Goal: Information Seeking & Learning: Compare options

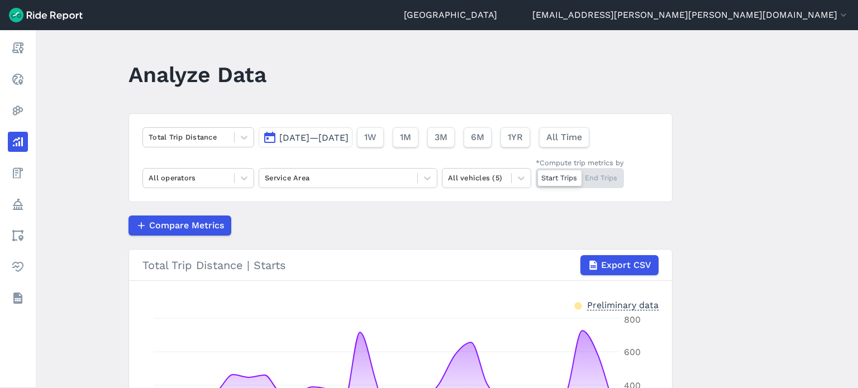
scroll to position [190, 0]
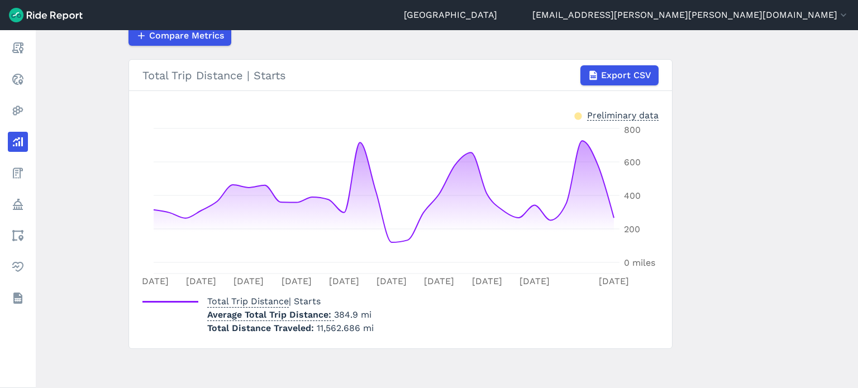
click at [749, 187] on main "Analyze Data Total Trip Distance [DATE]—[DATE] 1W 1M 3M 6M 1YR All Time All ope…" at bounding box center [447, 209] width 823 height 358
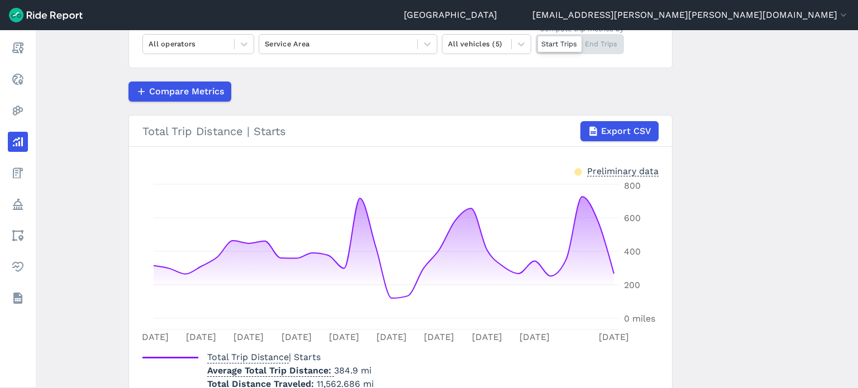
scroll to position [78, 0]
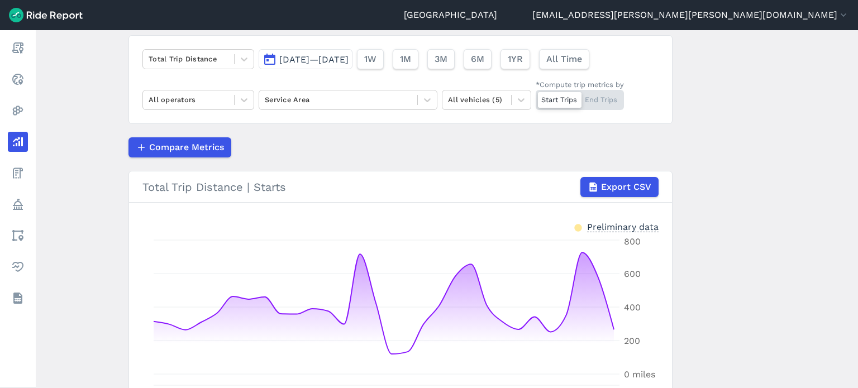
click at [720, 151] on main "Analyze Data Total Trip Distance [DATE]—[DATE] 1W 1M 3M 6M 1YR All Time All ope…" at bounding box center [447, 209] width 823 height 358
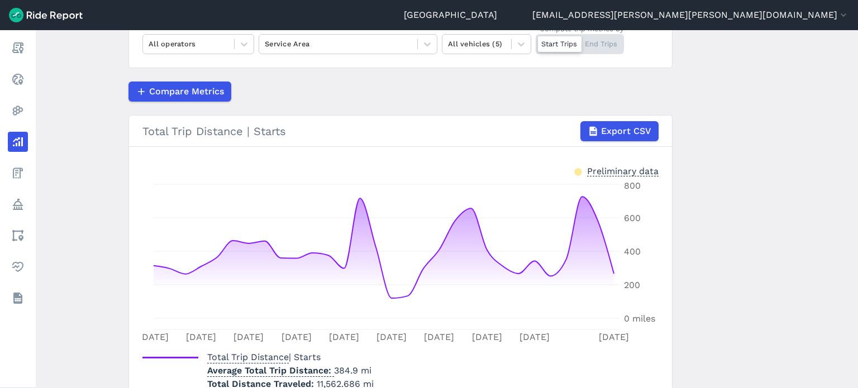
scroll to position [190, 0]
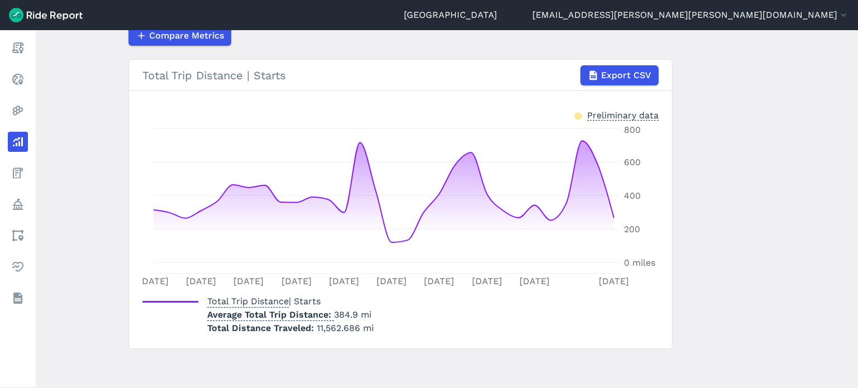
click at [84, 146] on main "Analyze Data Total Trip Distance [DATE]—[DATE] 1W 1M 3M 6M 1YR All Time All ope…" at bounding box center [447, 209] width 823 height 358
click at [110, 123] on main "Analyze Data Total Trip Distance [DATE]—[DATE] 1W 1M 3M 6M 1YR All Time All ope…" at bounding box center [447, 209] width 823 height 358
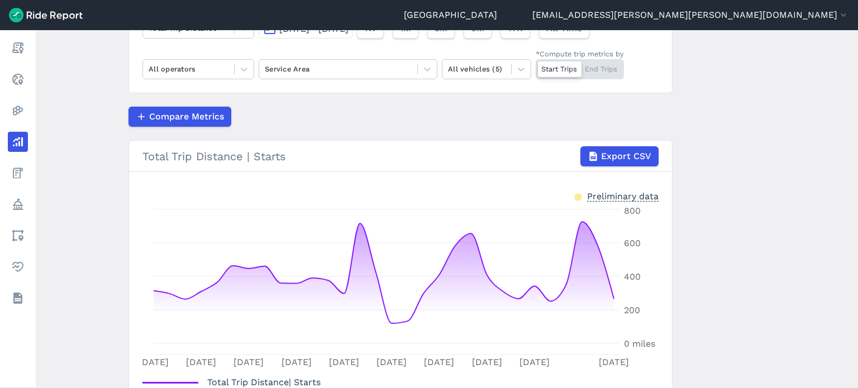
scroll to position [134, 0]
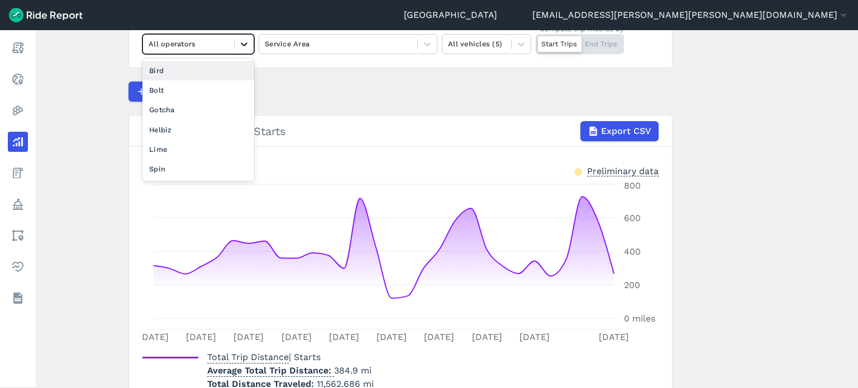
click at [236, 41] on div at bounding box center [244, 44] width 19 height 19
click at [154, 172] on div "Spin" at bounding box center [198, 169] width 112 height 20
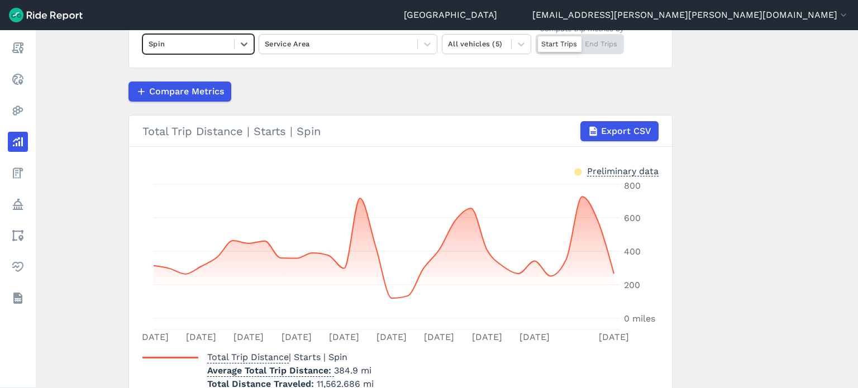
click at [103, 94] on main "Analyze Data Total Trip Distance [DATE]—[DATE] 1W 1M 3M 6M 1YR All Time option …" at bounding box center [447, 209] width 823 height 358
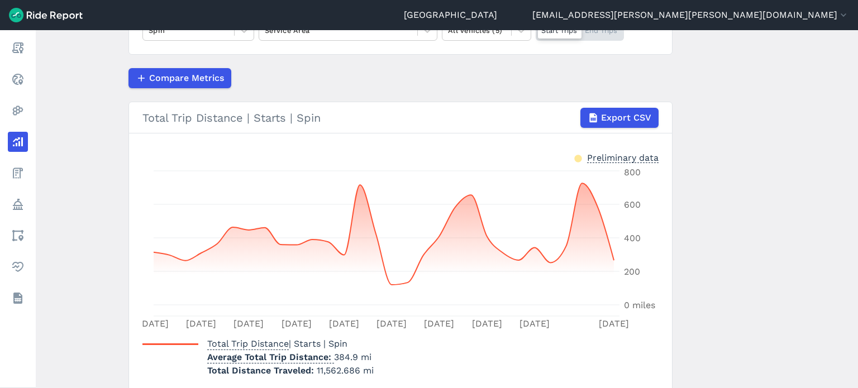
scroll to position [190, 0]
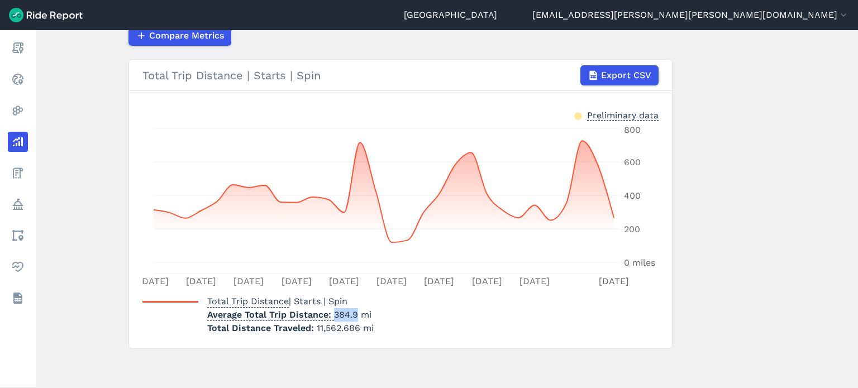
drag, startPoint x: 332, startPoint y: 312, endPoint x: 355, endPoint y: 313, distance: 22.9
click at [355, 313] on p "Average Total Trip Distance 384.9 mi" at bounding box center [290, 314] width 167 height 13
copy p "384.9"
drag, startPoint x: 339, startPoint y: 328, endPoint x: 331, endPoint y: 328, distance: 7.8
click at [338, 328] on span "11,562.686 mi" at bounding box center [345, 328] width 57 height 11
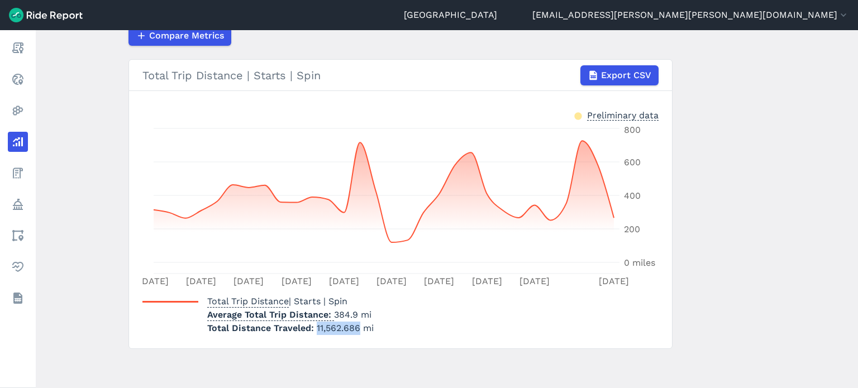
drag, startPoint x: 315, startPoint y: 326, endPoint x: 355, endPoint y: 328, distance: 40.3
click at [355, 328] on span "11,562.686 mi" at bounding box center [345, 328] width 57 height 11
copy span "11,562.686"
click at [748, 182] on main "Analyze Data Total Trip Distance [DATE]—[DATE] 1W 1M 3M 6M 1YR All Time Spin Se…" at bounding box center [447, 209] width 823 height 358
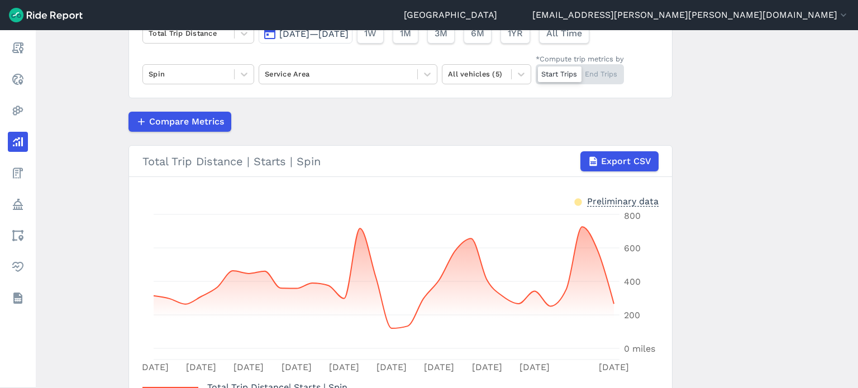
scroll to position [78, 0]
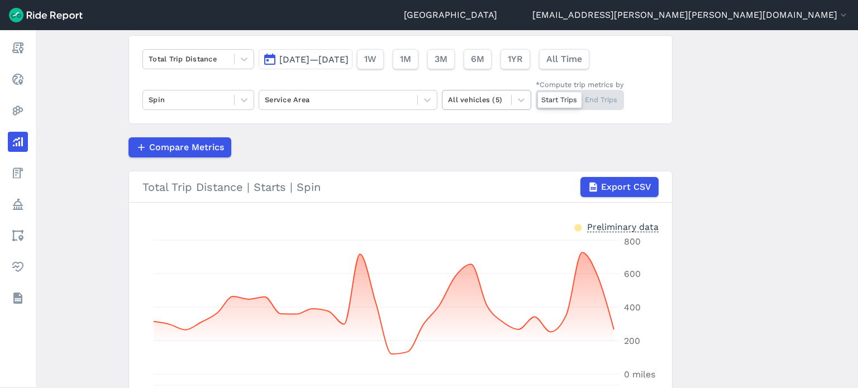
click at [487, 96] on div at bounding box center [477, 99] width 58 height 13
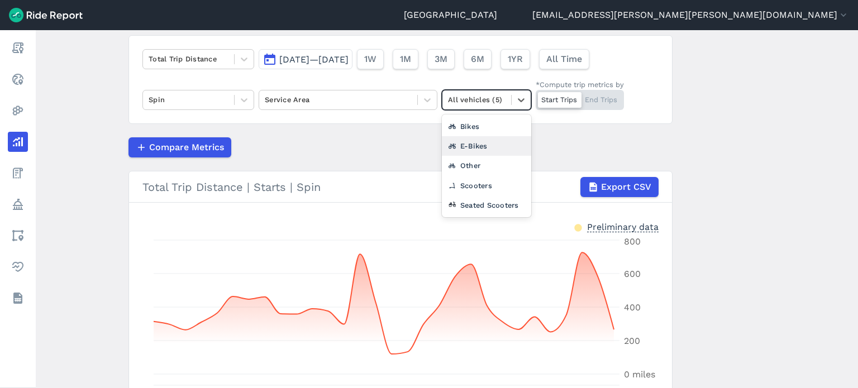
click at [469, 144] on div "E-Bikes" at bounding box center [486, 146] width 89 height 20
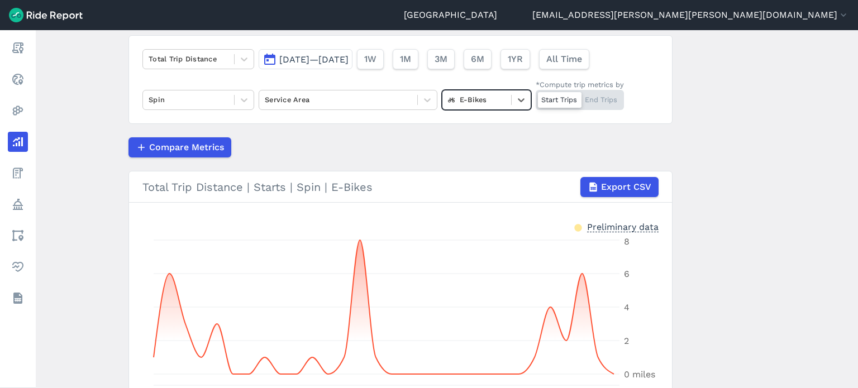
click at [739, 149] on main "Analyze Data Total Trip Distance [DATE]—[DATE] 1W 1M 3M 6M 1YR All Time Spin Se…" at bounding box center [447, 209] width 823 height 358
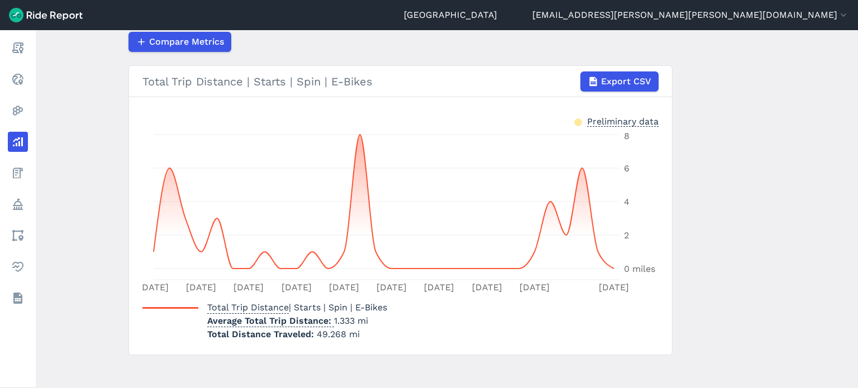
scroll to position [190, 0]
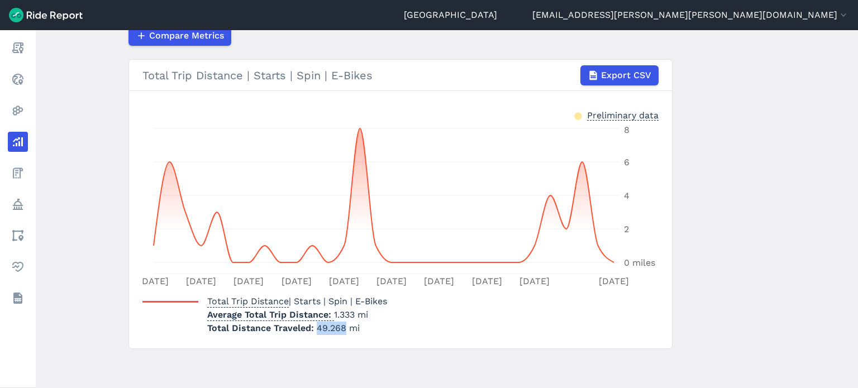
drag, startPoint x: 343, startPoint y: 329, endPoint x: 315, endPoint y: 325, distance: 27.6
click at [317, 325] on span "49.268 mi" at bounding box center [338, 328] width 43 height 11
copy span "49.268"
drag, startPoint x: 445, startPoint y: 324, endPoint x: 402, endPoint y: 319, distance: 43.9
click at [445, 324] on div "Total Trip Distance | Starts | Spin | E-Bikes Average Total Trip Distance 1.333…" at bounding box center [400, 313] width 516 height 45
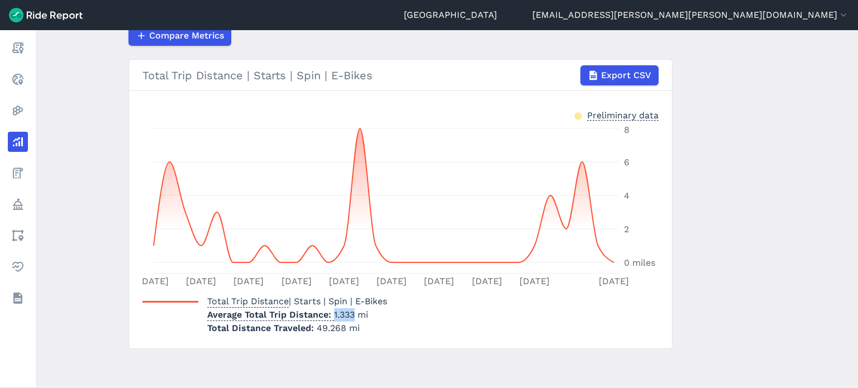
drag, startPoint x: 351, startPoint y: 310, endPoint x: 331, endPoint y: 310, distance: 20.7
click at [331, 310] on p "Average Total Trip Distance 1.333 mi" at bounding box center [297, 314] width 180 height 13
copy p "1.333"
drag, startPoint x: 702, startPoint y: 158, endPoint x: 700, endPoint y: 165, distance: 7.1
click at [702, 158] on main "Analyze Data Total Trip Distance [DATE]—[DATE] 1W 1M 3M 6M 1YR All Time Spin Se…" at bounding box center [447, 209] width 823 height 358
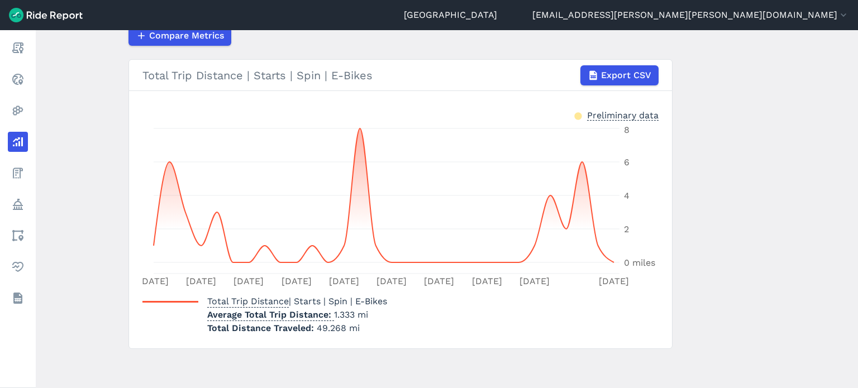
click at [688, 149] on main "Analyze Data Total Trip Distance [DATE]—[DATE] 1W 1M 3M 6M 1YR All Time Spin Se…" at bounding box center [447, 209] width 823 height 358
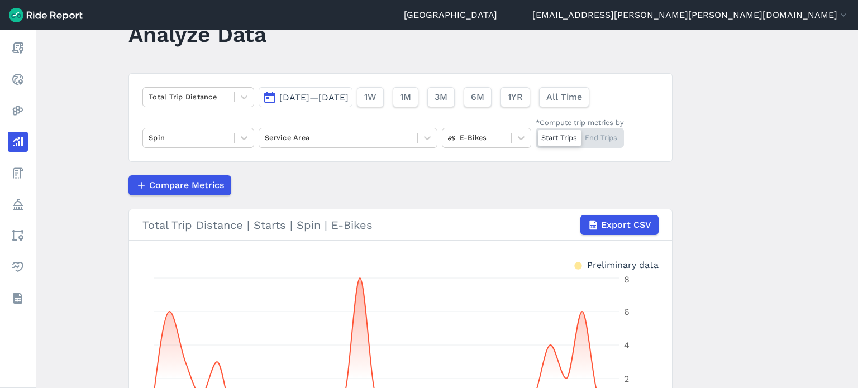
scroll to position [22, 0]
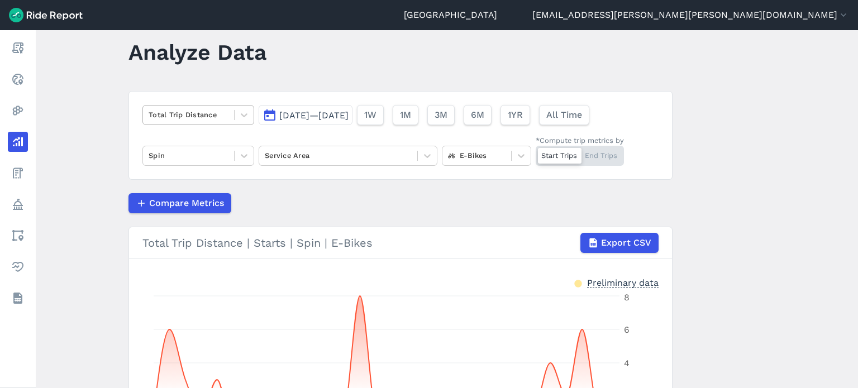
click at [218, 117] on div at bounding box center [189, 114] width 80 height 13
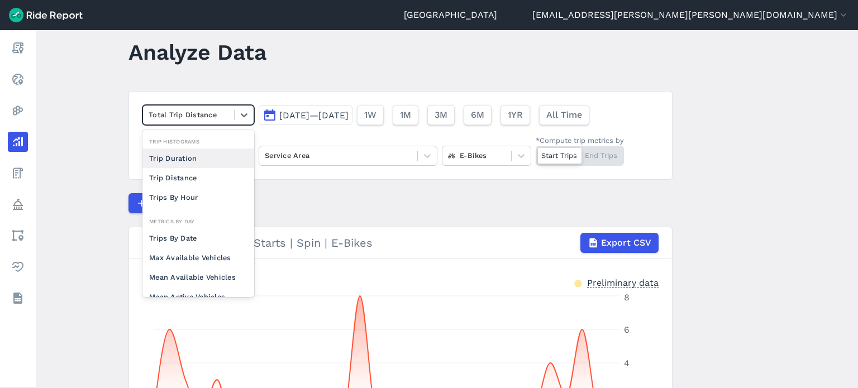
click at [183, 151] on div "Trip Duration" at bounding box center [198, 159] width 112 height 20
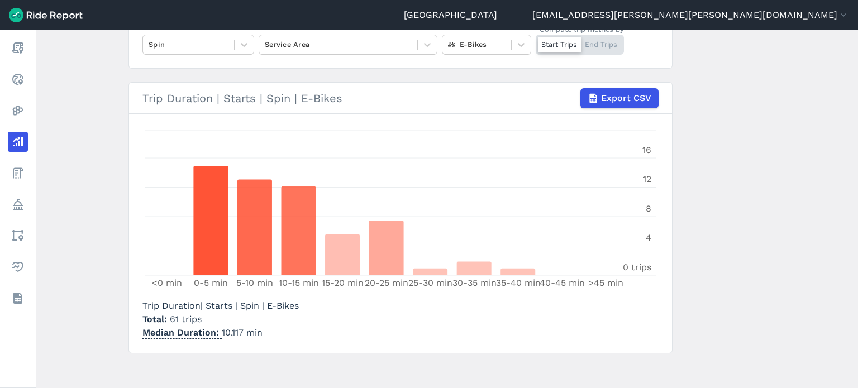
scroll to position [138, 0]
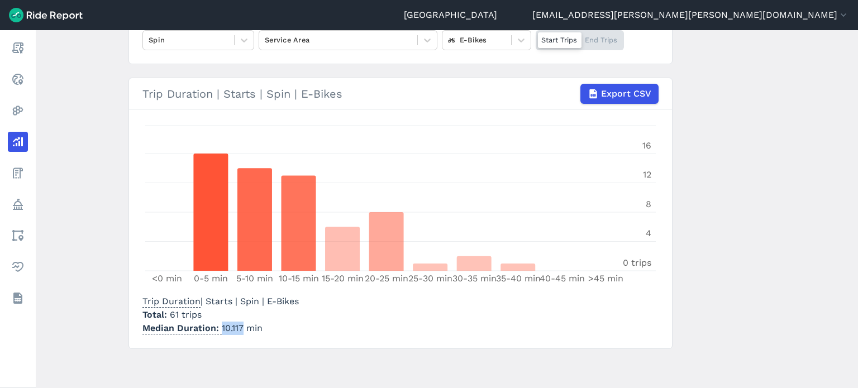
drag, startPoint x: 240, startPoint y: 329, endPoint x: 220, endPoint y: 326, distance: 20.8
click at [220, 326] on p "Median Duration 10.117 min" at bounding box center [220, 328] width 156 height 13
copy p "10.117"
click at [73, 216] on main "Analyze Data Trip Duration [DATE]—[DATE] 1W 1M 3M 6M 1YR All Time Spin Service …" at bounding box center [447, 209] width 823 height 358
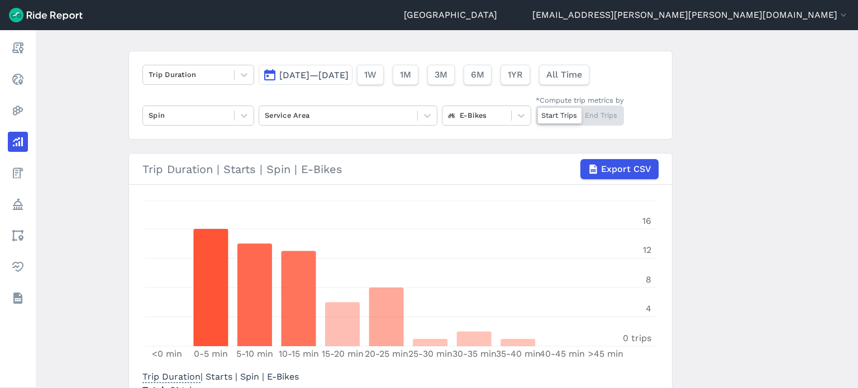
scroll to position [82, 0]
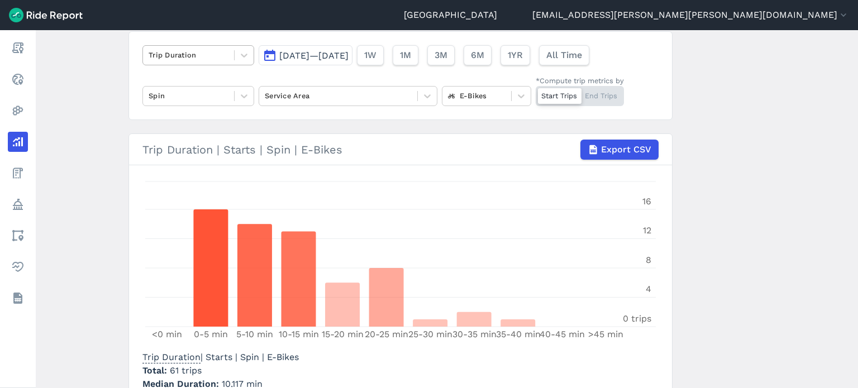
click at [216, 59] on div at bounding box center [189, 55] width 80 height 13
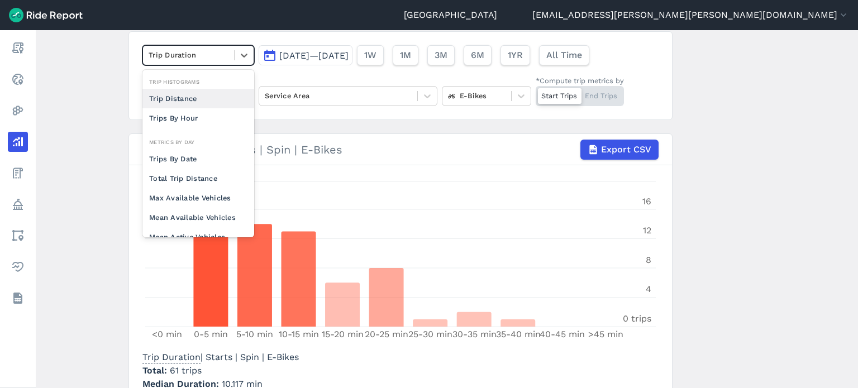
click at [195, 96] on div "Trip Distance" at bounding box center [198, 99] width 112 height 20
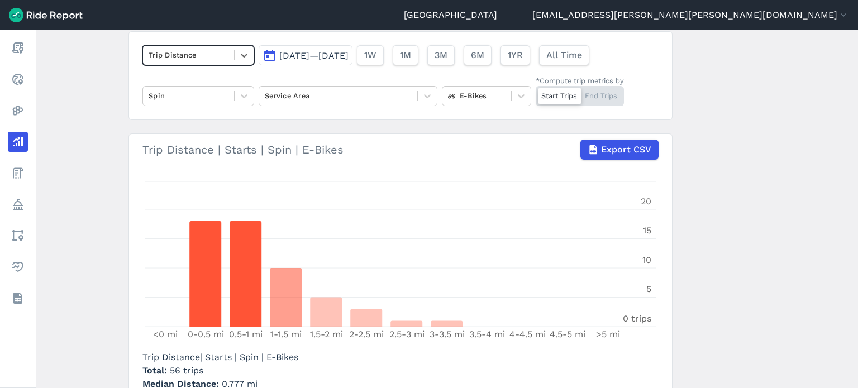
click at [685, 221] on main "Analyze Data option Trip Distance, selected. Select is focused ,type to refine …" at bounding box center [447, 209] width 823 height 358
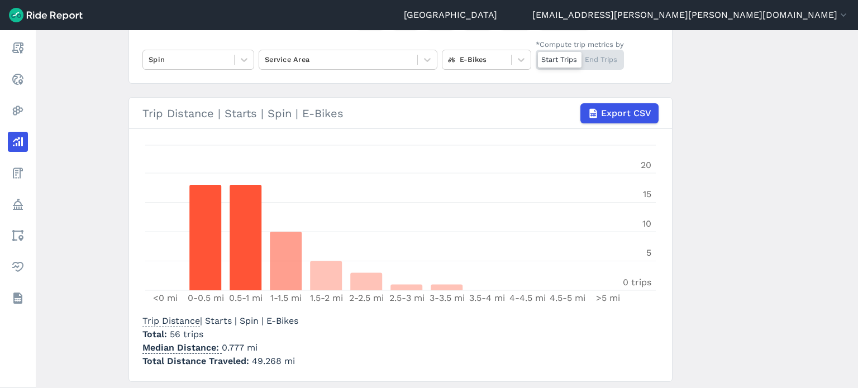
scroll to position [138, 0]
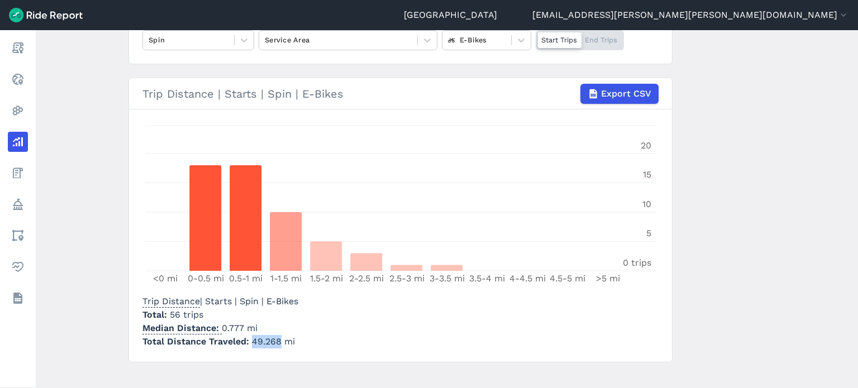
drag, startPoint x: 278, startPoint y: 344, endPoint x: 249, endPoint y: 344, distance: 29.6
click at [252, 344] on span "49.268 mi" at bounding box center [273, 341] width 43 height 11
drag, startPoint x: 242, startPoint y: 327, endPoint x: 220, endPoint y: 326, distance: 21.8
click at [220, 326] on p "Median Distance 0.777 mi" at bounding box center [220, 328] width 156 height 13
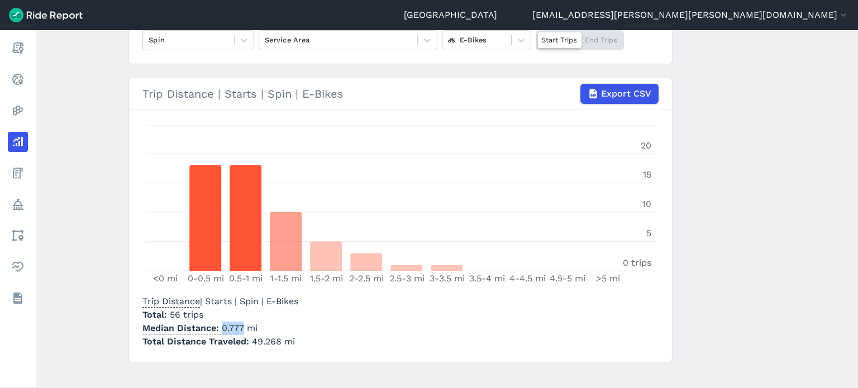
copy p "0.777"
click at [712, 248] on main "Analyze Data Trip Distance [DATE]—[DATE] 1W 1M 3M 6M 1YR All Time Spin Service …" at bounding box center [447, 209] width 823 height 358
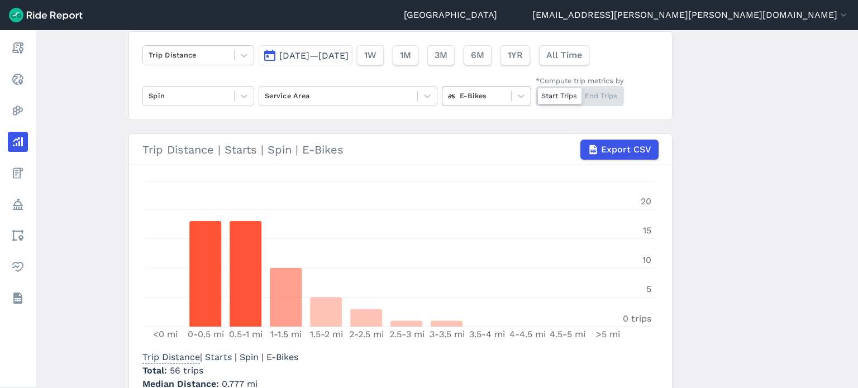
click at [462, 102] on div at bounding box center [477, 95] width 58 height 13
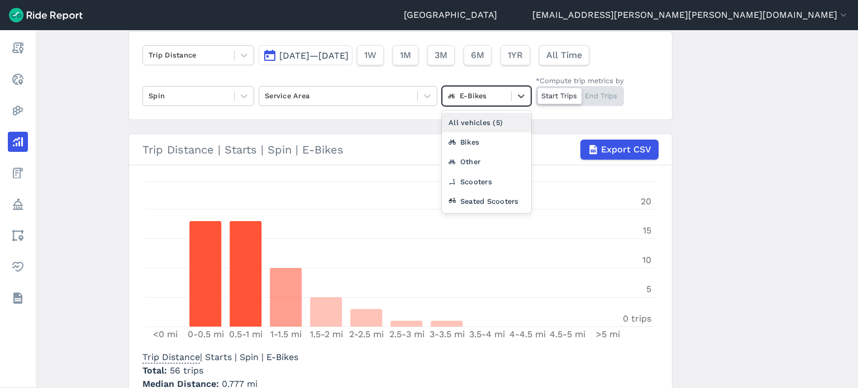
click at [464, 120] on div "All vehicles (5)" at bounding box center [486, 123] width 89 height 20
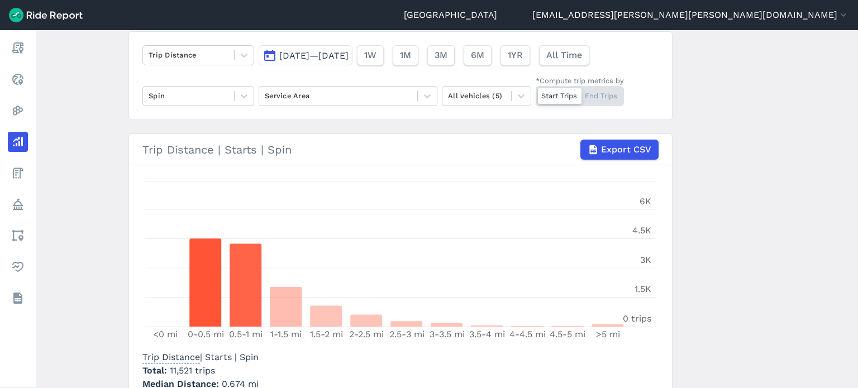
click at [726, 245] on main "Analyze Data Trip Distance [DATE]—[DATE] 1W 1M 3M 6M 1YR All Time Spin Service …" at bounding box center [447, 209] width 823 height 358
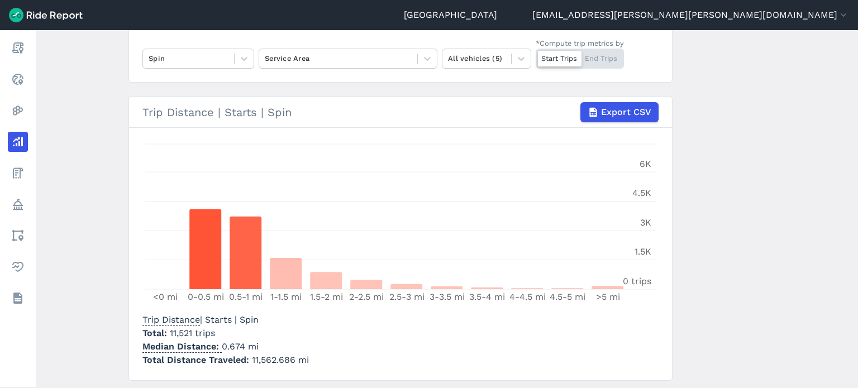
scroll to position [138, 0]
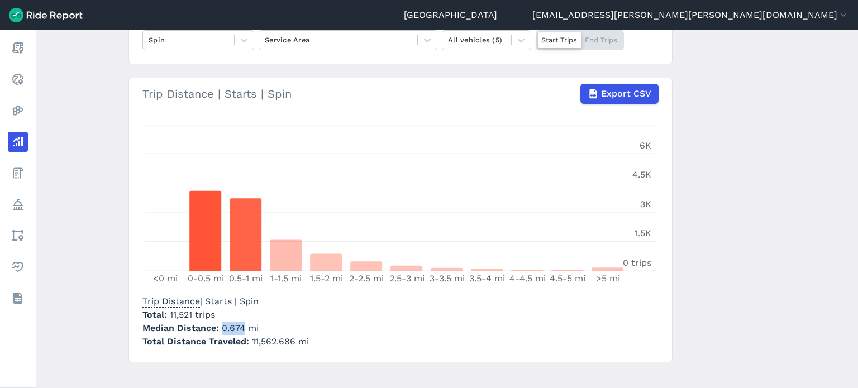
drag, startPoint x: 241, startPoint y: 330, endPoint x: 221, endPoint y: 330, distance: 20.1
click at [221, 330] on p "Median Distance 0.674 mi" at bounding box center [225, 328] width 167 height 13
copy p "0.674"
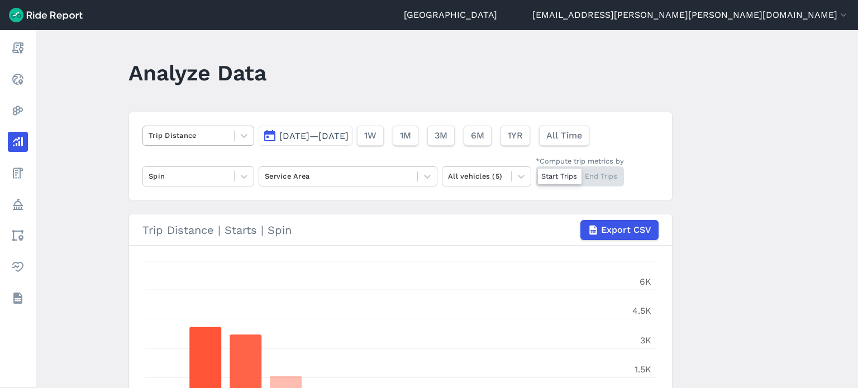
scroll to position [0, 0]
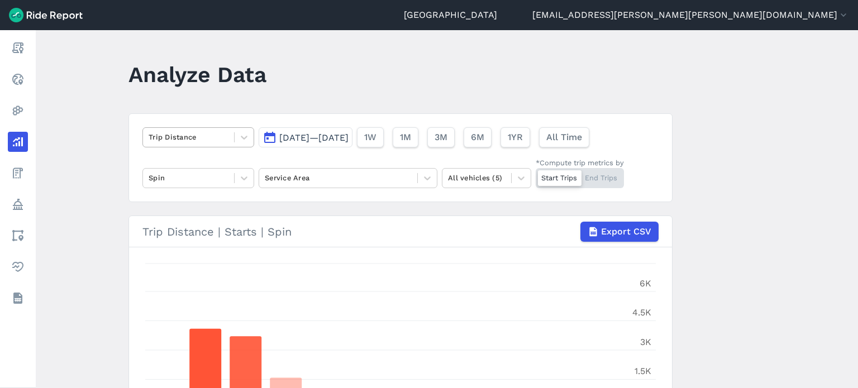
click at [177, 134] on div at bounding box center [189, 137] width 80 height 13
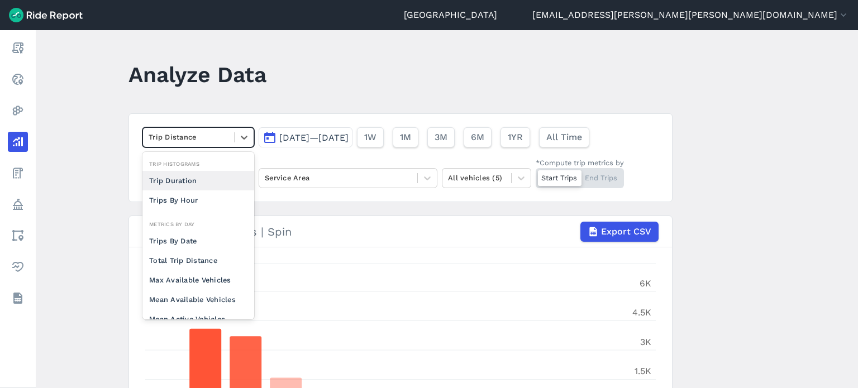
click at [167, 176] on div "Trip Duration" at bounding box center [198, 181] width 112 height 20
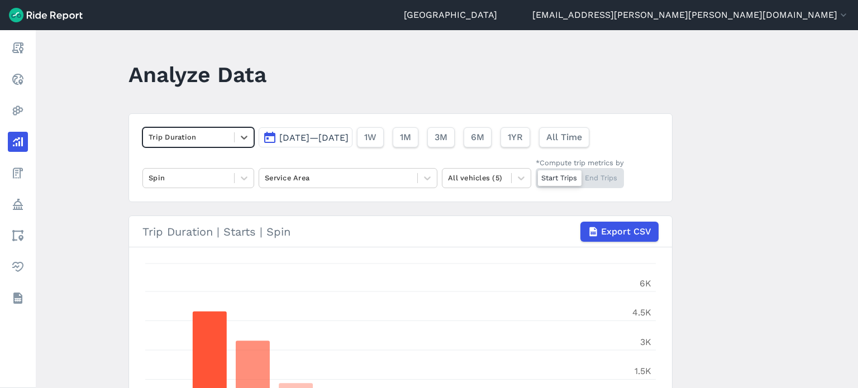
click at [90, 132] on main "Analyze Data option Trip Duration, selected. Select is focused ,type to refine …" at bounding box center [447, 209] width 823 height 358
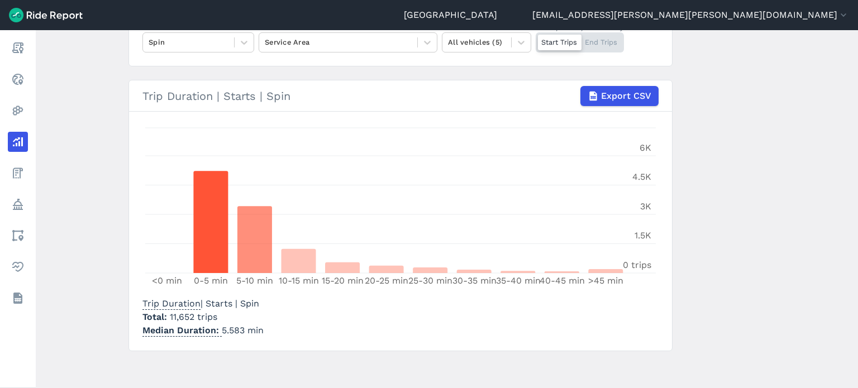
scroll to position [138, 0]
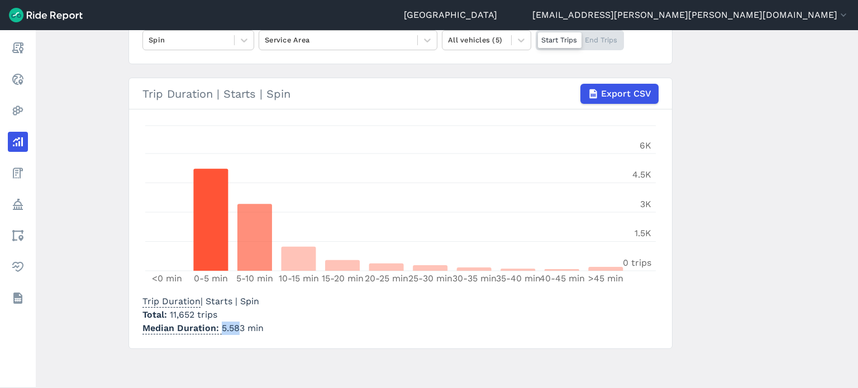
drag, startPoint x: 239, startPoint y: 326, endPoint x: 226, endPoint y: 324, distance: 13.0
click at [220, 325] on p "Median Duration 5.583 min" at bounding box center [202, 328] width 121 height 13
click at [227, 324] on p "Median Duration 5.583 min" at bounding box center [202, 328] width 121 height 13
drag, startPoint x: 241, startPoint y: 326, endPoint x: 220, endPoint y: 326, distance: 21.2
click at [220, 326] on p "Median Duration 5.583 min" at bounding box center [202, 328] width 121 height 13
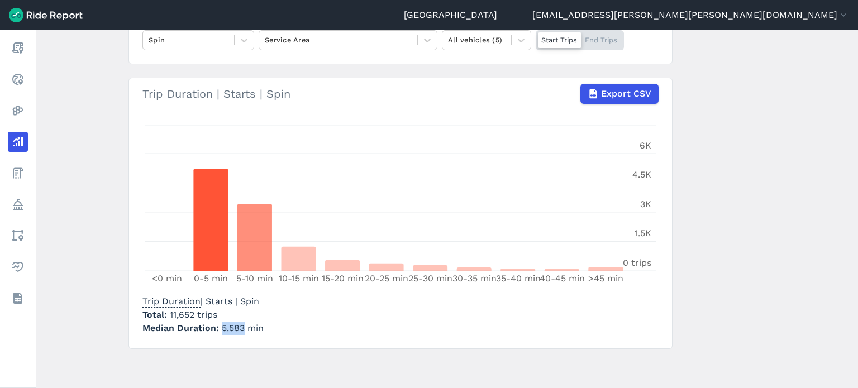
copy p "5.583"
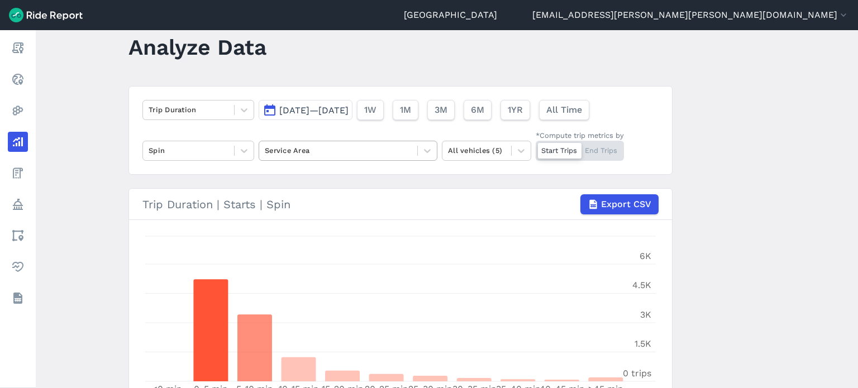
scroll to position [26, 0]
click at [339, 108] on span "[DATE]—[DATE]" at bounding box center [313, 111] width 69 height 11
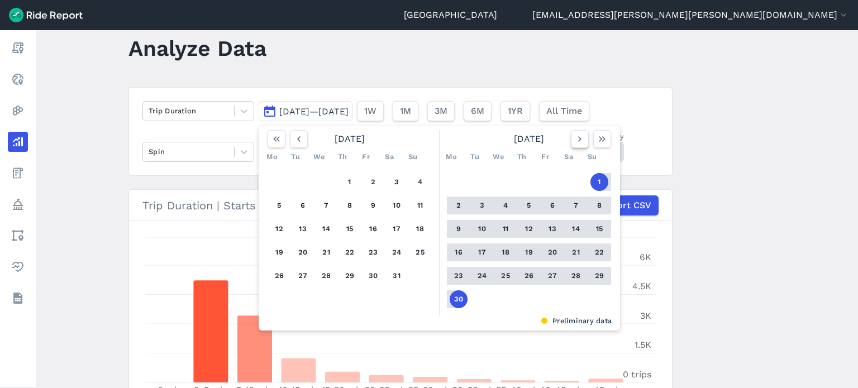
click at [579, 142] on icon "button" at bounding box center [579, 139] width 11 height 11
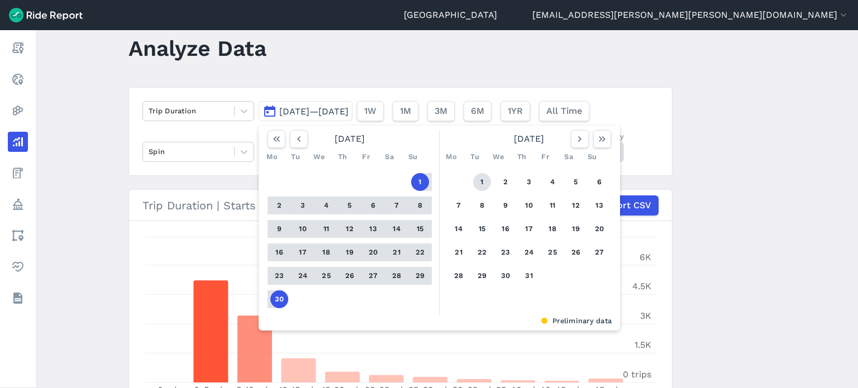
click at [476, 178] on button "1" at bounding box center [482, 182] width 18 height 18
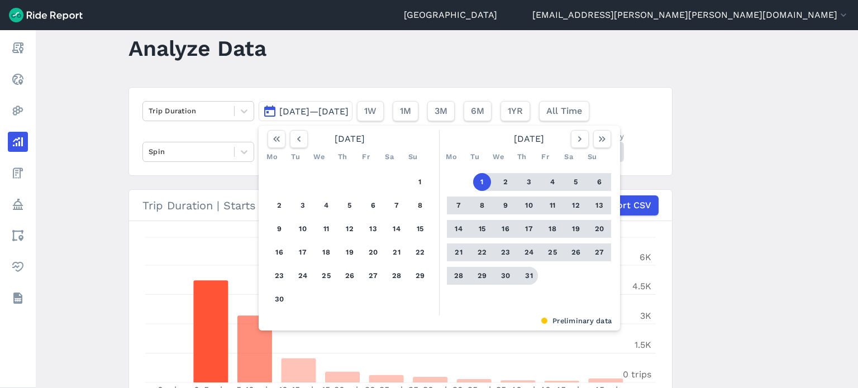
click at [526, 274] on button "31" at bounding box center [529, 276] width 18 height 18
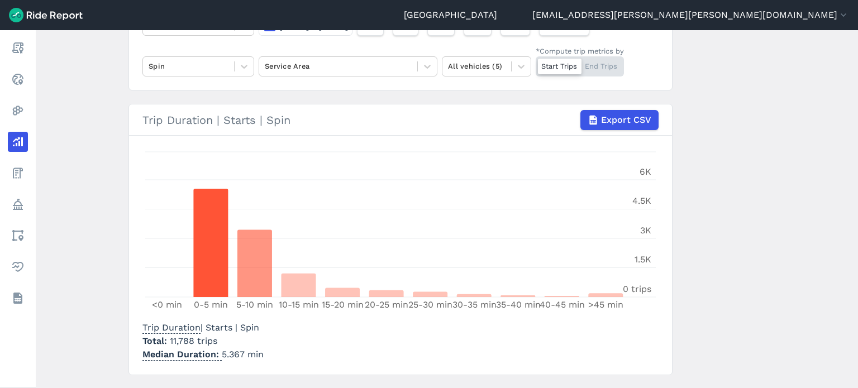
scroll to position [138, 0]
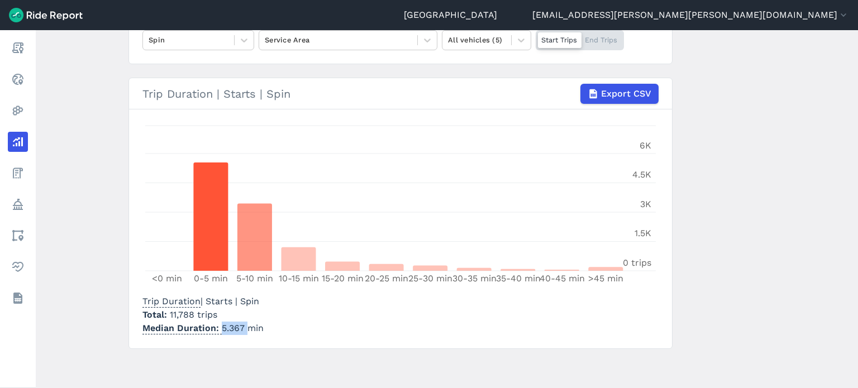
drag, startPoint x: 244, startPoint y: 328, endPoint x: 220, endPoint y: 328, distance: 23.5
click at [220, 328] on p "Median Duration 5.367 min" at bounding box center [202, 328] width 121 height 13
copy p "5.367"
click at [748, 234] on main "Analyze Data Trip Duration [DATE]—[DATE] 1W 1M 3M 6M 1YR All Time Spin Service …" at bounding box center [447, 209] width 823 height 358
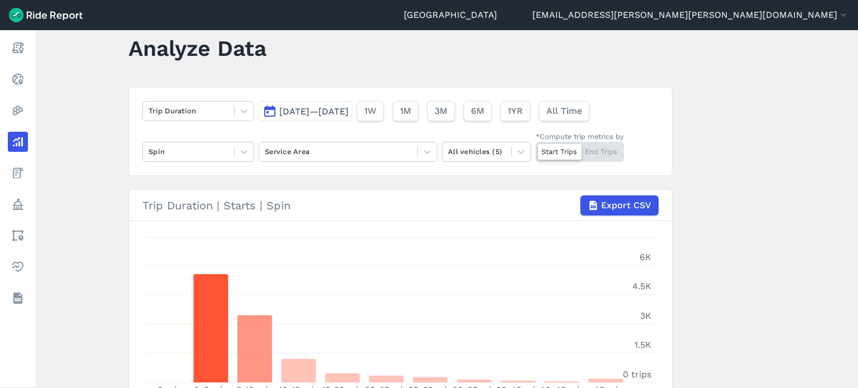
scroll to position [82, 0]
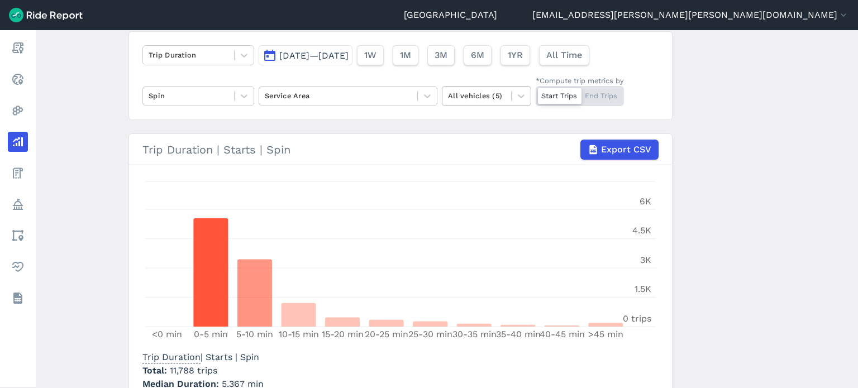
click at [482, 99] on div at bounding box center [477, 95] width 58 height 13
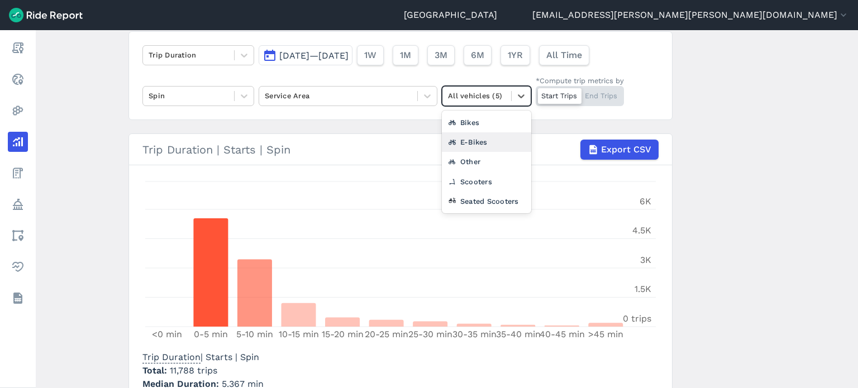
click at [482, 146] on div "E-Bikes" at bounding box center [486, 142] width 89 height 20
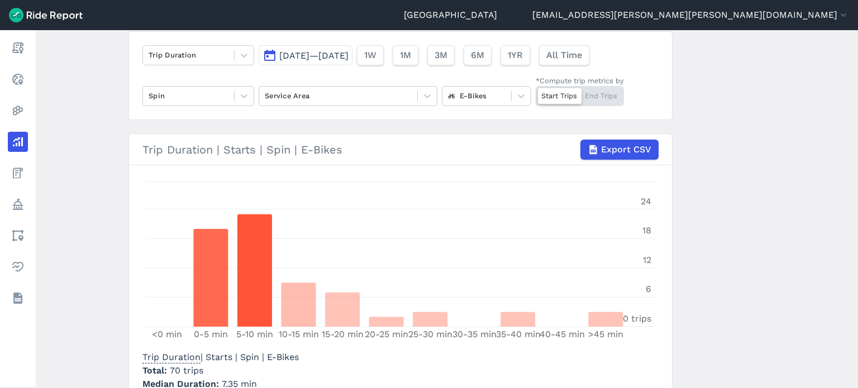
click at [735, 240] on main "Analyze Data Trip Duration [DATE]—[DATE] 1W 1M 3M 6M 1YR All Time Spin Service …" at bounding box center [447, 209] width 823 height 358
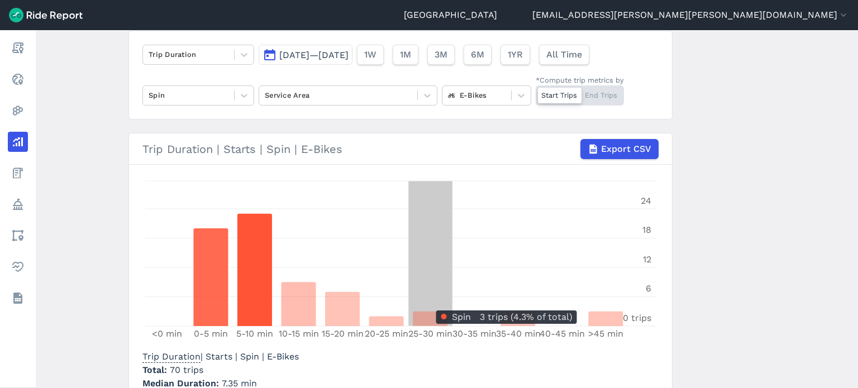
scroll to position [26, 0]
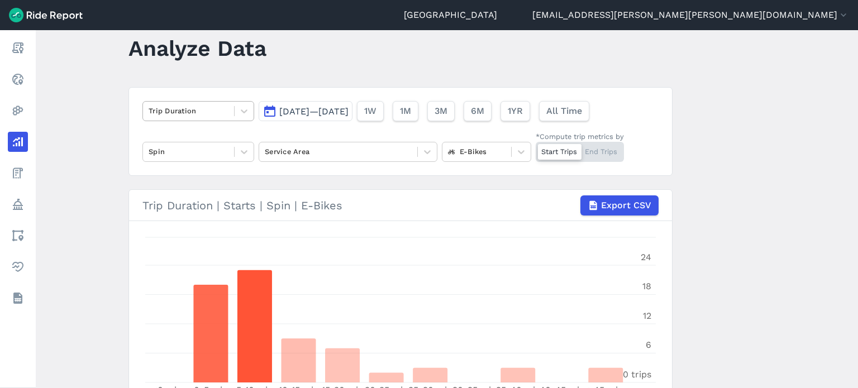
click at [175, 103] on div "Trip Duration" at bounding box center [188, 110] width 91 height 17
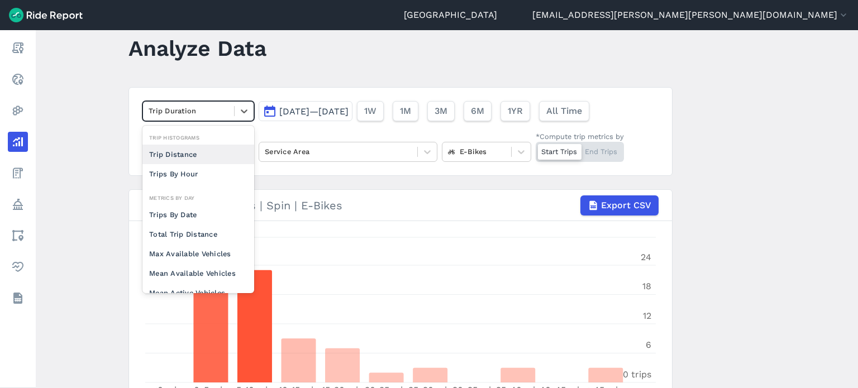
click at [173, 154] on div "Trip Distance" at bounding box center [198, 155] width 112 height 20
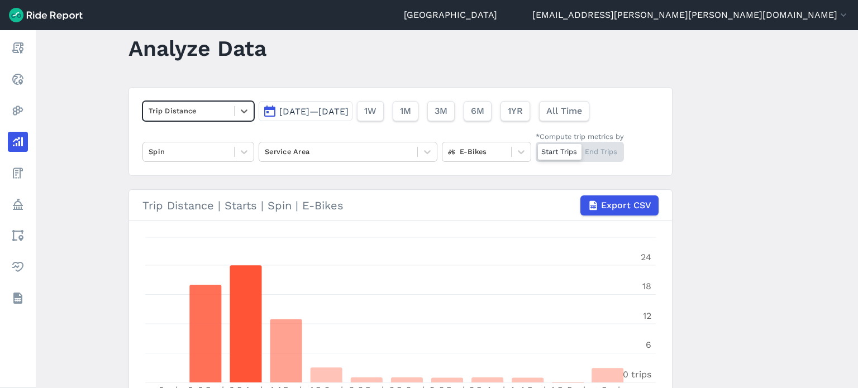
click at [83, 110] on main "Analyze Data option Trip Distance, selected. Select is focused ,type to refine …" at bounding box center [447, 209] width 823 height 358
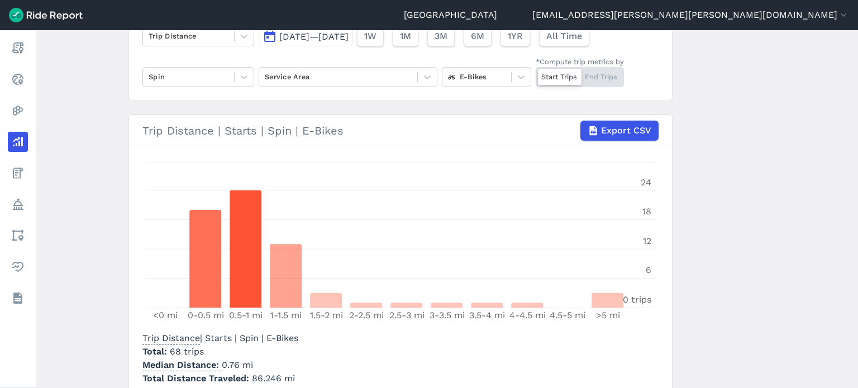
scroll to position [82, 0]
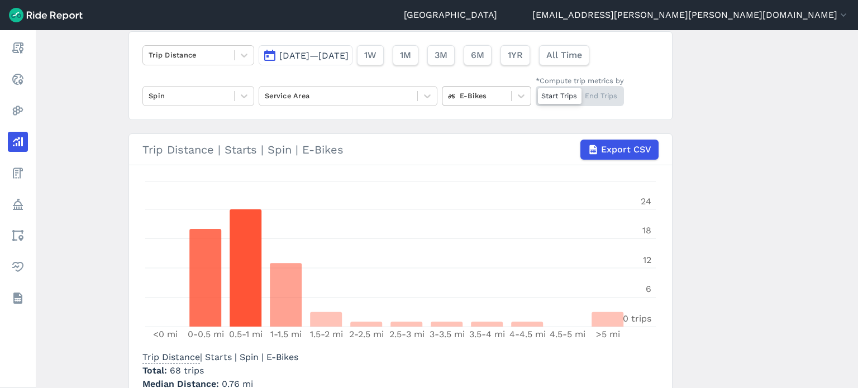
click at [505, 103] on div "E-Bikes" at bounding box center [477, 95] width 69 height 17
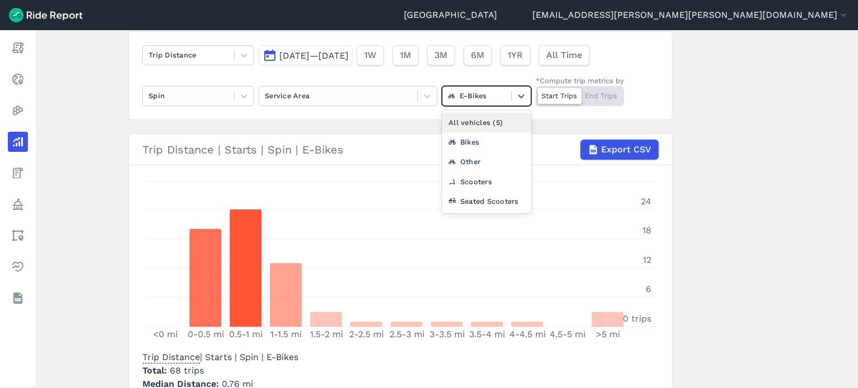
click at [473, 121] on div "All vehicles (5)" at bounding box center [486, 123] width 89 height 20
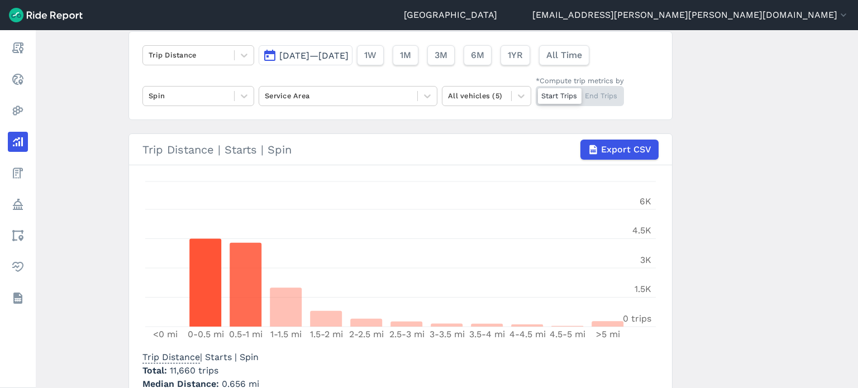
click at [751, 210] on main "Analyze Data Trip Distance [DATE]—[DATE] 1W 1M 3M 6M 1YR All Time Spin Service …" at bounding box center [447, 209] width 823 height 358
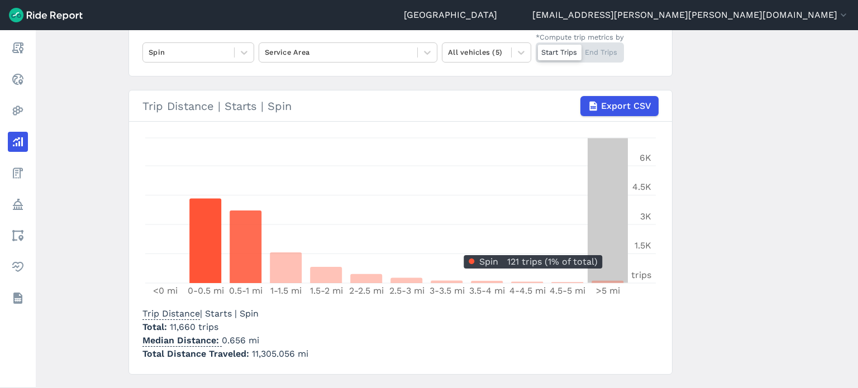
scroll to position [138, 0]
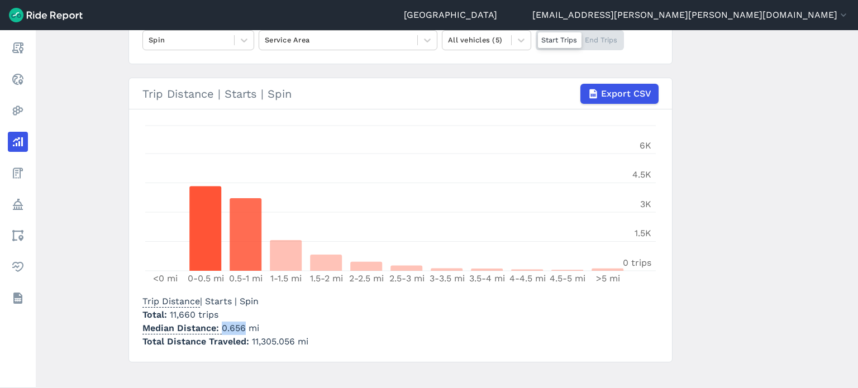
drag, startPoint x: 242, startPoint y: 328, endPoint x: 217, endPoint y: 328, distance: 24.6
click at [217, 328] on p "Median Distance 0.656 mi" at bounding box center [225, 328] width 166 height 13
copy p "0.656"
click at [731, 194] on main "Analyze Data Trip Distance [DATE]—[DATE] 1W 1M 3M 6M 1YR All Time Spin Service …" at bounding box center [447, 209] width 823 height 358
click at [730, 210] on main "Analyze Data Trip Distance [DATE]—[DATE] 1W 1M 3M 6M 1YR All Time Spin Service …" at bounding box center [447, 209] width 823 height 358
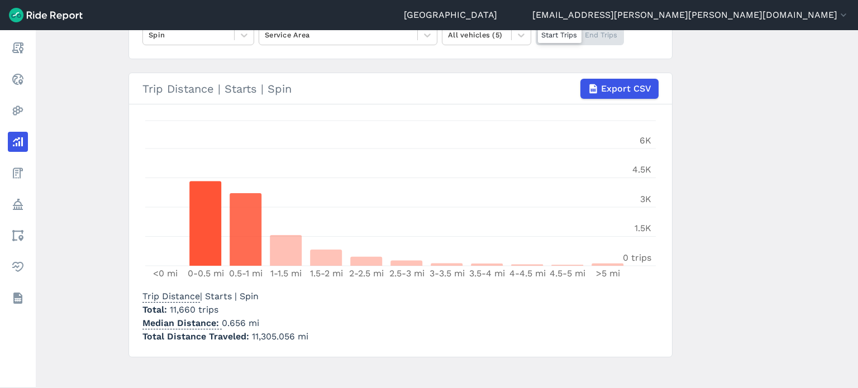
scroll to position [151, 0]
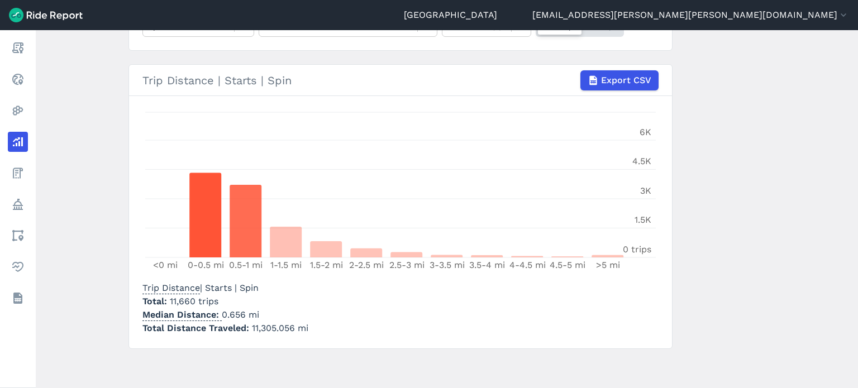
click at [87, 264] on main "Analyze Data Trip Distance [DATE]—[DATE] 1W 1M 3M 6M 1YR All Time Spin Service …" at bounding box center [447, 209] width 823 height 358
click at [104, 279] on main "Analyze Data Trip Distance [DATE]—[DATE] 1W 1M 3M 6M 1YR All Time Spin Service …" at bounding box center [447, 209] width 823 height 358
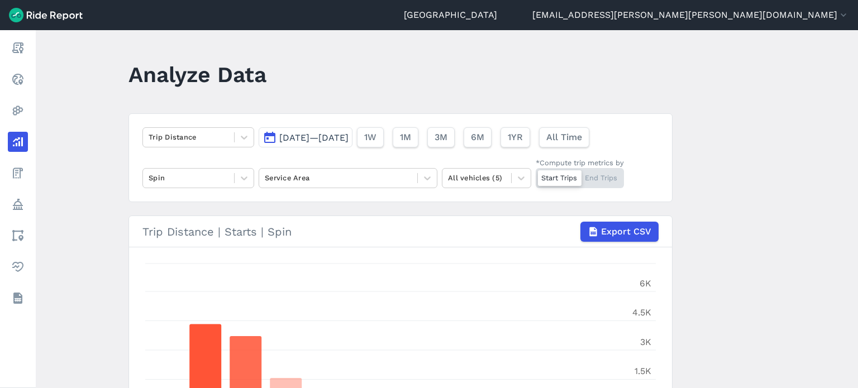
scroll to position [56, 0]
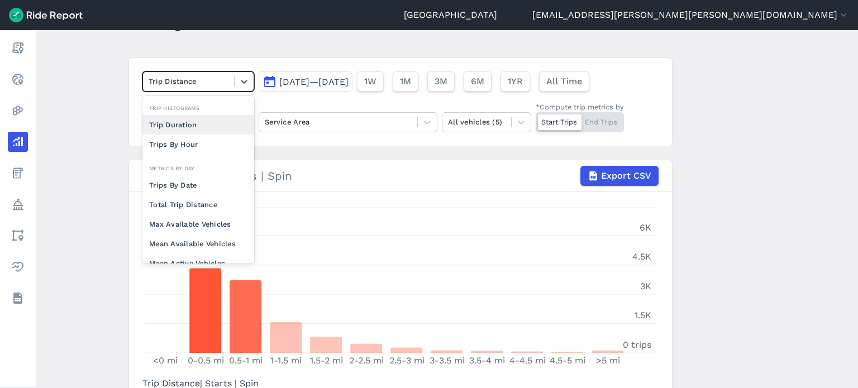
click at [197, 84] on div at bounding box center [189, 81] width 80 height 13
click at [190, 186] on div "Trips By Date" at bounding box center [198, 185] width 112 height 20
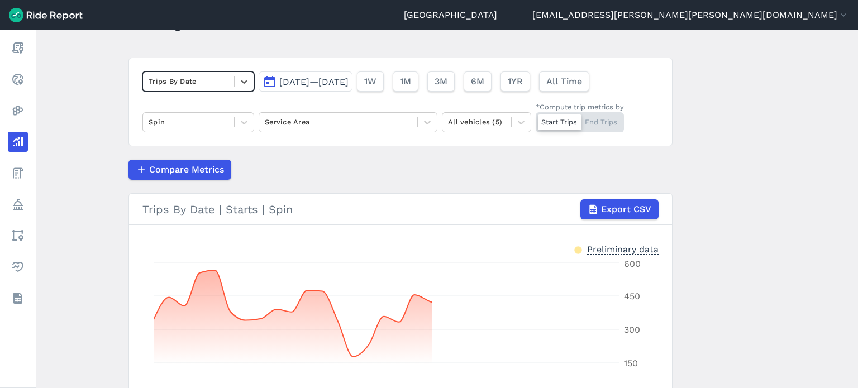
click at [80, 142] on main "Analyze Data option Trips By Date, selected. Select is focused ,type to refine …" at bounding box center [447, 209] width 823 height 358
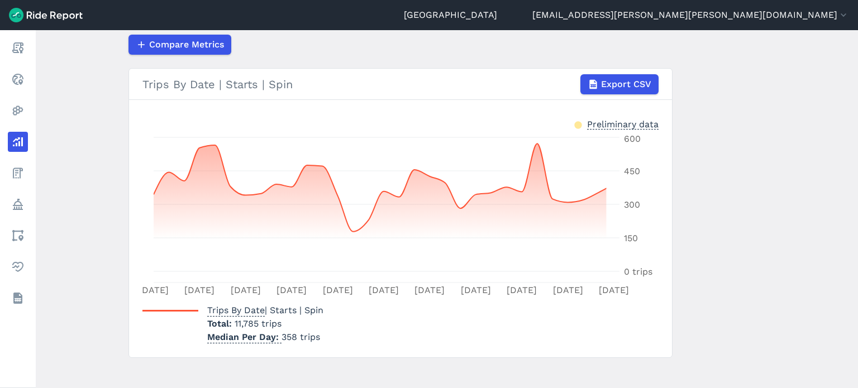
scroll to position [190, 0]
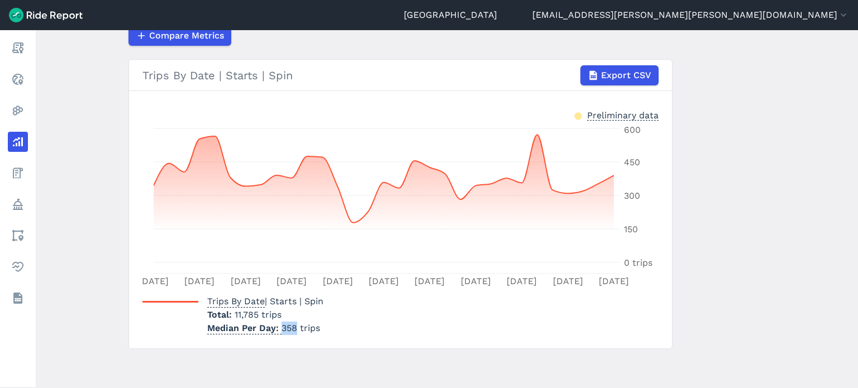
drag, startPoint x: 296, startPoint y: 325, endPoint x: 281, endPoint y: 324, distance: 15.1
click at [281, 324] on p "Median Per Day 358 trips" at bounding box center [265, 328] width 116 height 13
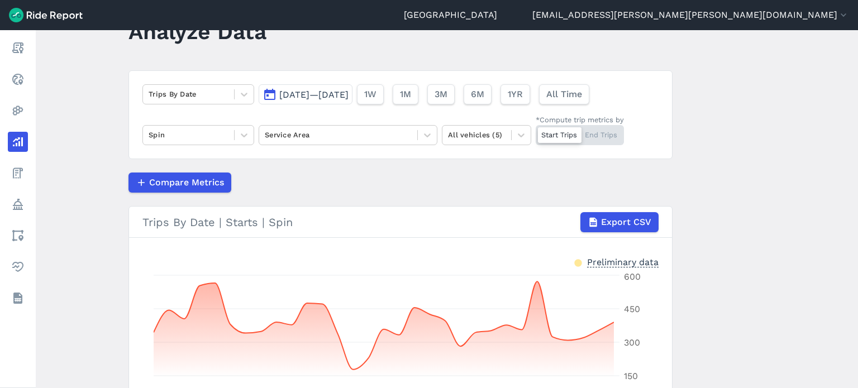
scroll to position [168, 0]
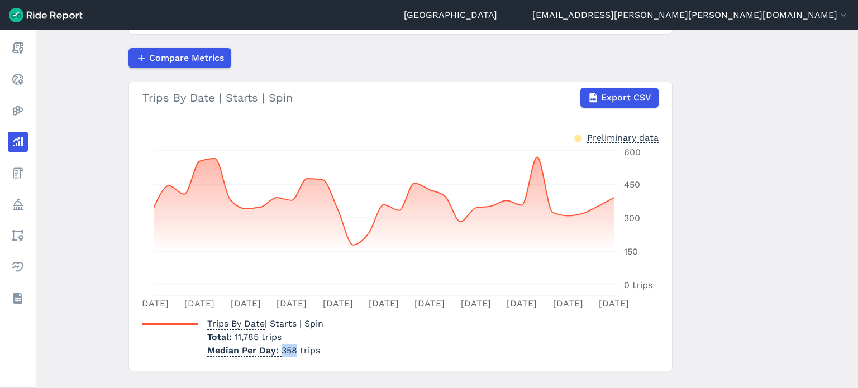
click at [688, 213] on main "Analyze Data Trips By Date [DATE]—[DATE] 1W 1M 3M 6M 1YR All Time Spin Service …" at bounding box center [447, 209] width 823 height 358
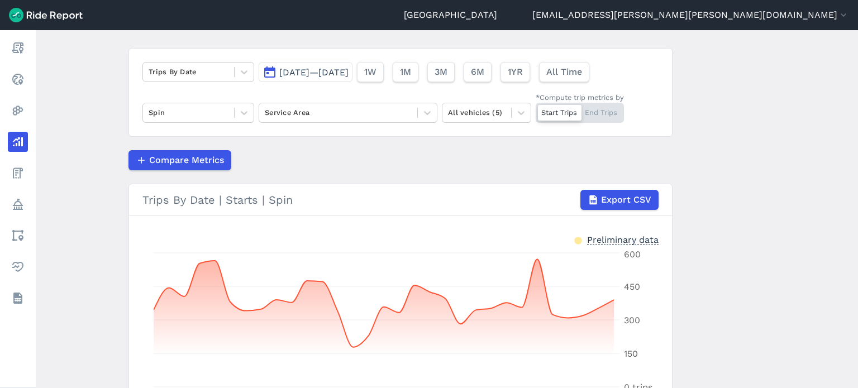
scroll to position [56, 0]
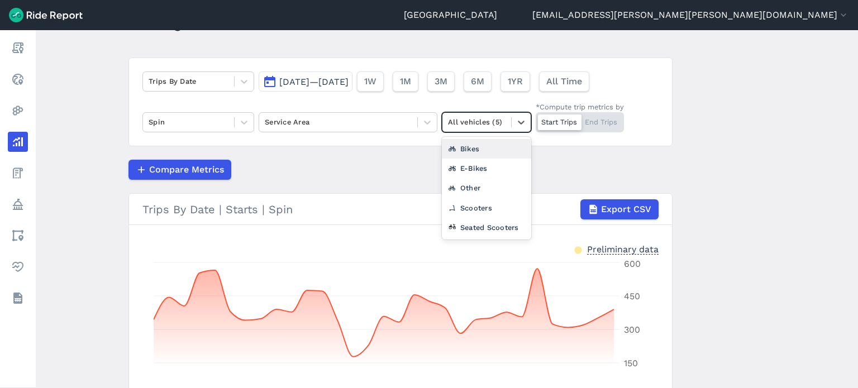
click at [501, 118] on div at bounding box center [477, 122] width 58 height 13
click at [478, 223] on div "Seated Scooters" at bounding box center [486, 228] width 89 height 20
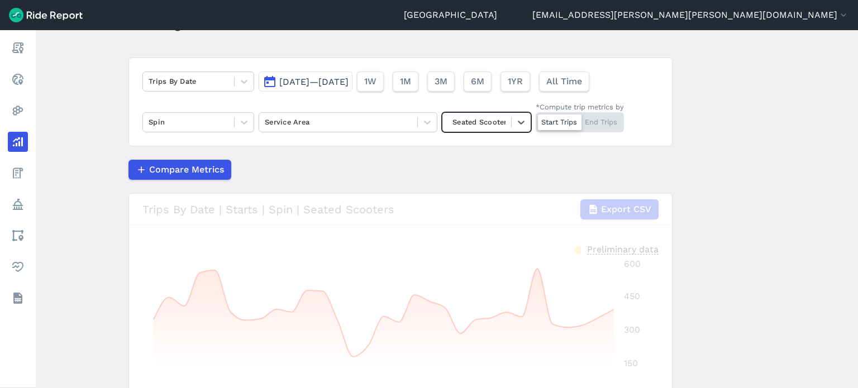
click at [474, 126] on div at bounding box center [477, 122] width 58 height 13
click at [469, 184] on div "E-Bikes" at bounding box center [486, 188] width 89 height 20
click at [721, 154] on main "Analyze Data Trips By Date [DATE]—[DATE] 1W 1M 3M 6M 1YR All Time Spin Service …" at bounding box center [447, 209] width 823 height 358
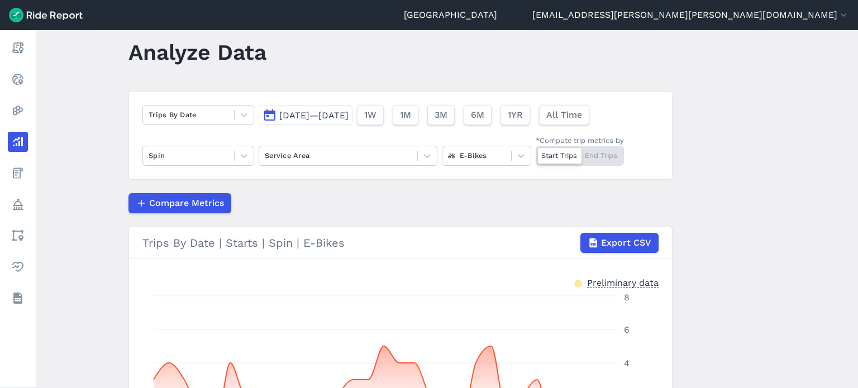
scroll to position [78, 0]
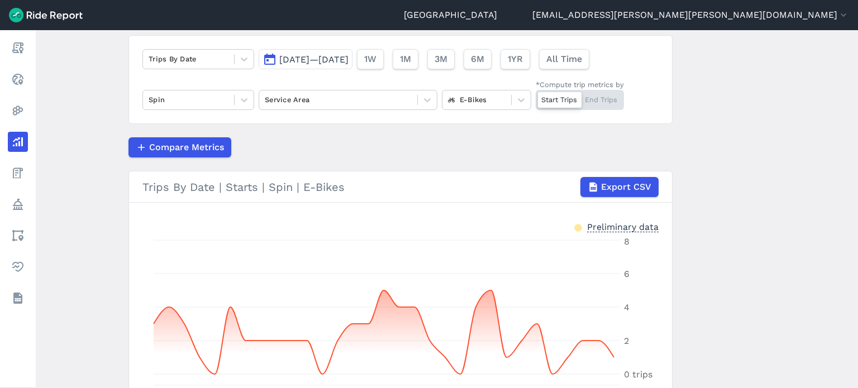
click at [468, 109] on div "E-Bikes" at bounding box center [486, 100] width 89 height 20
click at [472, 105] on div at bounding box center [477, 99] width 58 height 13
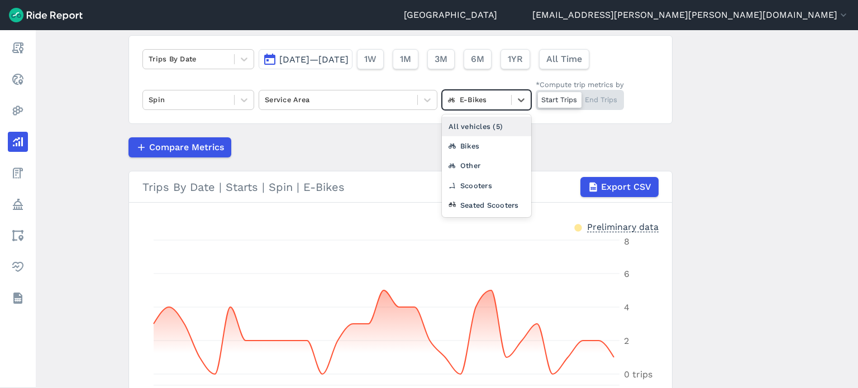
click at [473, 125] on div "All vehicles (5)" at bounding box center [486, 127] width 89 height 20
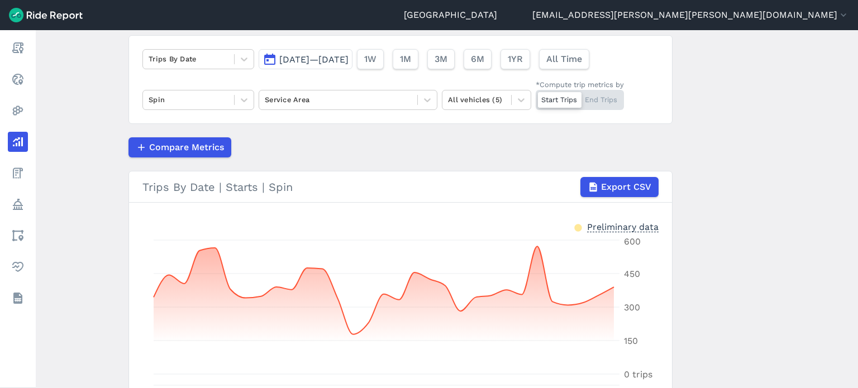
click at [691, 127] on main "Analyze Data Trips By Date [DATE]—[DATE] 1W 1M 3M 6M 1YR All Time Spin Service …" at bounding box center [447, 209] width 823 height 358
click at [178, 67] on div "Trips By Date" at bounding box center [198, 59] width 112 height 20
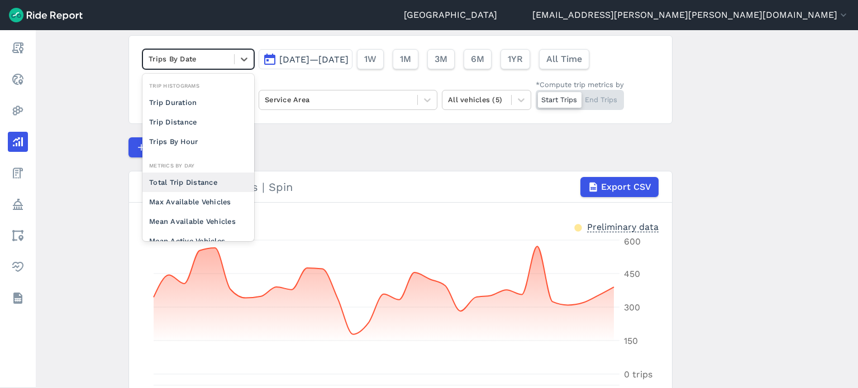
click at [178, 177] on div "Total Trip Distance" at bounding box center [198, 183] width 112 height 20
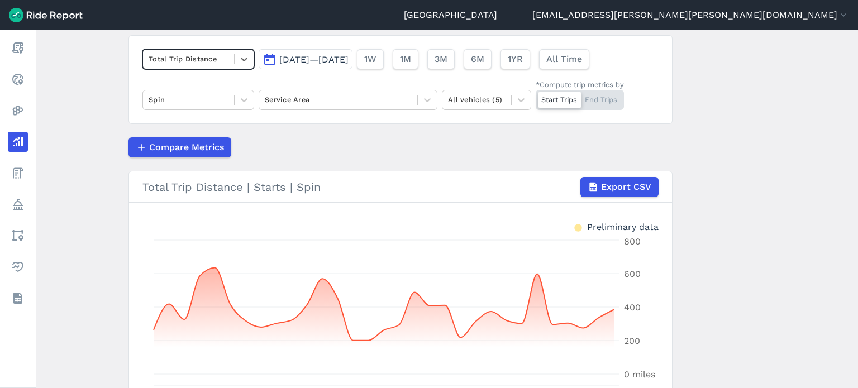
click at [105, 100] on main "Analyze Data option Total Trip Distance, selected. Select is focused ,type to r…" at bounding box center [447, 209] width 823 height 358
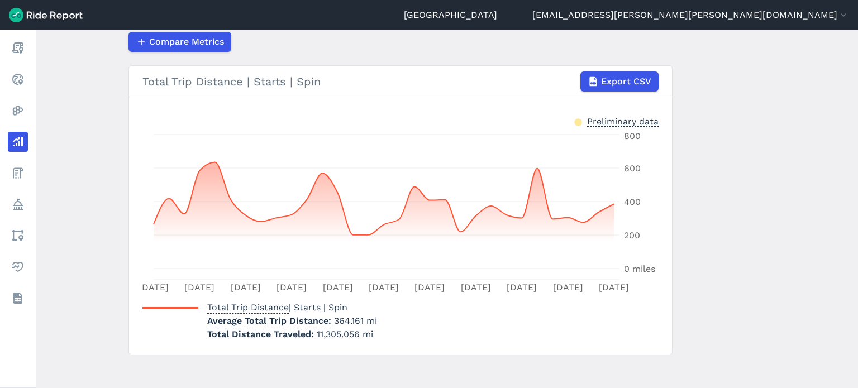
scroll to position [190, 0]
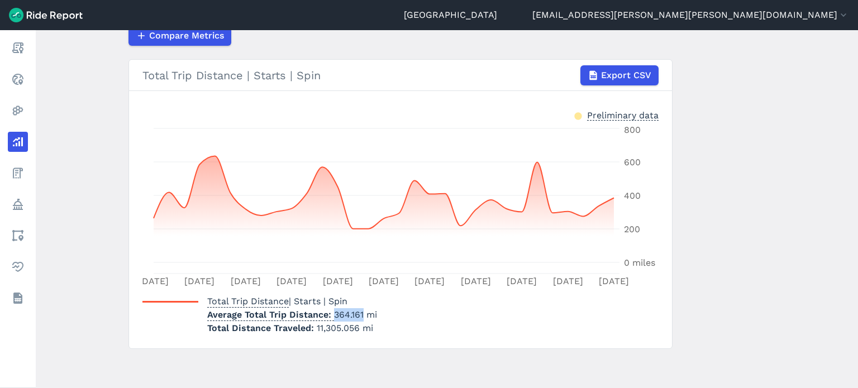
drag, startPoint x: 331, startPoint y: 315, endPoint x: 360, endPoint y: 319, distance: 30.0
click at [360, 319] on p "Average Total Trip Distance 364.161 mi" at bounding box center [292, 314] width 170 height 13
drag, startPoint x: 382, startPoint y: 326, endPoint x: 362, endPoint y: 327, distance: 20.7
click at [382, 326] on div "Total Trip Distance | Starts | Spin Average Total Trip Distance 364.161 mi Tota…" at bounding box center [264, 313] width 244 height 45
drag, startPoint x: 313, startPoint y: 327, endPoint x: 355, endPoint y: 325, distance: 41.9
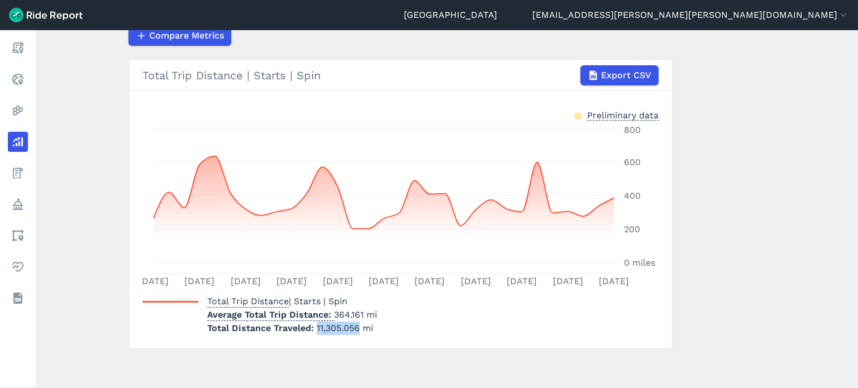
click at [355, 325] on span "11,305.056 mi" at bounding box center [345, 328] width 56 height 11
click at [483, 332] on div "Total Trip Distance | Starts | Spin Average Total Trip Distance 364.161 mi Tota…" at bounding box center [400, 313] width 516 height 45
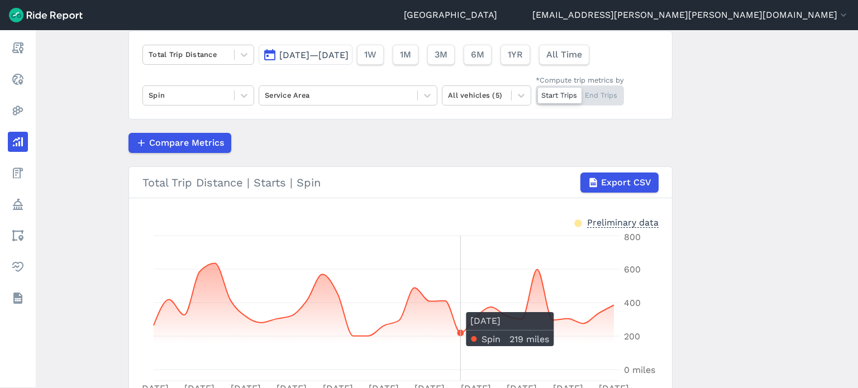
scroll to position [78, 0]
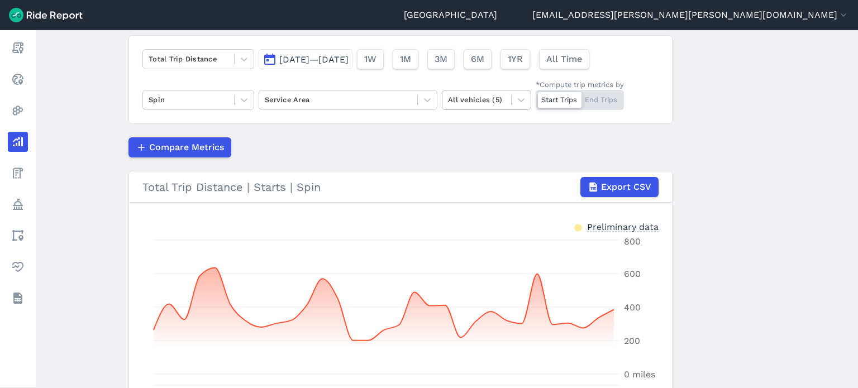
click at [506, 105] on div "All vehicles (5)" at bounding box center [477, 99] width 69 height 17
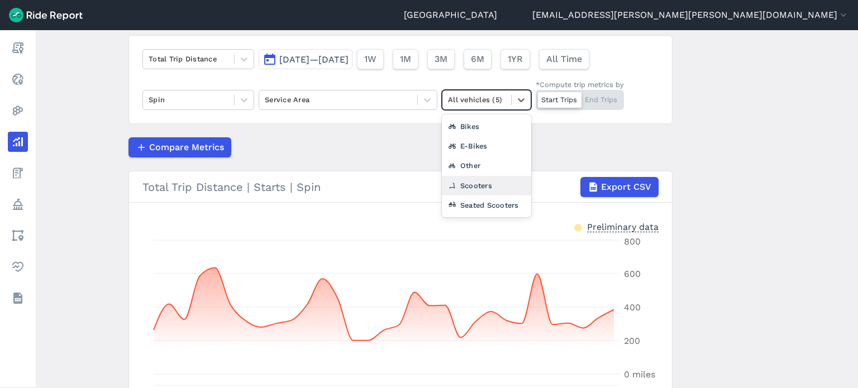
click at [655, 163] on article "Total Trip Distance [DATE]—[DATE] 1W 1M 3M 6M 1YR All Time Spin Service Area op…" at bounding box center [401, 248] width 544 height 426
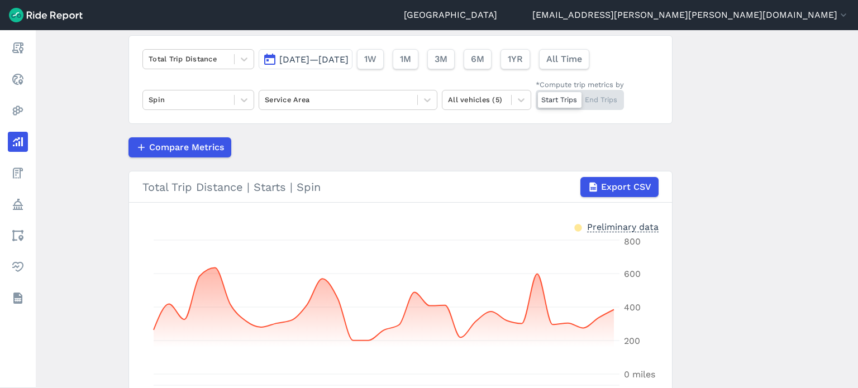
drag, startPoint x: 761, startPoint y: 163, endPoint x: 749, endPoint y: 163, distance: 11.7
click at [761, 163] on main "Analyze Data Total Trip Distance [DATE]—[DATE] 1W 1M 3M 6M 1YR All Time Spin Se…" at bounding box center [447, 209] width 823 height 358
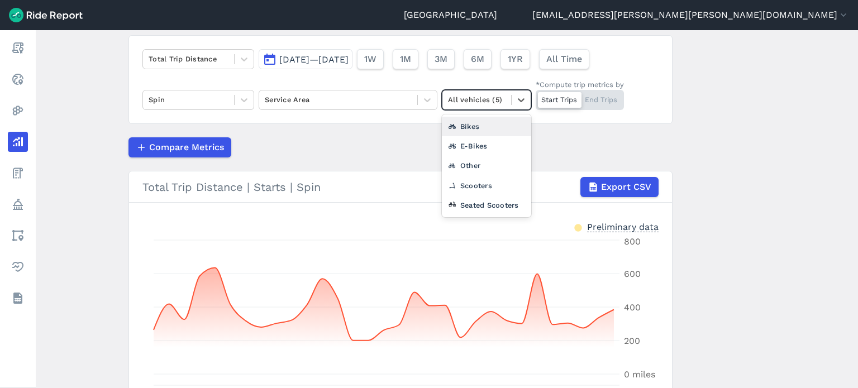
click at [489, 103] on div at bounding box center [477, 99] width 58 height 13
click at [475, 144] on div "E-Bikes" at bounding box center [486, 146] width 89 height 20
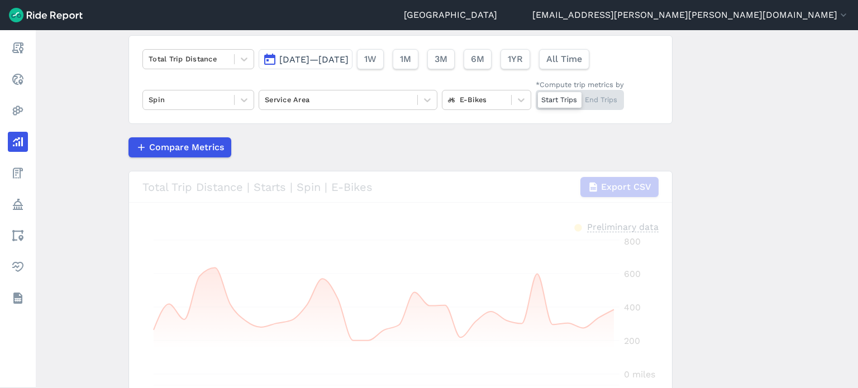
click at [740, 161] on main "Analyze Data Total Trip Distance [DATE]—[DATE] 1W 1M 3M 6M 1YR All Time Spin Se…" at bounding box center [447, 209] width 823 height 358
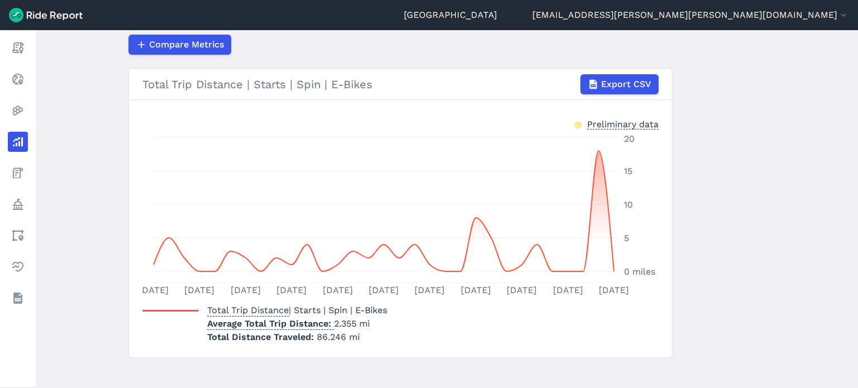
scroll to position [190, 0]
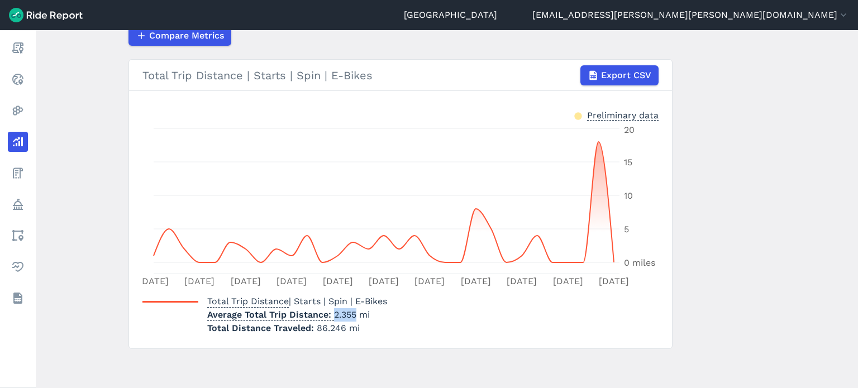
drag, startPoint x: 353, startPoint y: 317, endPoint x: 332, endPoint y: 317, distance: 20.1
click at [332, 317] on p "Average Total Trip Distance 2.355 mi" at bounding box center [297, 314] width 180 height 13
drag, startPoint x: 314, startPoint y: 326, endPoint x: 341, endPoint y: 330, distance: 27.1
click at [341, 330] on span "86.246 mi" at bounding box center [338, 328] width 43 height 11
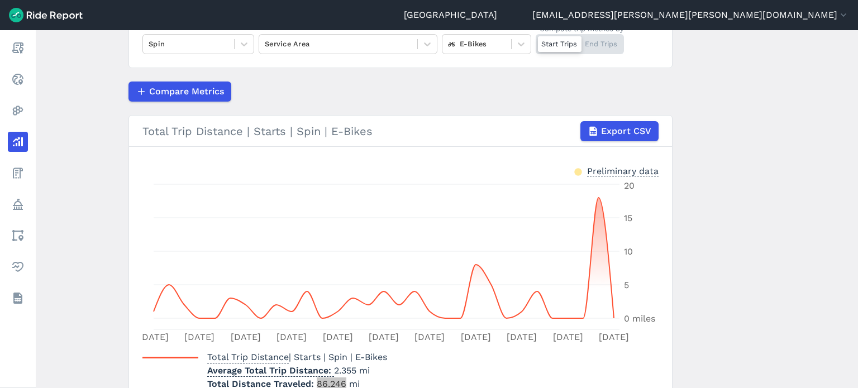
scroll to position [78, 0]
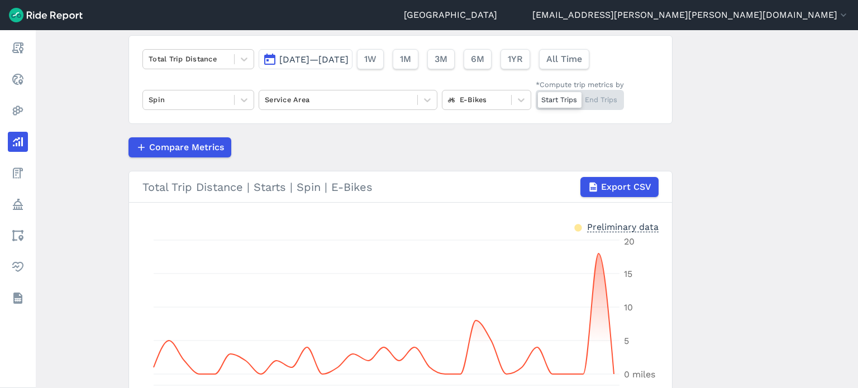
click at [297, 66] on button "[DATE]—[DATE]" at bounding box center [306, 59] width 94 height 20
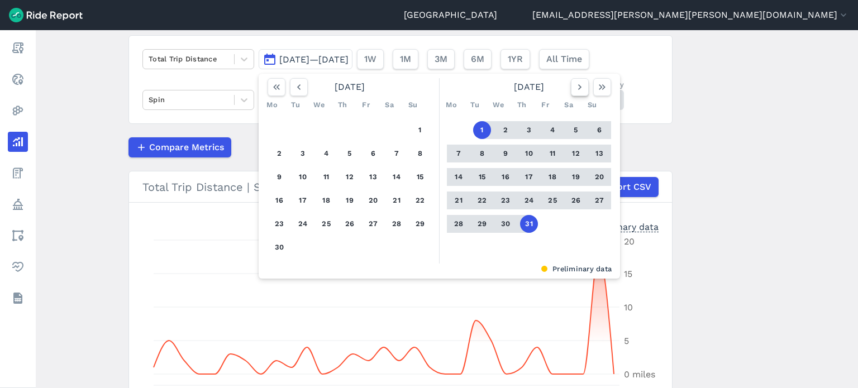
click at [578, 87] on icon "button" at bounding box center [579, 87] width 11 height 11
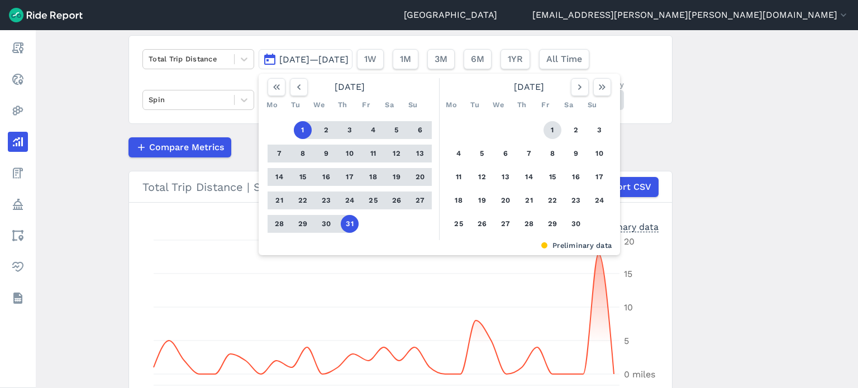
click at [550, 126] on button "1" at bounding box center [553, 130] width 18 height 18
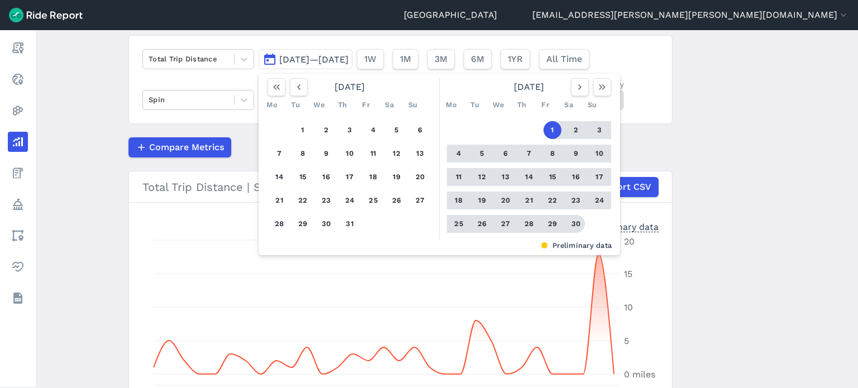
click at [574, 229] on button "30" at bounding box center [576, 224] width 18 height 18
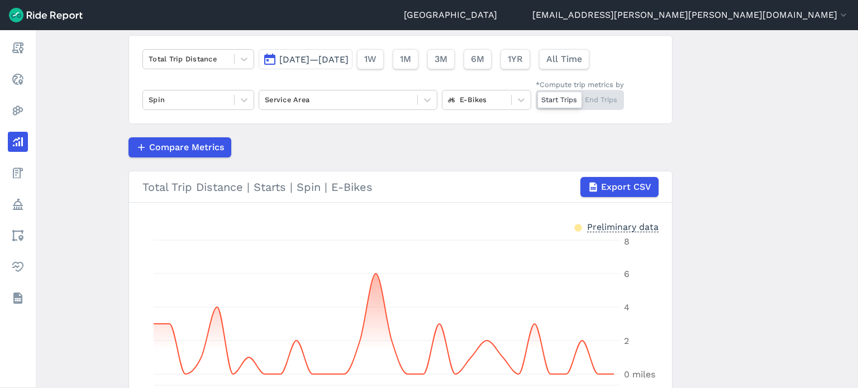
click at [767, 234] on main "Analyze Data Total Trip Distance [DATE]—[DATE] 1W 1M 3M 6M 1YR All Time Spin Se…" at bounding box center [447, 209] width 823 height 358
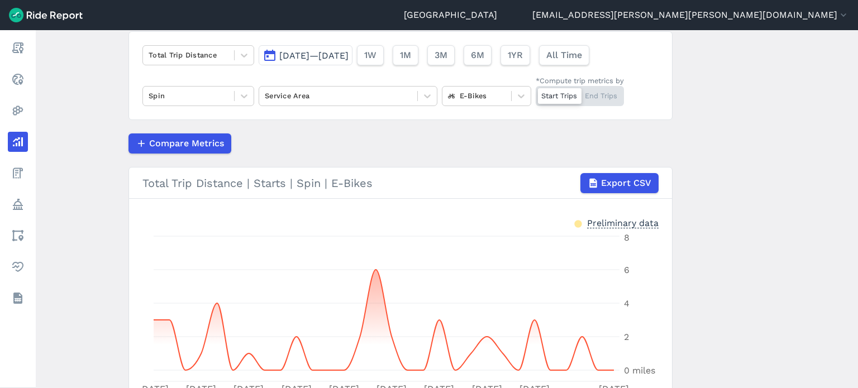
scroll to position [78, 0]
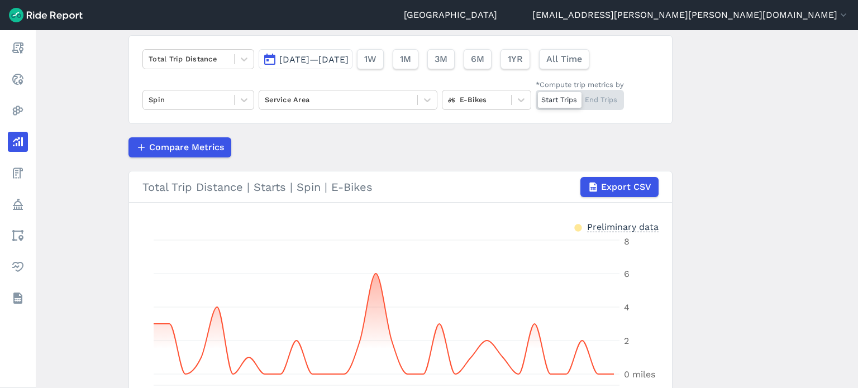
click at [746, 123] on main "Analyze Data Total Trip Distance [DATE]—[DATE] 1W 1M 3M 6M 1YR All Time Spin Se…" at bounding box center [447, 209] width 823 height 358
click at [724, 131] on main "Analyze Data Total Trip Distance [DATE]—[DATE] 1W 1M 3M 6M 1YR All Time Spin Se…" at bounding box center [447, 209] width 823 height 358
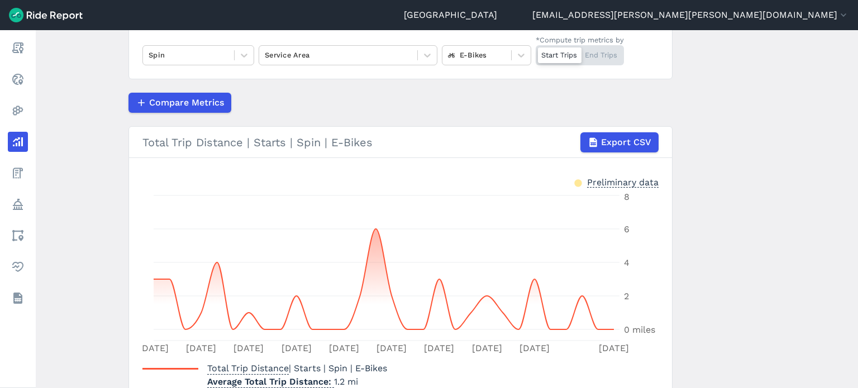
scroll to position [190, 0]
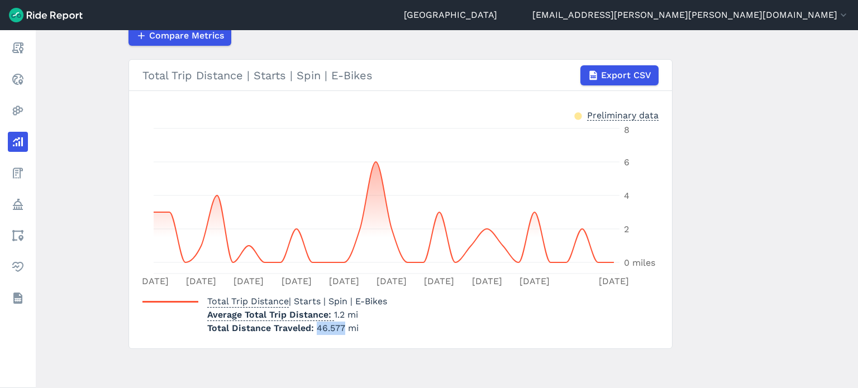
drag, startPoint x: 342, startPoint y: 326, endPoint x: 316, endPoint y: 329, distance: 25.9
click at [317, 329] on span "46.577 mi" at bounding box center [338, 328] width 42 height 11
click at [735, 281] on main "Analyze Data Total Trip Distance [DATE]—[DATE] 1W 1M 3M 6M 1YR All Time Spin Se…" at bounding box center [447, 209] width 823 height 358
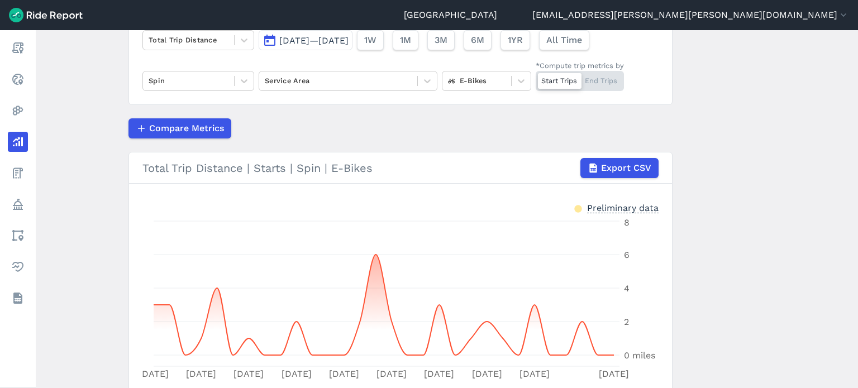
scroll to position [78, 0]
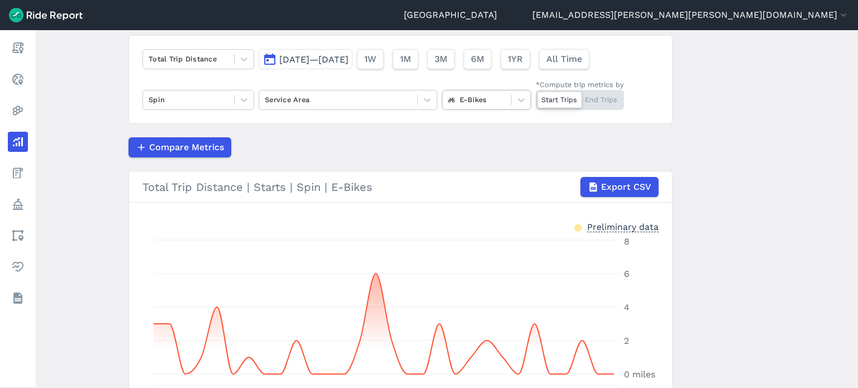
click at [483, 98] on div at bounding box center [477, 99] width 58 height 13
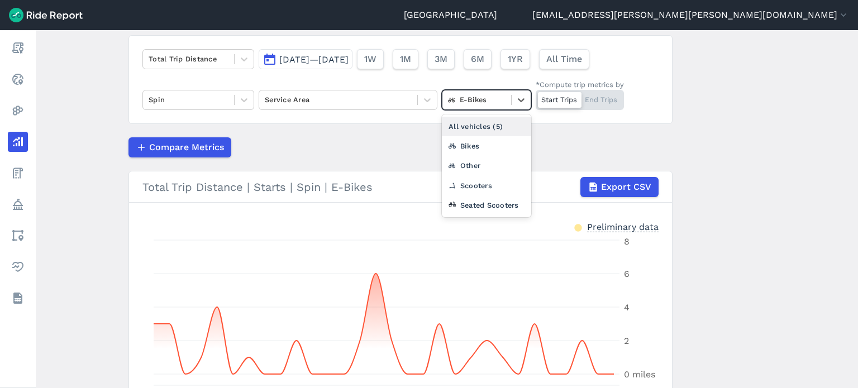
click at [472, 123] on div "All vehicles (5)" at bounding box center [486, 127] width 89 height 20
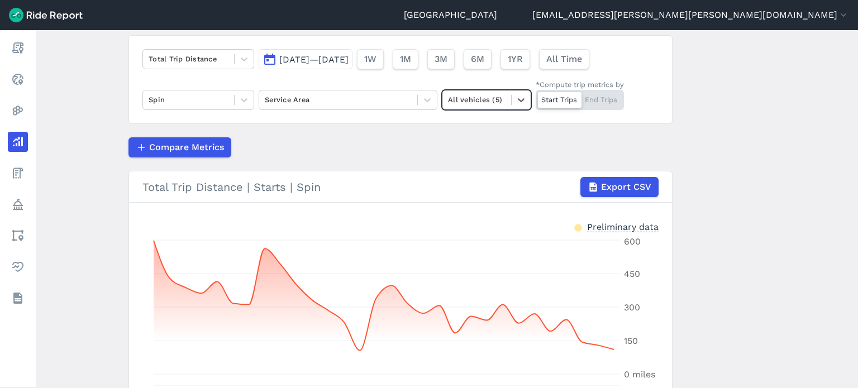
click at [772, 187] on main "Analyze Data Total Trip Distance [DATE]—[DATE] 1W 1M 3M 6M 1YR All Time Spin Se…" at bounding box center [447, 209] width 823 height 358
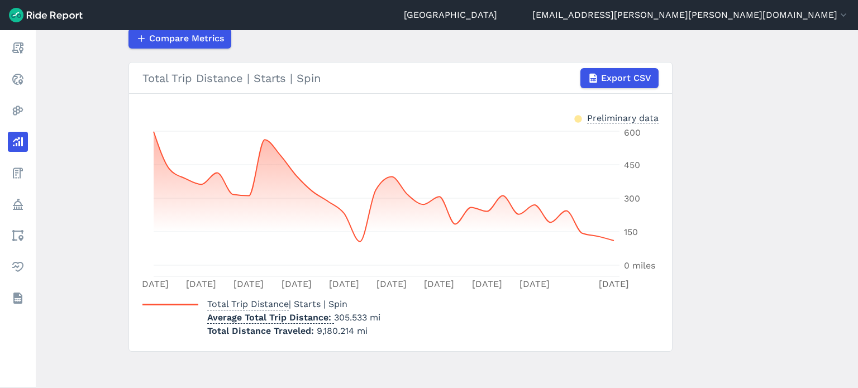
scroll to position [190, 0]
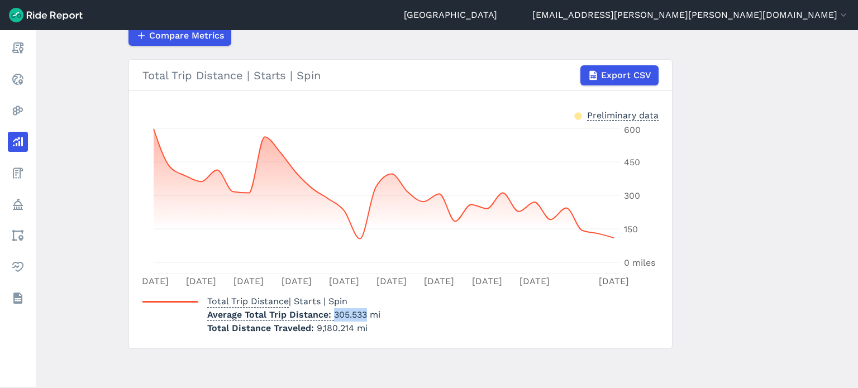
drag, startPoint x: 365, startPoint y: 312, endPoint x: 333, endPoint y: 313, distance: 31.9
click at [333, 313] on p "Average Total Trip Distance 305.533 mi" at bounding box center [293, 314] width 173 height 13
click at [357, 339] on section "Total Trip Distance | Starts | Spin Export CSV Preliminary data [DATE] [DATE] […" at bounding box center [401, 204] width 544 height 290
drag, startPoint x: 350, startPoint y: 330, endPoint x: 316, endPoint y: 328, distance: 34.1
click at [317, 328] on span "9,180.214 mi" at bounding box center [342, 328] width 51 height 11
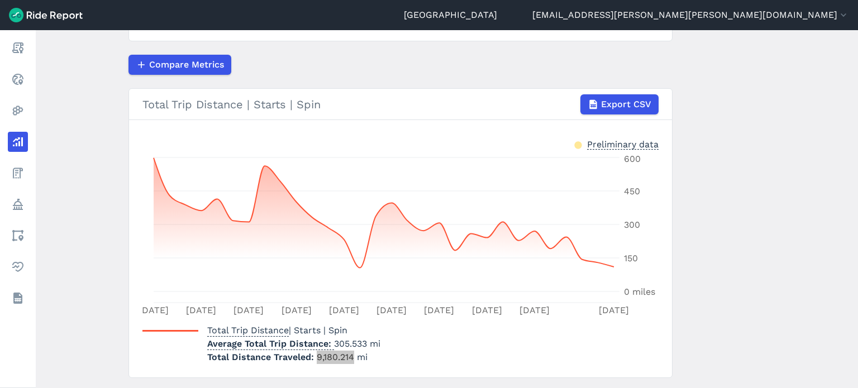
scroll to position [134, 0]
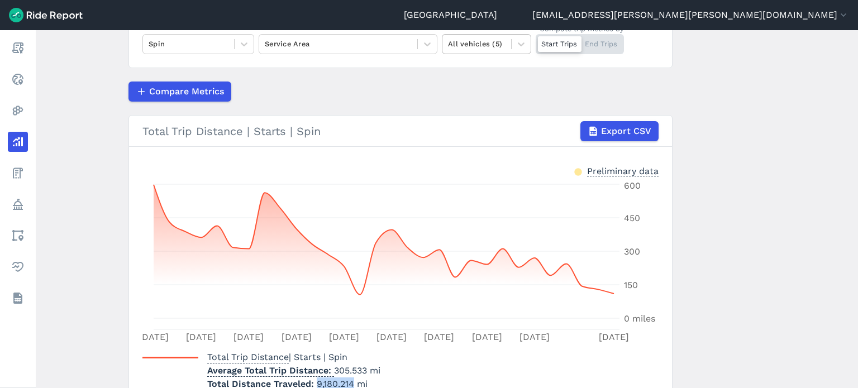
click at [482, 52] on div "All vehicles (5)" at bounding box center [477, 43] width 69 height 17
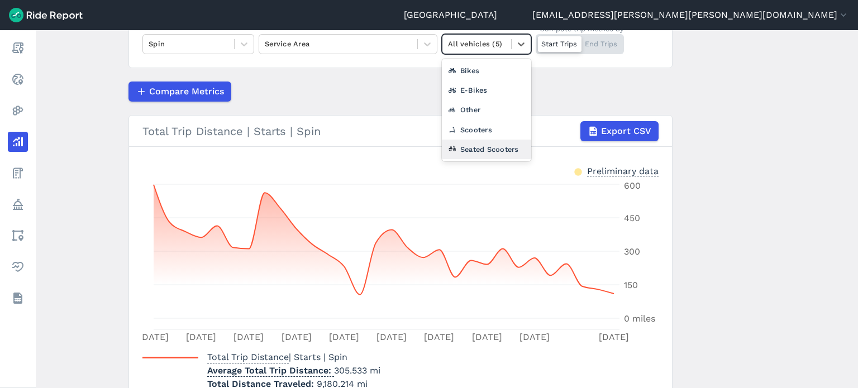
click at [469, 145] on div "Seated Scooters" at bounding box center [486, 150] width 89 height 20
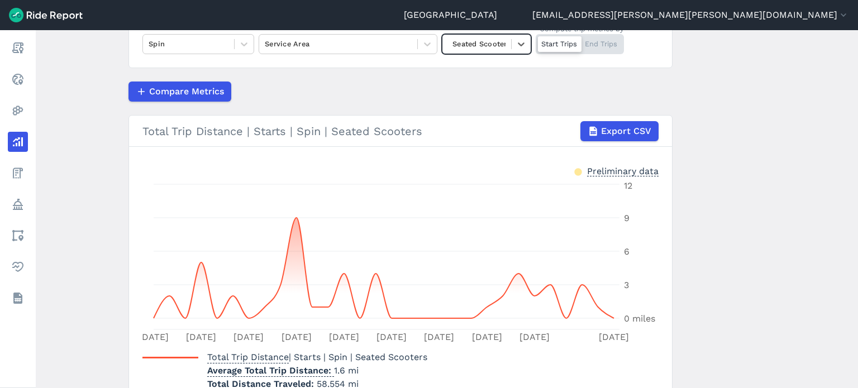
click at [715, 167] on main "Analyze Data Total Trip Distance [DATE]—[DATE] 1W 1M 3M 6M 1YR All Time Spin Se…" at bounding box center [447, 209] width 823 height 358
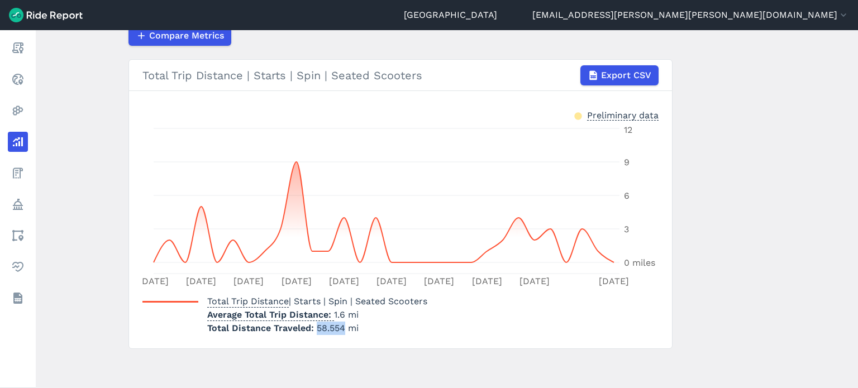
drag, startPoint x: 343, startPoint y: 326, endPoint x: 315, endPoint y: 324, distance: 28.0
click at [317, 324] on span "58.554 mi" at bounding box center [338, 328] width 42 height 11
click at [746, 170] on main "Analyze Data Total Trip Distance [DATE]—[DATE] 1W 1M 3M 6M 1YR All Time Spin Se…" at bounding box center [447, 209] width 823 height 358
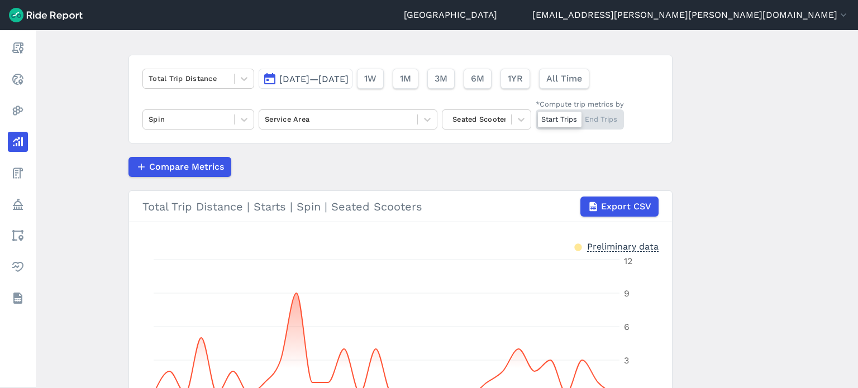
scroll to position [78, 0]
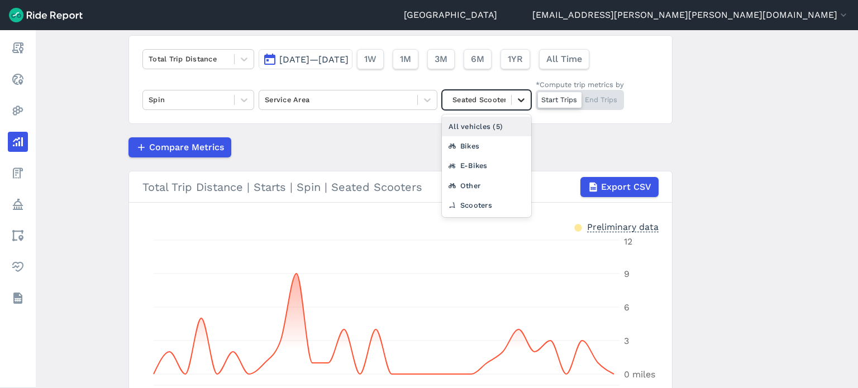
click at [512, 102] on div at bounding box center [521, 100] width 19 height 19
click at [496, 129] on div "All vehicles (5)" at bounding box center [486, 127] width 89 height 20
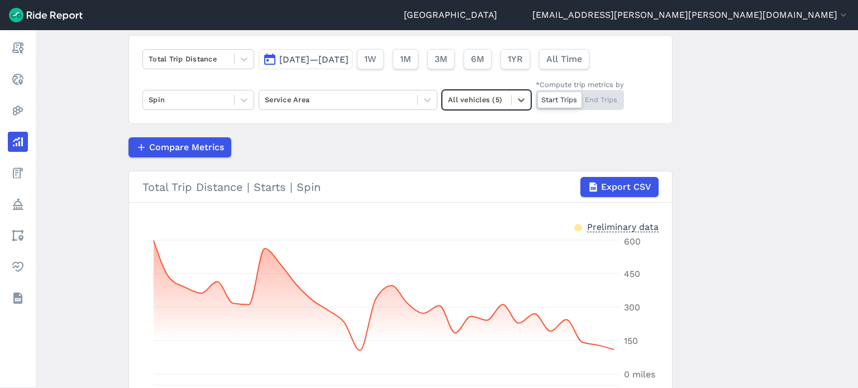
click at [457, 145] on div "Compare Metrics" at bounding box center [401, 147] width 544 height 20
click at [322, 60] on span "[DATE]—[DATE]" at bounding box center [313, 59] width 69 height 11
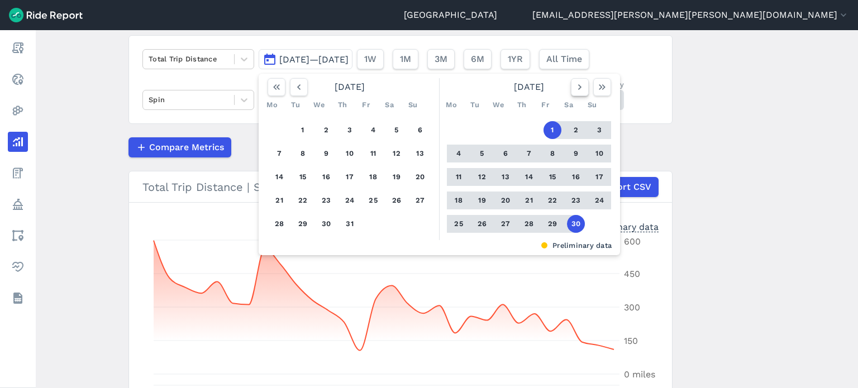
click at [574, 82] on icon "button" at bounding box center [579, 87] width 11 height 11
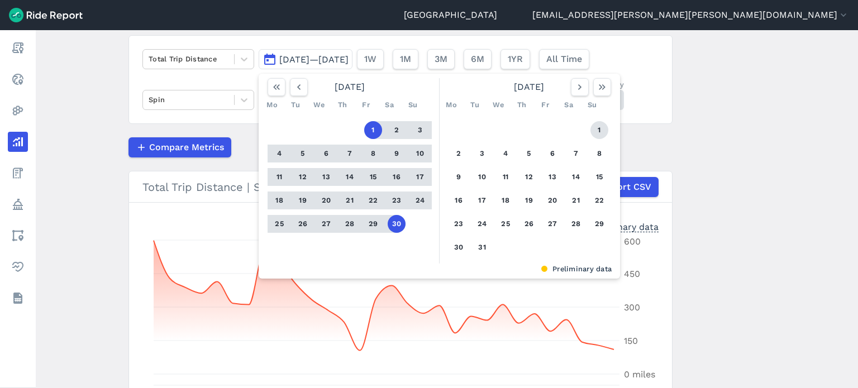
click at [595, 127] on button "1" at bounding box center [600, 130] width 18 height 18
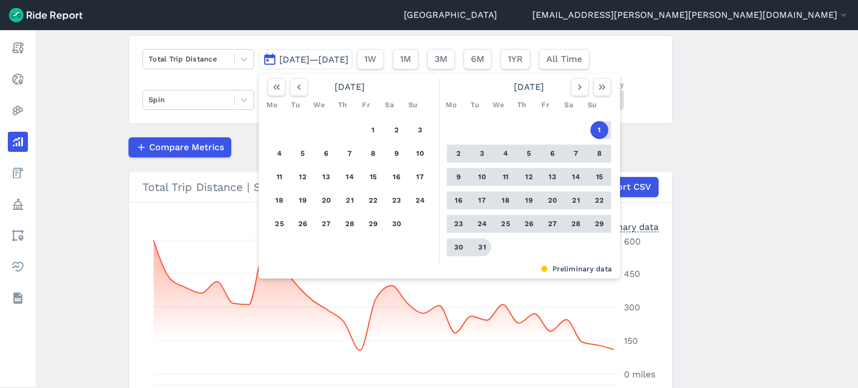
click at [478, 250] on button "31" at bounding box center [482, 248] width 18 height 18
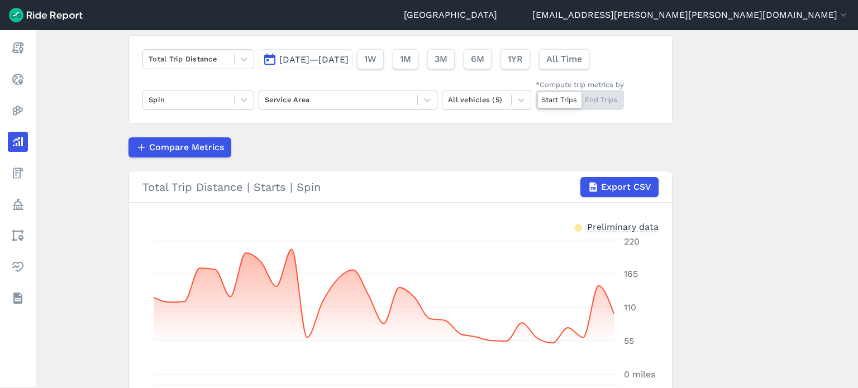
click at [761, 158] on main "Analyze Data Total Trip Distance [DATE]—[DATE] 1W 1M 3M 6M 1YR All Time Spin Se…" at bounding box center [447, 209] width 823 height 358
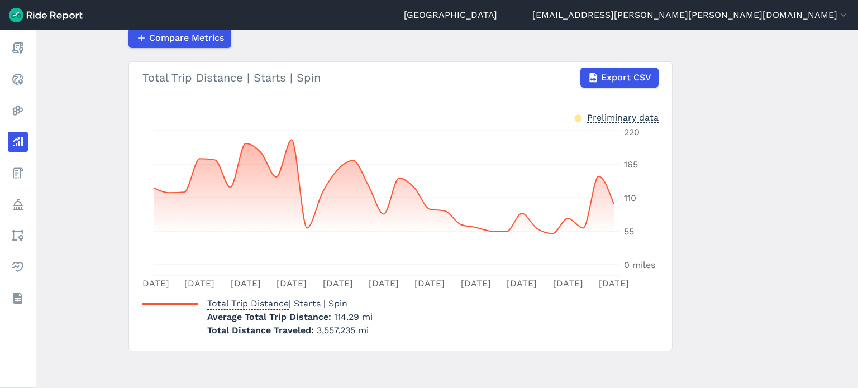
scroll to position [190, 0]
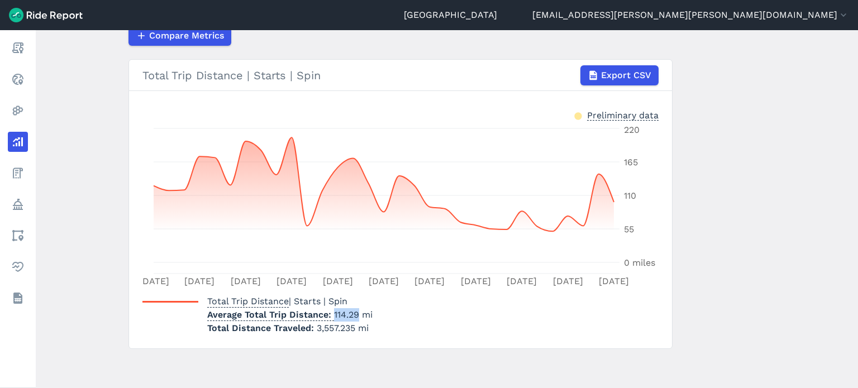
drag, startPoint x: 357, startPoint y: 315, endPoint x: 332, endPoint y: 314, distance: 24.6
click at [332, 314] on p "Average Total Trip Distance 114.29 mi" at bounding box center [289, 314] width 165 height 13
drag, startPoint x: 340, startPoint y: 326, endPoint x: 346, endPoint y: 327, distance: 6.9
click at [340, 326] on span "3,557.235 mi" at bounding box center [343, 328] width 52 height 11
drag, startPoint x: 353, startPoint y: 329, endPoint x: 315, endPoint y: 325, distance: 38.2
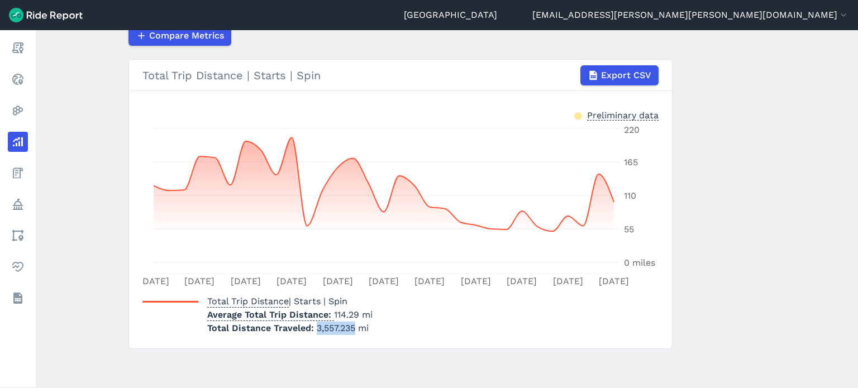
click at [317, 325] on span "3,557.235 mi" at bounding box center [343, 328] width 52 height 11
click at [419, 324] on div "Total Trip Distance | Starts | Spin Average Total Trip Distance 114.29 mi Total…" at bounding box center [400, 313] width 516 height 45
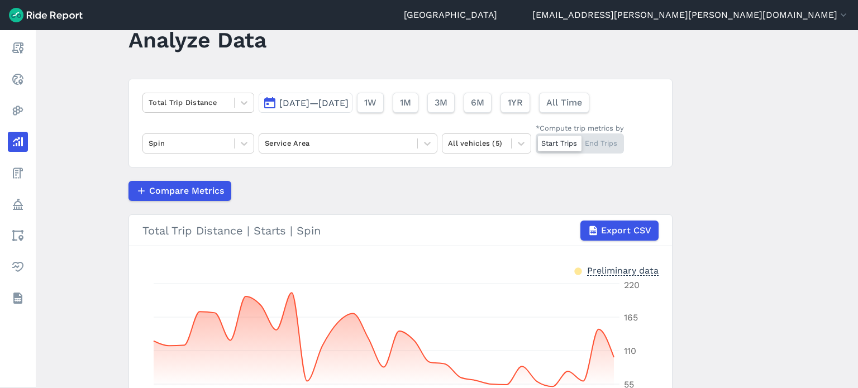
scroll to position [22, 0]
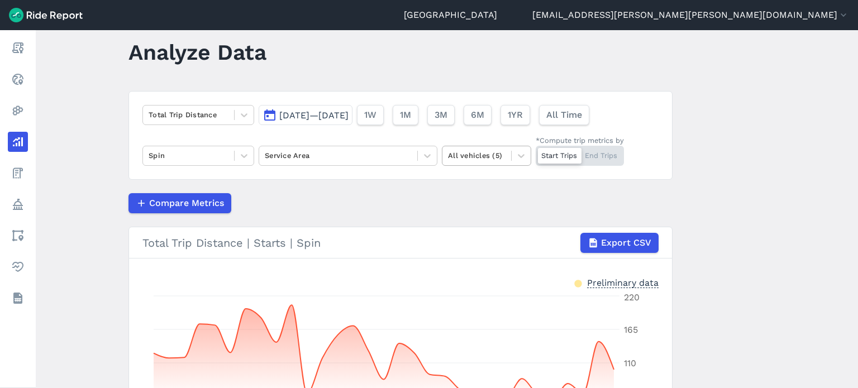
click at [486, 156] on div at bounding box center [477, 155] width 58 height 13
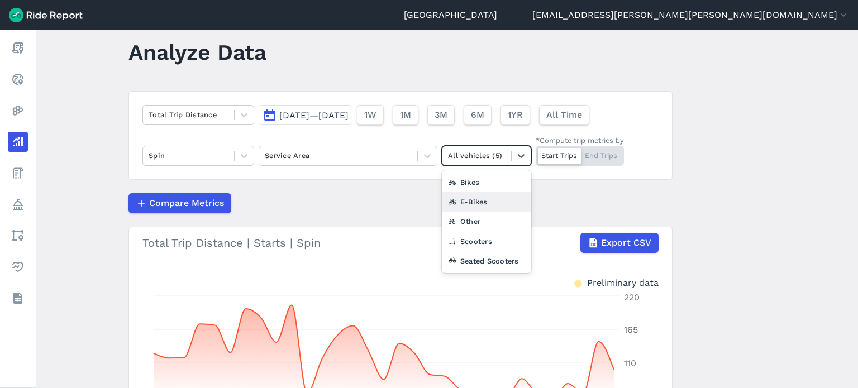
click at [476, 204] on div "E-Bikes" at bounding box center [486, 202] width 89 height 20
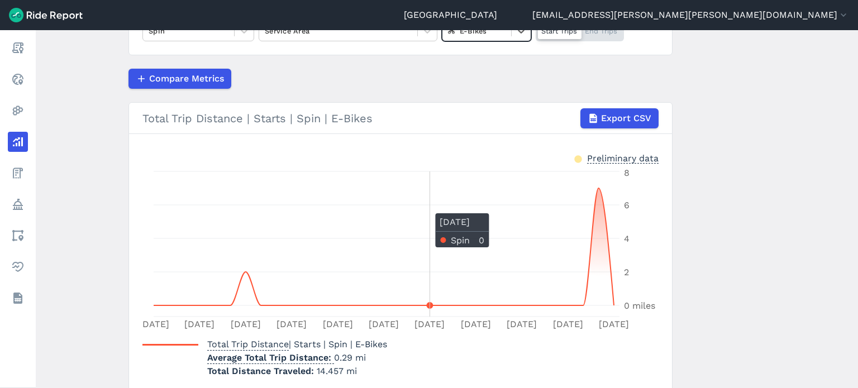
scroll to position [190, 0]
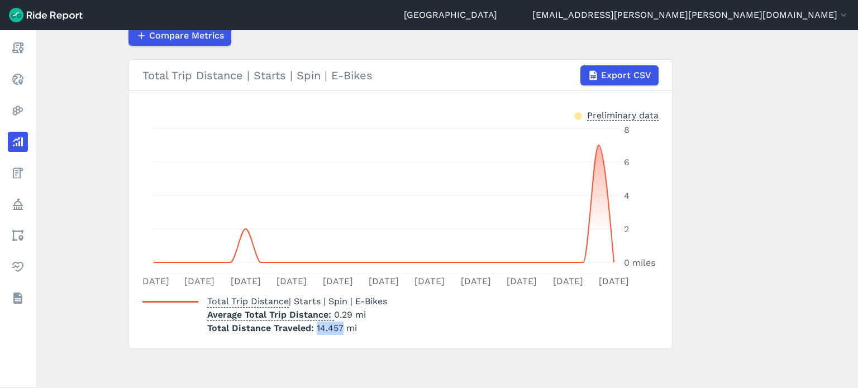
drag, startPoint x: 341, startPoint y: 327, endPoint x: 314, endPoint y: 325, distance: 26.9
click at [317, 325] on span "14.457 mi" at bounding box center [337, 328] width 40 height 11
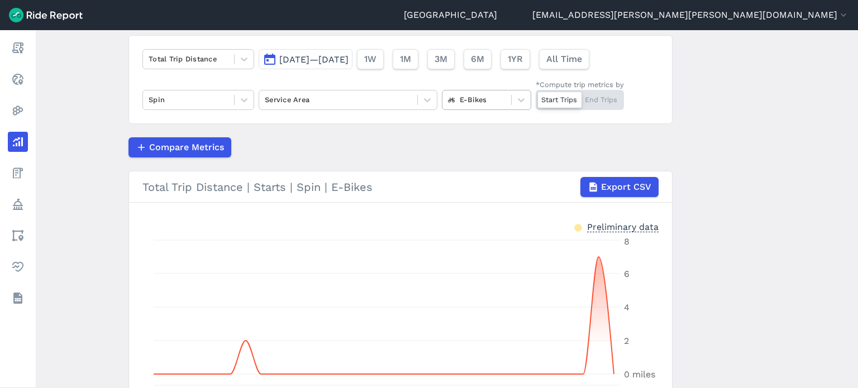
click at [496, 96] on div at bounding box center [477, 99] width 58 height 13
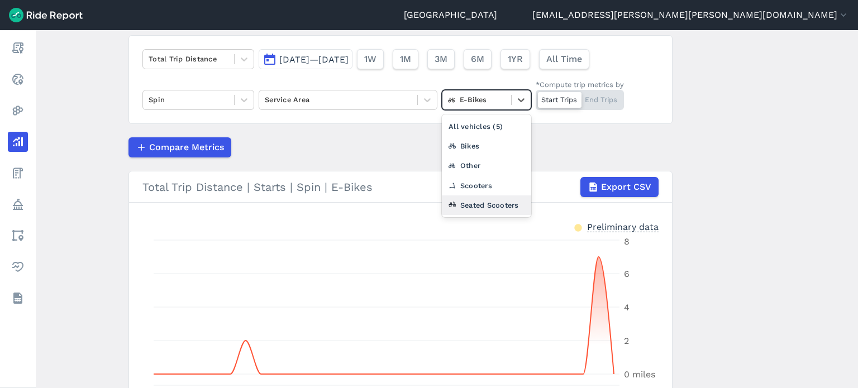
click at [474, 199] on div "Seated Scooters" at bounding box center [486, 206] width 89 height 20
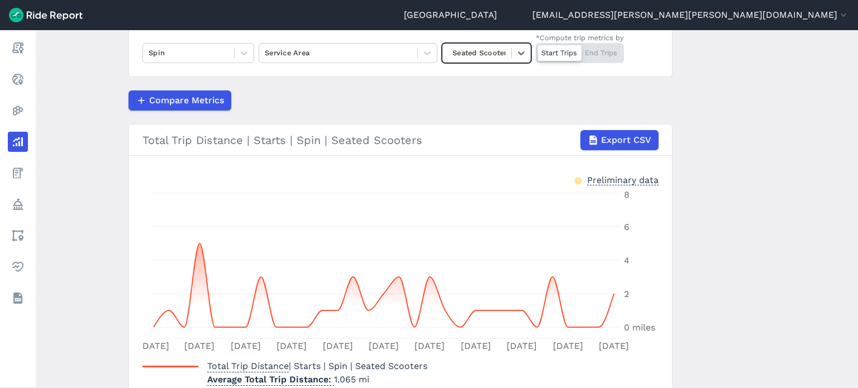
scroll to position [190, 0]
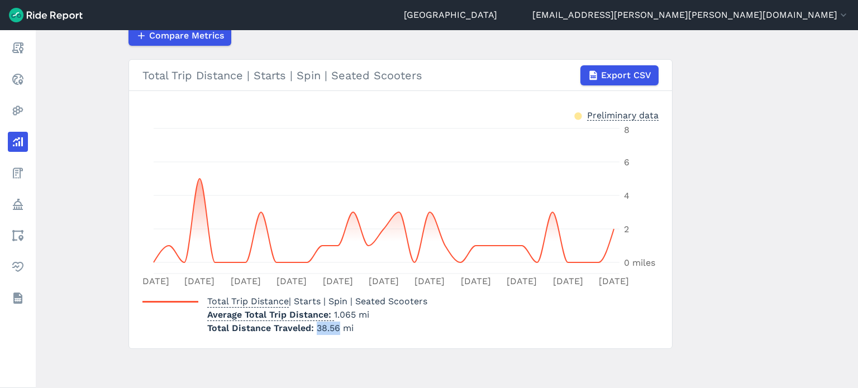
drag, startPoint x: 338, startPoint y: 330, endPoint x: 315, endPoint y: 330, distance: 22.4
click at [317, 330] on span "38.56 mi" at bounding box center [335, 328] width 37 height 11
click at [688, 245] on main "Analyze Data Total Trip Distance [DATE]—[DATE] 1W 1M 3M 6M 1YR All Time Spin Se…" at bounding box center [447, 209] width 823 height 358
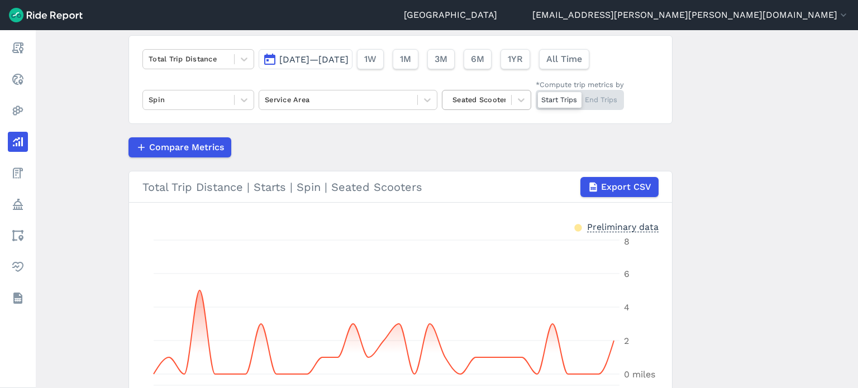
click at [467, 101] on div at bounding box center [477, 99] width 58 height 13
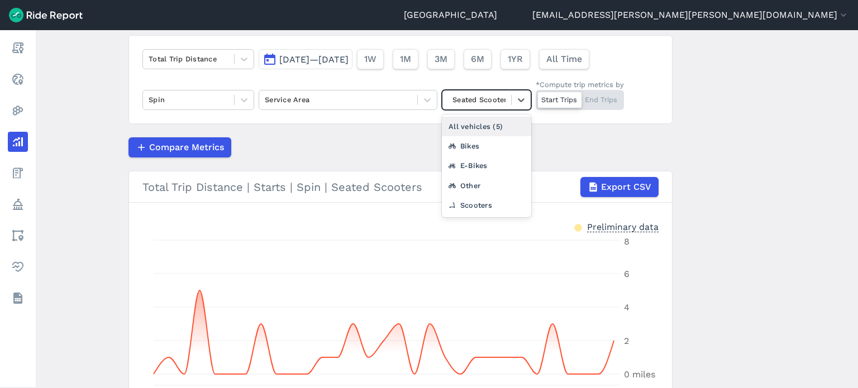
click at [471, 121] on div "All vehicles (5)" at bounding box center [486, 127] width 89 height 20
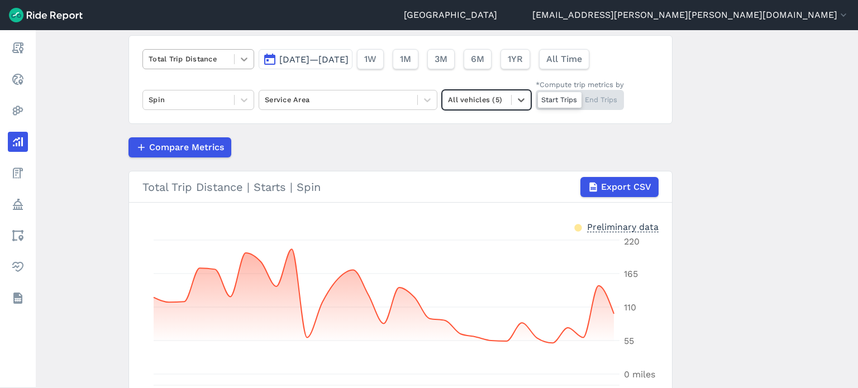
click at [245, 59] on icon at bounding box center [244, 59] width 11 height 11
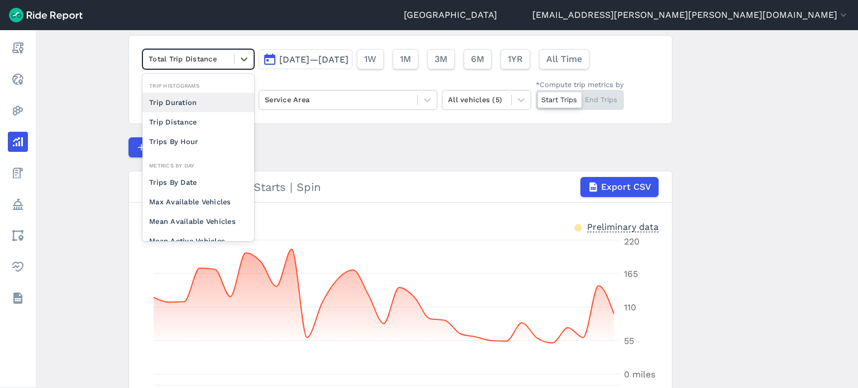
click at [200, 97] on div "Trip Duration" at bounding box center [198, 103] width 112 height 20
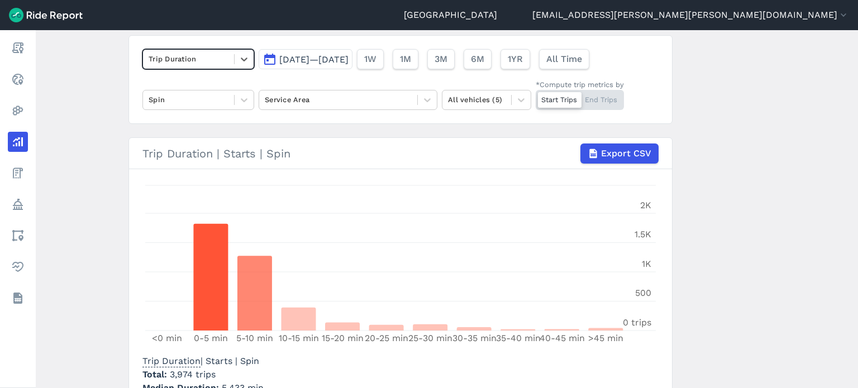
scroll to position [138, 0]
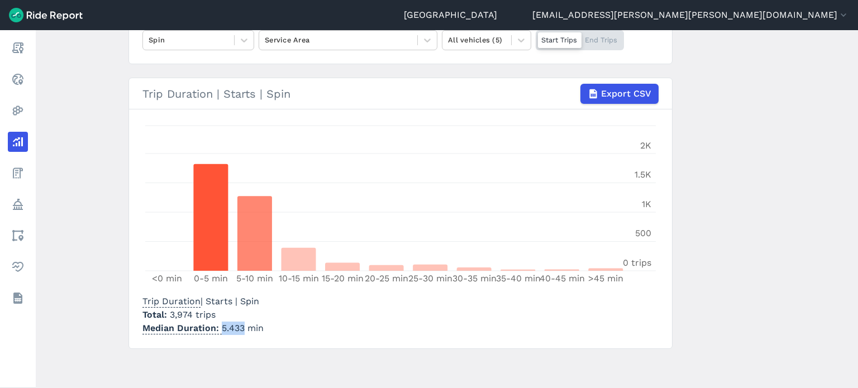
drag, startPoint x: 241, startPoint y: 326, endPoint x: 220, endPoint y: 326, distance: 20.7
click at [220, 326] on p "Median Duration 5.433 min" at bounding box center [202, 328] width 121 height 13
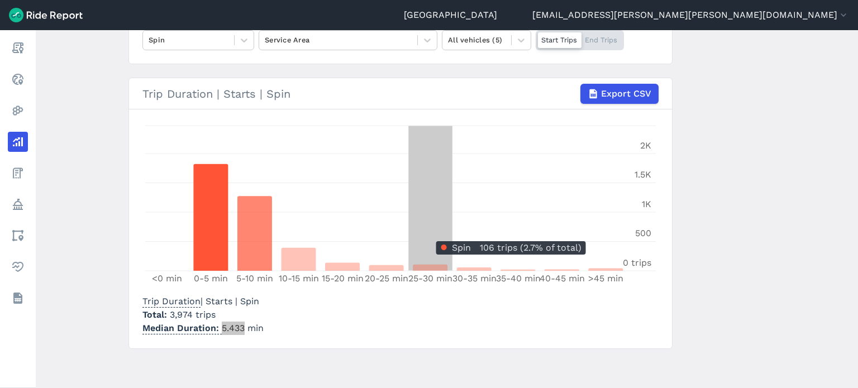
scroll to position [26, 0]
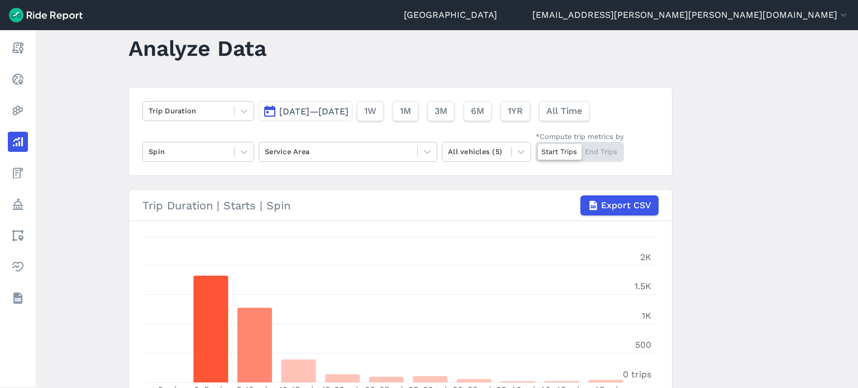
click at [342, 106] on span "[DATE]—[DATE]" at bounding box center [313, 111] width 69 height 11
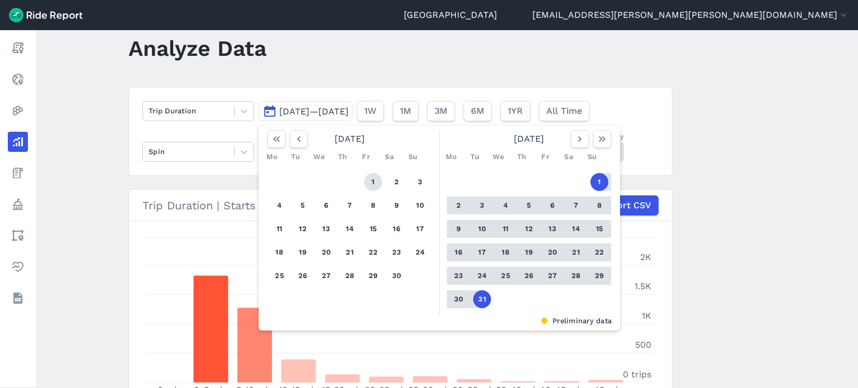
click at [375, 180] on button "1" at bounding box center [373, 182] width 18 height 18
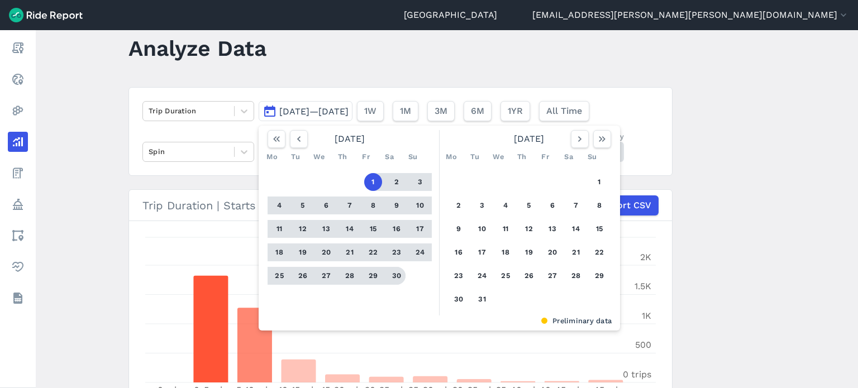
click at [395, 273] on button "30" at bounding box center [397, 276] width 18 height 18
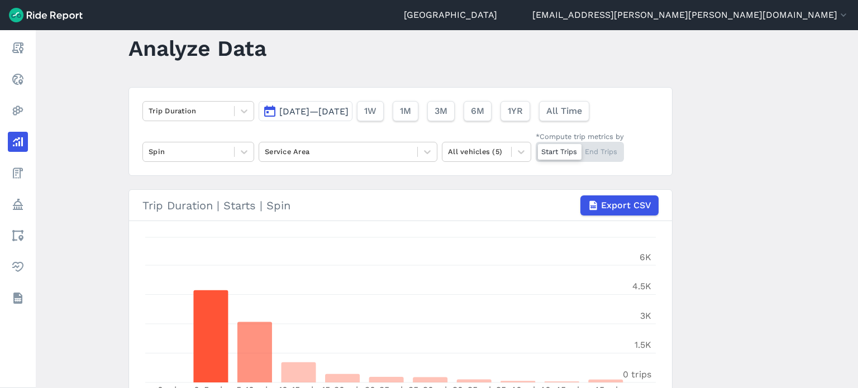
click at [721, 207] on main "Analyze Data Trip Duration [DATE]—[DATE] 1W 1M 3M 6M 1YR All Time Spin Service …" at bounding box center [447, 209] width 823 height 358
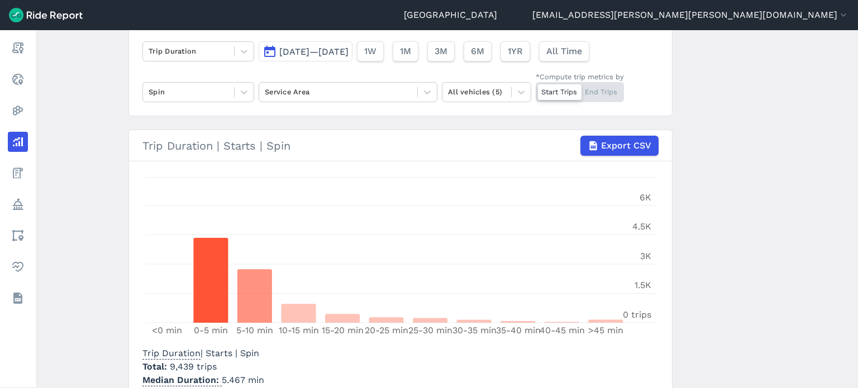
scroll to position [138, 0]
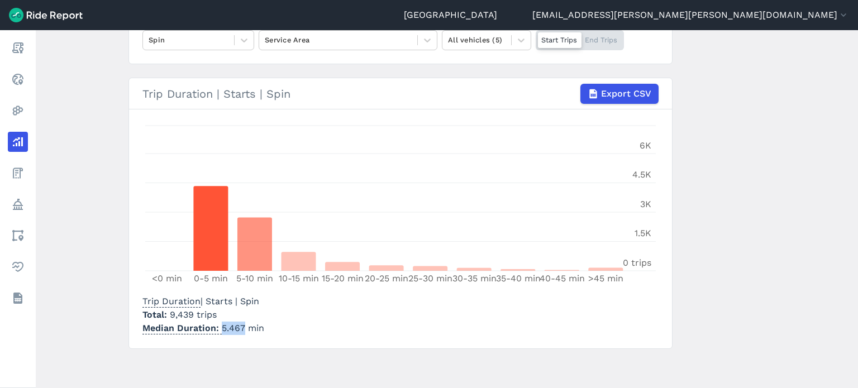
drag, startPoint x: 241, startPoint y: 327, endPoint x: 220, endPoint y: 327, distance: 21.8
click at [220, 327] on p "Median Duration 5.467 min" at bounding box center [203, 328] width 122 height 13
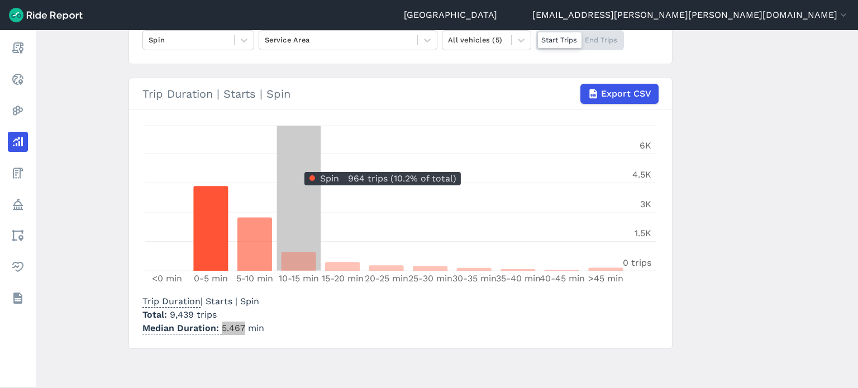
scroll to position [82, 0]
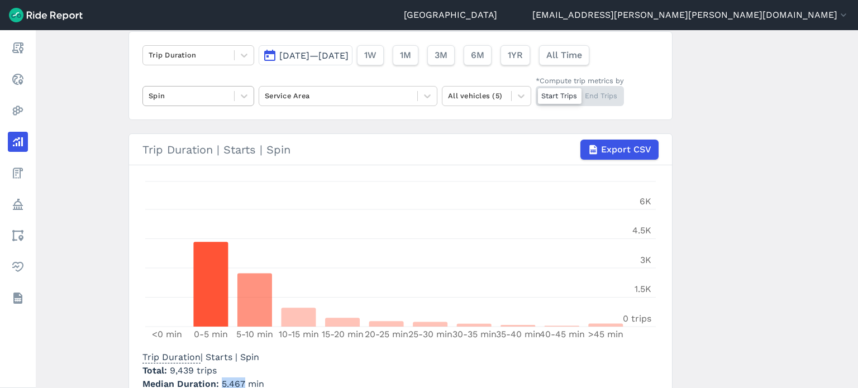
click at [186, 98] on div at bounding box center [189, 95] width 80 height 13
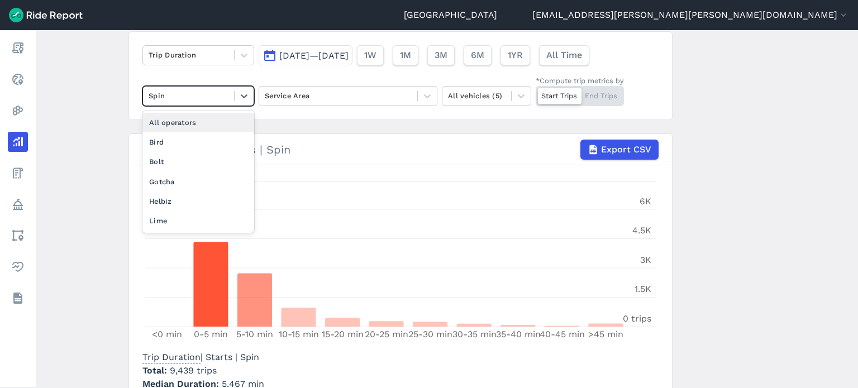
click at [182, 121] on div "All operators" at bounding box center [198, 123] width 112 height 20
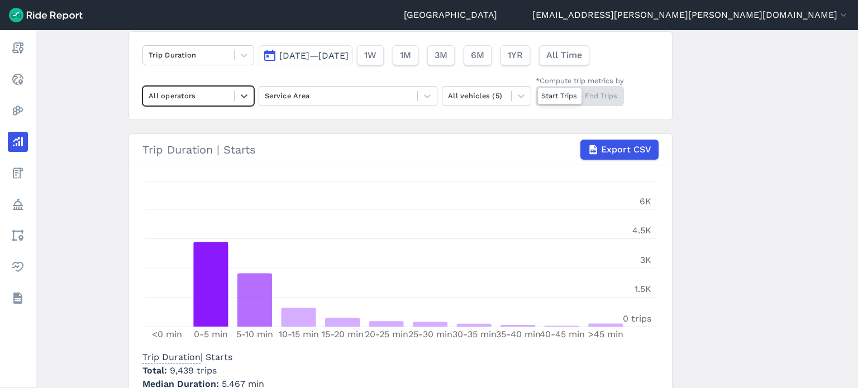
click at [104, 98] on main "Analyze Data Trip Duration [DATE]—[DATE] 1W 1M 3M 6M 1YR All Time option All op…" at bounding box center [447, 209] width 823 height 358
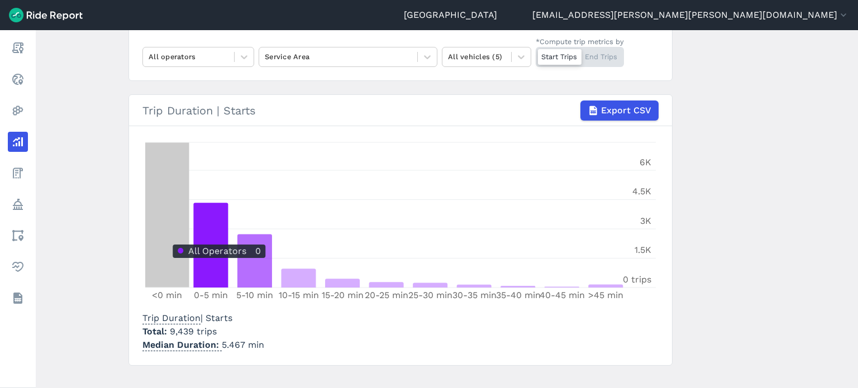
scroll to position [138, 0]
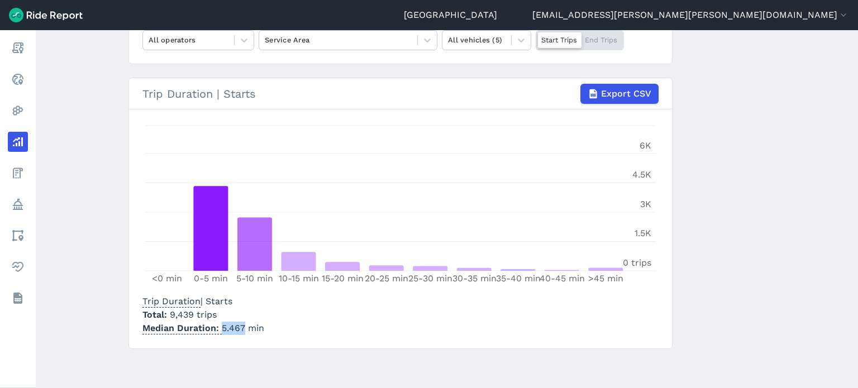
drag, startPoint x: 239, startPoint y: 325, endPoint x: 217, endPoint y: 325, distance: 21.8
click at [217, 325] on p "Median Duration 5.467 min" at bounding box center [203, 328] width 122 height 13
click at [334, 317] on div "Trip Duration | Starts Total 9,439 trips Median Duration 5.467 min" at bounding box center [400, 313] width 516 height 45
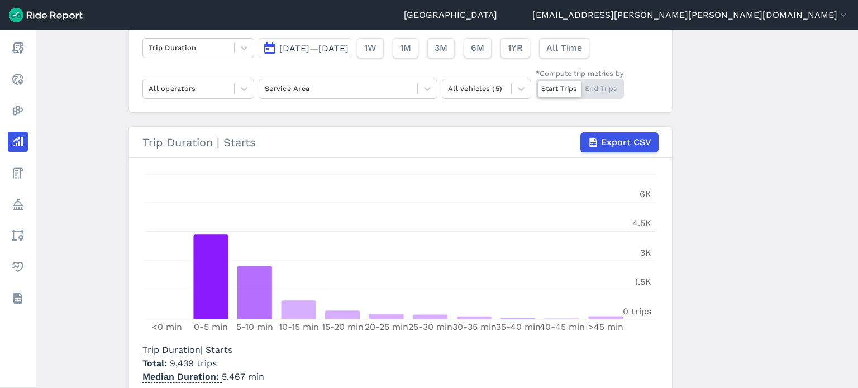
scroll to position [26, 0]
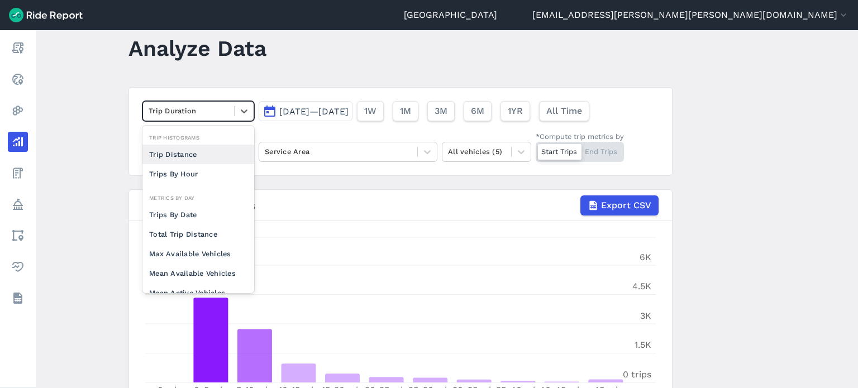
click at [188, 111] on div at bounding box center [189, 110] width 80 height 13
click at [178, 156] on div "Trip Distance" at bounding box center [198, 155] width 112 height 20
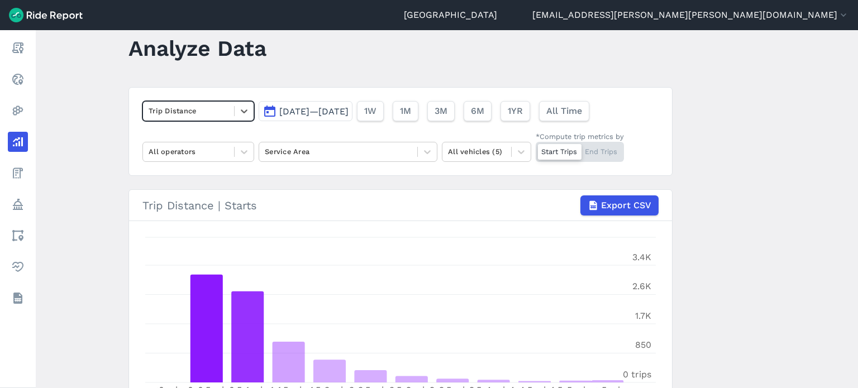
click at [767, 227] on main "Analyze Data option Trip Distance, selected. Select is focused ,type to refine …" at bounding box center [447, 209] width 823 height 358
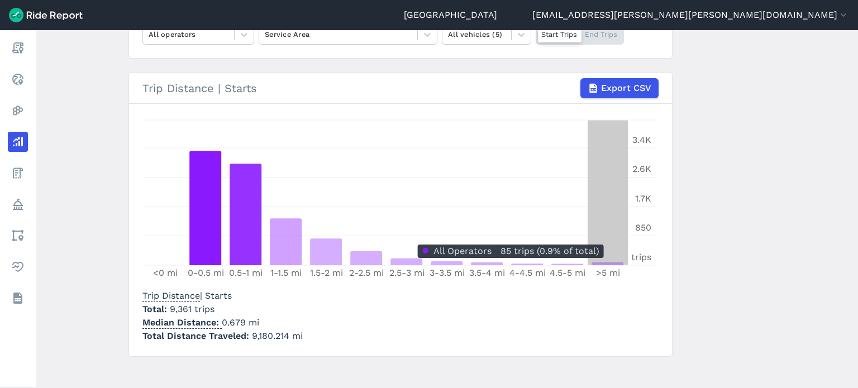
scroll to position [151, 0]
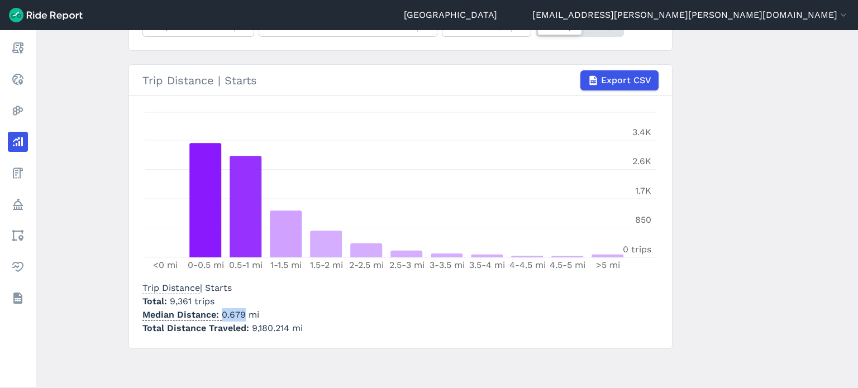
drag, startPoint x: 243, startPoint y: 315, endPoint x: 221, endPoint y: 314, distance: 21.2
click at [221, 314] on p "Median Distance 0.679 mi" at bounding box center [222, 314] width 160 height 13
click at [694, 282] on main "Analyze Data Trip Distance [DATE]—[DATE] 1W 1M 3M 6M 1YR All Time All operators…" at bounding box center [447, 209] width 823 height 358
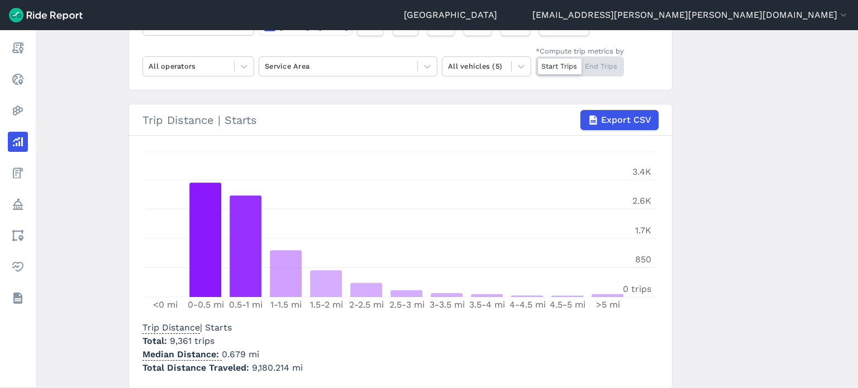
scroll to position [96, 0]
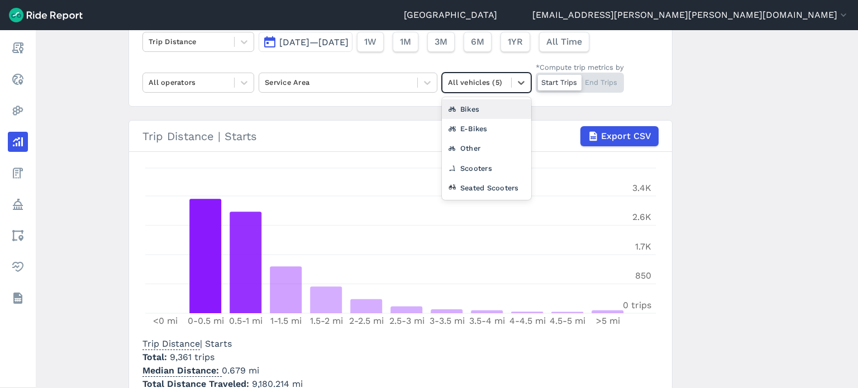
click at [495, 74] on div "All vehicles (5)" at bounding box center [477, 82] width 69 height 17
click at [170, 89] on div "All operators" at bounding box center [188, 82] width 91 height 17
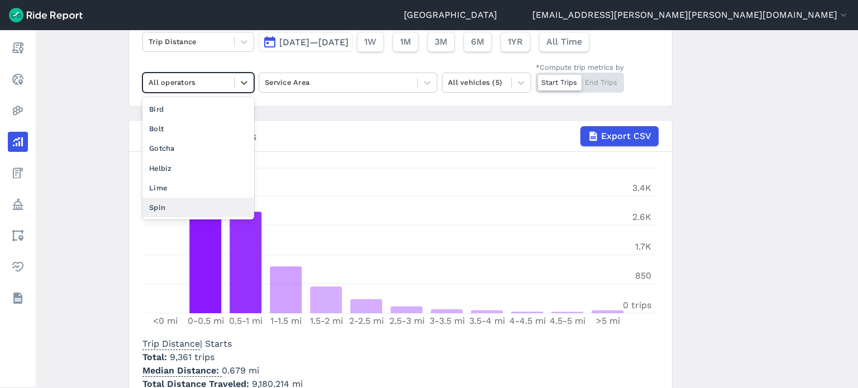
click at [158, 208] on div "Spin" at bounding box center [198, 208] width 112 height 20
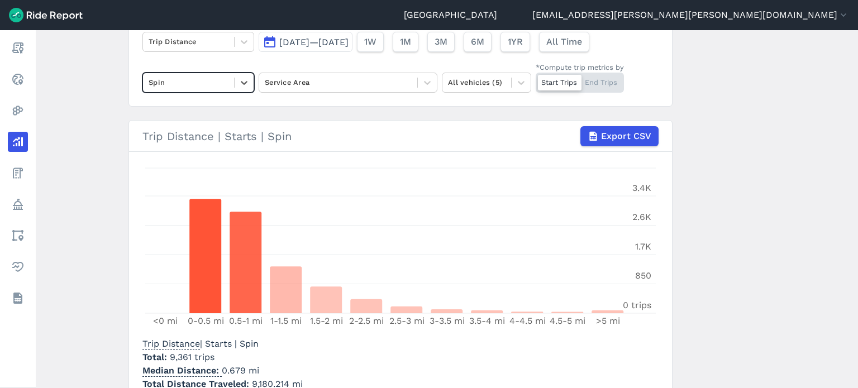
click at [83, 198] on main "Analyze Data Trip Distance [DATE]—[DATE] 1W 1M 3M 6M 1YR All Time option Spin, …" at bounding box center [447, 209] width 823 height 358
click at [464, 84] on div at bounding box center [477, 82] width 58 height 13
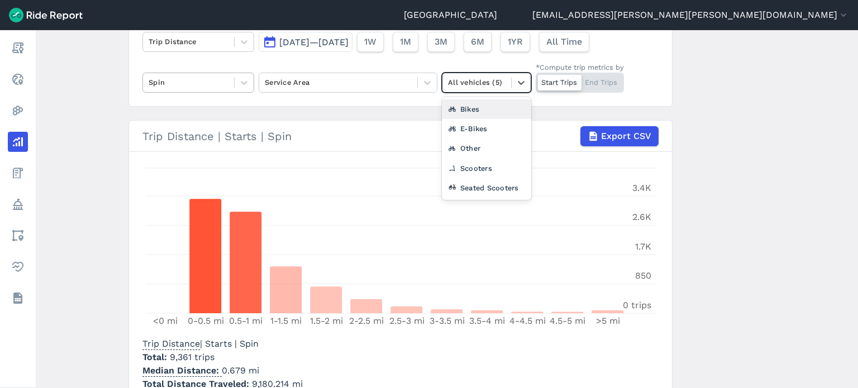
click at [177, 87] on div at bounding box center [189, 82] width 80 height 13
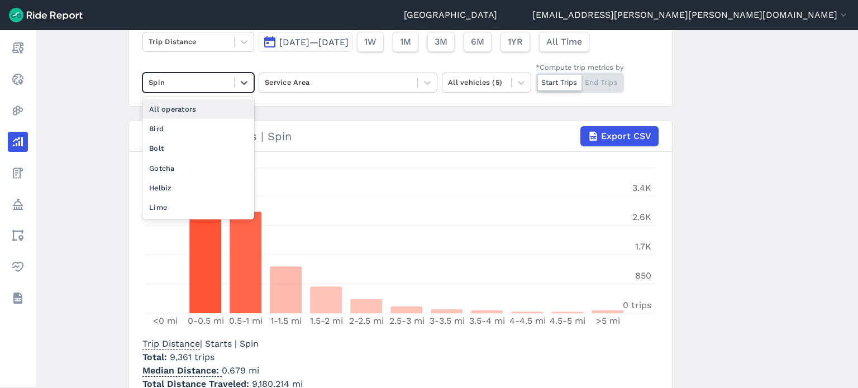
click at [165, 103] on div "All operators" at bounding box center [198, 109] width 112 height 20
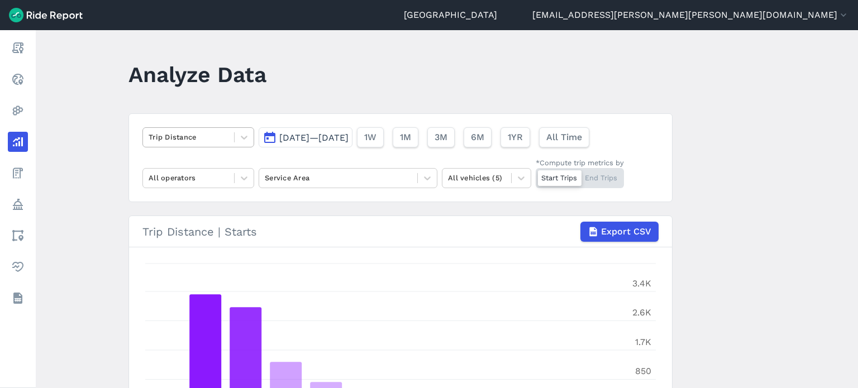
click at [188, 133] on div at bounding box center [189, 137] width 80 height 13
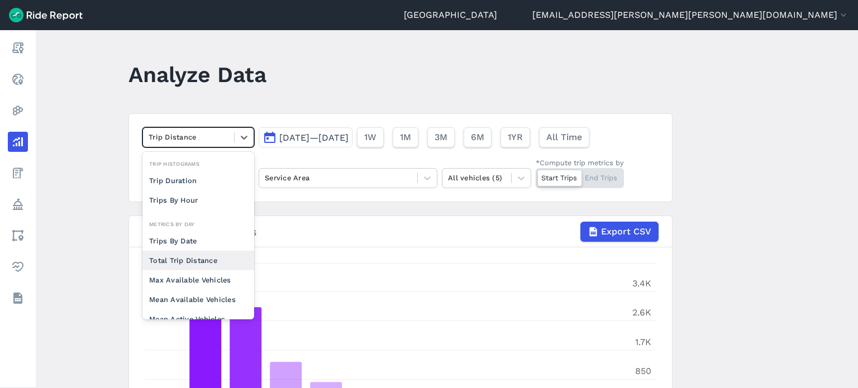
click at [189, 256] on div "Total Trip Distance" at bounding box center [198, 261] width 112 height 20
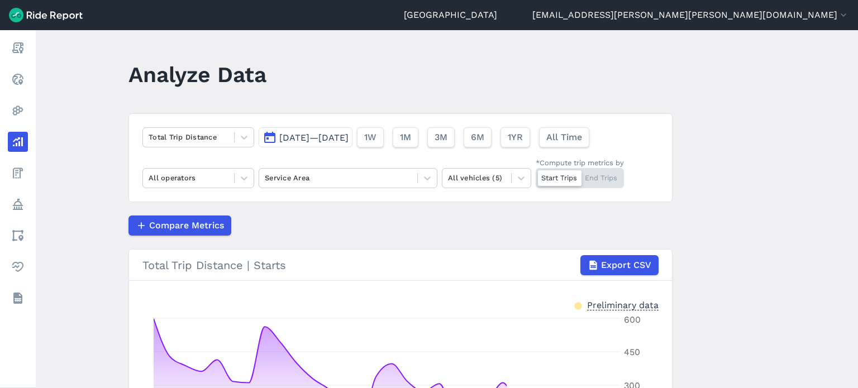
click at [99, 176] on main "Analyze Data Total Trip Distance [DATE]—[DATE] 1W 1M 3M 6M 1YR All Time All ope…" at bounding box center [447, 209] width 823 height 358
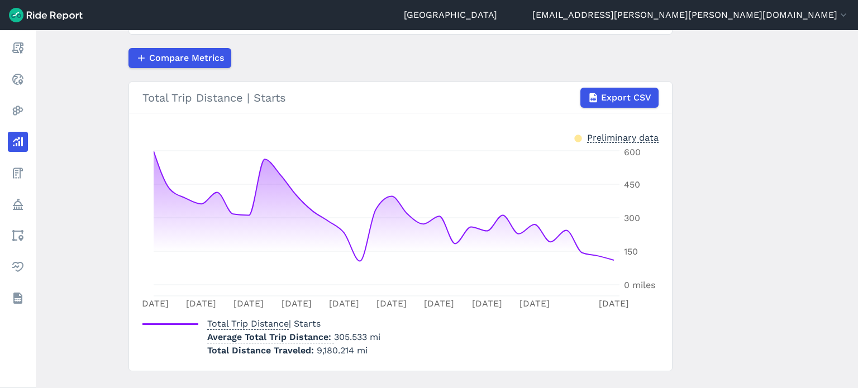
scroll to position [190, 0]
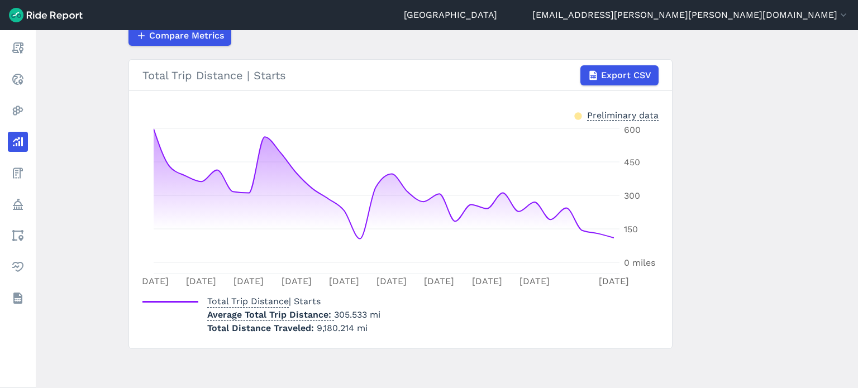
click at [332, 314] on p "Average Total Trip Distance 305.533 mi" at bounding box center [293, 314] width 173 height 13
drag, startPoint x: 332, startPoint y: 314, endPoint x: 364, endPoint y: 313, distance: 32.4
click at [364, 313] on p "Average Total Trip Distance 305.533 mi" at bounding box center [293, 314] width 173 height 13
click at [766, 116] on main "Analyze Data Total Trip Distance [DATE]—[DATE] 1W 1M 3M 6M 1YR All Time All ope…" at bounding box center [447, 209] width 823 height 358
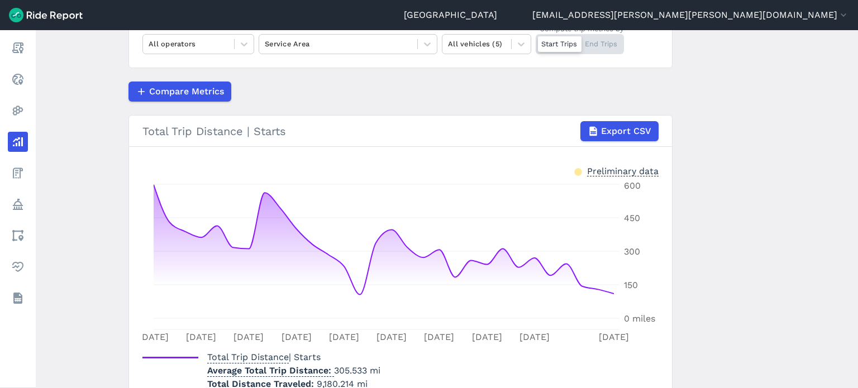
scroll to position [22, 0]
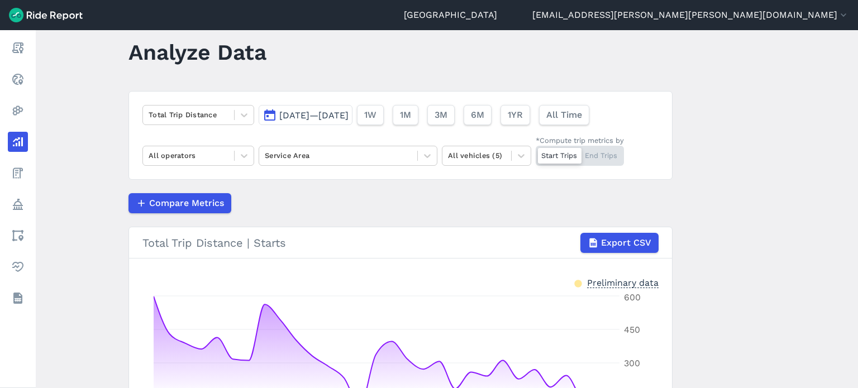
click at [319, 117] on span "[DATE]—[DATE]" at bounding box center [313, 115] width 69 height 11
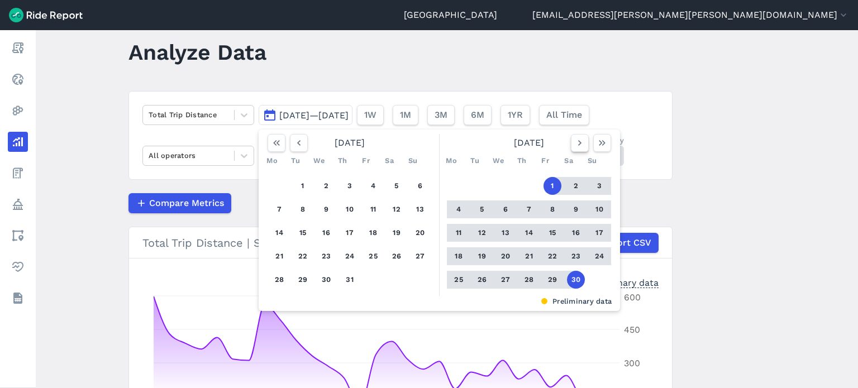
click at [582, 144] on icon "button" at bounding box center [579, 142] width 11 height 11
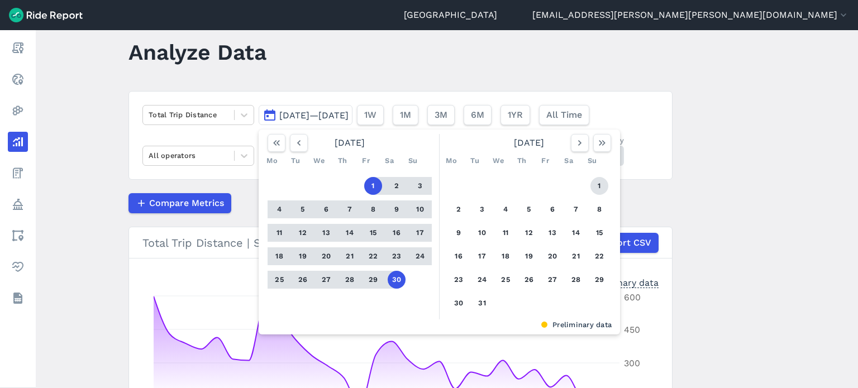
click at [597, 181] on button "1" at bounding box center [600, 186] width 18 height 18
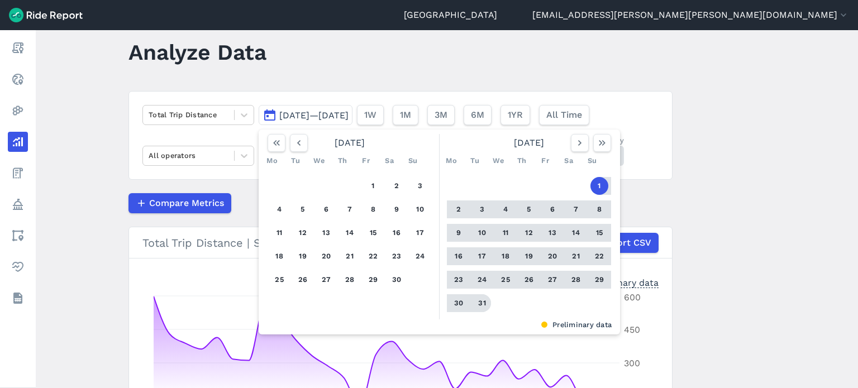
click at [482, 300] on button "31" at bounding box center [482, 303] width 18 height 18
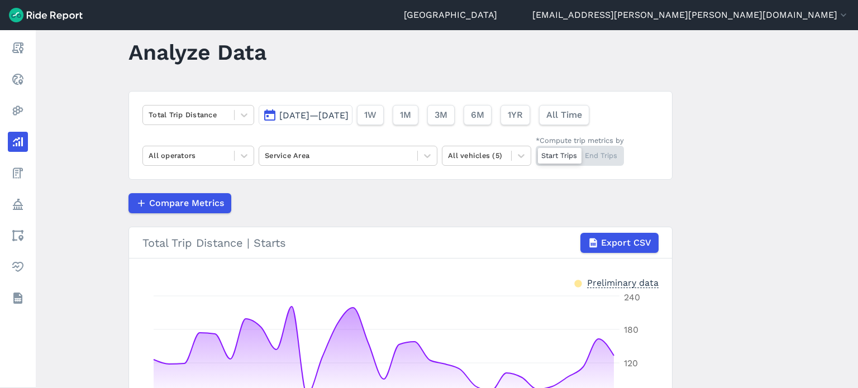
click at [759, 186] on main "Analyze Data Total Trip Distance [DATE]—[DATE] 1W 1M 3M 6M 1YR All Time All ope…" at bounding box center [447, 209] width 823 height 358
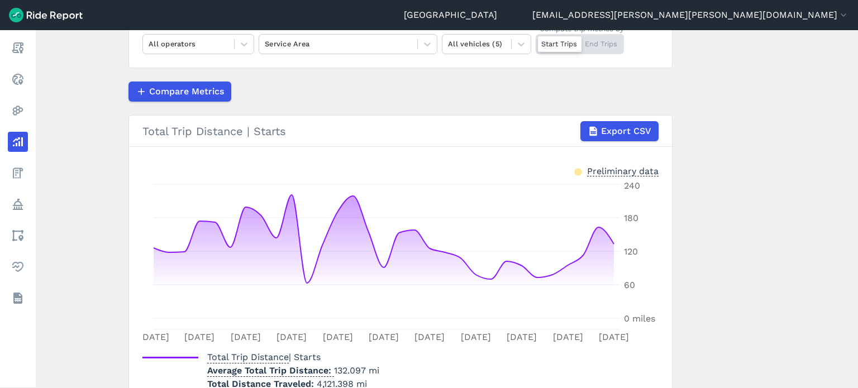
scroll to position [190, 0]
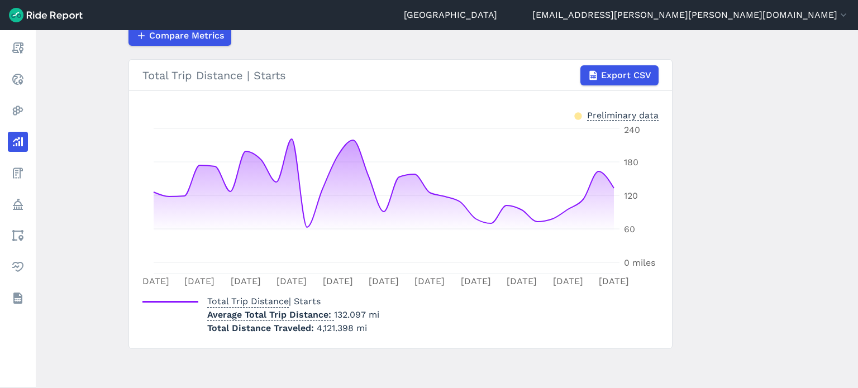
drag, startPoint x: 345, startPoint y: 334, endPoint x: 338, endPoint y: 330, distance: 8.7
click at [345, 334] on p "Total Distance Traveled 4,121.398 mi" at bounding box center [293, 328] width 172 height 13
drag, startPoint x: 331, startPoint y: 315, endPoint x: 361, endPoint y: 316, distance: 30.2
click at [361, 316] on p "Average Total Trip Distance 132.097 mi" at bounding box center [293, 314] width 172 height 13
click at [376, 317] on p "Average Total Trip Distance 132.097 mi" at bounding box center [293, 314] width 172 height 13
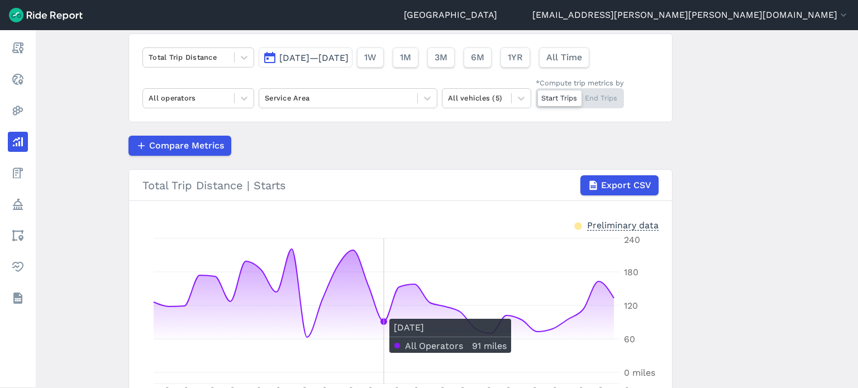
scroll to position [78, 0]
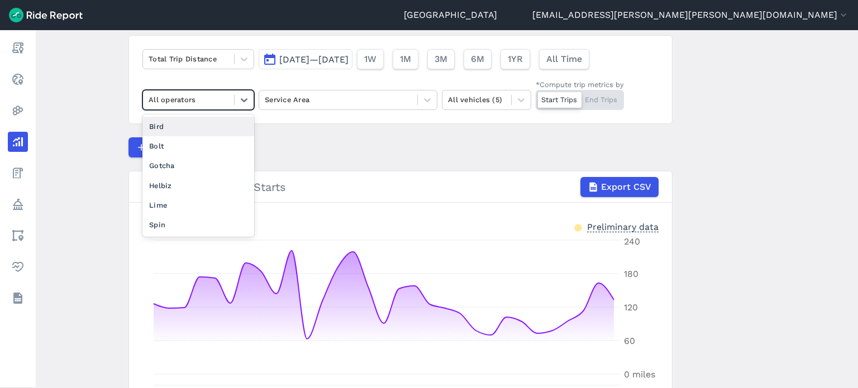
click at [206, 100] on div at bounding box center [189, 99] width 80 height 13
click at [186, 218] on div "Spin" at bounding box center [198, 225] width 112 height 20
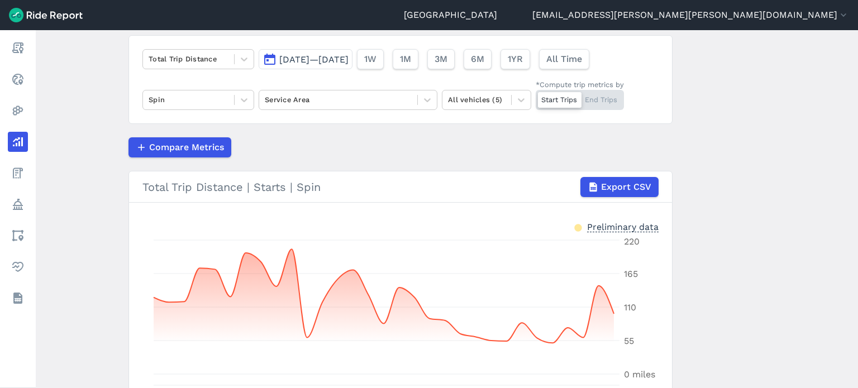
click at [734, 156] on main "Analyze Data Total Trip Distance [DATE]—[DATE] 1W 1M 3M 6M 1YR All Time Spin Se…" at bounding box center [447, 209] width 823 height 358
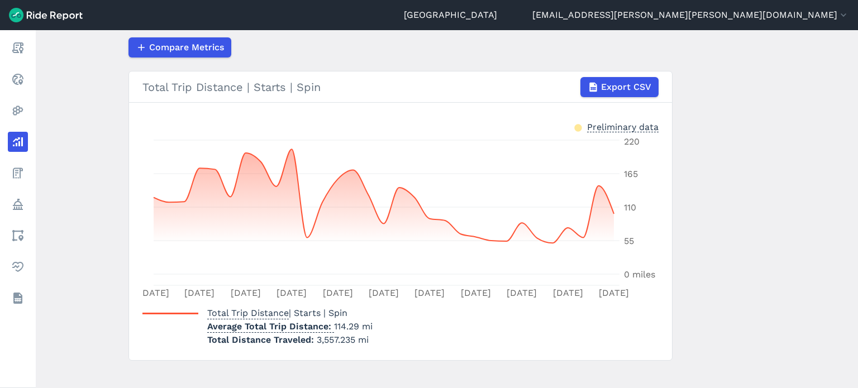
scroll to position [190, 0]
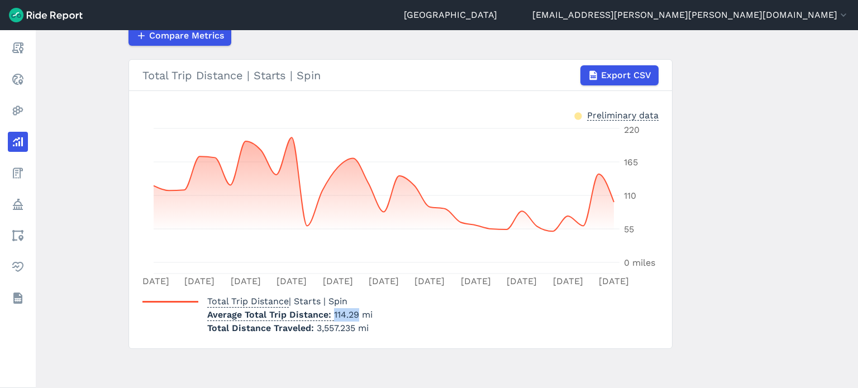
drag, startPoint x: 331, startPoint y: 313, endPoint x: 354, endPoint y: 313, distance: 22.9
click at [354, 313] on p "Average Total Trip Distance 114.29 mi" at bounding box center [289, 314] width 165 height 13
click at [453, 317] on div "Total Trip Distance | Starts | Spin Average Total Trip Distance 114.29 mi Total…" at bounding box center [400, 313] width 516 height 45
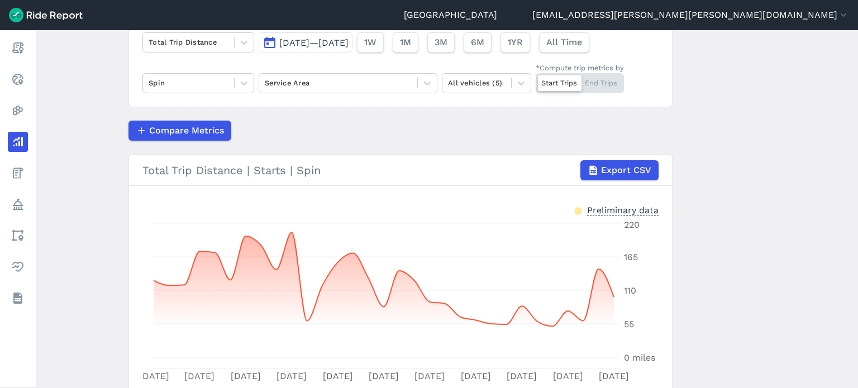
scroll to position [78, 0]
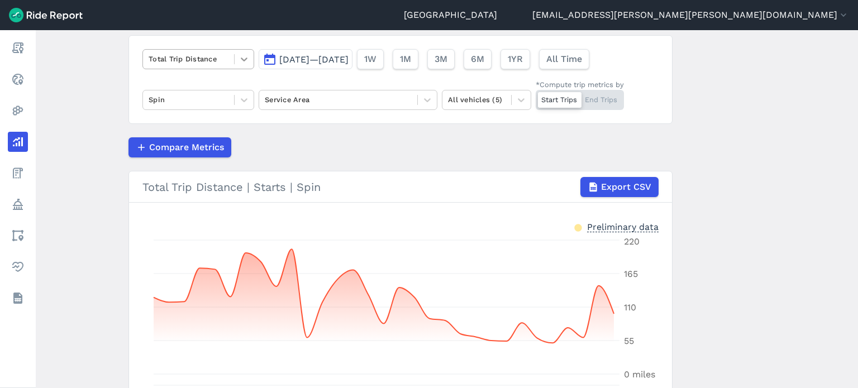
click at [239, 60] on icon at bounding box center [244, 59] width 11 height 11
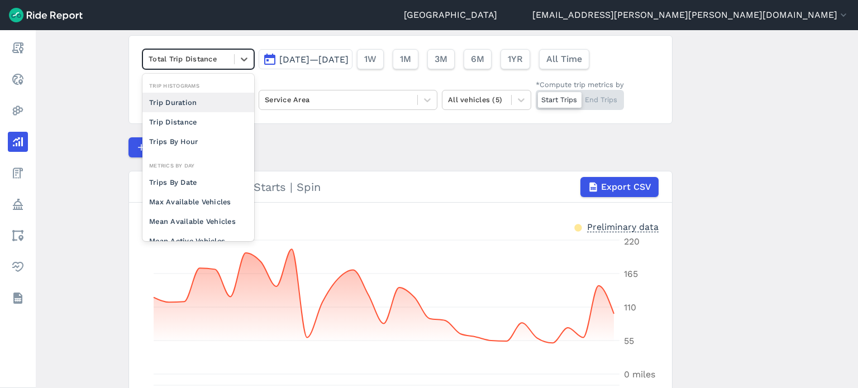
click at [207, 97] on div "Trip Duration" at bounding box center [198, 103] width 112 height 20
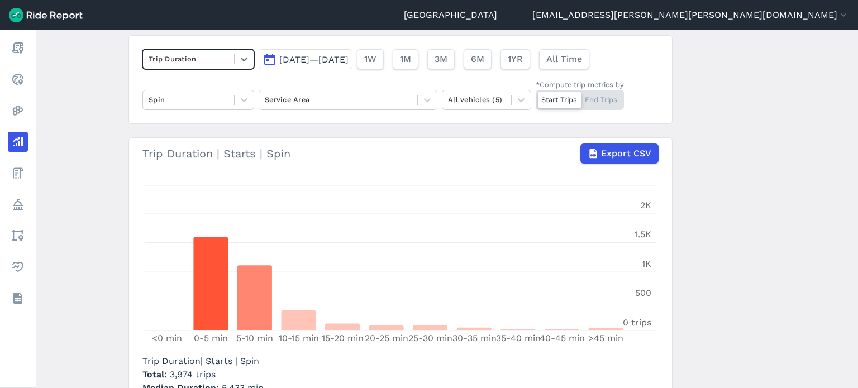
click at [98, 85] on main "Analyze Data option Trip Duration, selected. Select is focused ,type to refine …" at bounding box center [447, 209] width 823 height 358
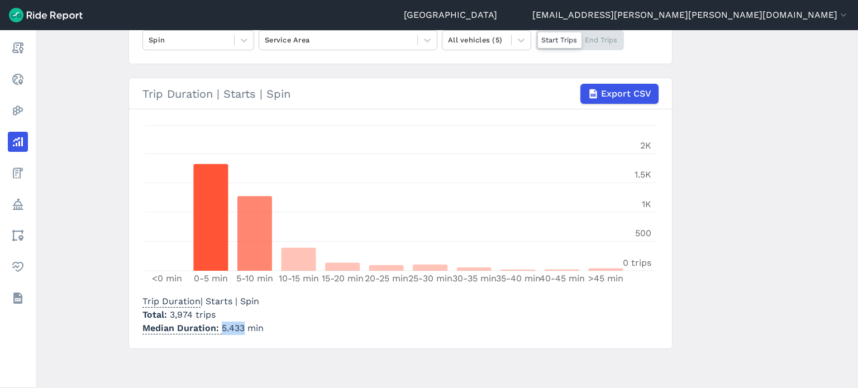
drag, startPoint x: 220, startPoint y: 327, endPoint x: 240, endPoint y: 329, distance: 19.6
click at [240, 329] on p "Median Duration 5.433 min" at bounding box center [202, 328] width 121 height 13
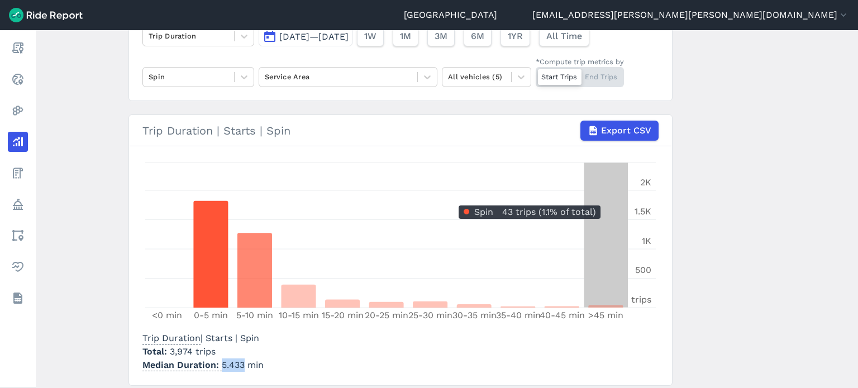
scroll to position [82, 0]
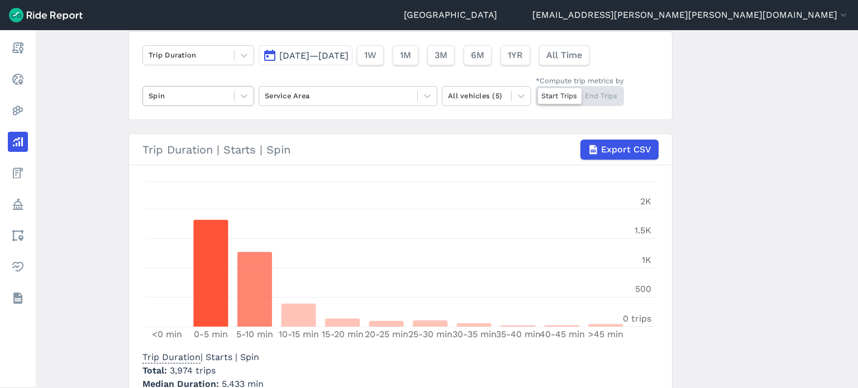
click at [231, 99] on div "Spin" at bounding box center [188, 95] width 91 height 17
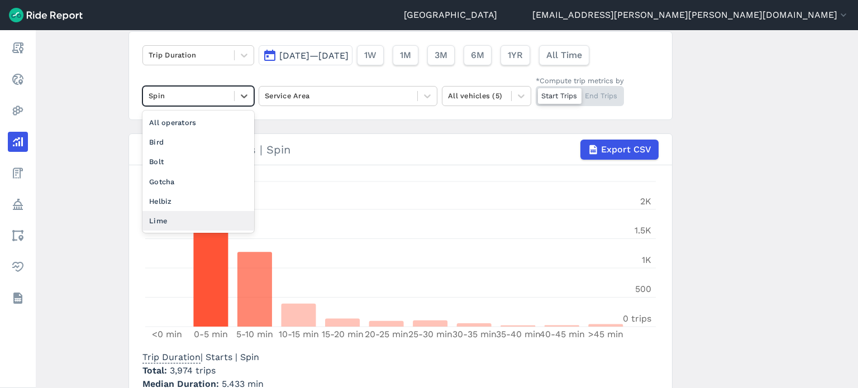
click at [171, 214] on div "Lime" at bounding box center [198, 221] width 112 height 20
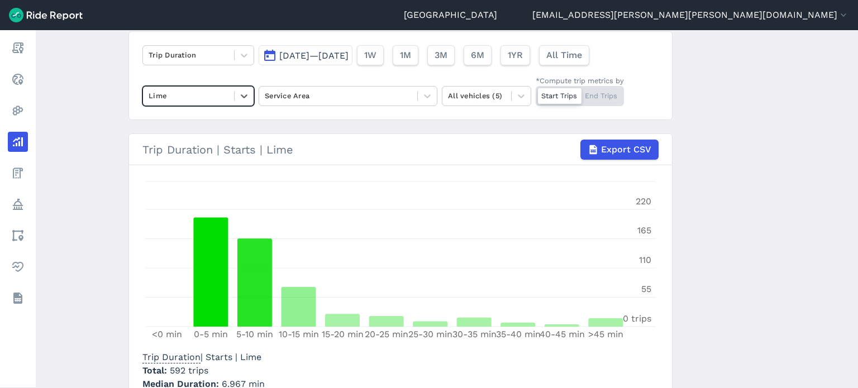
click at [111, 113] on main "Analyze Data Trip Duration [DATE]—[DATE] 1W 1M 3M 6M 1YR All Time option Lime, …" at bounding box center [447, 209] width 823 height 358
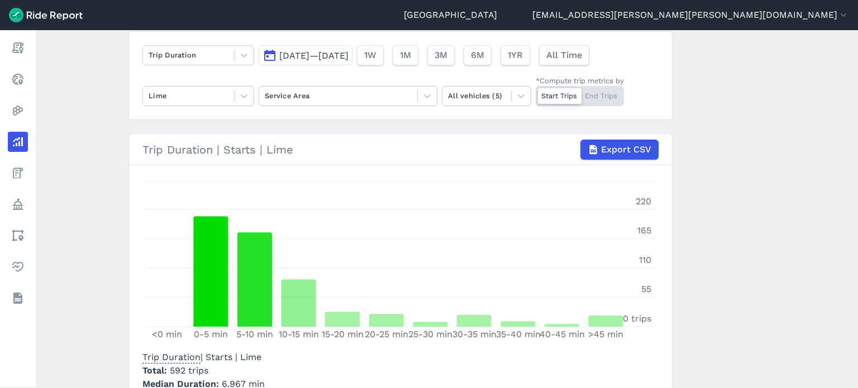
scroll to position [138, 0]
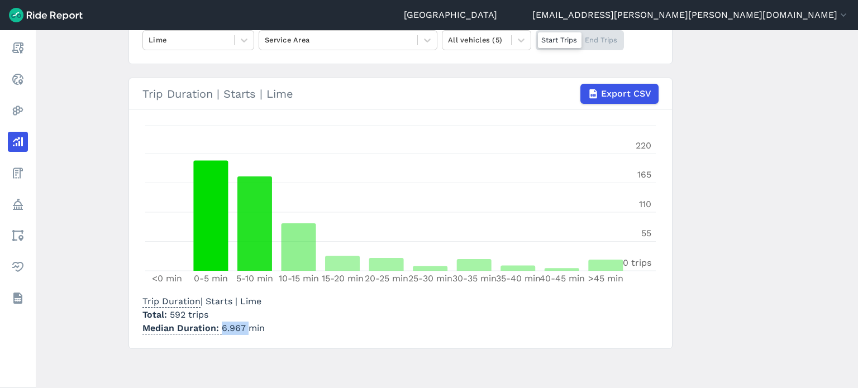
drag, startPoint x: 244, startPoint y: 326, endPoint x: 218, endPoint y: 325, distance: 26.3
click at [218, 325] on p "Median Duration 6.967 min" at bounding box center [203, 328] width 122 height 13
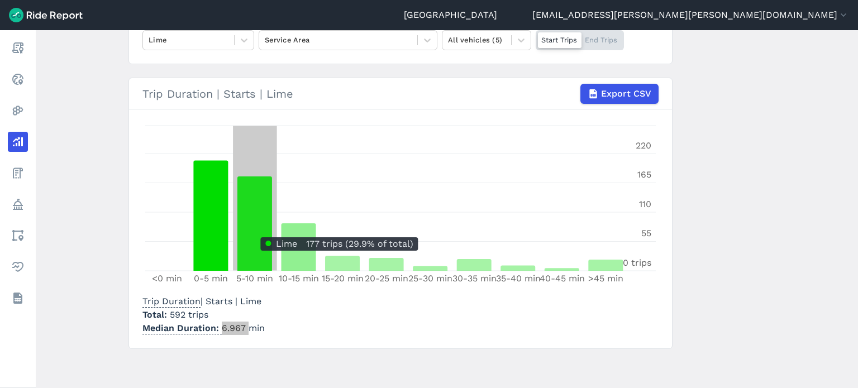
scroll to position [82, 0]
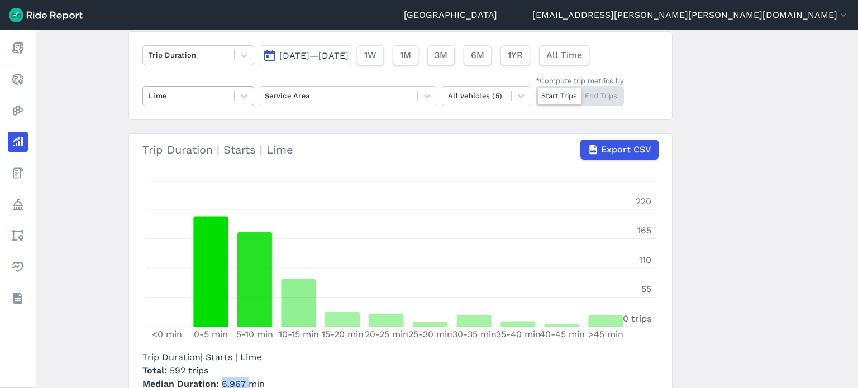
click at [187, 93] on div at bounding box center [189, 95] width 80 height 13
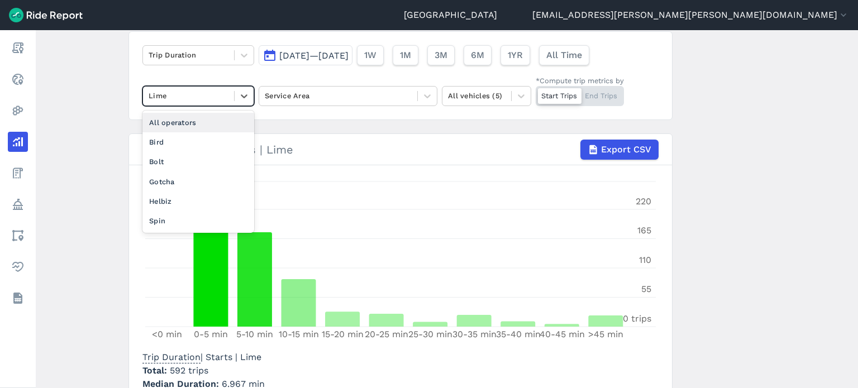
click at [181, 120] on div "All operators" at bounding box center [198, 123] width 112 height 20
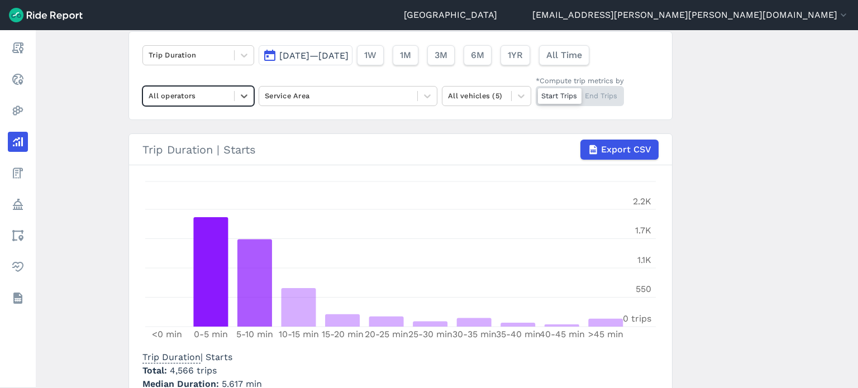
click at [100, 150] on main "Analyze Data Trip Duration [DATE]—[DATE] 1W 1M 3M 6M 1YR All Time option All op…" at bounding box center [447, 209] width 823 height 358
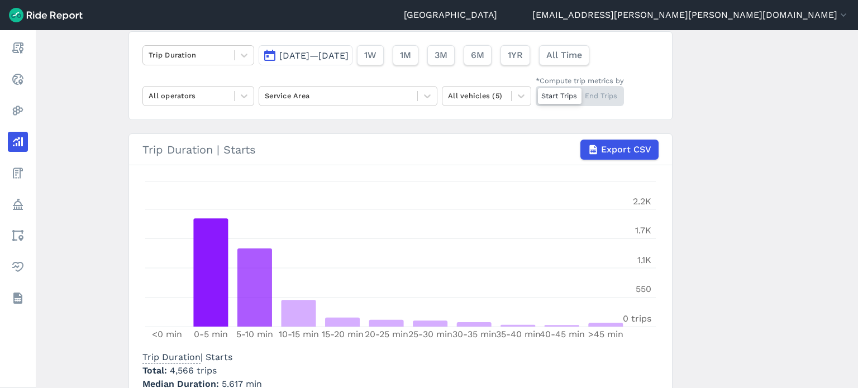
scroll to position [138, 0]
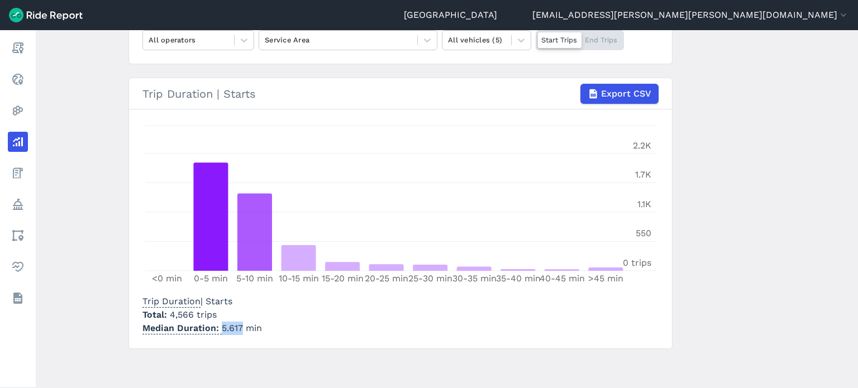
drag, startPoint x: 240, startPoint y: 325, endPoint x: 218, endPoint y: 325, distance: 21.8
click at [218, 325] on p "Median Duration 5.617 min" at bounding box center [202, 328] width 120 height 13
click at [736, 254] on main "Analyze Data Trip Duration [DATE]—[DATE] 1W 1M 3M 6M 1YR All Time All operators…" at bounding box center [447, 209] width 823 height 358
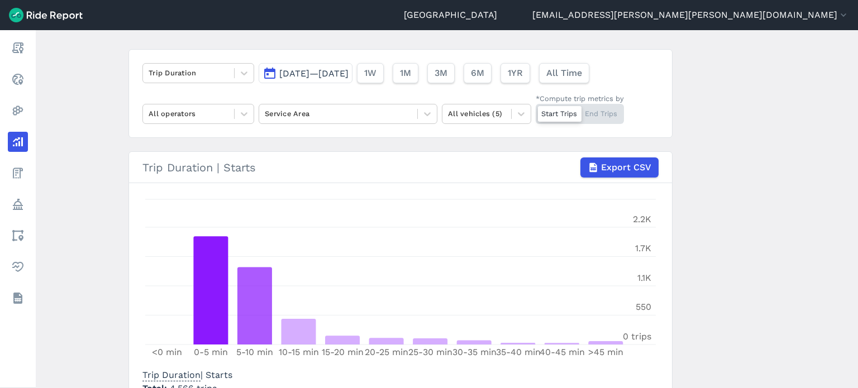
scroll to position [82, 0]
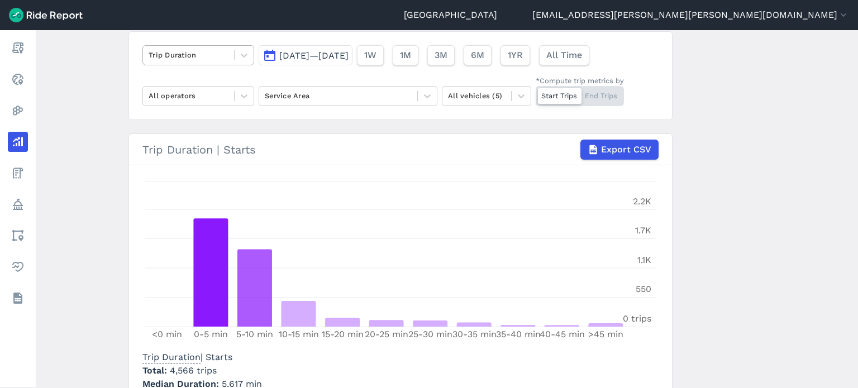
click at [167, 46] on div "Trip Duration" at bounding box center [188, 54] width 91 height 17
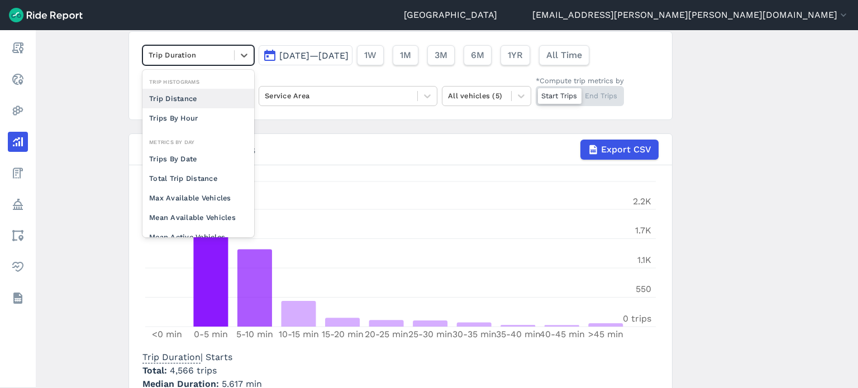
click at [168, 94] on div "Trip Distance" at bounding box center [198, 99] width 112 height 20
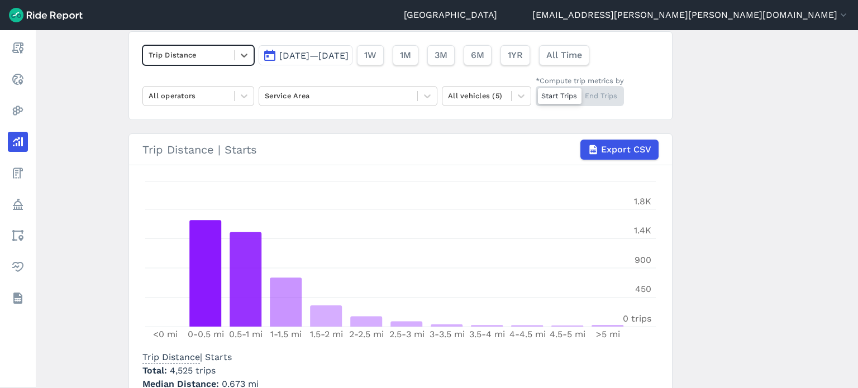
click at [110, 121] on main "Analyze Data option Trip Distance, selected. Select is focused ,type to refine …" at bounding box center [447, 209] width 823 height 358
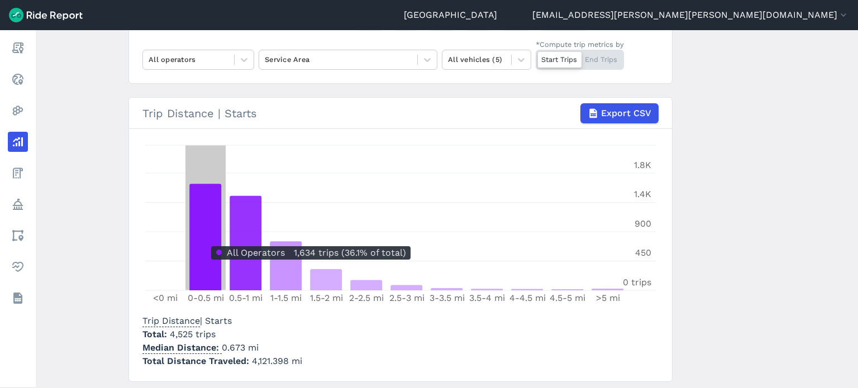
scroll to position [138, 0]
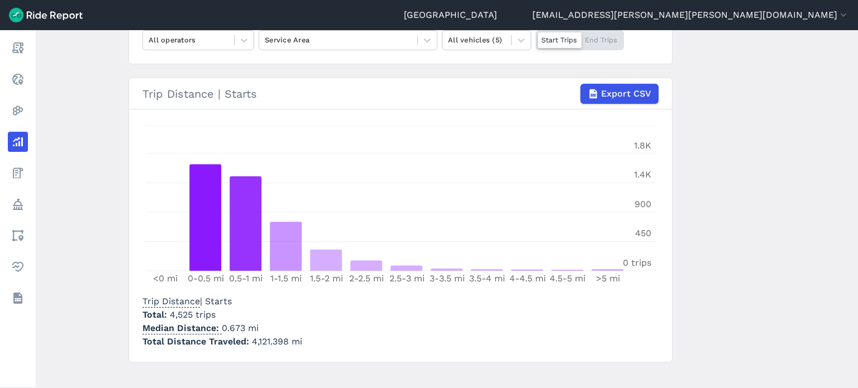
click at [241, 326] on p "Median Distance 0.673 mi" at bounding box center [222, 328] width 160 height 13
drag, startPoint x: 241, startPoint y: 326, endPoint x: 220, endPoint y: 328, distance: 21.3
click at [220, 328] on p "Median Distance 0.673 mi" at bounding box center [222, 328] width 160 height 13
click at [215, 43] on div at bounding box center [189, 40] width 80 height 13
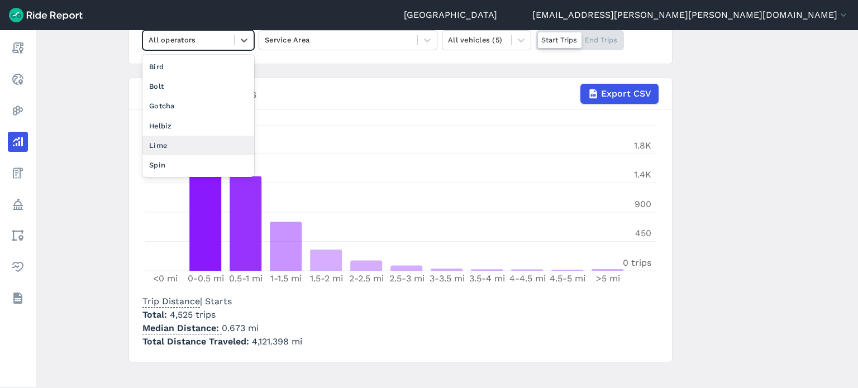
click at [153, 159] on div "Spin" at bounding box center [198, 165] width 112 height 20
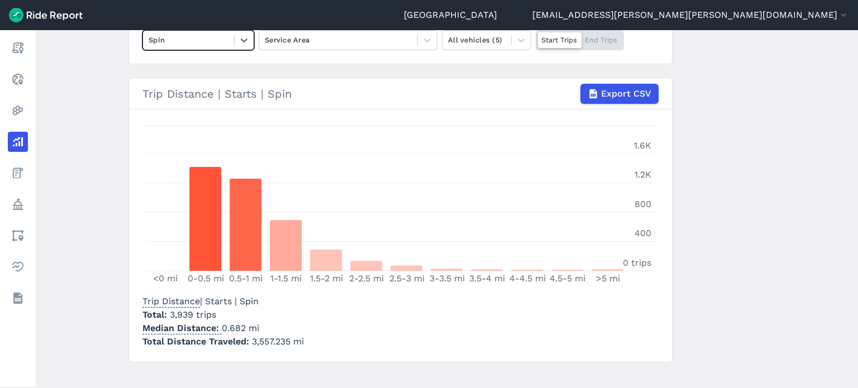
click at [82, 175] on main "Analyze Data Trip Distance [DATE]—[DATE] 1W 1M 3M 6M 1YR All Time option Spin, …" at bounding box center [447, 209] width 823 height 358
drag, startPoint x: 243, startPoint y: 325, endPoint x: 219, endPoint y: 325, distance: 23.5
click at [219, 325] on p "Median Distance 0.682 mi" at bounding box center [222, 328] width 161 height 13
click at [187, 42] on div at bounding box center [189, 40] width 80 height 13
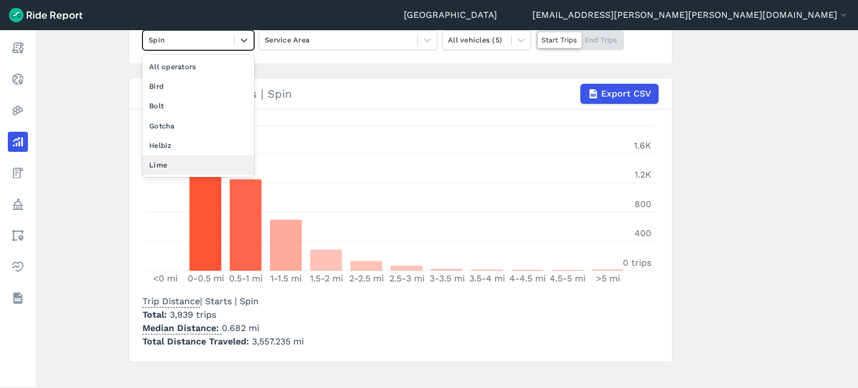
click at [161, 160] on div "Lime" at bounding box center [198, 165] width 112 height 20
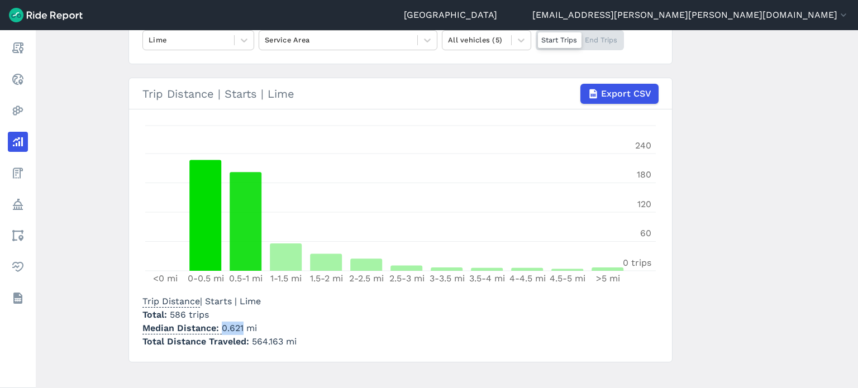
drag, startPoint x: 241, startPoint y: 325, endPoint x: 220, endPoint y: 327, distance: 21.4
click at [220, 327] on p "Median Distance 0.621 mi" at bounding box center [219, 328] width 154 height 13
click at [311, 324] on div "Trip Distance | Starts | Lime Total 586 trips Median Distance 0.621 mi Total Di…" at bounding box center [400, 320] width 516 height 58
drag, startPoint x: 281, startPoint y: 339, endPoint x: 250, endPoint y: 339, distance: 30.2
click at [252, 339] on span "564.163 mi" at bounding box center [274, 341] width 45 height 11
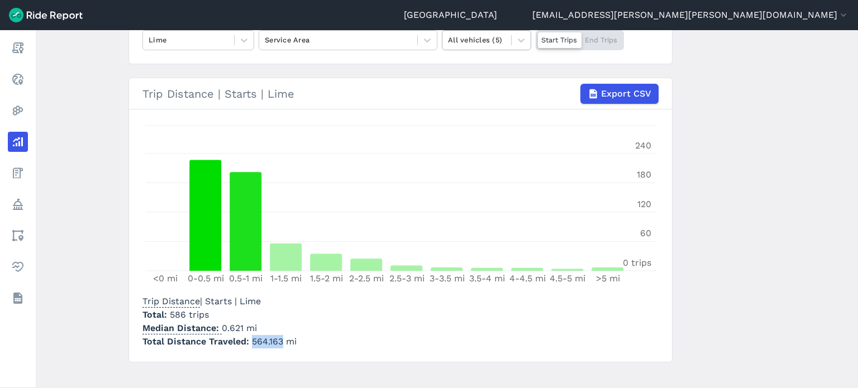
click at [471, 34] on div at bounding box center [477, 40] width 58 height 13
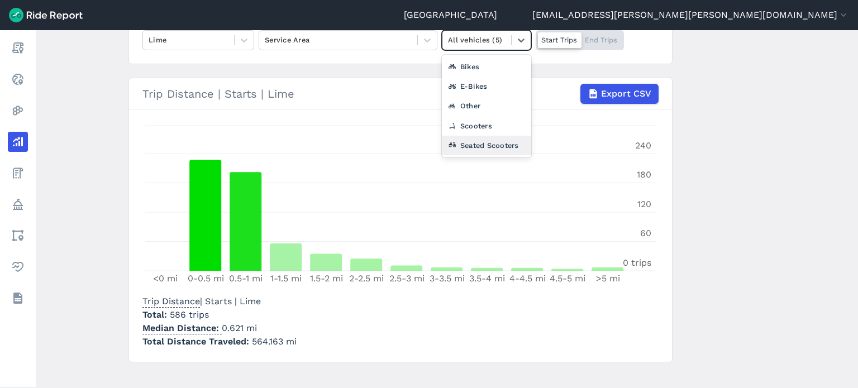
click at [479, 145] on div "Seated Scooters" at bounding box center [486, 146] width 89 height 20
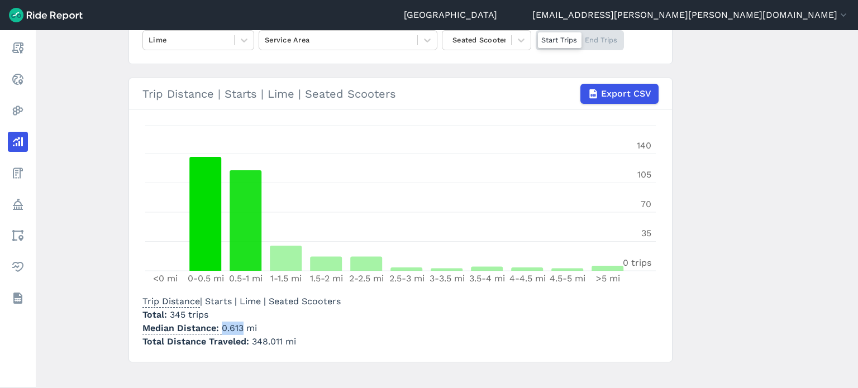
drag, startPoint x: 241, startPoint y: 326, endPoint x: 215, endPoint y: 326, distance: 26.8
click at [215, 326] on p "Median Distance 0.613 mi" at bounding box center [241, 328] width 198 height 13
drag, startPoint x: 280, startPoint y: 340, endPoint x: 250, endPoint y: 339, distance: 29.7
click at [252, 339] on span "348.011 mi" at bounding box center [274, 341] width 44 height 11
click at [748, 125] on main "Analyze Data Trip Distance [DATE]—[DATE] 1W 1M 3M 6M 1YR All Time Lime Service …" at bounding box center [447, 209] width 823 height 358
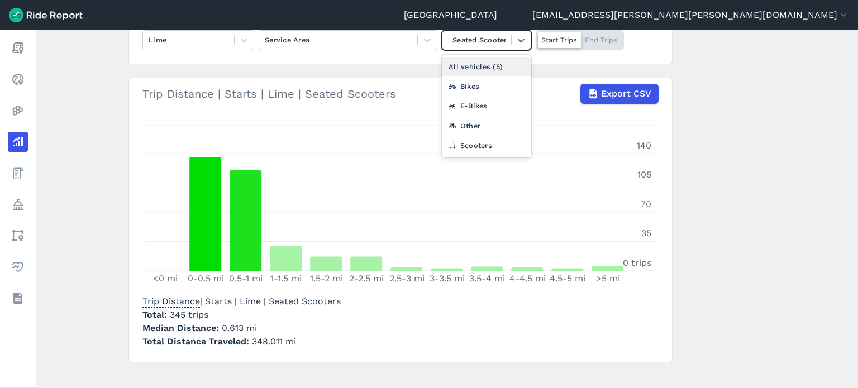
click at [467, 39] on div at bounding box center [477, 40] width 58 height 13
click at [475, 61] on div "All vehicles (5)" at bounding box center [486, 67] width 89 height 20
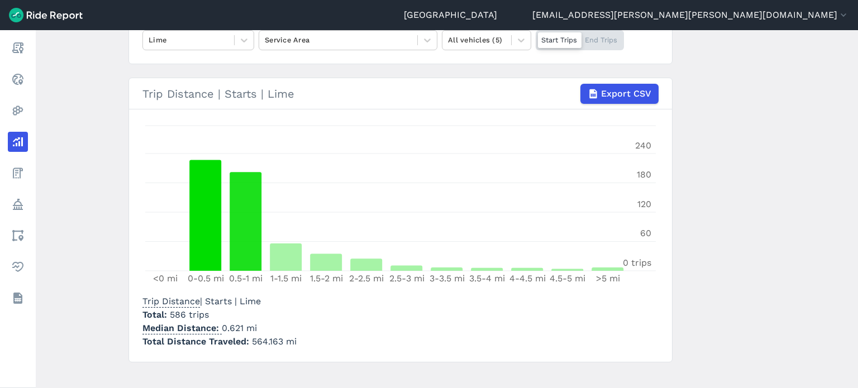
click at [748, 209] on main "Analyze Data Trip Distance [DATE]—[DATE] 1W 1M 3M 6M 1YR All Time Lime Service …" at bounding box center [447, 209] width 823 height 358
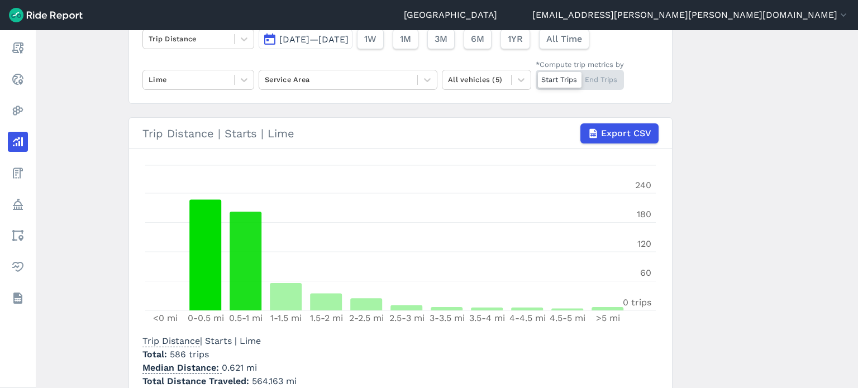
scroll to position [82, 0]
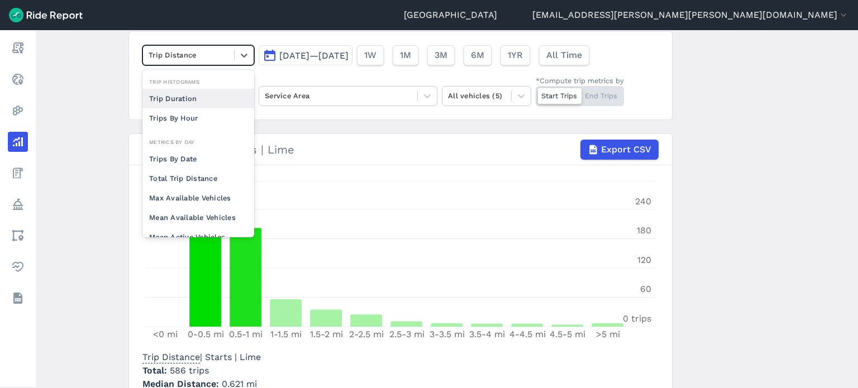
click at [194, 58] on div at bounding box center [189, 55] width 80 height 13
click at [190, 95] on div "Trip Duration" at bounding box center [198, 99] width 112 height 20
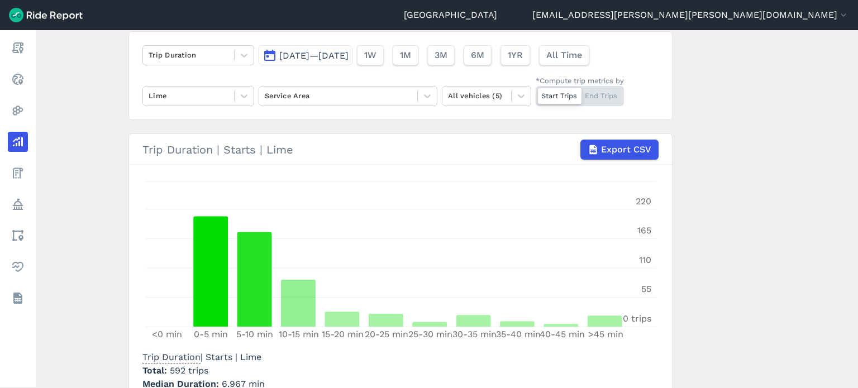
click at [93, 92] on main "Analyze Data Trip Duration [DATE]—[DATE] 1W 1M 3M 6M 1YR All Time Lime Service …" at bounding box center [447, 209] width 823 height 358
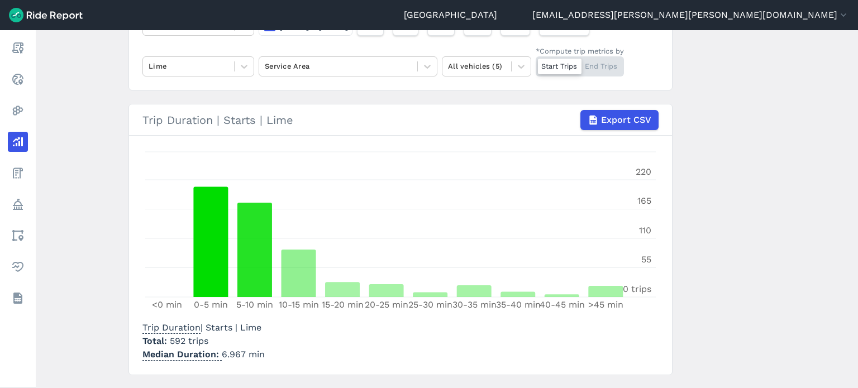
scroll to position [138, 0]
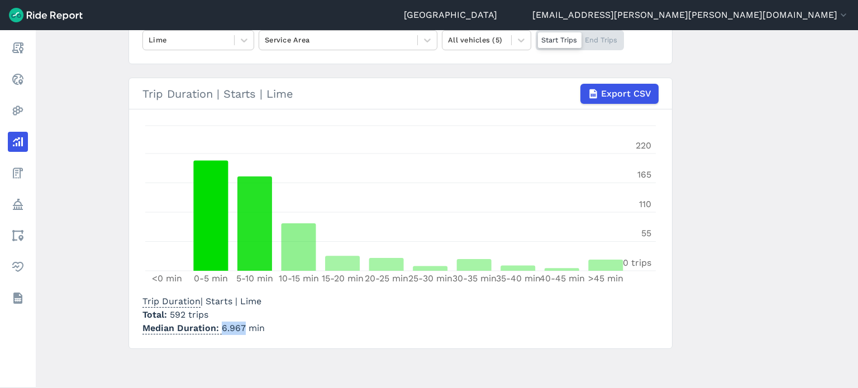
drag, startPoint x: 242, startPoint y: 327, endPoint x: 220, endPoint y: 326, distance: 22.4
click at [220, 326] on p "Median Duration 6.967 min" at bounding box center [203, 328] width 122 height 13
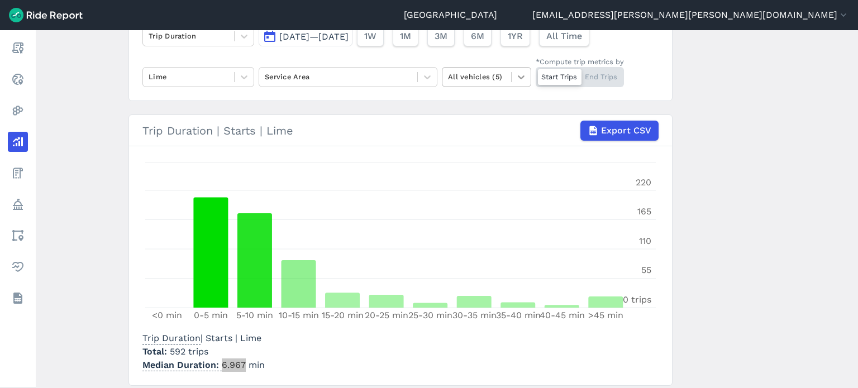
scroll to position [82, 0]
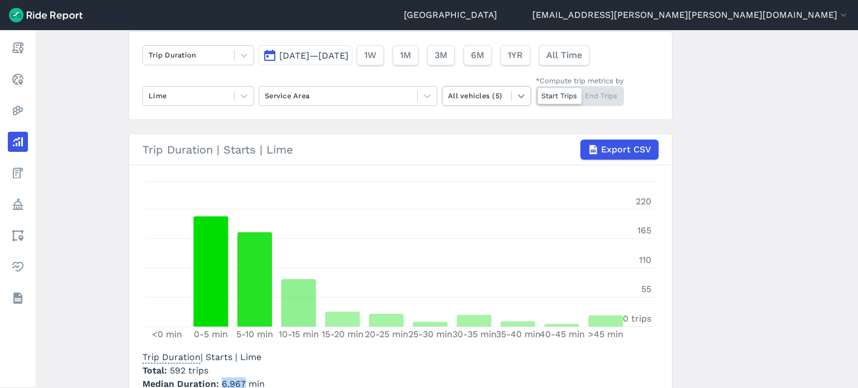
click at [512, 91] on div at bounding box center [521, 96] width 19 height 19
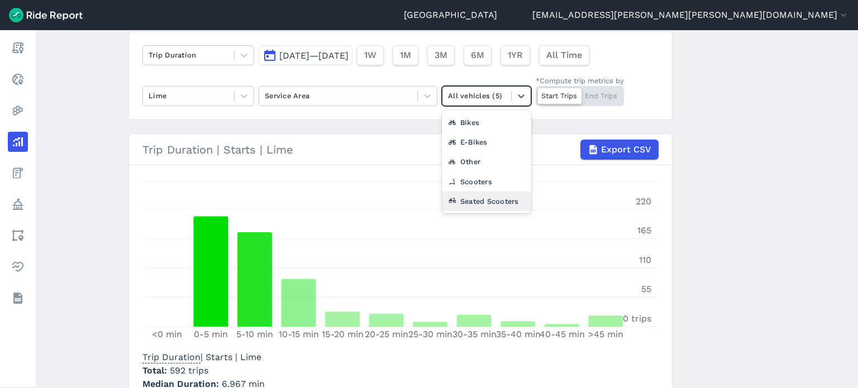
click at [477, 193] on div "Seated Scooters" at bounding box center [486, 202] width 89 height 20
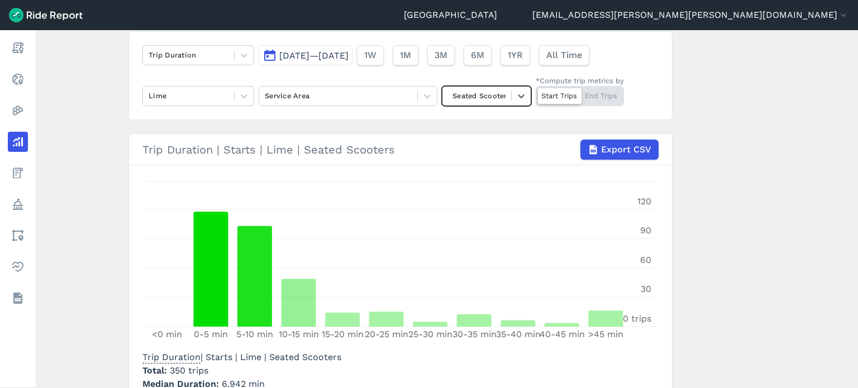
click at [778, 226] on main "Analyze Data Trip Duration [DATE]—[DATE] 1W 1M 3M 6M 1YR All Time Lime Service …" at bounding box center [447, 209] width 823 height 358
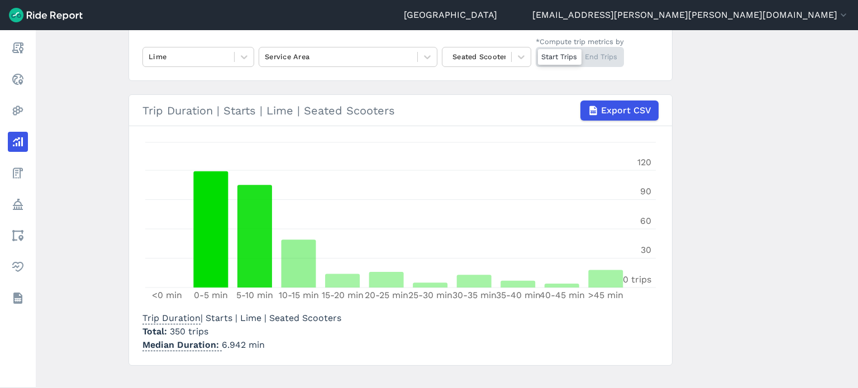
scroll to position [138, 0]
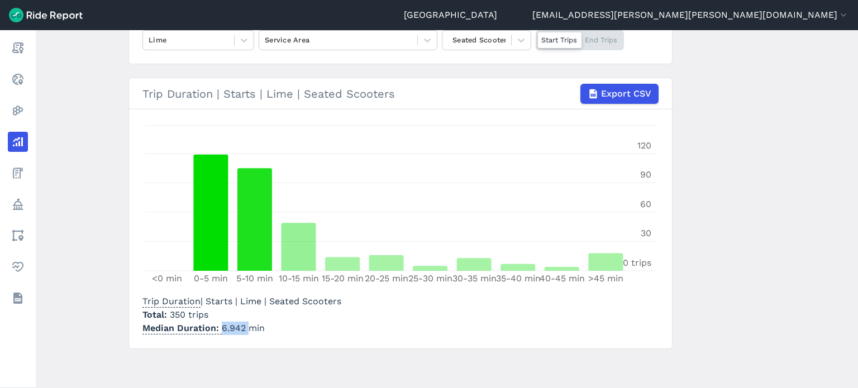
drag, startPoint x: 244, startPoint y: 329, endPoint x: 219, endPoint y: 329, distance: 25.2
click at [219, 329] on p "Median Duration 6.942 min" at bounding box center [241, 328] width 199 height 13
click at [773, 139] on main "Analyze Data Trip Duration [DATE]—[DATE] 1W 1M 3M 6M 1YR All Time Lime Service …" at bounding box center [447, 209] width 823 height 358
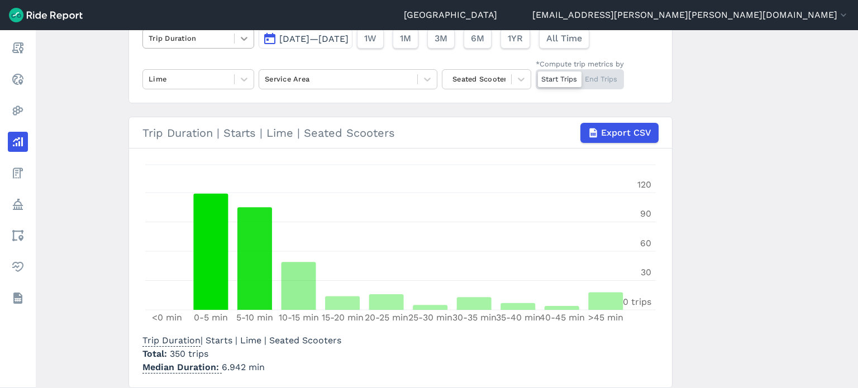
scroll to position [82, 0]
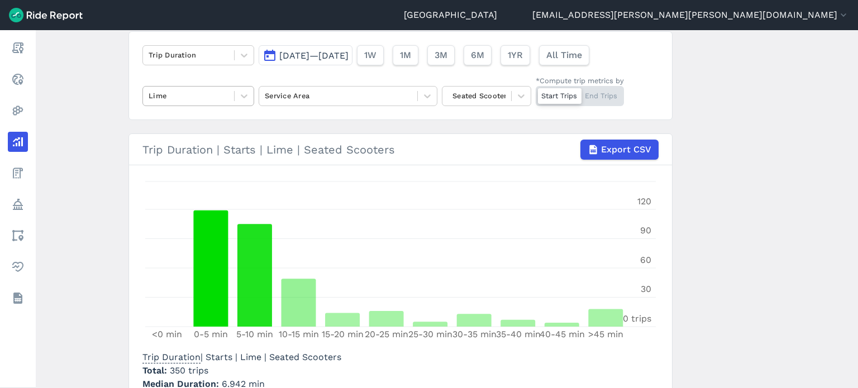
click at [196, 100] on div at bounding box center [189, 95] width 80 height 13
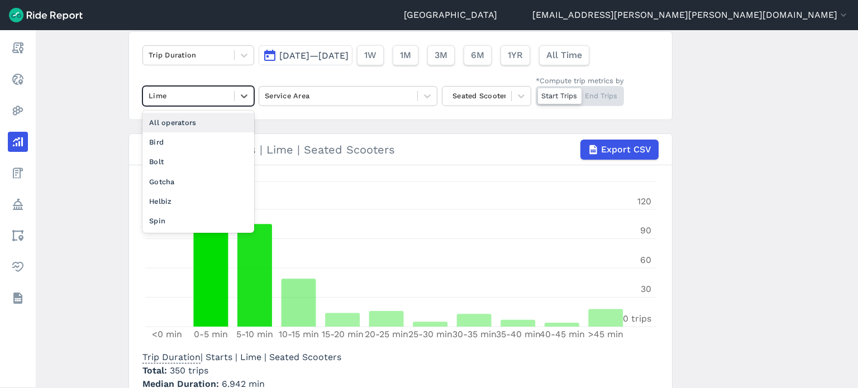
click at [183, 127] on div "All operators" at bounding box center [198, 123] width 112 height 20
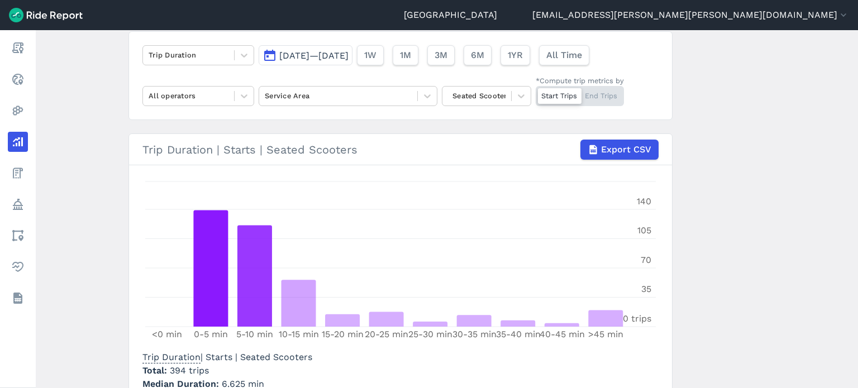
click at [96, 192] on main "Analyze Data Trip Duration [DATE]—[DATE] 1W 1M 3M 6M 1YR All Time All operators…" at bounding box center [447, 209] width 823 height 358
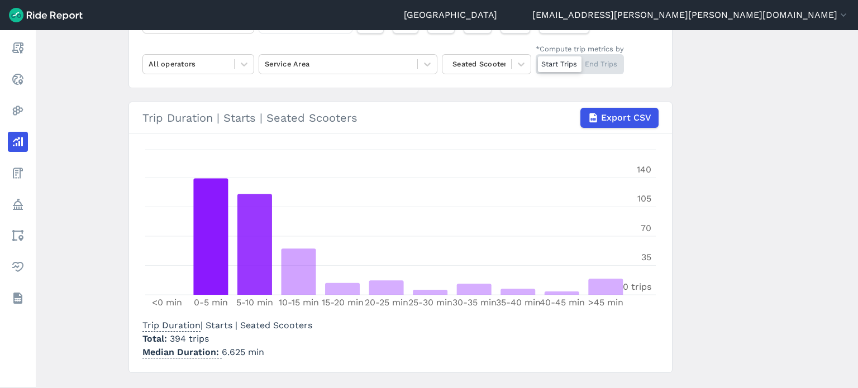
scroll to position [138, 0]
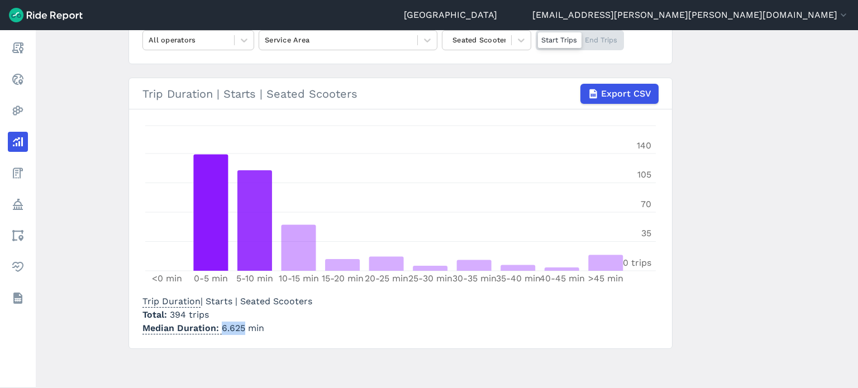
drag, startPoint x: 240, startPoint y: 325, endPoint x: 221, endPoint y: 322, distance: 19.2
click at [221, 322] on p "Median Duration 6.625 min" at bounding box center [227, 328] width 170 height 13
click at [712, 264] on main "Analyze Data Trip Duration [DATE]—[DATE] 1W 1M 3M 6M 1YR All Time All operators…" at bounding box center [447, 209] width 823 height 358
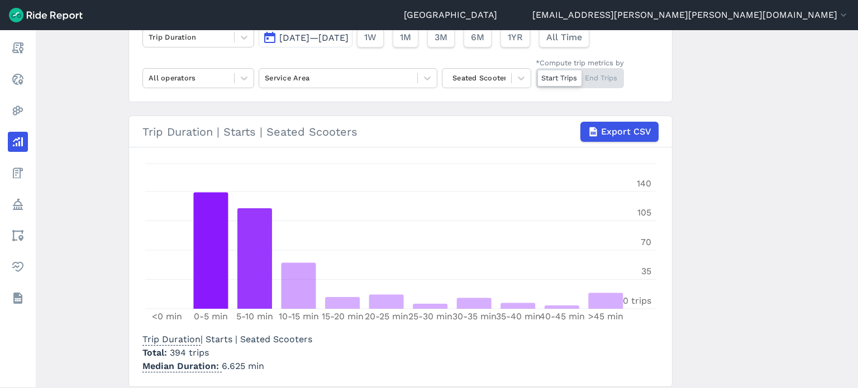
scroll to position [82, 0]
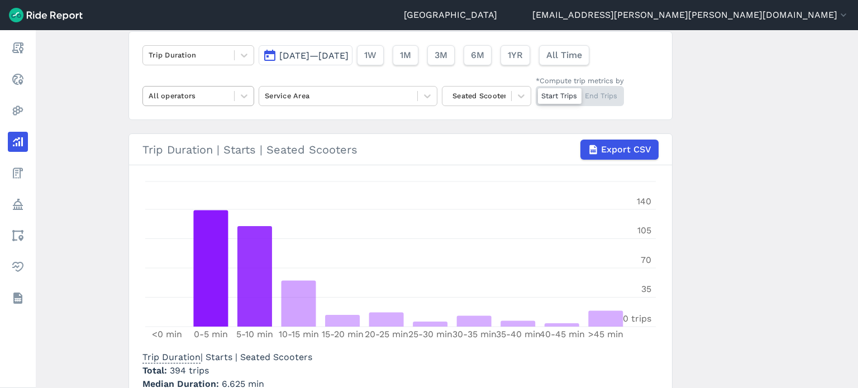
click at [194, 93] on div at bounding box center [189, 95] width 80 height 13
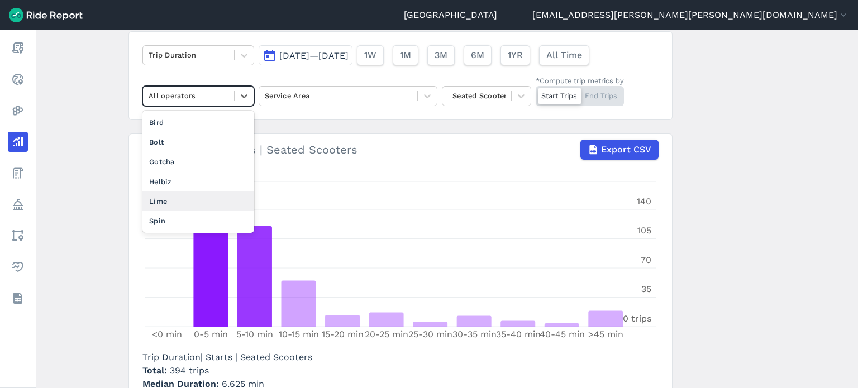
click at [165, 203] on div "Lime" at bounding box center [198, 202] width 112 height 20
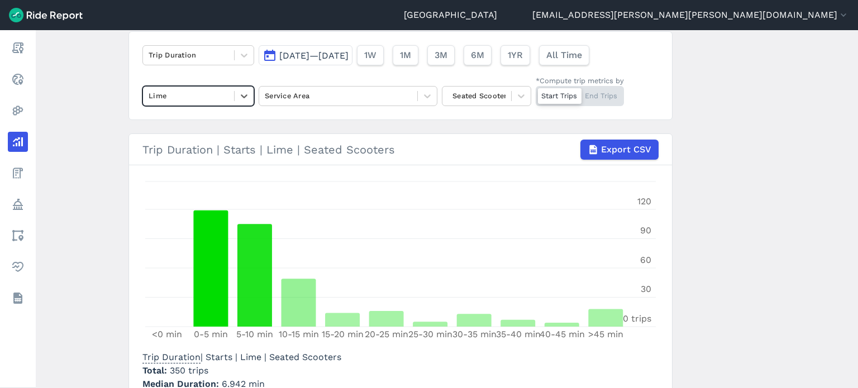
click at [114, 140] on main "Analyze Data Trip Duration [DATE]—[DATE] 1W 1M 3M 6M 1YR All Time option Lime, …" at bounding box center [447, 209] width 823 height 358
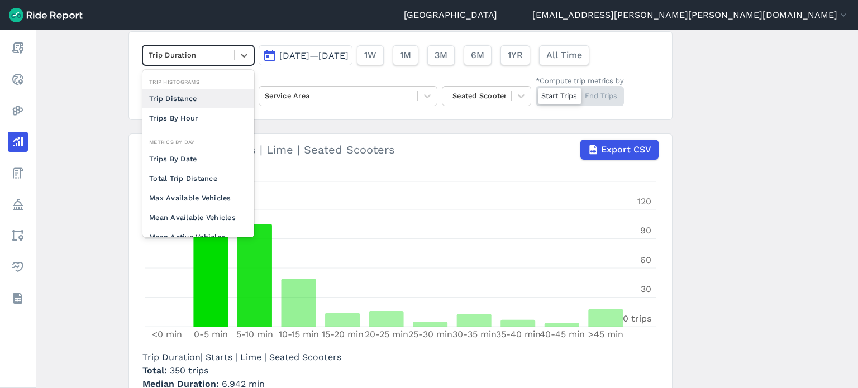
click at [182, 55] on div at bounding box center [189, 55] width 80 height 13
click at [193, 174] on div "Total Trip Distance" at bounding box center [198, 179] width 112 height 20
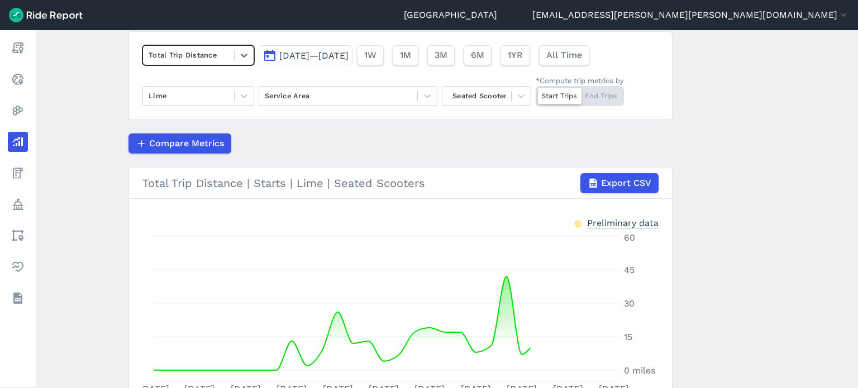
click at [108, 144] on main "Analyze Data option Total Trip Distance, selected. Select is focused ,type to r…" at bounding box center [447, 209] width 823 height 358
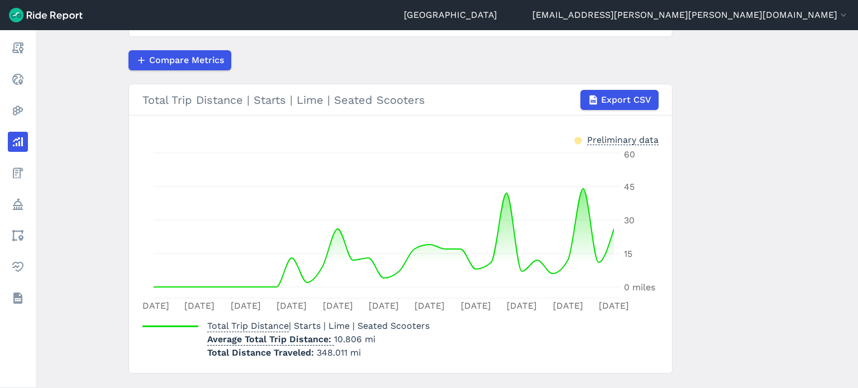
scroll to position [190, 0]
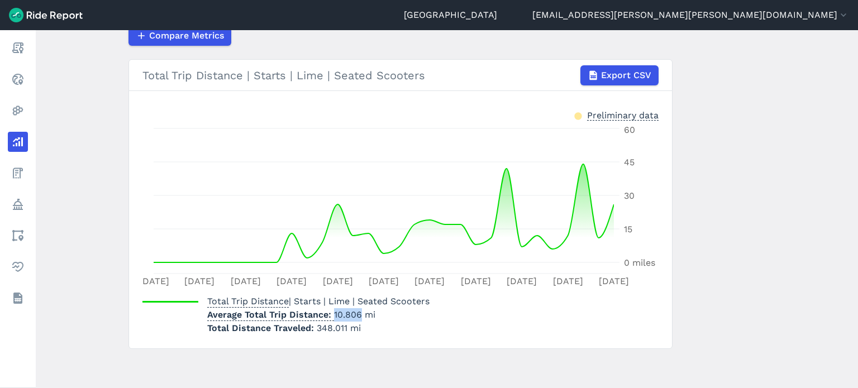
drag, startPoint x: 359, startPoint y: 316, endPoint x: 331, endPoint y: 313, distance: 28.1
click at [331, 313] on p "Average Total Trip Distance 10.806 mi" at bounding box center [318, 314] width 222 height 13
click at [384, 331] on p "Total Distance Traveled 348.011 mi" at bounding box center [318, 328] width 222 height 13
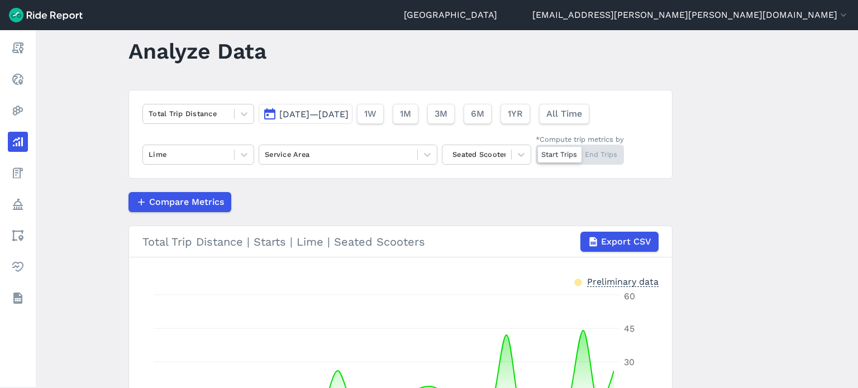
scroll to position [22, 0]
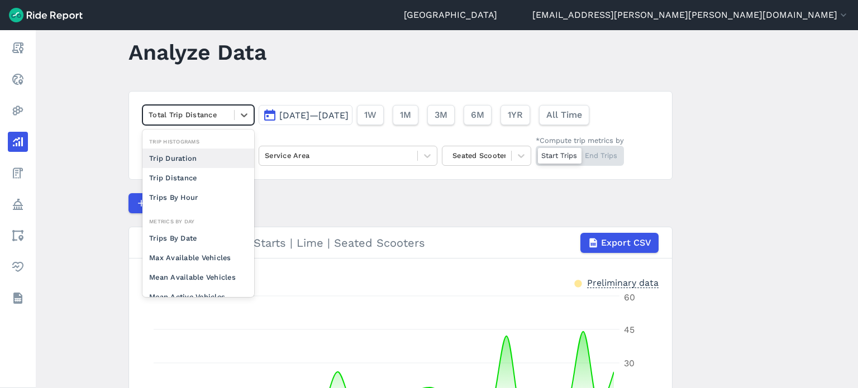
click at [212, 116] on div at bounding box center [189, 114] width 80 height 13
click at [175, 236] on div "Trips By Date" at bounding box center [198, 239] width 112 height 20
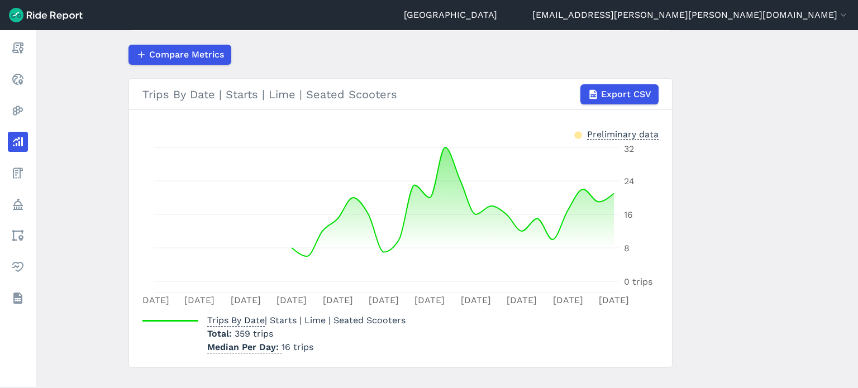
scroll to position [190, 0]
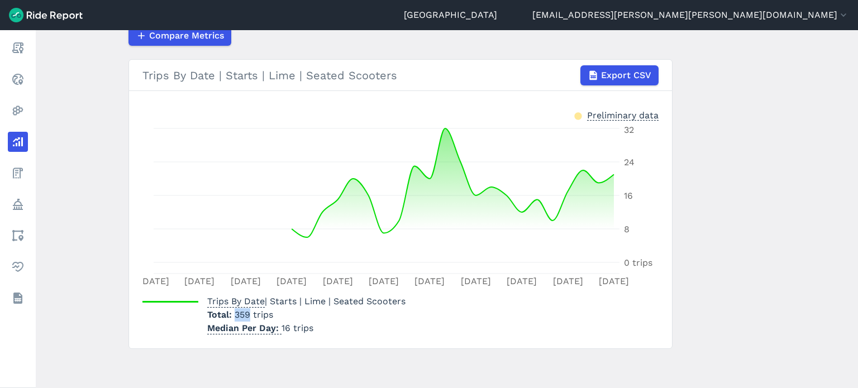
drag, startPoint x: 249, startPoint y: 315, endPoint x: 232, endPoint y: 313, distance: 16.8
click at [235, 313] on span "359 trips" at bounding box center [254, 315] width 39 height 11
click at [721, 295] on main "Analyze Data Trips By Date [DATE]—[DATE] 1W 1M 3M 6M 1YR All Time Lime Service …" at bounding box center [447, 209] width 823 height 358
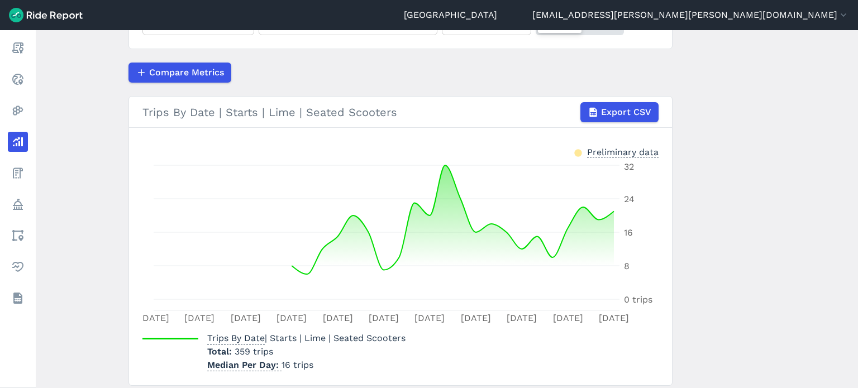
scroll to position [134, 0]
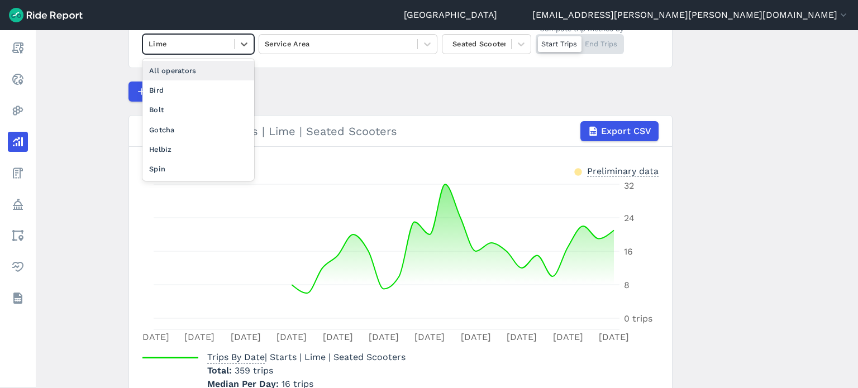
click at [197, 39] on div at bounding box center [189, 43] width 80 height 13
click at [188, 69] on div "All operators" at bounding box center [198, 71] width 112 height 20
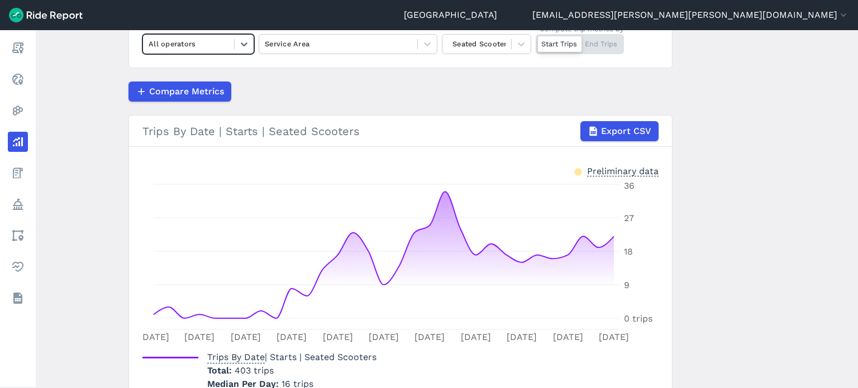
click at [220, 43] on div at bounding box center [189, 43] width 80 height 13
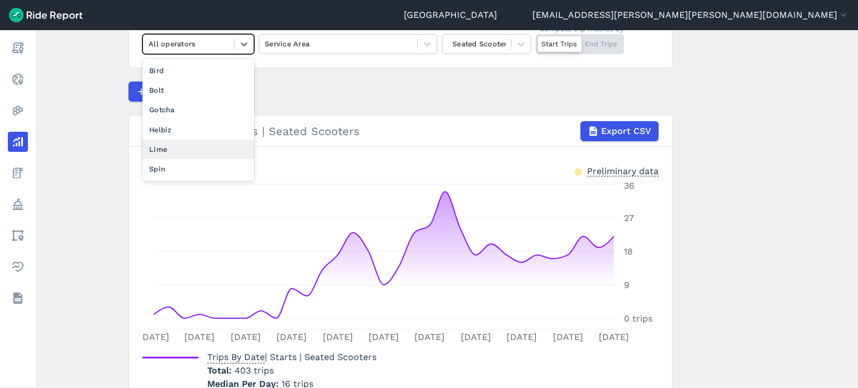
click at [184, 141] on div "Lime" at bounding box center [198, 150] width 112 height 20
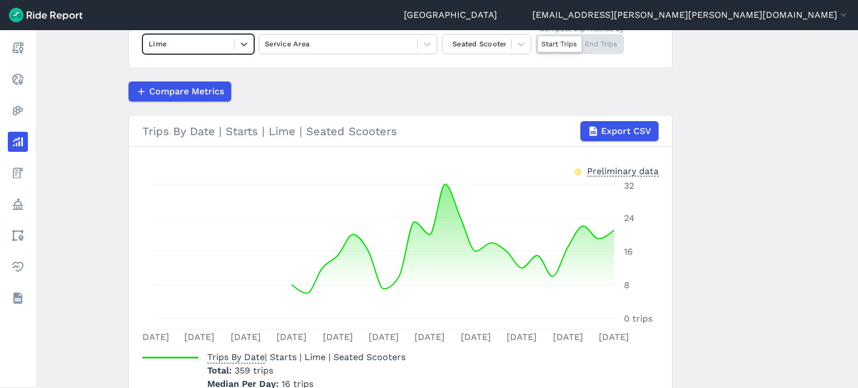
click at [778, 176] on main "Analyze Data Trips By Date [DATE]—[DATE] 1W 1M 3M 6M 1YR All Time option Lime, …" at bounding box center [447, 209] width 823 height 358
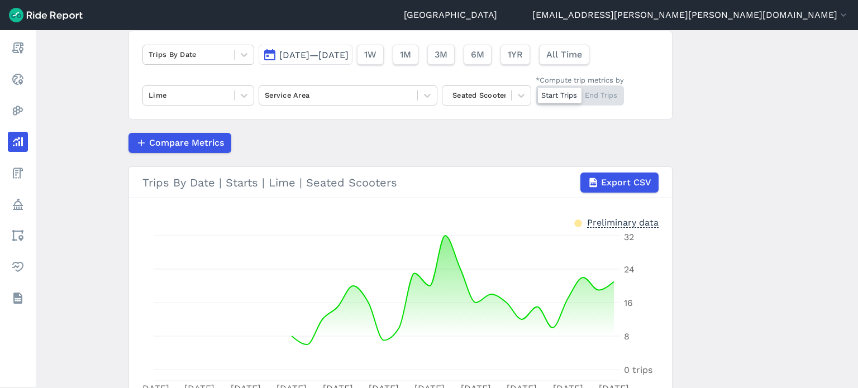
scroll to position [22, 0]
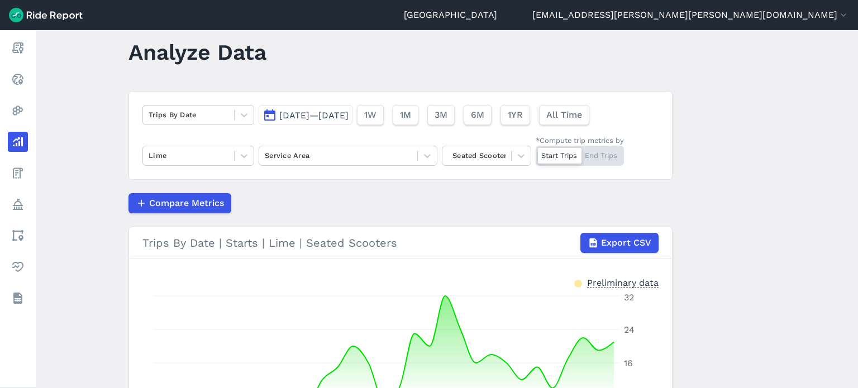
click at [198, 168] on div "Trips By Date [DATE]—[DATE] 1W 1M 3M 6M 1YR All Time Lime Service Area Seated S…" at bounding box center [401, 135] width 544 height 89
click at [498, 156] on div at bounding box center [477, 155] width 58 height 13
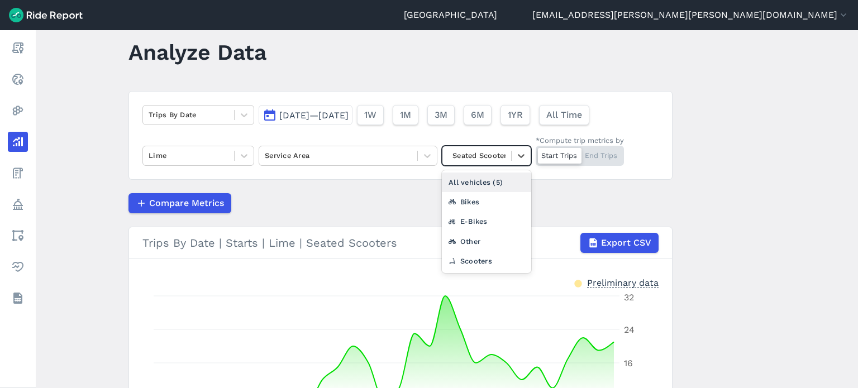
click at [472, 178] on div "All vehicles (5)" at bounding box center [486, 183] width 89 height 20
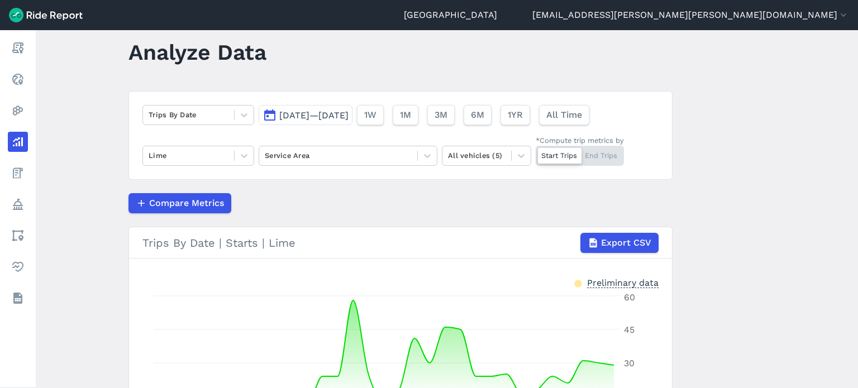
click at [714, 189] on main "Analyze Data Trips By Date [DATE]—[DATE] 1W 1M 3M 6M 1YR All Time Lime Service …" at bounding box center [447, 209] width 823 height 358
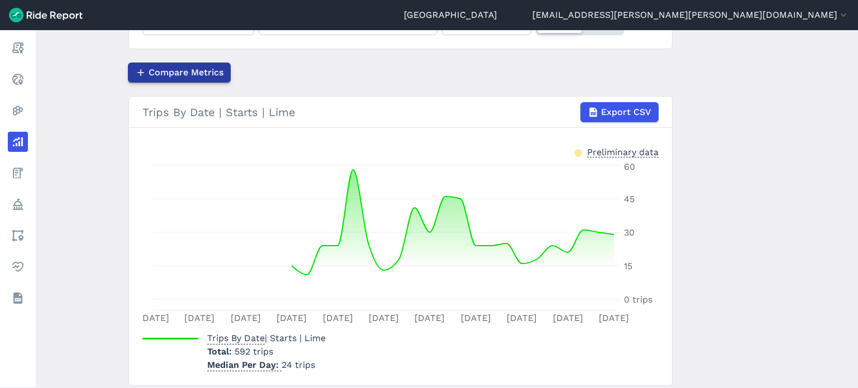
scroll to position [134, 0]
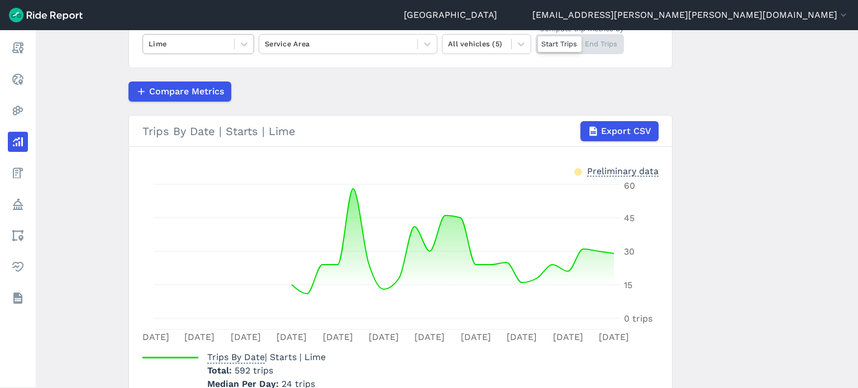
click at [169, 50] on div "Lime" at bounding box center [188, 43] width 91 height 17
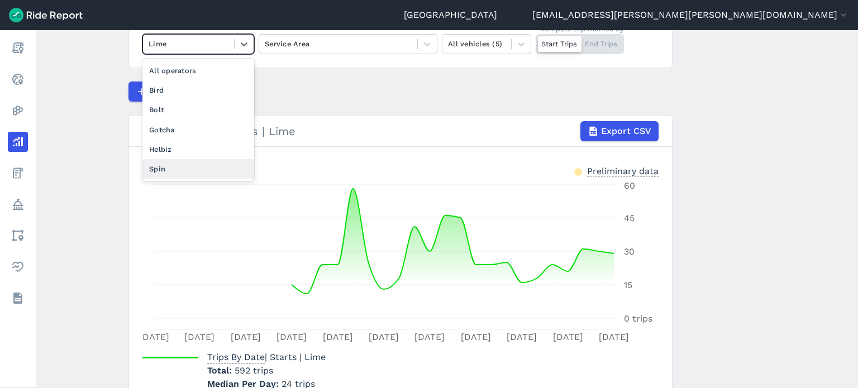
click at [183, 165] on div "Spin" at bounding box center [198, 169] width 112 height 20
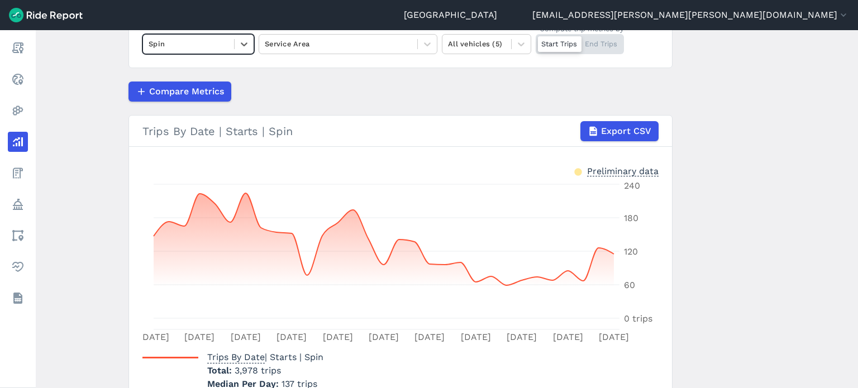
click at [97, 141] on main "Analyze Data Trips By Date [DATE]—[DATE] 1W 1M 3M 6M 1YR All Time option Spin, …" at bounding box center [447, 209] width 823 height 358
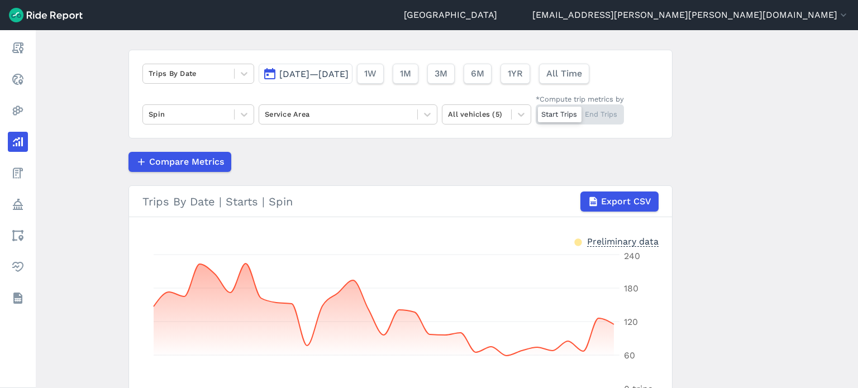
scroll to position [22, 0]
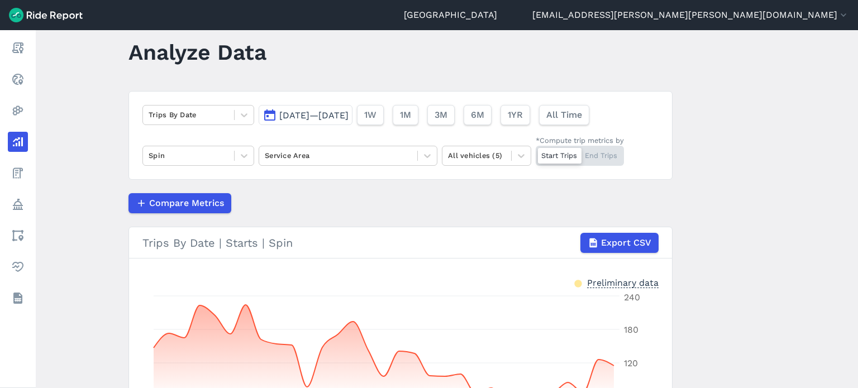
click at [310, 118] on span "[DATE]—[DATE]" at bounding box center [313, 115] width 69 height 11
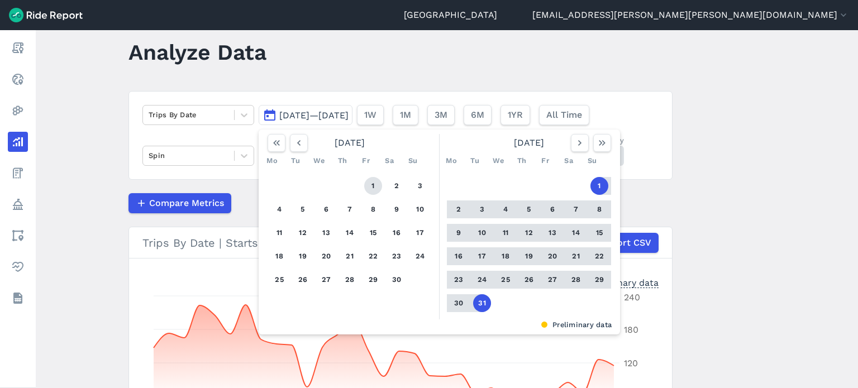
click at [371, 184] on button "1" at bounding box center [373, 186] width 18 height 18
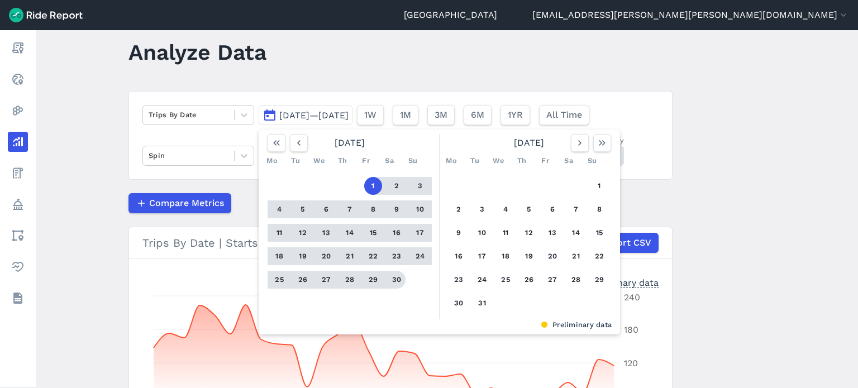
click at [394, 280] on button "30" at bounding box center [397, 280] width 18 height 18
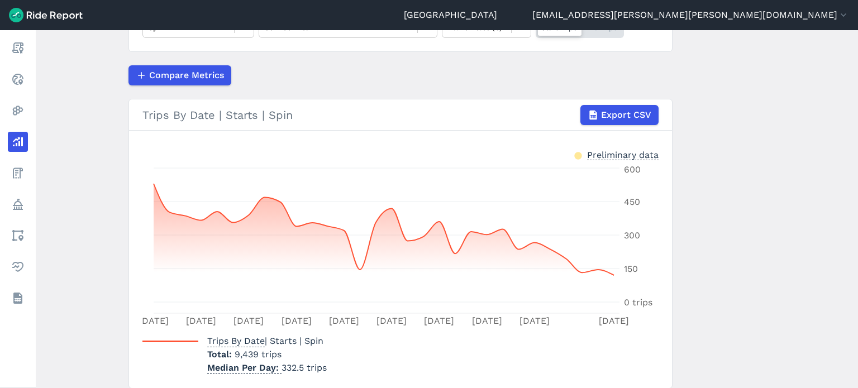
scroll to position [78, 0]
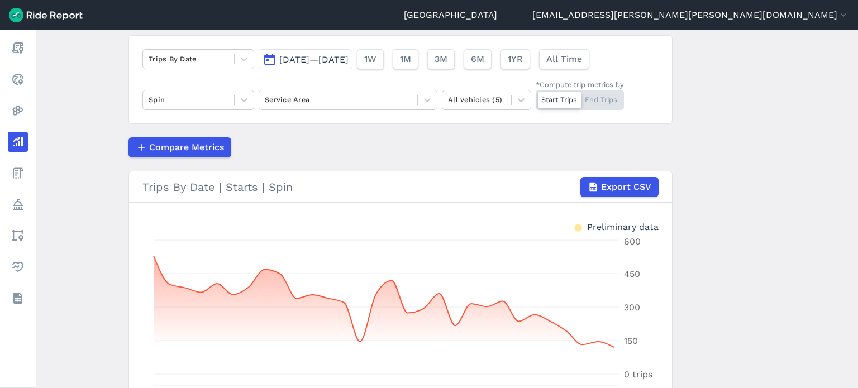
click at [308, 55] on span "[DATE]—[DATE]" at bounding box center [313, 59] width 69 height 11
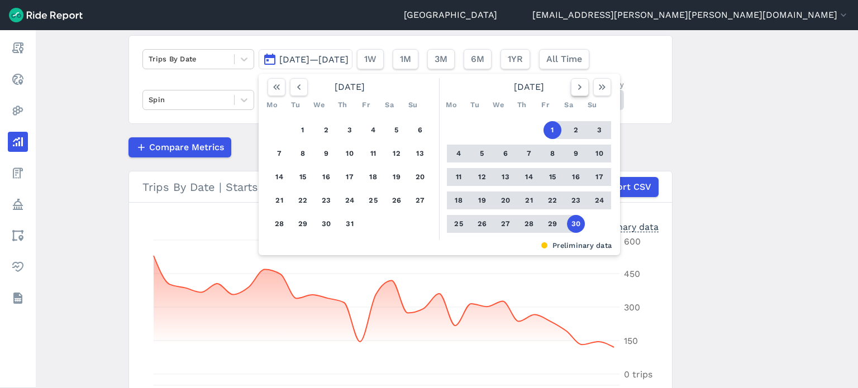
click at [578, 85] on use "button" at bounding box center [579, 87] width 3 height 6
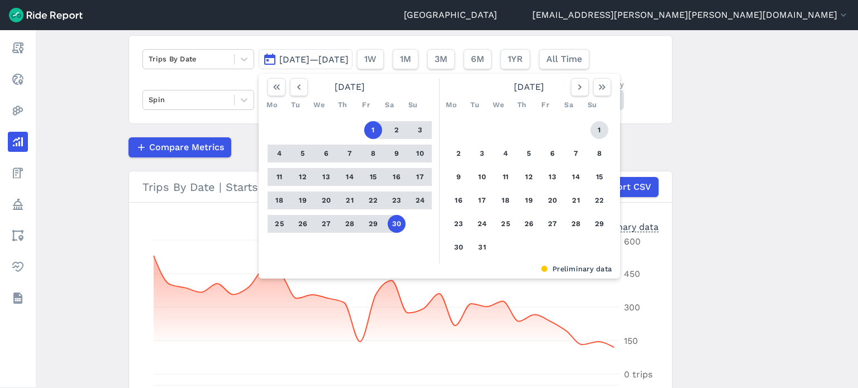
click at [595, 125] on button "1" at bounding box center [600, 130] width 18 height 18
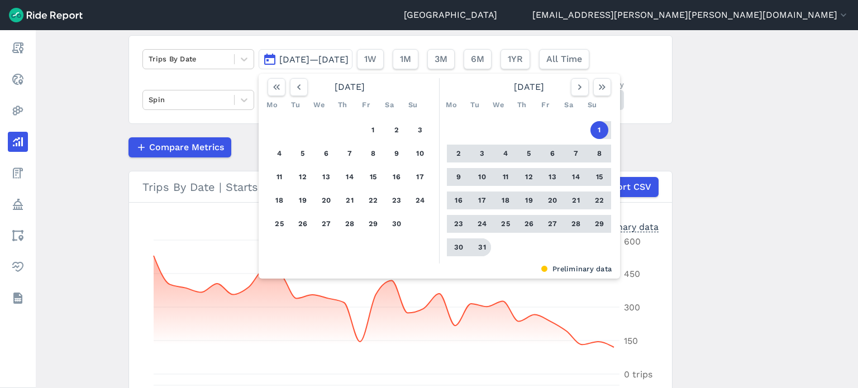
click at [482, 248] on button "31" at bounding box center [482, 248] width 18 height 18
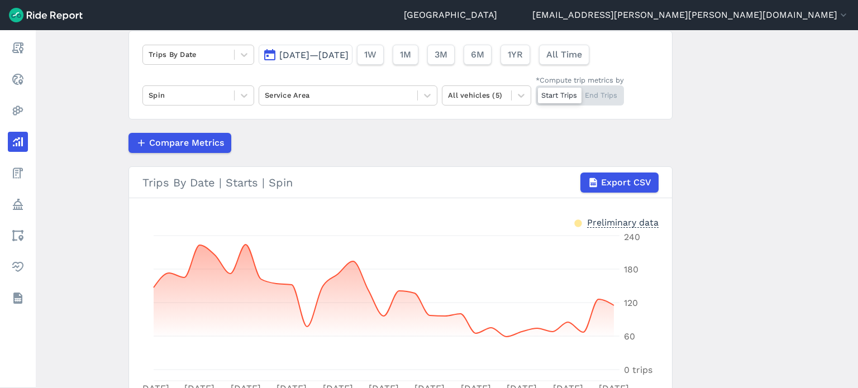
scroll to position [78, 0]
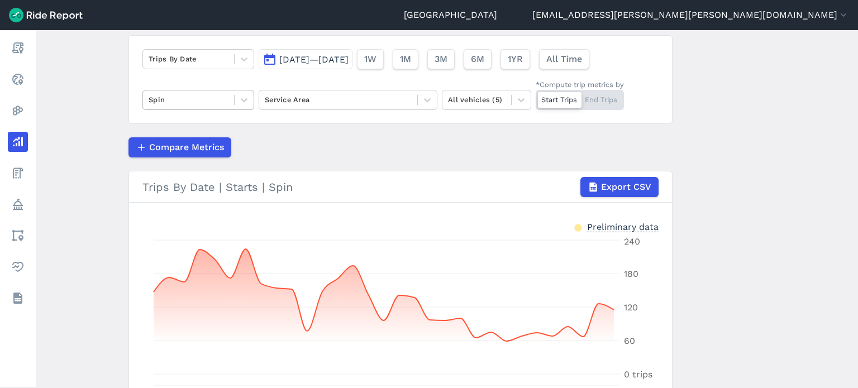
drag, startPoint x: 221, startPoint y: 98, endPoint x: 212, endPoint y: 104, distance: 10.4
click at [221, 98] on div at bounding box center [189, 99] width 80 height 13
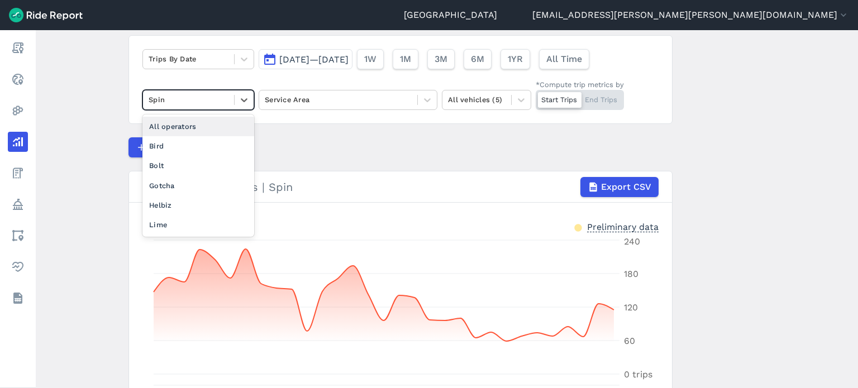
click at [192, 121] on div "All operators" at bounding box center [198, 127] width 112 height 20
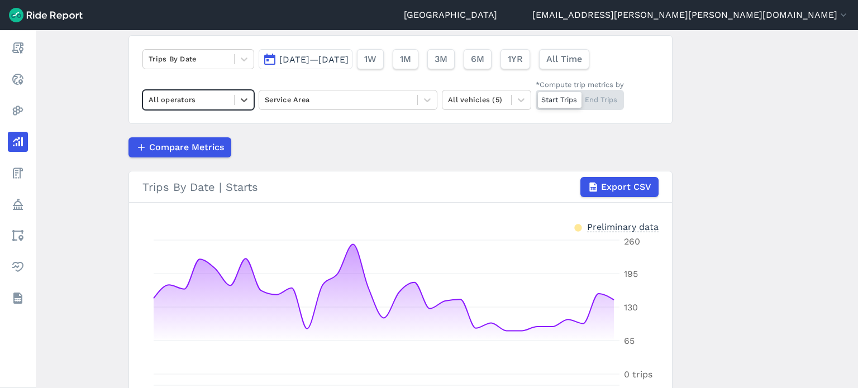
click at [104, 93] on main "Analyze Data Trips By Date [DATE]—[DATE] 1W 1M 3M 6M 1YR All Time option All op…" at bounding box center [447, 209] width 823 height 358
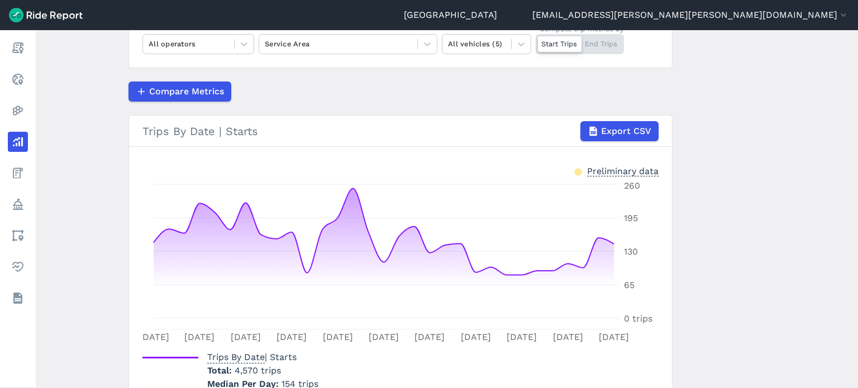
scroll to position [78, 0]
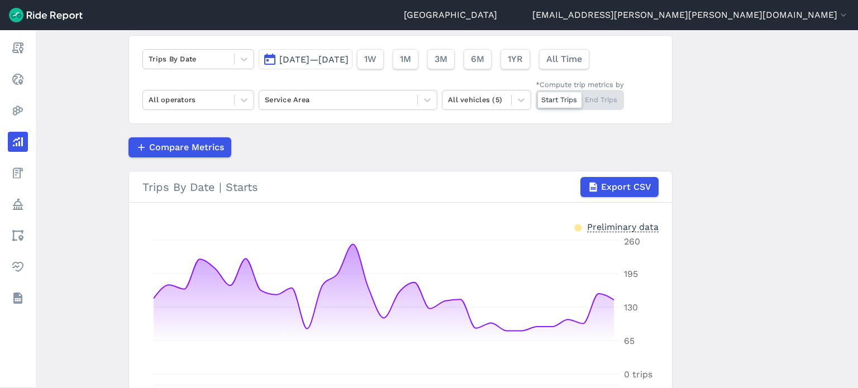
click at [357, 147] on div "Compare Metrics" at bounding box center [401, 147] width 544 height 20
click at [349, 61] on span "[DATE]—[DATE]" at bounding box center [313, 59] width 69 height 11
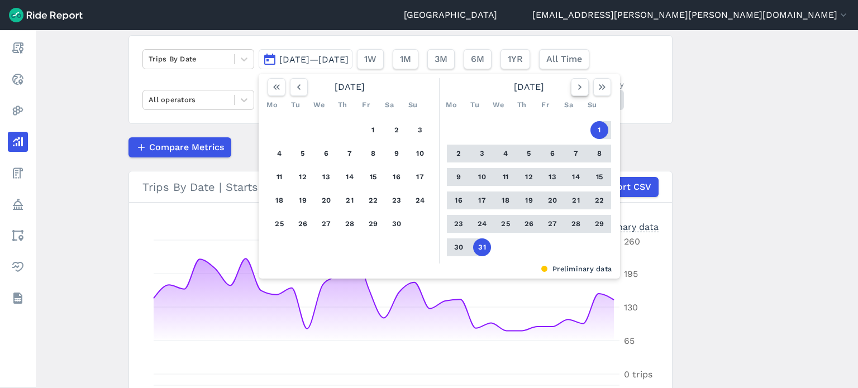
click at [574, 85] on icon "button" at bounding box center [579, 87] width 11 height 11
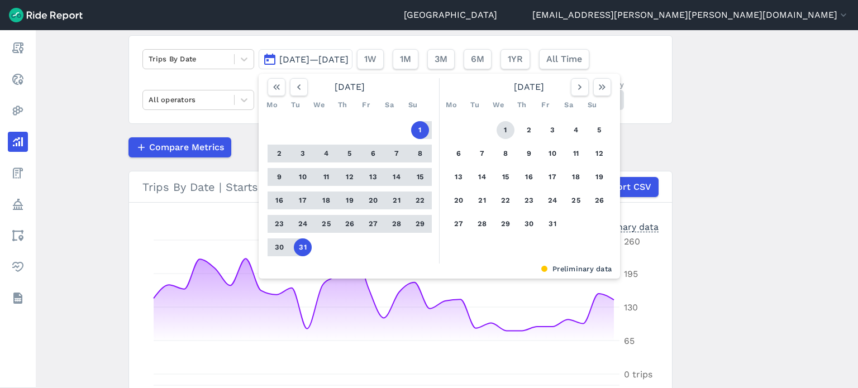
click at [502, 124] on button "1" at bounding box center [506, 130] width 18 height 18
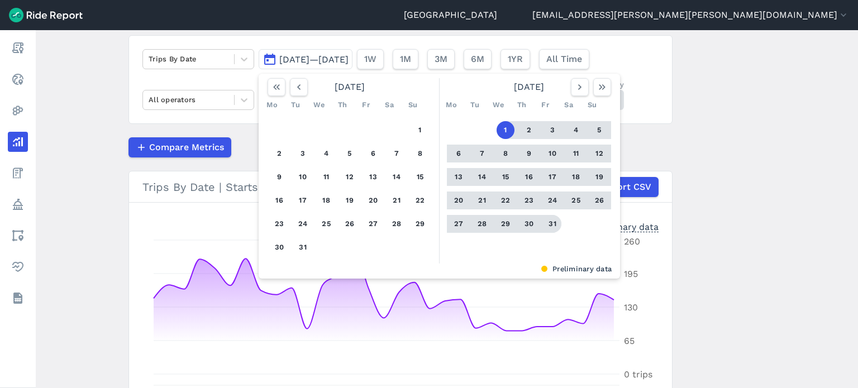
click at [550, 221] on button "31" at bounding box center [553, 224] width 18 height 18
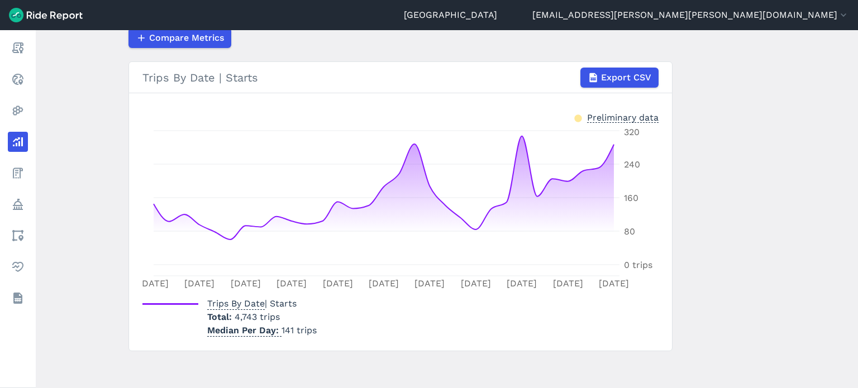
scroll to position [190, 0]
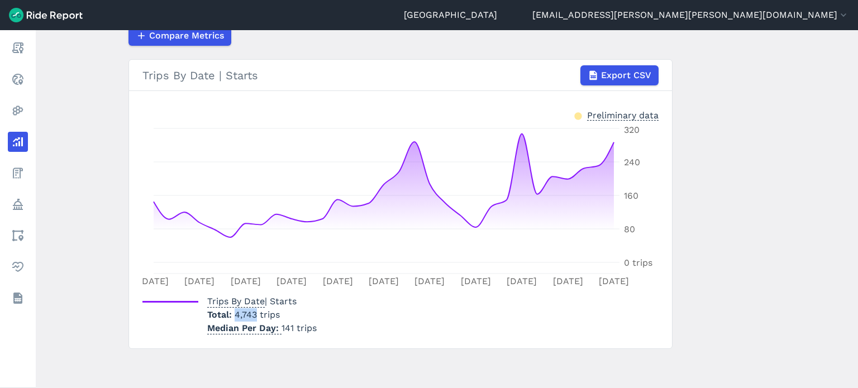
drag, startPoint x: 255, startPoint y: 313, endPoint x: 234, endPoint y: 313, distance: 21.2
click at [235, 313] on span "4,743 trips" at bounding box center [257, 315] width 45 height 11
drag, startPoint x: 291, startPoint y: 327, endPoint x: 279, endPoint y: 325, distance: 12.4
click at [279, 325] on p "Median Per Day 141 trips" at bounding box center [262, 328] width 110 height 13
click at [104, 213] on main "Analyze Data Trips By Date [DATE]—[DATE] 1W 1M 3M 6M 1YR All Time All operators…" at bounding box center [447, 209] width 823 height 358
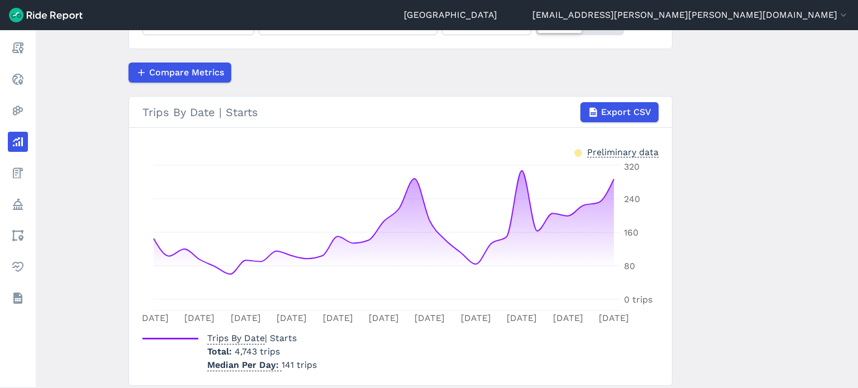
scroll to position [134, 0]
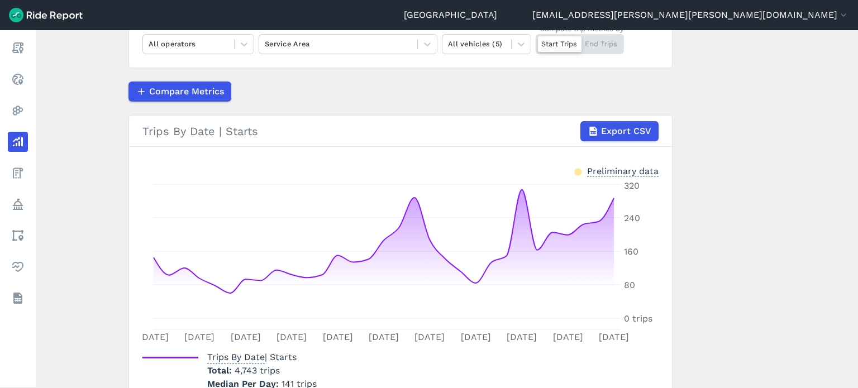
click at [101, 212] on main "Analyze Data Trips By Date [DATE]—[DATE] 1W 1M 3M 6M 1YR All Time All operators…" at bounding box center [447, 209] width 823 height 358
click at [217, 42] on div at bounding box center [189, 43] width 80 height 13
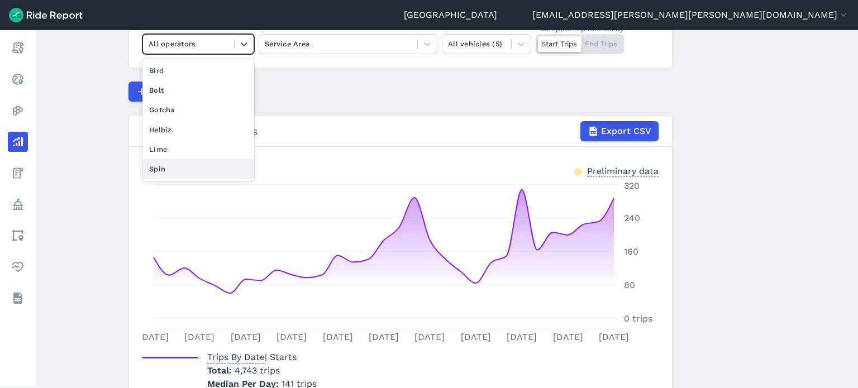
click at [163, 164] on div "Spin" at bounding box center [198, 169] width 112 height 20
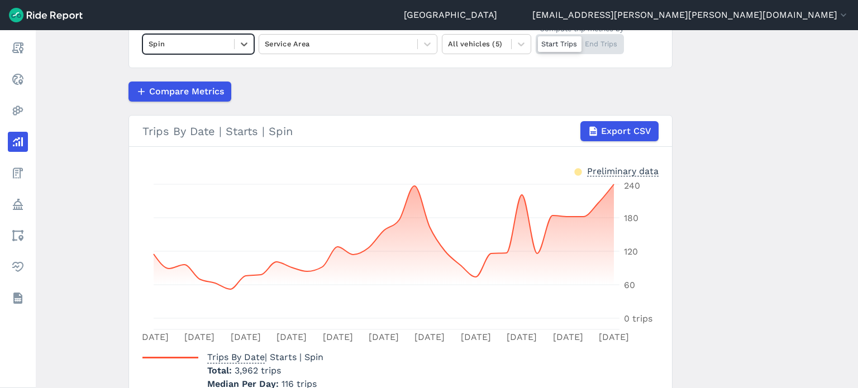
click at [100, 160] on main "Analyze Data Trips By Date [DATE]—[DATE] 1W 1M 3M 6M 1YR All Time option Spin, …" at bounding box center [447, 209] width 823 height 358
click at [239, 47] on icon at bounding box center [244, 44] width 11 height 11
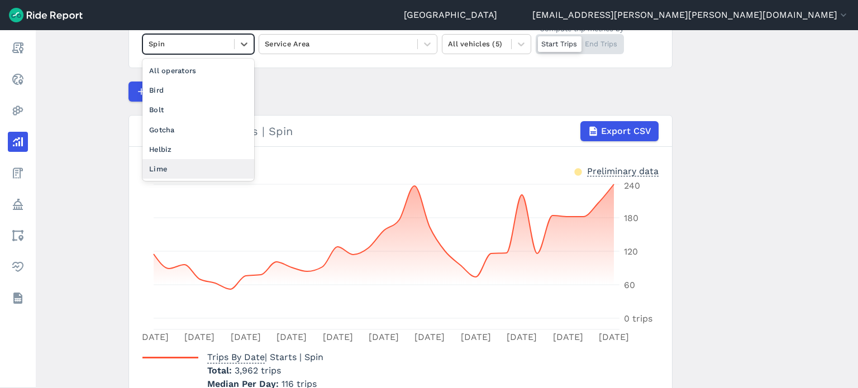
click at [168, 167] on div "Lime" at bounding box center [198, 169] width 112 height 20
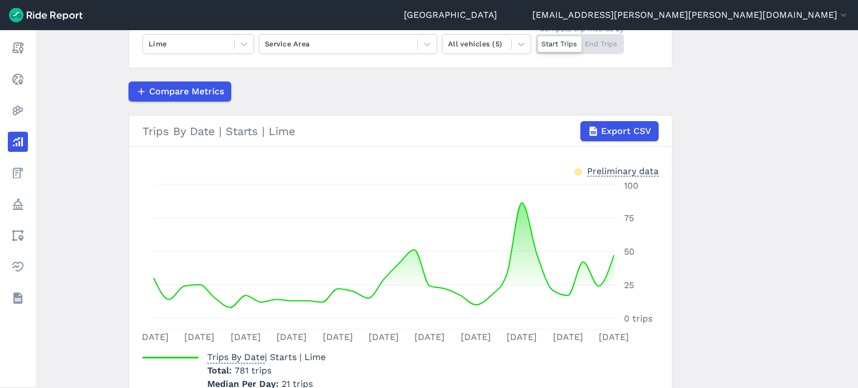
click at [290, 93] on div "Compare Metrics" at bounding box center [401, 92] width 544 height 20
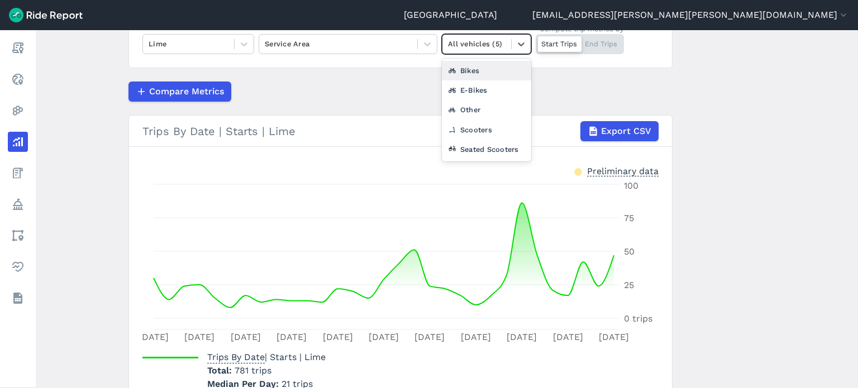
click at [489, 48] on div at bounding box center [477, 43] width 58 height 13
click at [482, 145] on div "Seated Scooters" at bounding box center [486, 150] width 89 height 20
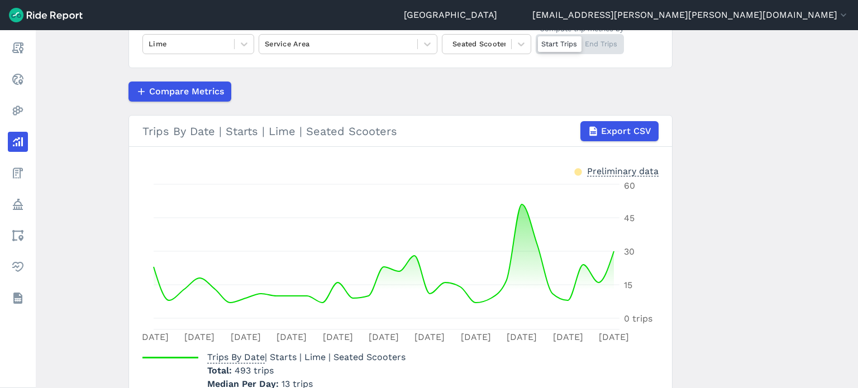
click at [87, 129] on main "Analyze Data Trips By Date [DATE]—[DATE] 1W 1M 3M 6M 1YR All Time Lime Service …" at bounding box center [447, 209] width 823 height 358
click at [421, 94] on div "Compare Metrics" at bounding box center [401, 92] width 544 height 20
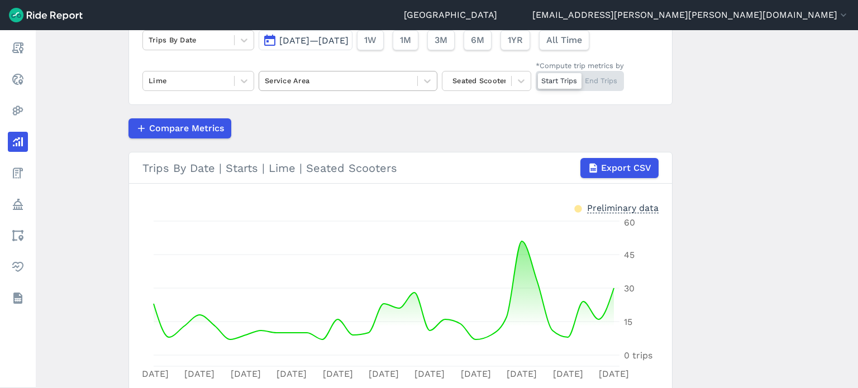
scroll to position [78, 0]
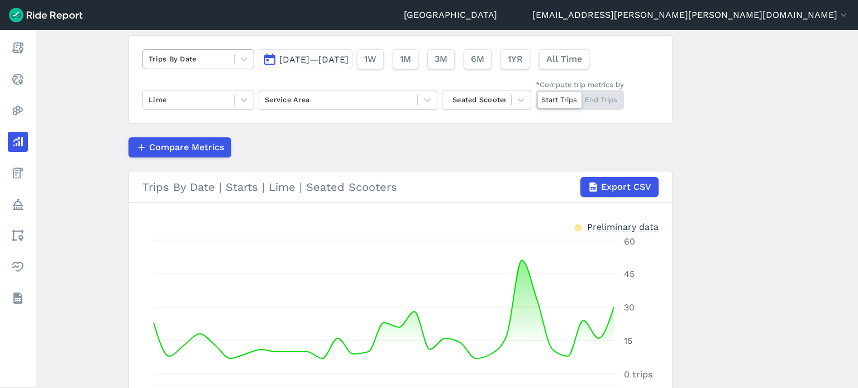
click at [198, 58] on div at bounding box center [189, 59] width 80 height 13
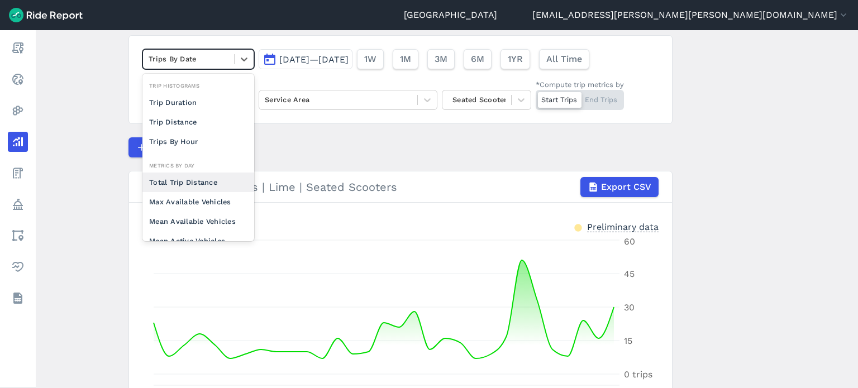
click at [197, 178] on div "Total Trip Distance" at bounding box center [198, 183] width 112 height 20
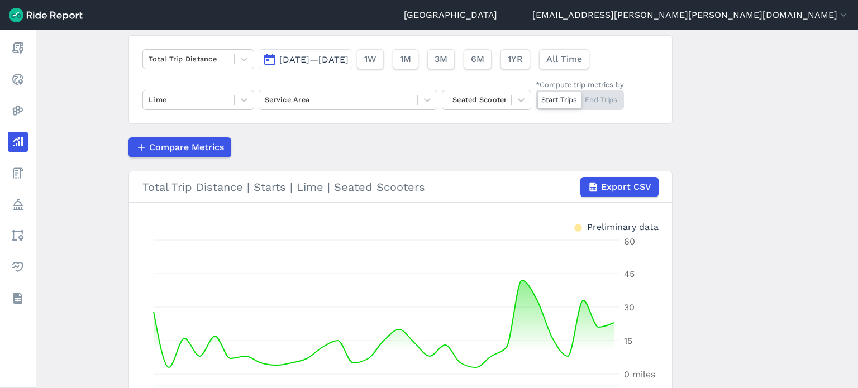
click at [96, 120] on main "Analyze Data Total Trip Distance [DATE]—[DATE] 1W 1M 3M 6M 1YR All Time Lime Se…" at bounding box center [447, 209] width 823 height 358
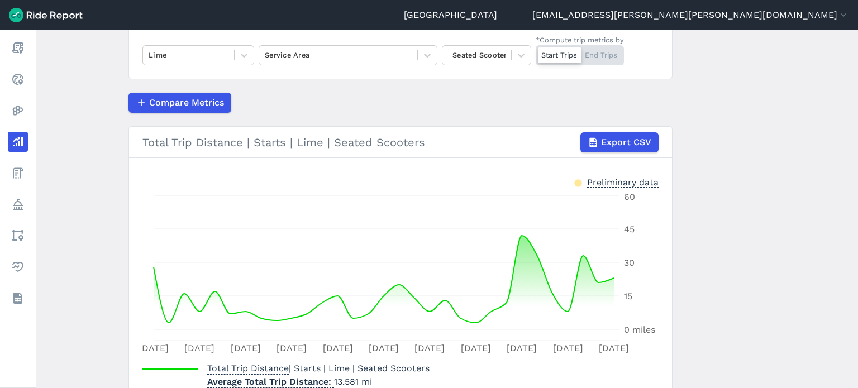
scroll to position [190, 0]
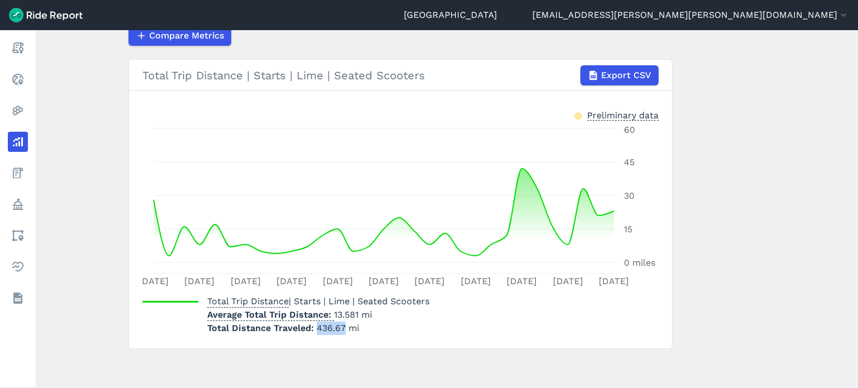
drag, startPoint x: 315, startPoint y: 326, endPoint x: 341, endPoint y: 327, distance: 26.3
click at [341, 327] on span "436.67 mi" at bounding box center [338, 328] width 42 height 11
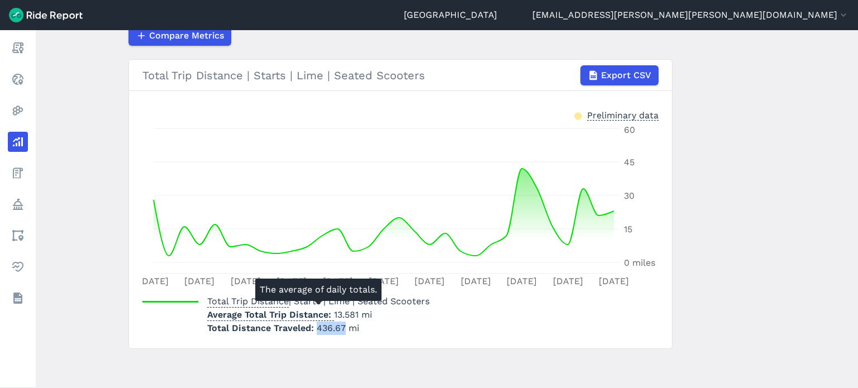
click at [401, 323] on p "Total Distance Traveled 436.67 mi" at bounding box center [318, 328] width 222 height 13
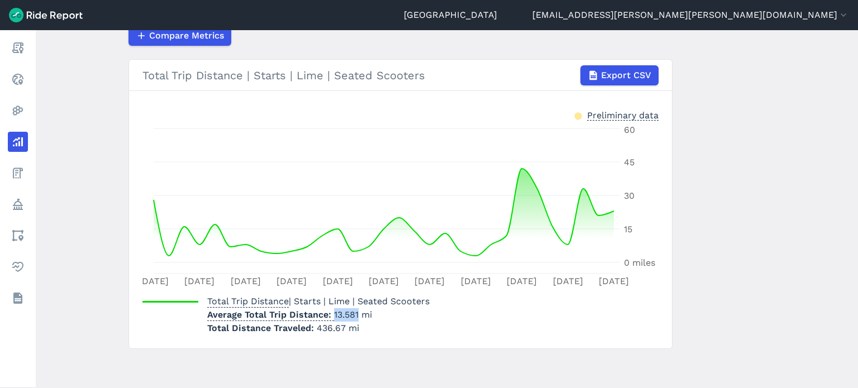
drag, startPoint x: 331, startPoint y: 312, endPoint x: 355, endPoint y: 312, distance: 24.6
click at [355, 312] on p "Average Total Trip Distance 13.581 mi" at bounding box center [318, 314] width 222 height 13
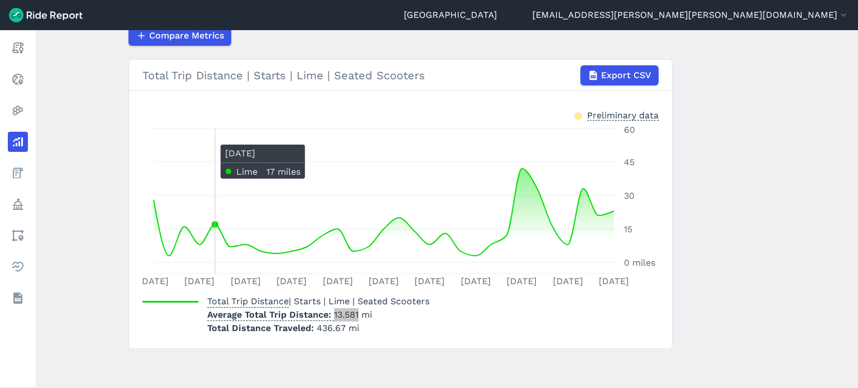
scroll to position [134, 0]
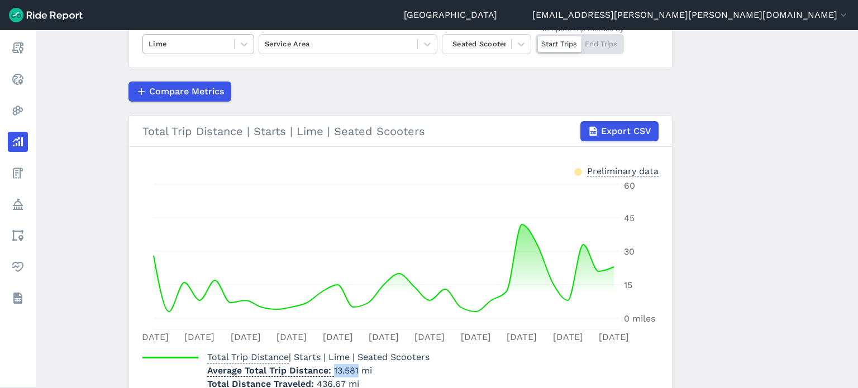
click at [174, 45] on div at bounding box center [189, 43] width 80 height 13
click at [736, 92] on main "Analyze Data Total Trip Distance [DATE]—[DATE] 1W 1M 3M 6M 1YR All Time Lime Se…" at bounding box center [447, 209] width 823 height 358
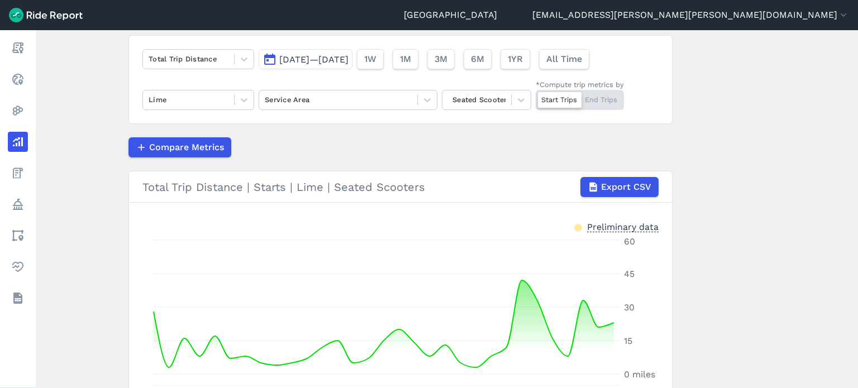
scroll to position [78, 0]
click at [478, 102] on div at bounding box center [477, 99] width 58 height 13
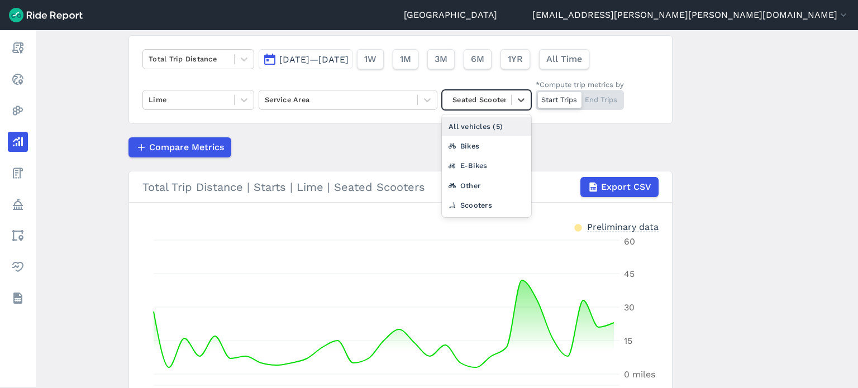
click at [476, 120] on div "All vehicles (5)" at bounding box center [486, 127] width 89 height 20
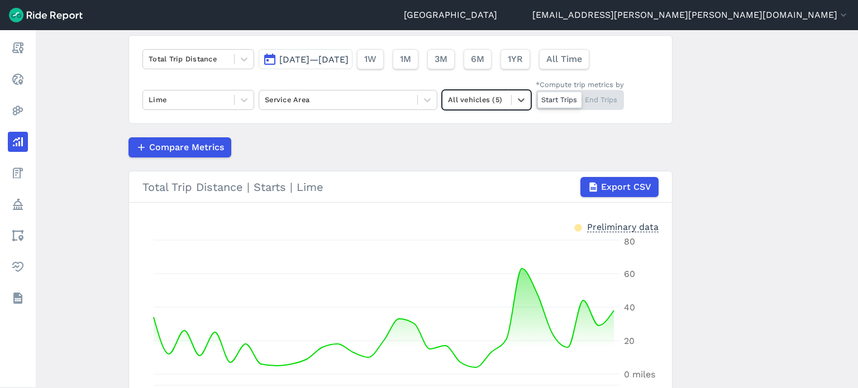
click at [734, 125] on main "Analyze Data Total Trip Distance [DATE]—[DATE] 1W 1M 3M 6M 1YR All Time Lime Se…" at bounding box center [447, 209] width 823 height 358
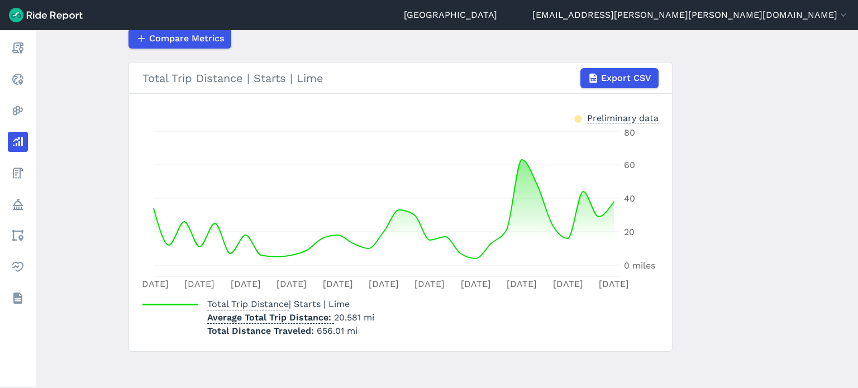
scroll to position [190, 0]
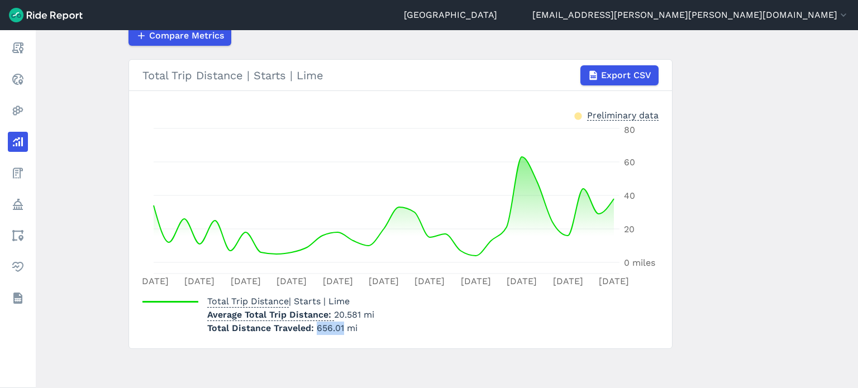
drag, startPoint x: 341, startPoint y: 327, endPoint x: 315, endPoint y: 327, distance: 26.8
click at [317, 327] on span "656.01 mi" at bounding box center [337, 328] width 41 height 11
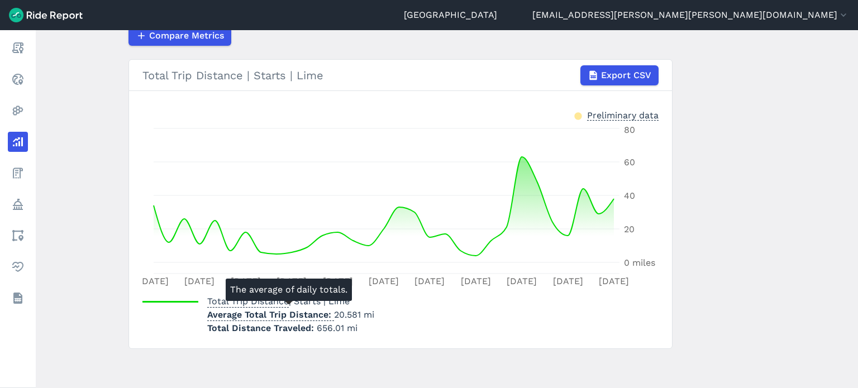
click at [359, 313] on p "Average Total Trip Distance 20.581 mi" at bounding box center [290, 314] width 167 height 13
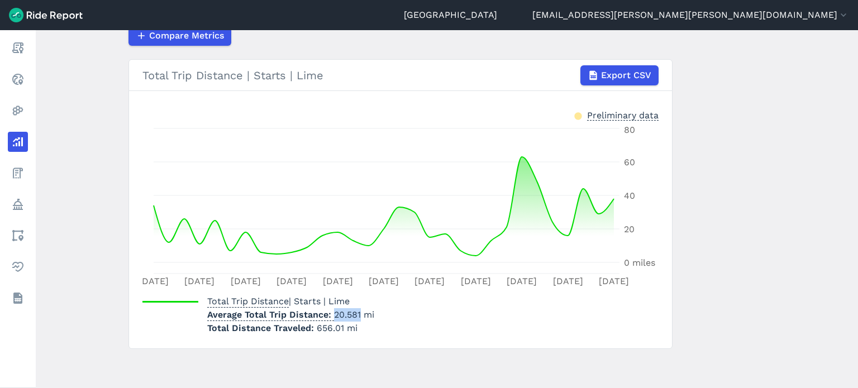
drag, startPoint x: 358, startPoint y: 312, endPoint x: 331, endPoint y: 312, distance: 26.8
click at [331, 312] on p "Average Total Trip Distance 20.581 mi" at bounding box center [290, 314] width 167 height 13
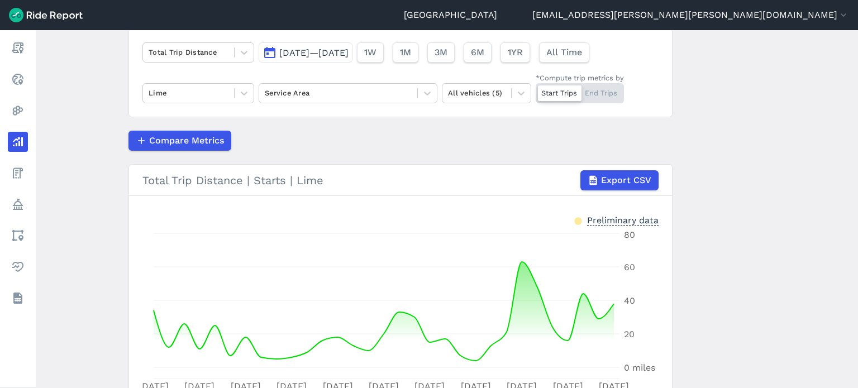
scroll to position [78, 0]
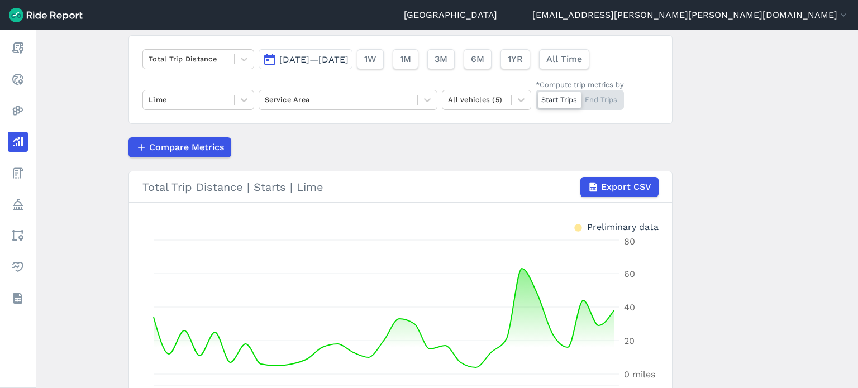
click at [333, 58] on span "[DATE]—[DATE]" at bounding box center [313, 59] width 69 height 11
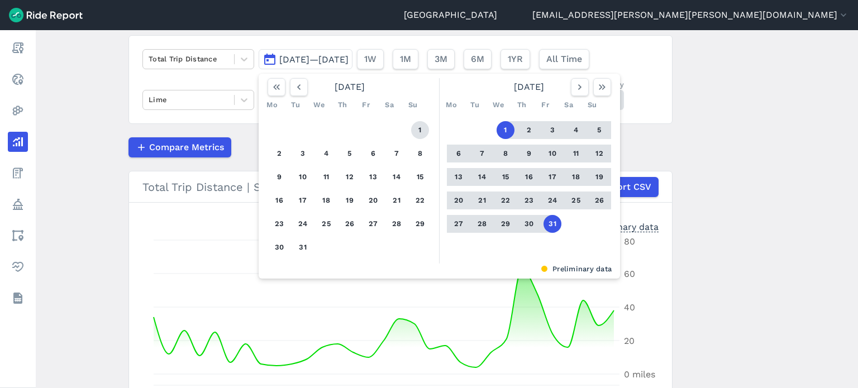
click at [416, 127] on button "1" at bounding box center [420, 130] width 18 height 18
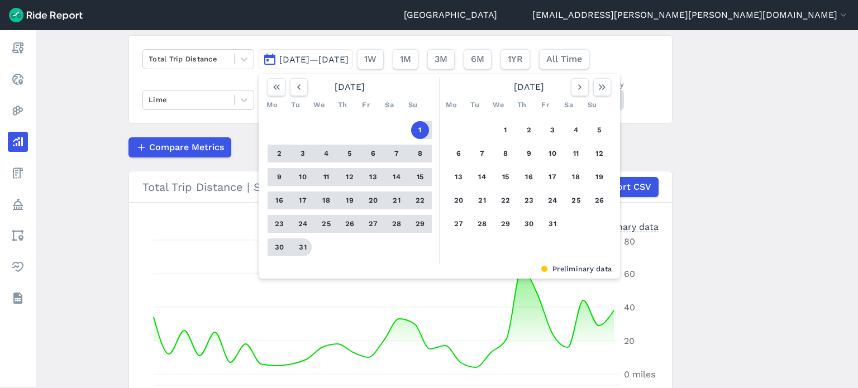
click at [303, 245] on button "31" at bounding box center [303, 248] width 18 height 18
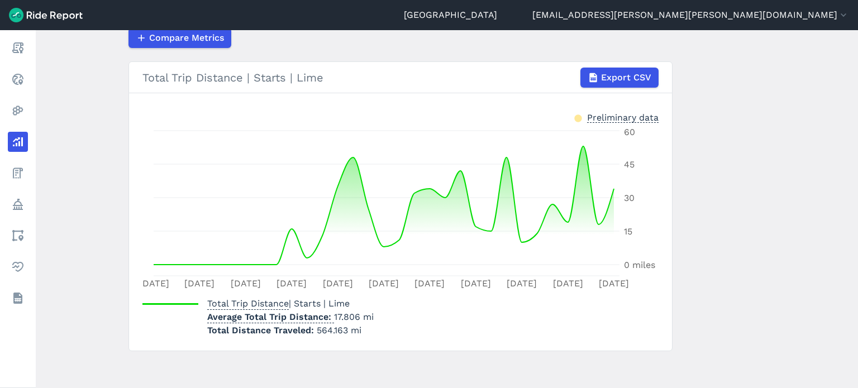
scroll to position [190, 0]
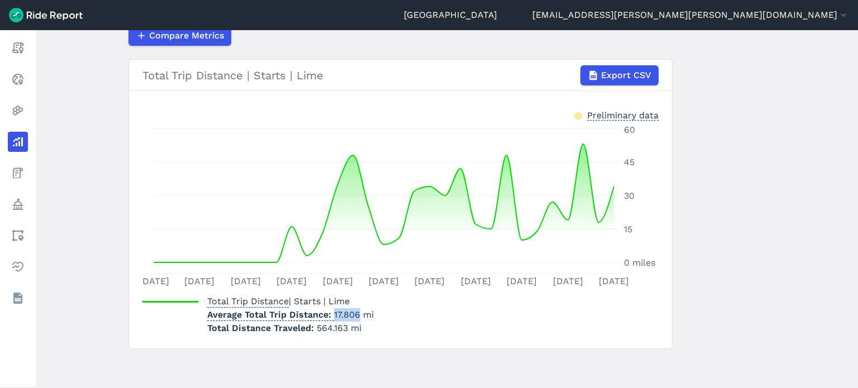
drag, startPoint x: 358, startPoint y: 315, endPoint x: 331, endPoint y: 312, distance: 26.9
click at [331, 312] on p "Average Total Trip Distance 17.806 mi" at bounding box center [290, 314] width 167 height 13
click at [707, 264] on main "Analyze Data Total Trip Distance [DATE]—[DATE] 1W 1M 3M 6M 1YR All Time Lime Se…" at bounding box center [447, 209] width 823 height 358
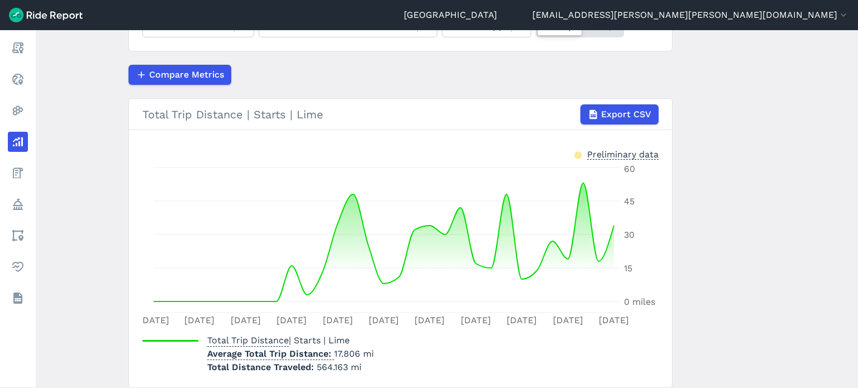
scroll to position [134, 0]
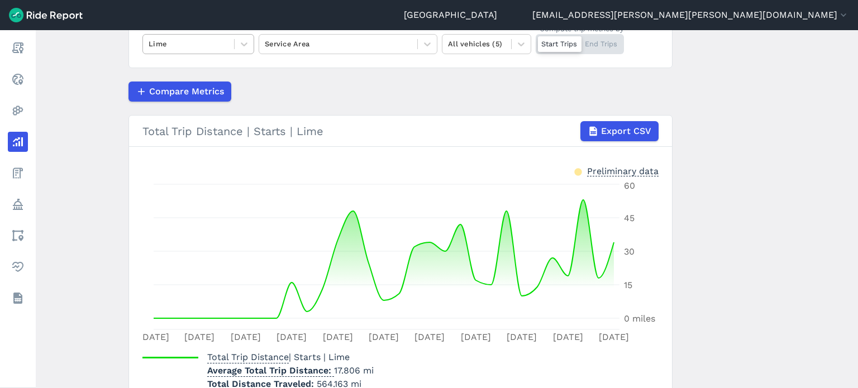
click at [216, 40] on div at bounding box center [189, 43] width 80 height 13
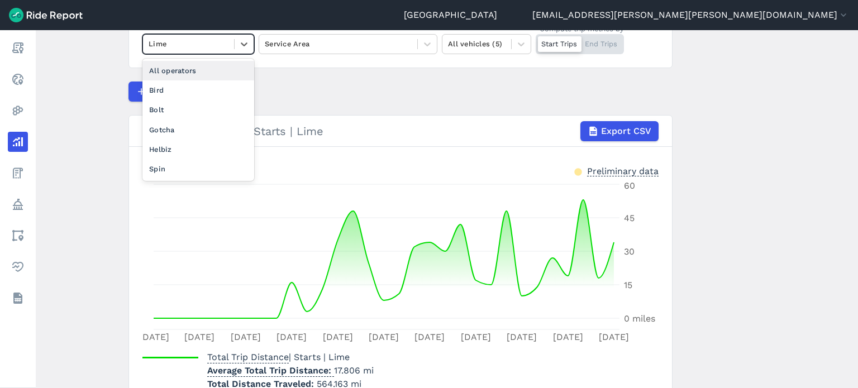
click at [186, 71] on div "All operators" at bounding box center [198, 71] width 112 height 20
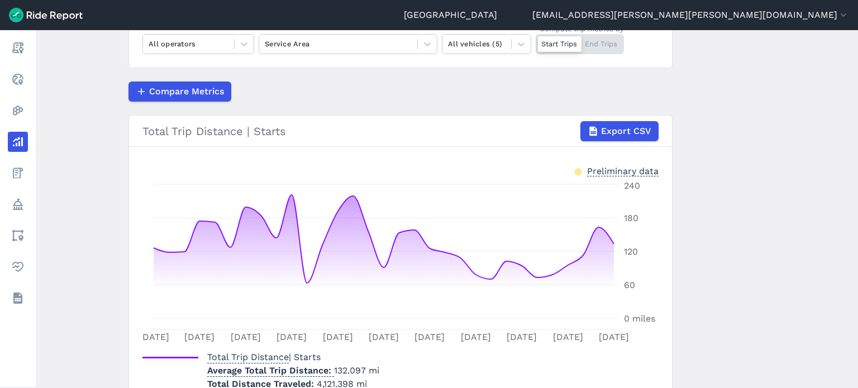
click at [772, 239] on main "Analyze Data Total Trip Distance [DATE]—[DATE] 1W 1M 3M 6M 1YR All Time All ope…" at bounding box center [447, 209] width 823 height 358
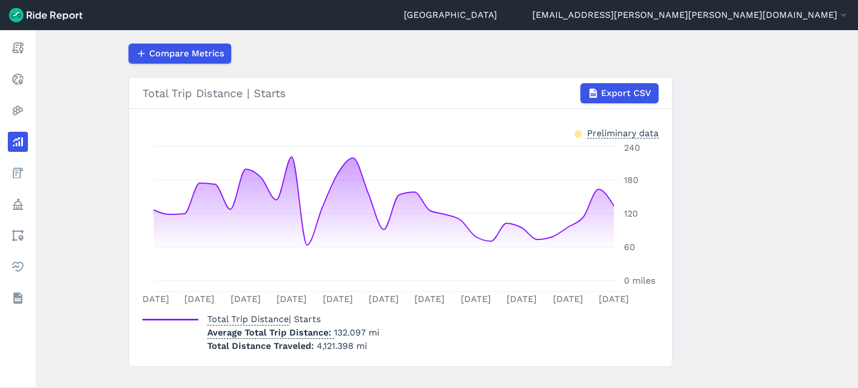
scroll to position [190, 0]
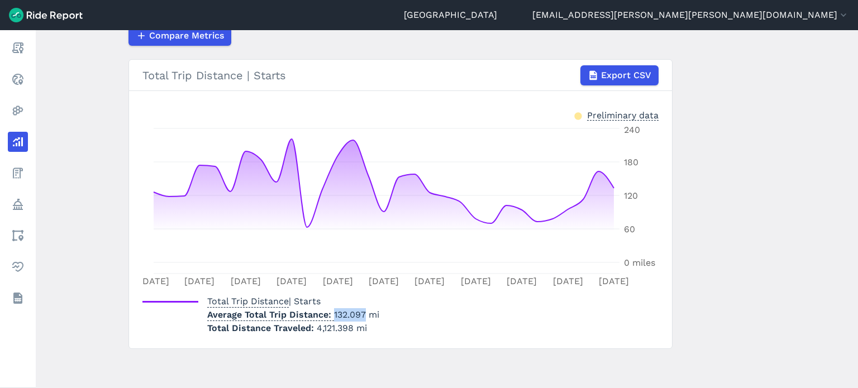
drag, startPoint x: 361, startPoint y: 311, endPoint x: 331, endPoint y: 311, distance: 30.2
click at [331, 311] on p "Average Total Trip Distance 132.097 mi" at bounding box center [293, 314] width 172 height 13
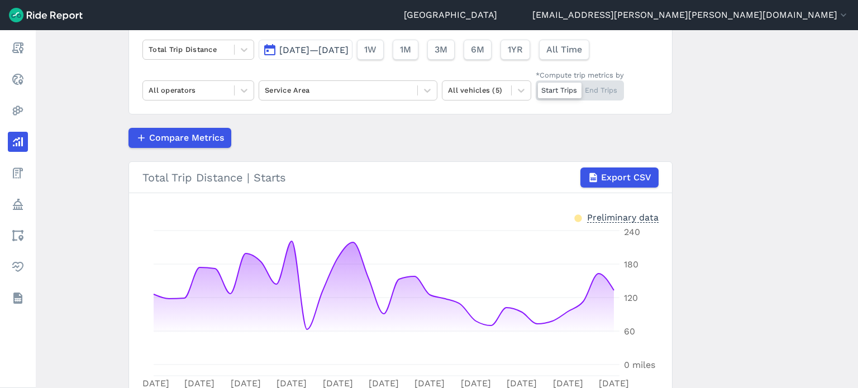
scroll to position [78, 0]
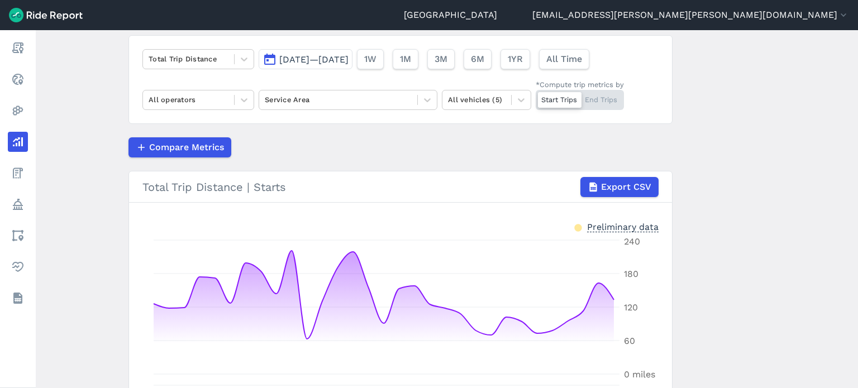
click at [347, 60] on span "[DATE]—[DATE]" at bounding box center [313, 59] width 69 height 11
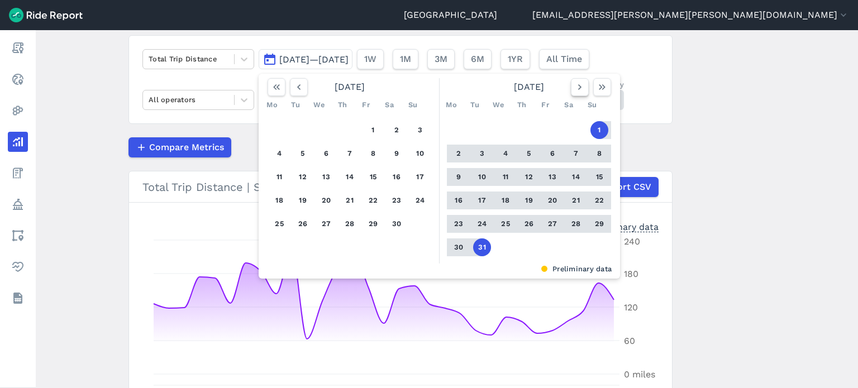
click at [576, 84] on icon "button" at bounding box center [579, 87] width 11 height 11
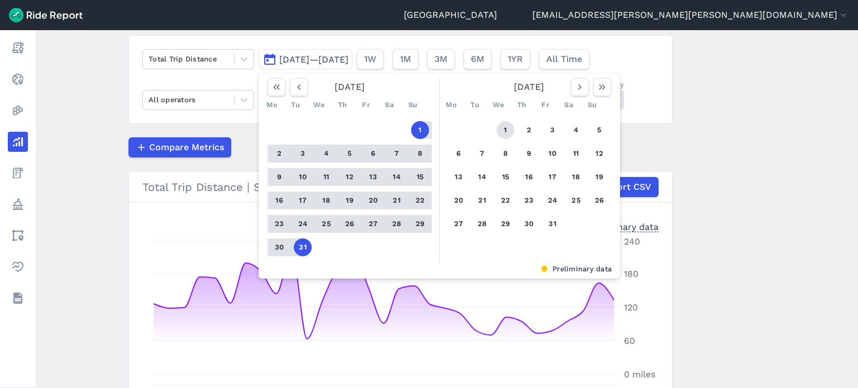
click at [505, 127] on button "1" at bounding box center [506, 130] width 18 height 18
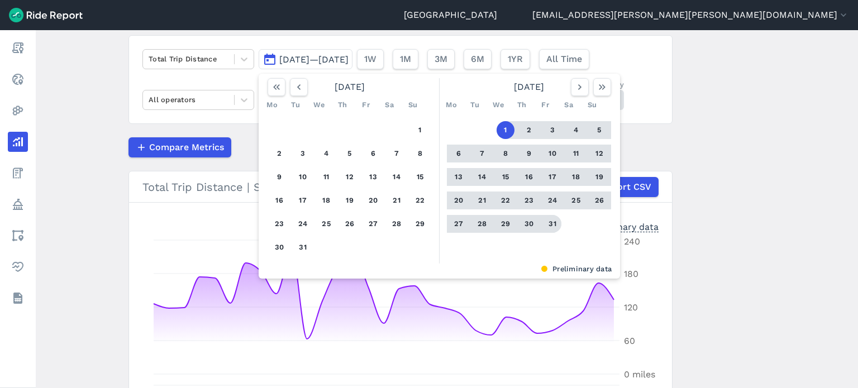
click at [549, 222] on button "31" at bounding box center [553, 224] width 18 height 18
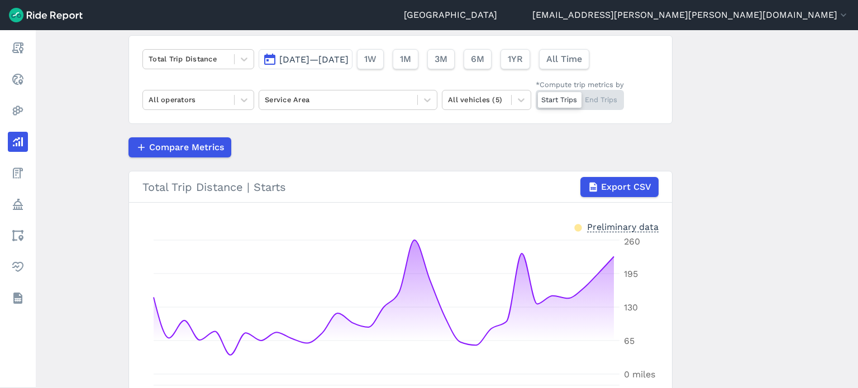
click at [762, 148] on main "Analyze Data Total Trip Distance [DATE]—[DATE] 1W 1M 3M 6M 1YR All Time All ope…" at bounding box center [447, 209] width 823 height 358
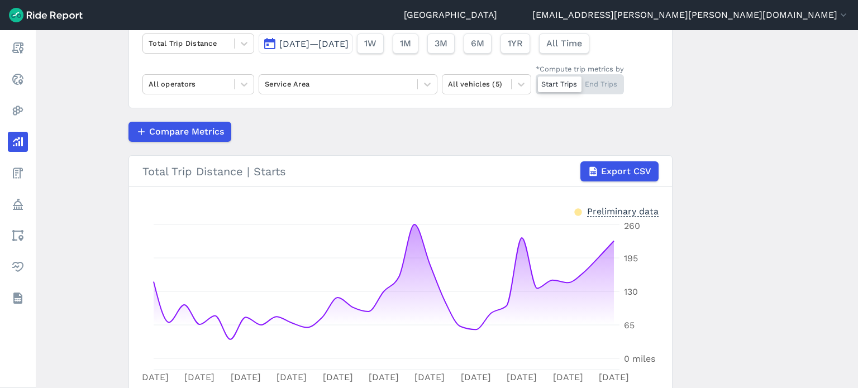
scroll to position [78, 0]
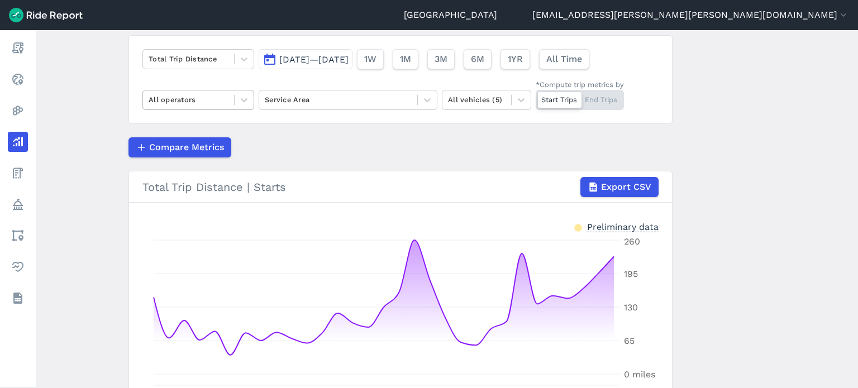
click at [206, 93] on div "All operators" at bounding box center [188, 99] width 91 height 17
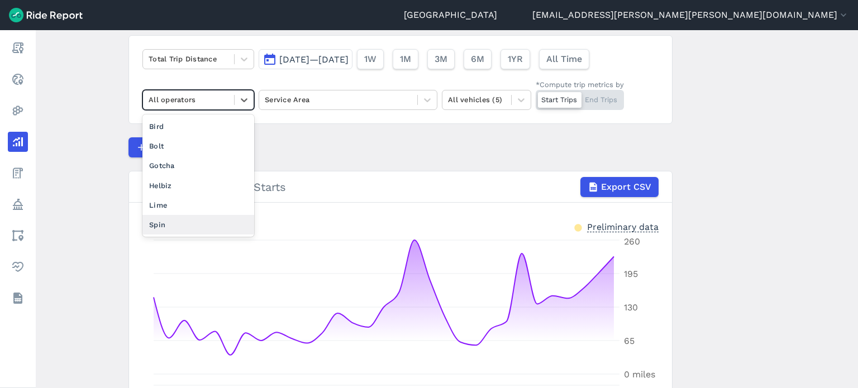
click at [186, 227] on div "Spin" at bounding box center [198, 225] width 112 height 20
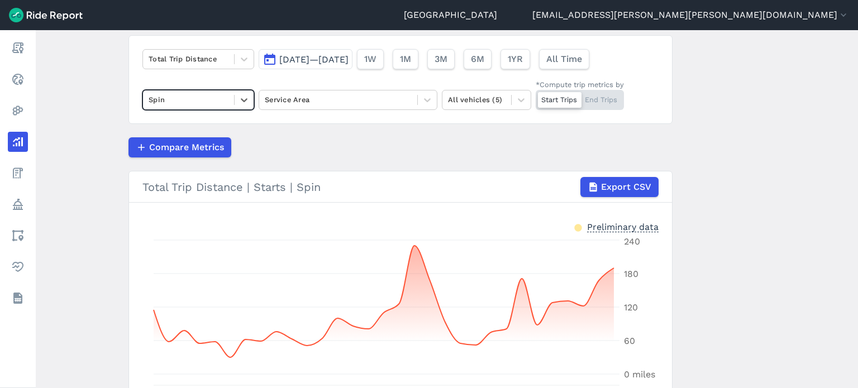
click at [96, 98] on main "Analyze Data Total Trip Distance [DATE]—[DATE] 1W 1M 3M 6M 1YR All Time option …" at bounding box center [447, 209] width 823 height 358
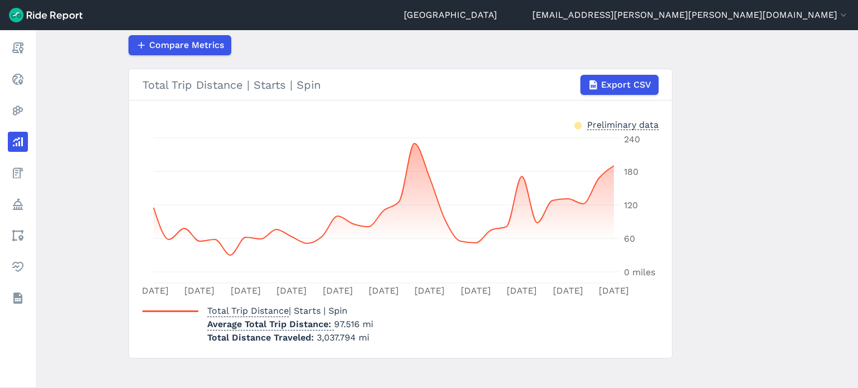
scroll to position [190, 0]
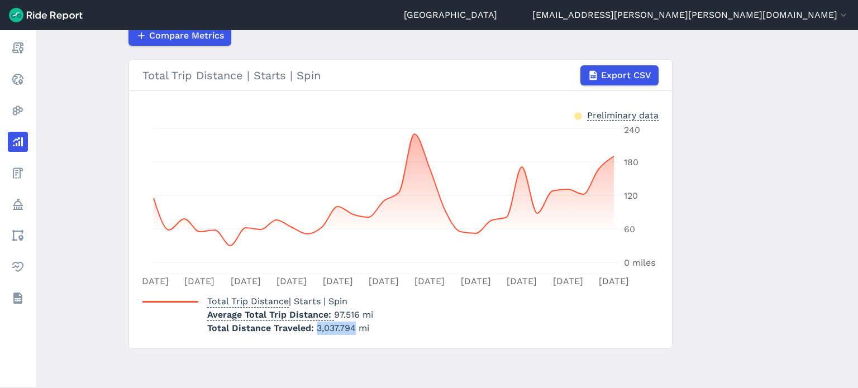
drag, startPoint x: 315, startPoint y: 327, endPoint x: 353, endPoint y: 327, distance: 38.0
click at [353, 327] on span "3,037.794 mi" at bounding box center [343, 328] width 53 height 11
drag, startPoint x: 356, startPoint y: 313, endPoint x: 330, endPoint y: 313, distance: 26.3
click at [330, 313] on p "Average Total Trip Distance 97.516 mi" at bounding box center [290, 314] width 166 height 13
click at [458, 326] on div "Total Trip Distance | Starts | Spin Average Total Trip Distance 97.516 mi Total…" at bounding box center [400, 313] width 516 height 45
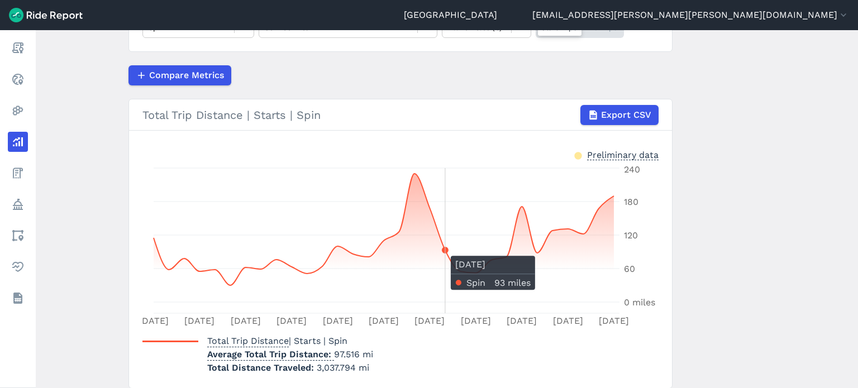
scroll to position [78, 0]
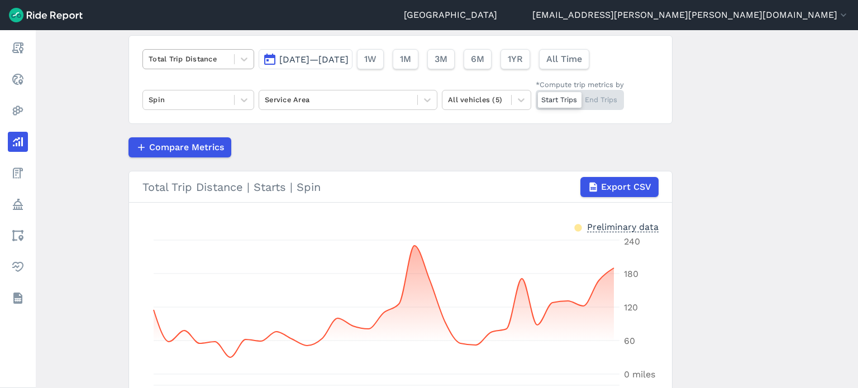
click at [232, 59] on div "Total Trip Distance" at bounding box center [188, 58] width 91 height 17
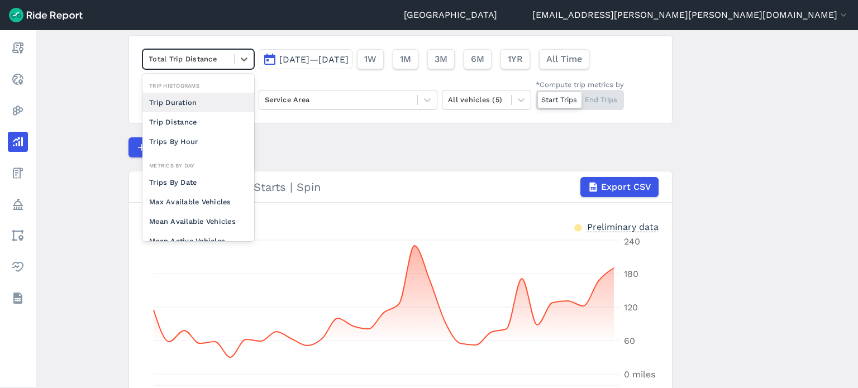
click at [194, 100] on div "Trip Duration" at bounding box center [198, 103] width 112 height 20
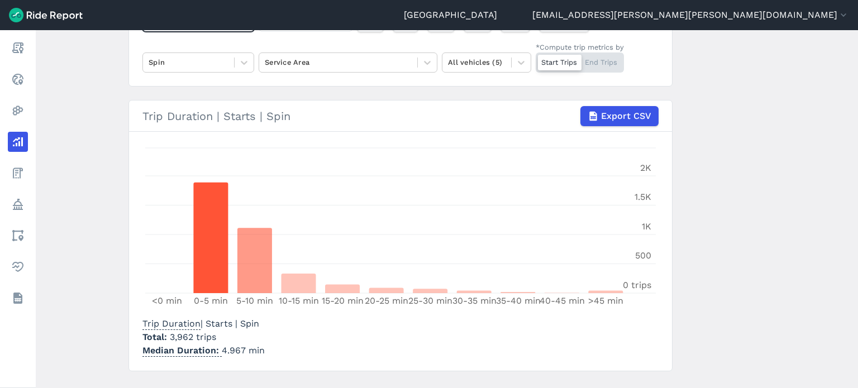
scroll to position [134, 0]
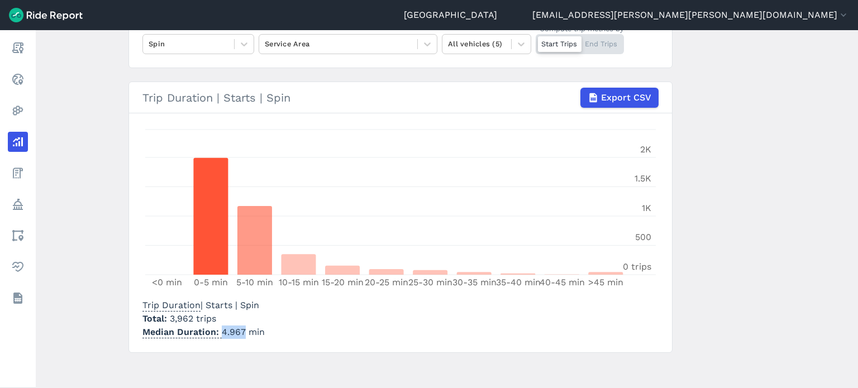
drag, startPoint x: 243, startPoint y: 333, endPoint x: 219, endPoint y: 330, distance: 23.7
click at [219, 330] on p "Median Duration 4.967 min" at bounding box center [203, 332] width 122 height 13
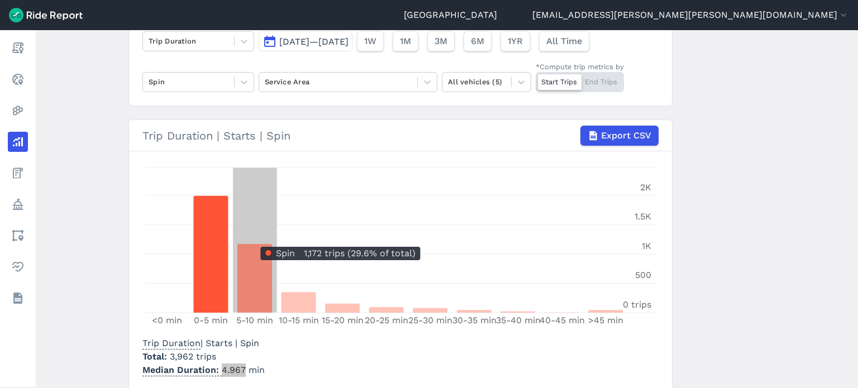
scroll to position [78, 0]
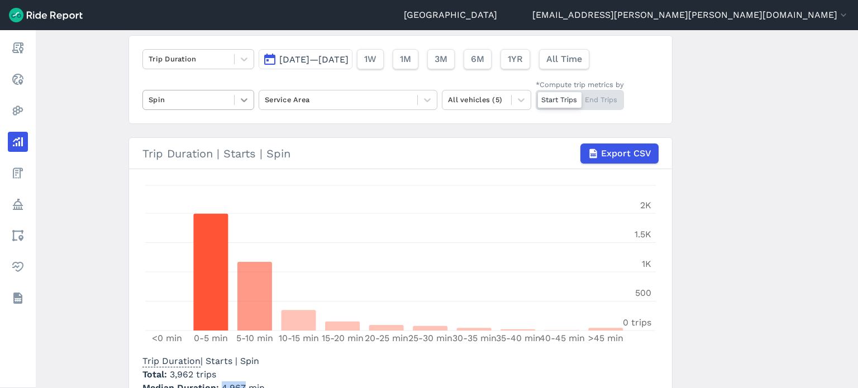
click at [239, 101] on icon at bounding box center [244, 99] width 11 height 11
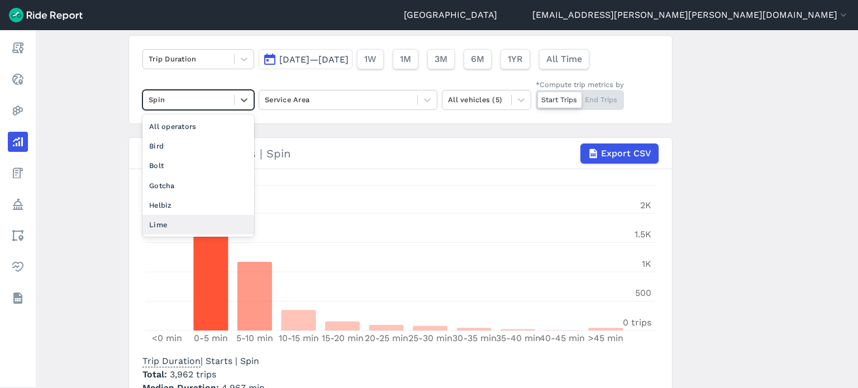
click at [192, 218] on div "Lime" at bounding box center [198, 225] width 112 height 20
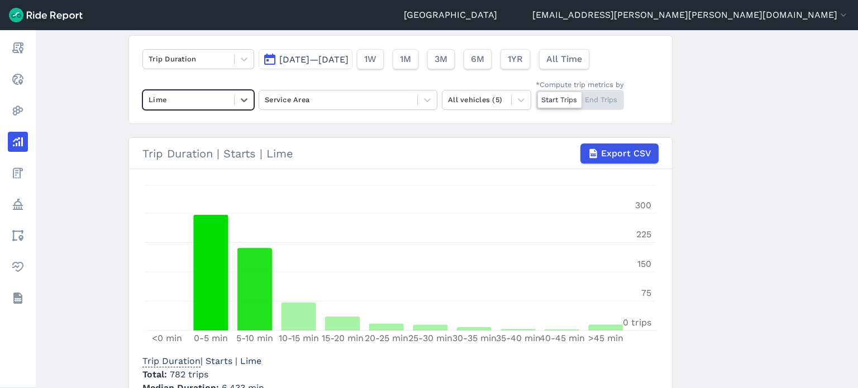
click at [111, 158] on main "Analyze Data Trip Duration [DATE]—[DATE] 1W 1M 3M 6M 1YR All Time option Lime, …" at bounding box center [447, 209] width 823 height 358
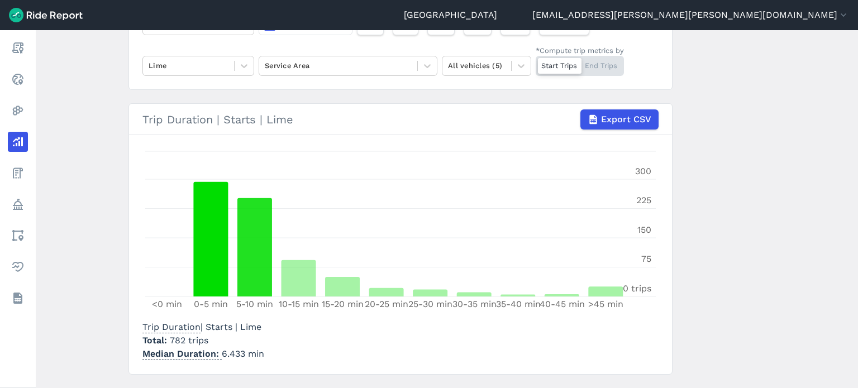
scroll to position [138, 0]
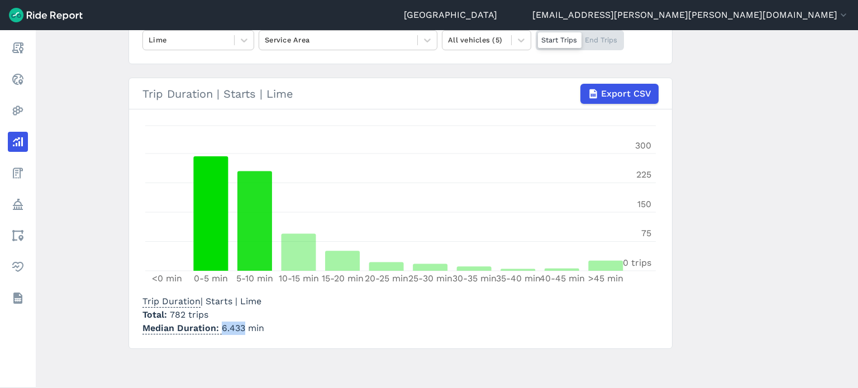
drag, startPoint x: 243, startPoint y: 330, endPoint x: 220, endPoint y: 326, distance: 23.3
click at [220, 326] on p "Median Duration 6.433 min" at bounding box center [203, 328] width 122 height 13
click at [495, 37] on div at bounding box center [477, 40] width 58 height 13
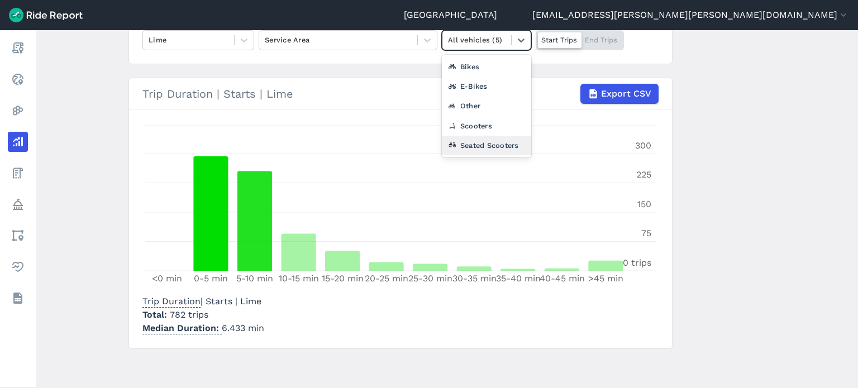
click at [476, 143] on div "Seated Scooters" at bounding box center [486, 146] width 89 height 20
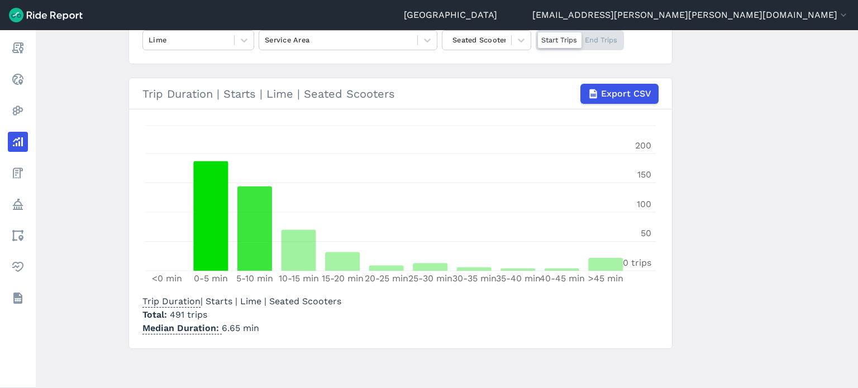
click at [222, 330] on p "Median Duration 6.65 min" at bounding box center [241, 328] width 199 height 13
drag, startPoint x: 237, startPoint y: 328, endPoint x: 221, endPoint y: 326, distance: 16.9
click at [221, 326] on p "Median Duration 6.65 min" at bounding box center [241, 328] width 199 height 13
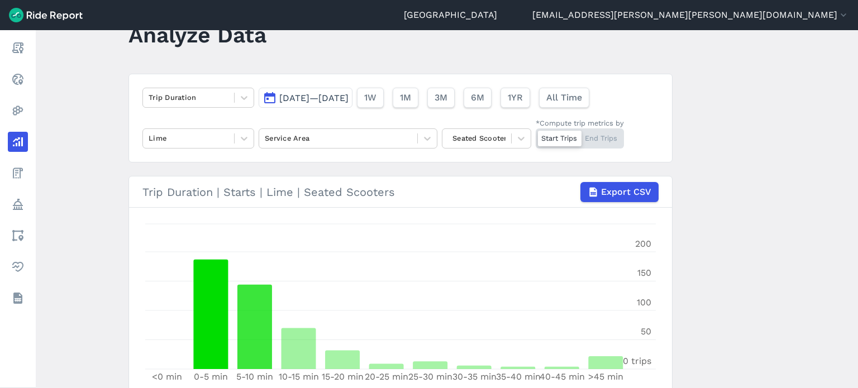
scroll to position [26, 0]
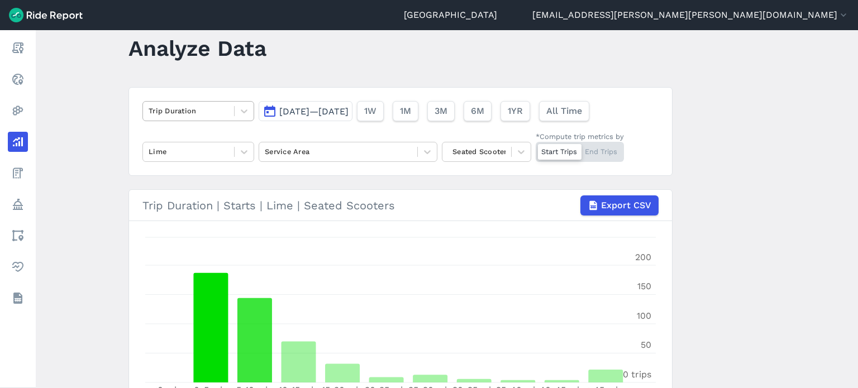
click at [196, 103] on div "Trip Duration" at bounding box center [188, 110] width 91 height 17
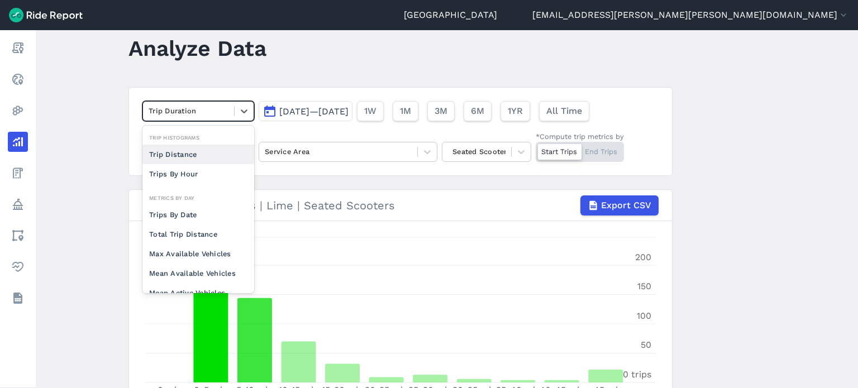
click at [170, 151] on div "Trip Distance" at bounding box center [198, 155] width 112 height 20
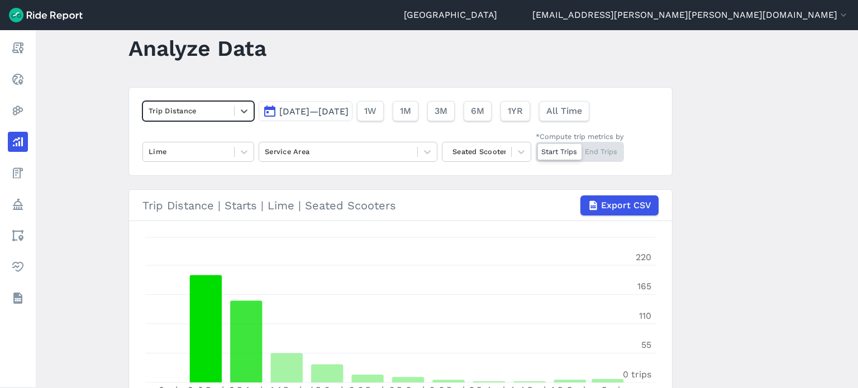
click at [101, 130] on main "Analyze Data option Trip Distance, selected. Select is focused ,type to refine …" at bounding box center [447, 209] width 823 height 358
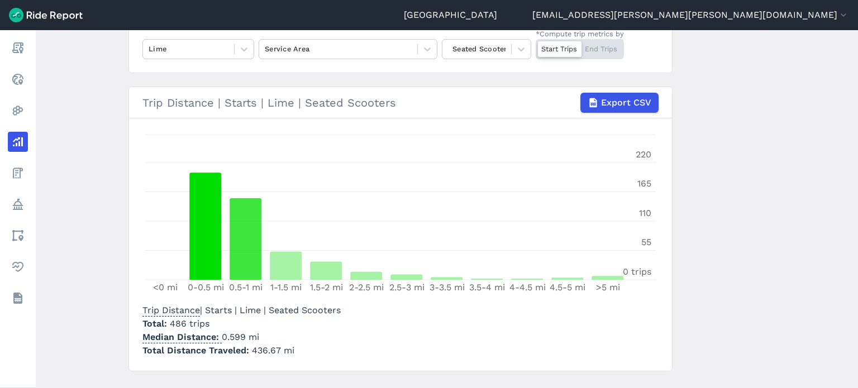
scroll to position [151, 0]
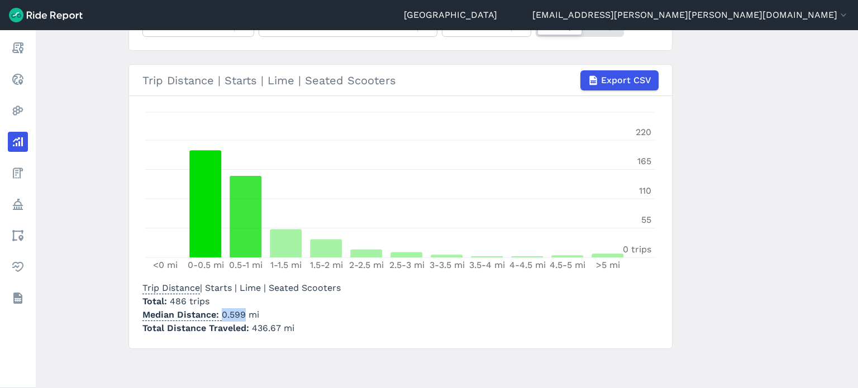
drag, startPoint x: 219, startPoint y: 316, endPoint x: 243, endPoint y: 315, distance: 23.5
click at [243, 315] on p "Median Distance 0.599 mi" at bounding box center [241, 314] width 198 height 13
drag, startPoint x: 277, startPoint y: 328, endPoint x: 249, endPoint y: 326, distance: 27.5
click at [252, 326] on span "436.67 mi" at bounding box center [273, 328] width 42 height 11
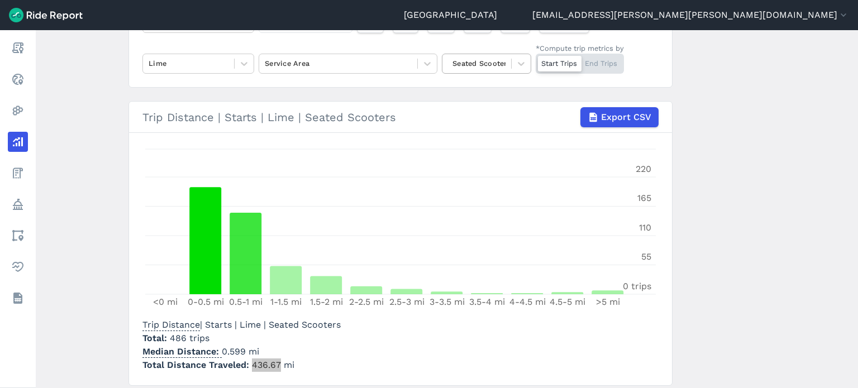
scroll to position [96, 0]
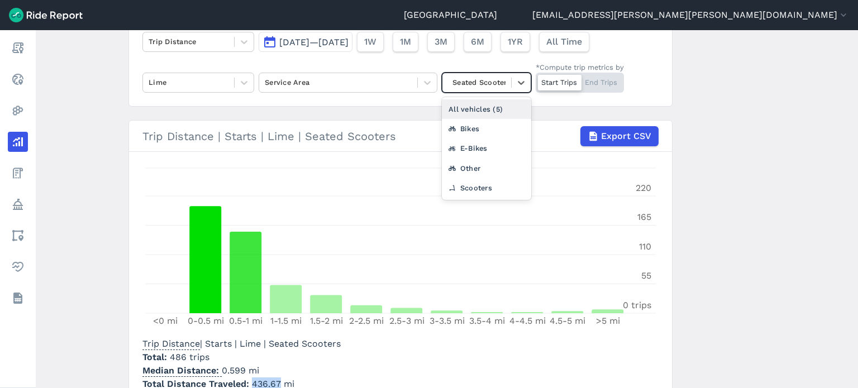
click at [494, 84] on div at bounding box center [477, 82] width 58 height 13
click at [484, 112] on div "All vehicles (5)" at bounding box center [486, 109] width 89 height 20
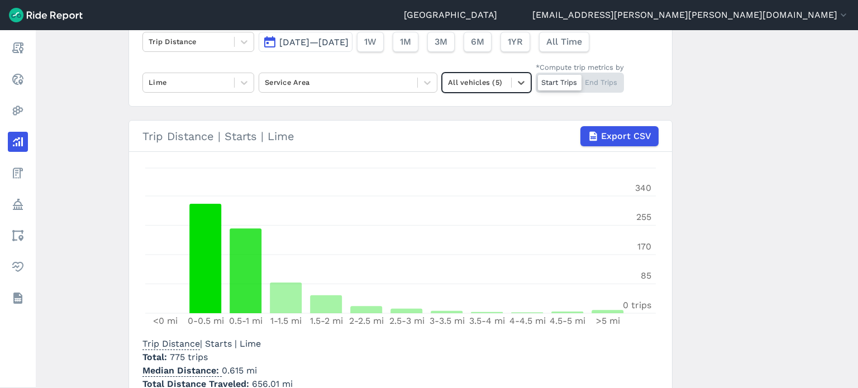
click at [745, 182] on main "Analyze Data Trip Distance [DATE]—[DATE] 1W 1M 3M 6M 1YR All Time Lime Service …" at bounding box center [447, 209] width 823 height 358
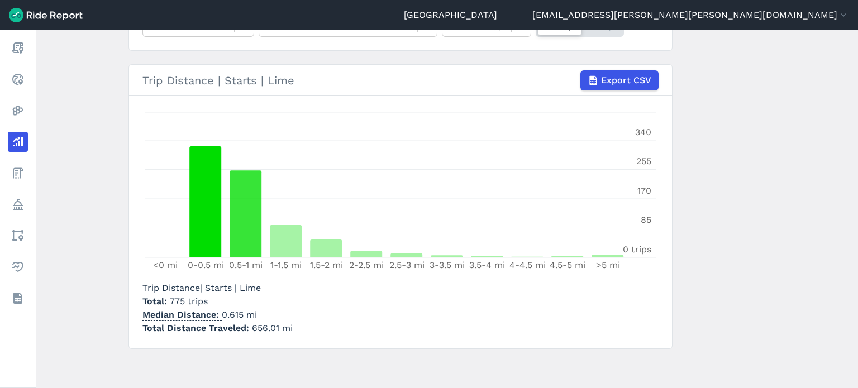
click at [236, 312] on p "Median Distance 0.615 mi" at bounding box center [217, 314] width 150 height 13
drag, startPoint x: 241, startPoint y: 315, endPoint x: 220, endPoint y: 315, distance: 21.2
click at [220, 315] on p "Median Distance 0.615 mi" at bounding box center [217, 314] width 150 height 13
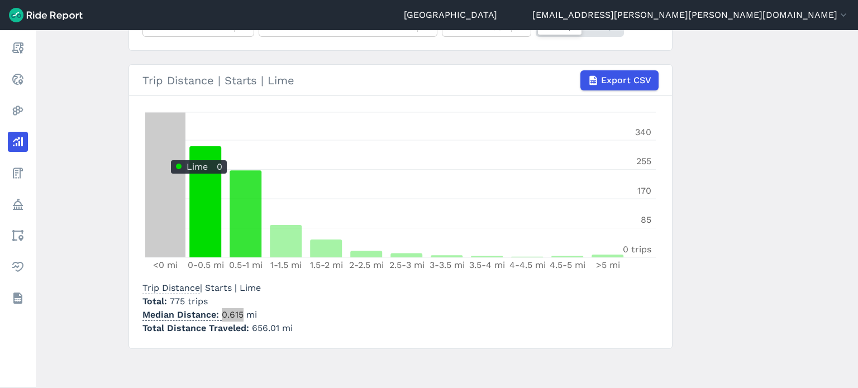
scroll to position [96, 0]
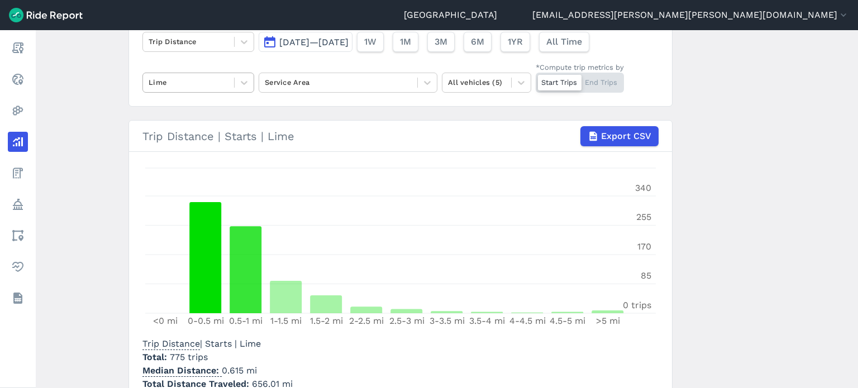
click at [201, 87] on div at bounding box center [189, 82] width 80 height 13
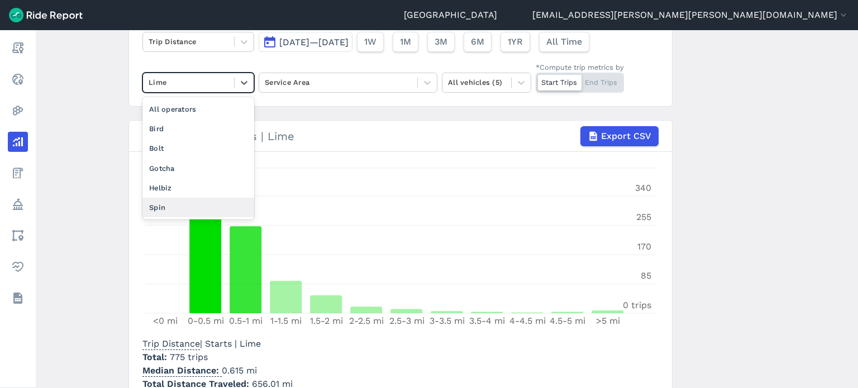
click at [159, 204] on div "Spin" at bounding box center [198, 208] width 112 height 20
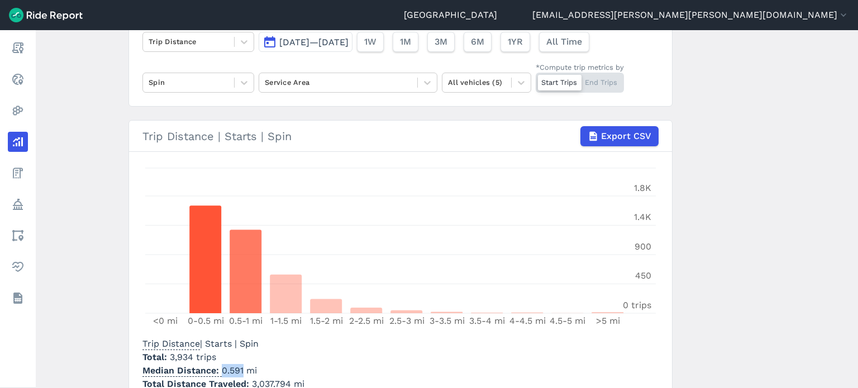
drag, startPoint x: 243, startPoint y: 370, endPoint x: 219, endPoint y: 369, distance: 23.5
click at [219, 369] on p "Median Distance 0.591 mi" at bounding box center [223, 370] width 162 height 13
click at [184, 87] on div at bounding box center [189, 82] width 80 height 13
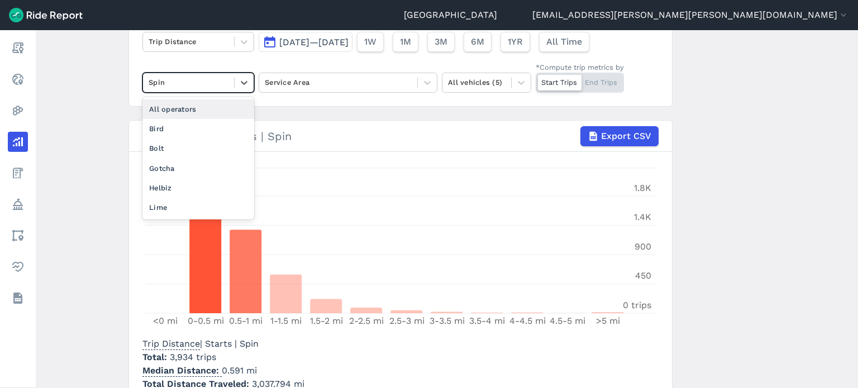
click at [173, 107] on div "All operators" at bounding box center [198, 109] width 112 height 20
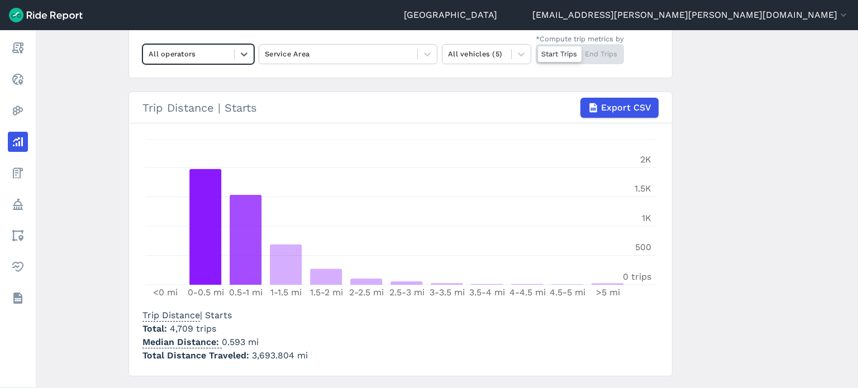
scroll to position [151, 0]
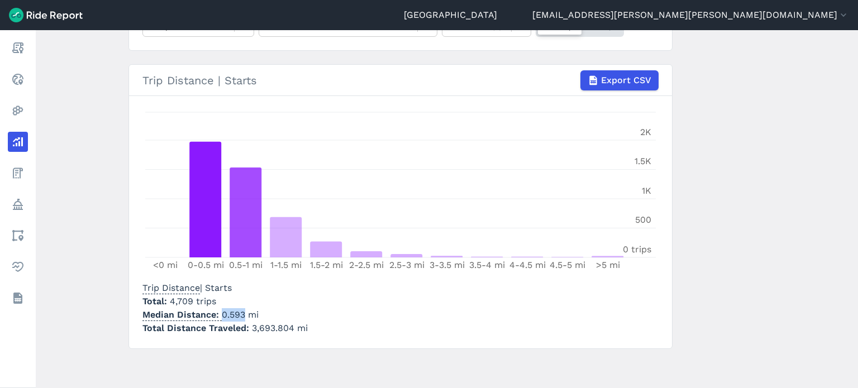
drag, startPoint x: 219, startPoint y: 313, endPoint x: 242, endPoint y: 312, distance: 22.9
click at [242, 312] on p "Median Distance 0.593 mi" at bounding box center [224, 314] width 165 height 13
drag, startPoint x: 249, startPoint y: 328, endPoint x: 289, endPoint y: 328, distance: 40.2
click at [289, 328] on span "3,693.804 mi" at bounding box center [280, 328] width 56 height 11
click at [107, 175] on main "Analyze Data Trip Distance [DATE]—[DATE] 1W 1M 3M 6M 1YR All Time All operators…" at bounding box center [447, 209] width 823 height 358
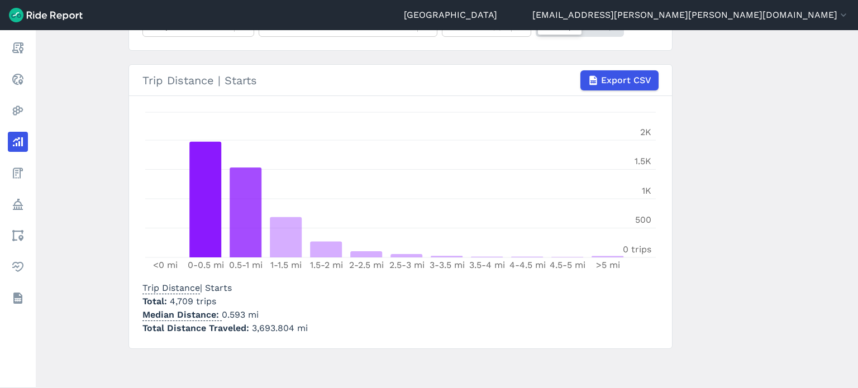
click at [111, 171] on main "Analyze Data Trip Distance [DATE]—[DATE] 1W 1M 3M 6M 1YR All Time All operators…" at bounding box center [447, 209] width 823 height 358
click at [112, 184] on main "Analyze Data Trip Distance [DATE]—[DATE] 1W 1M 3M 6M 1YR All Time All operators…" at bounding box center [447, 209] width 823 height 358
click at [94, 176] on main "Analyze Data Trip Distance [DATE]—[DATE] 1W 1M 3M 6M 1YR All Time All operators…" at bounding box center [447, 209] width 823 height 358
click at [87, 95] on main "Analyze Data Trip Distance [DATE]—[DATE] 1W 1M 3M 6M 1YR All Time All operators…" at bounding box center [447, 209] width 823 height 358
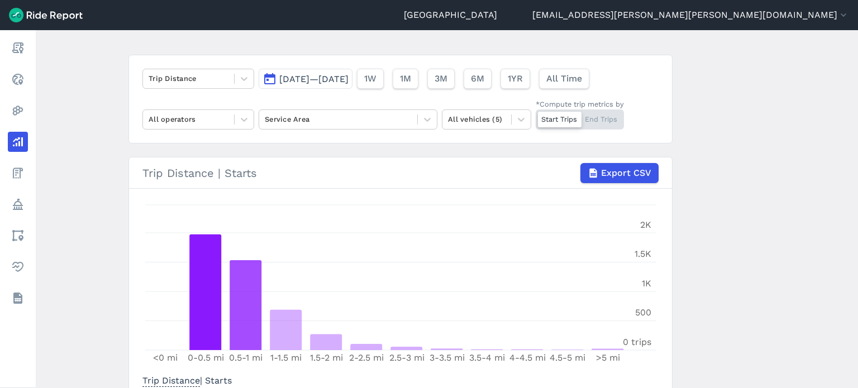
scroll to position [40, 0]
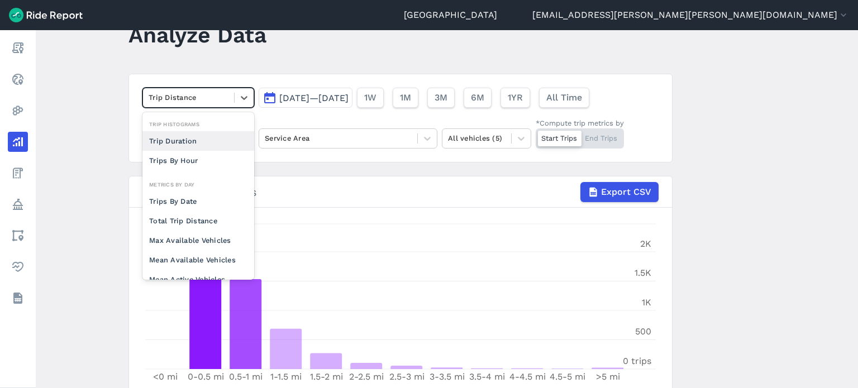
click at [179, 96] on div at bounding box center [189, 97] width 80 height 13
click at [172, 140] on div "Trip Duration" at bounding box center [198, 141] width 112 height 20
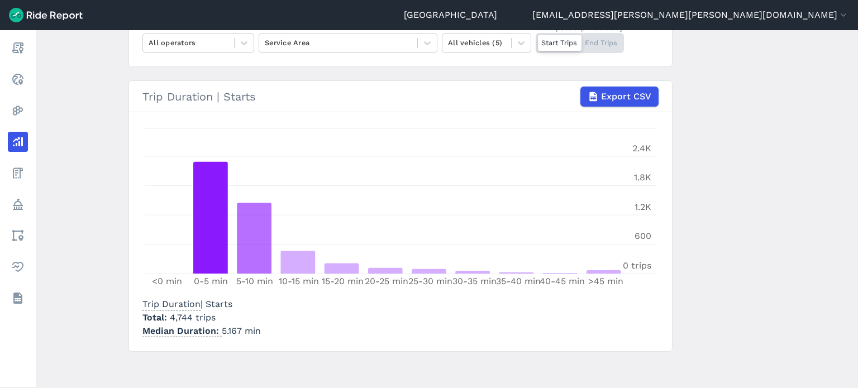
scroll to position [138, 0]
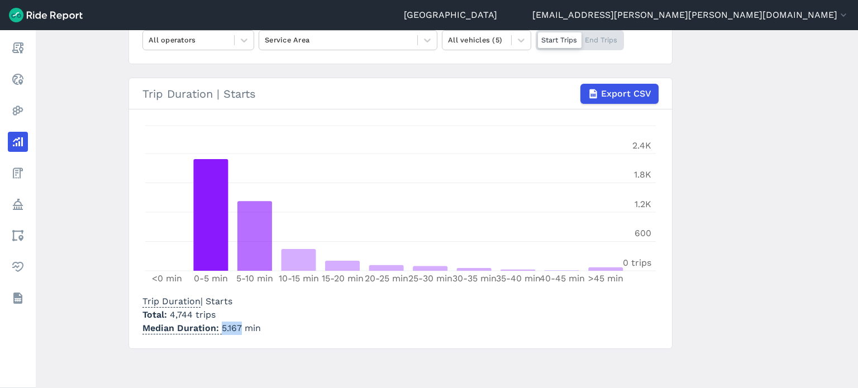
drag, startPoint x: 237, startPoint y: 326, endPoint x: 218, endPoint y: 326, distance: 19.0
click at [218, 326] on p "Median Duration 5.167 min" at bounding box center [201, 328] width 118 height 13
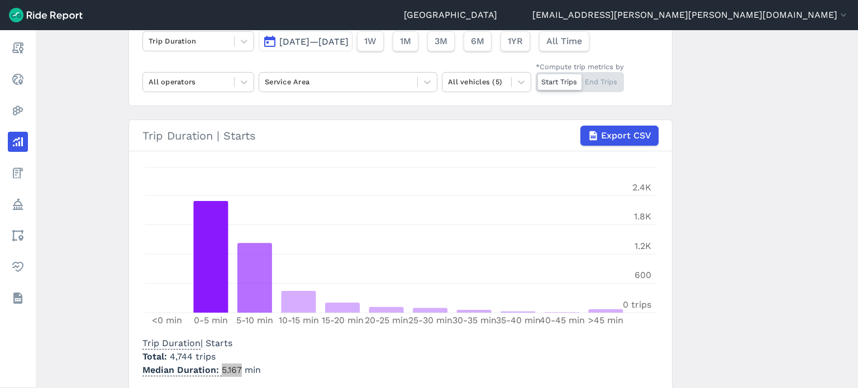
scroll to position [112, 0]
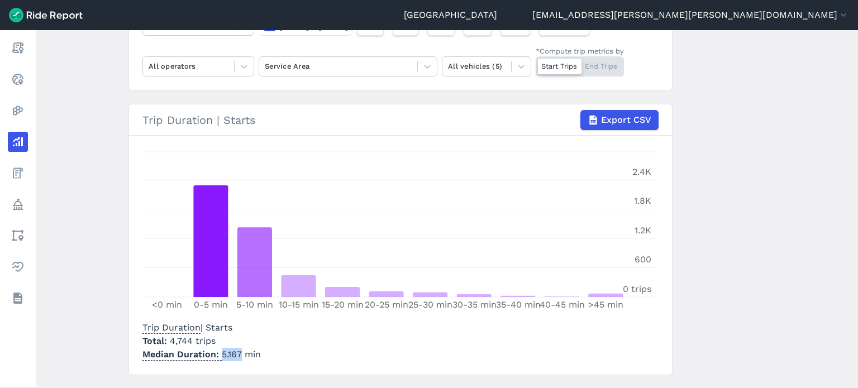
click at [700, 283] on main "Analyze Data Trip Duration [DATE]—[DATE] 1W 1M 3M 6M 1YR All Time All operators…" at bounding box center [447, 209] width 823 height 358
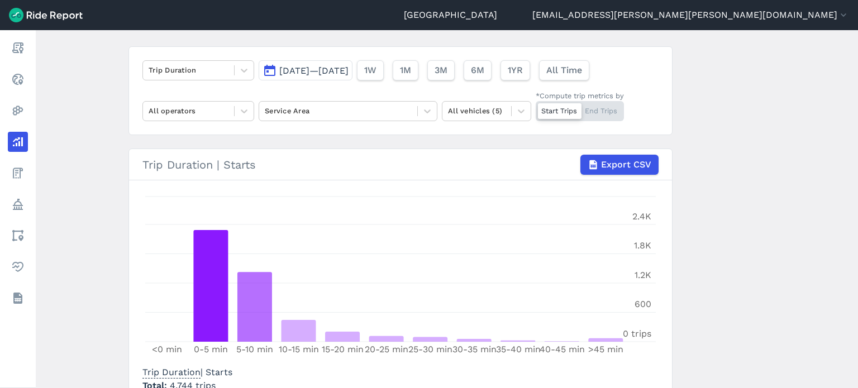
scroll to position [0, 0]
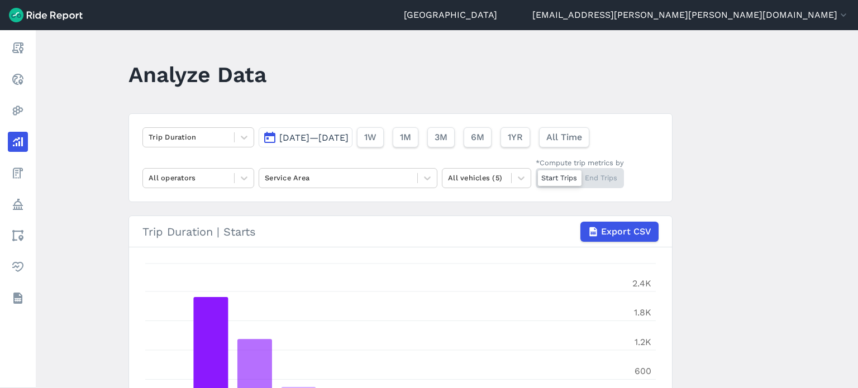
click at [335, 125] on div "[DATE]—[DATE] 1W 1M 3M 6M 1YR All Time" at bounding box center [426, 135] width 335 height 25
click at [331, 129] on button "[DATE]—[DATE]" at bounding box center [306, 137] width 94 height 20
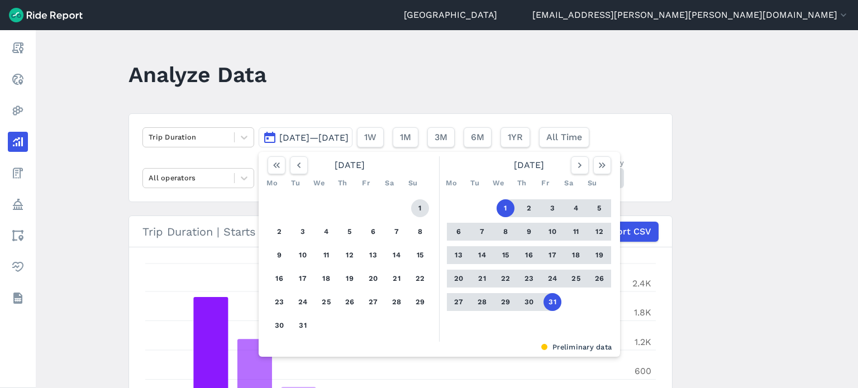
click at [422, 205] on button "1" at bounding box center [420, 208] width 18 height 18
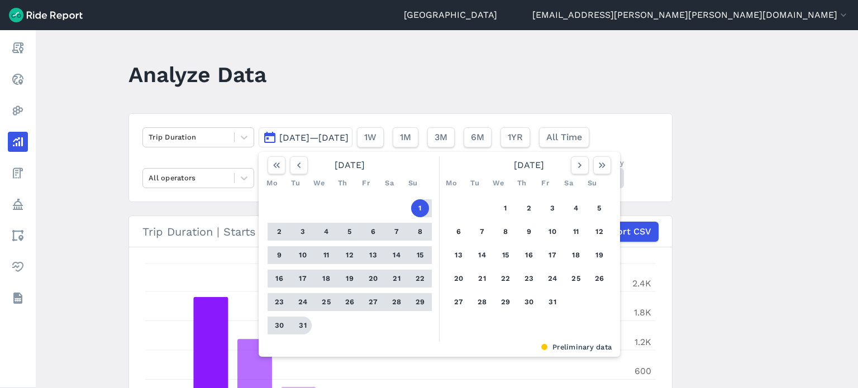
click at [301, 325] on button "31" at bounding box center [303, 326] width 18 height 18
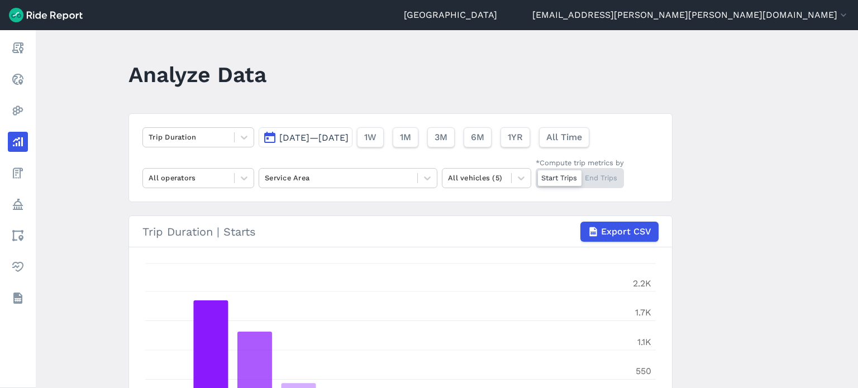
click at [782, 270] on main "Analyze Data Trip Duration [DATE]—[DATE] 1W 1M 3M 6M 1YR All Time All operators…" at bounding box center [447, 209] width 823 height 358
click at [349, 133] on span "[DATE]—[DATE]" at bounding box center [313, 137] width 69 height 11
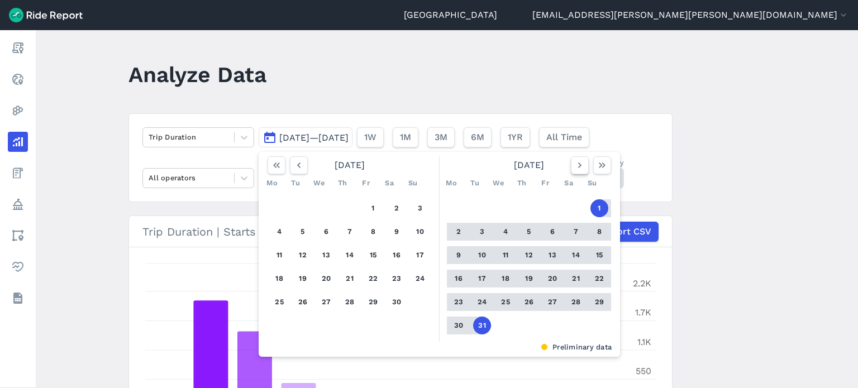
click at [582, 164] on icon "button" at bounding box center [579, 165] width 11 height 11
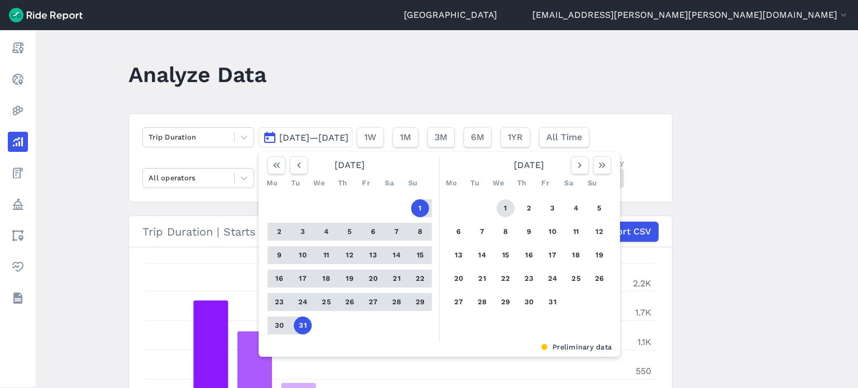
click at [507, 204] on button "1" at bounding box center [506, 208] width 18 height 18
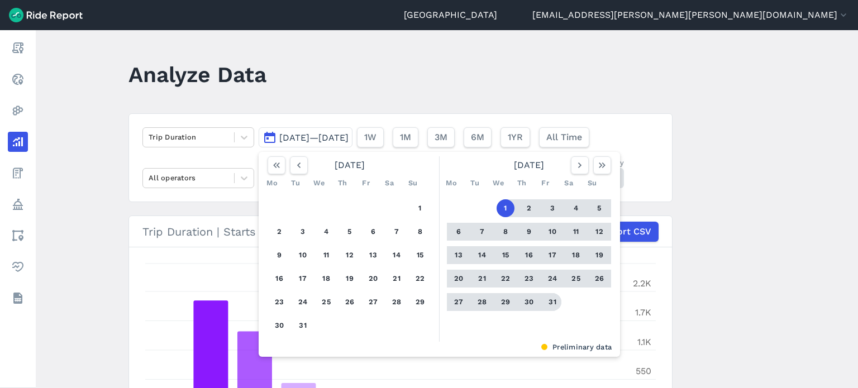
click at [549, 298] on button "31" at bounding box center [553, 302] width 18 height 18
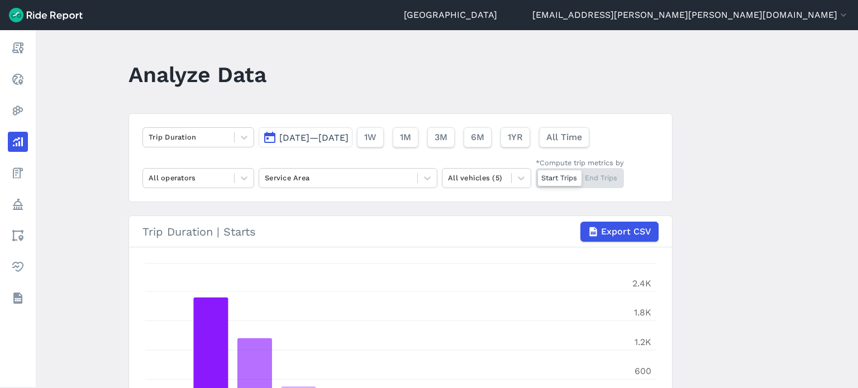
click at [744, 251] on main "Analyze Data Trip Duration [DATE]—[DATE] 1W 1M 3M 6M 1YR All Time All operators…" at bounding box center [447, 209] width 823 height 358
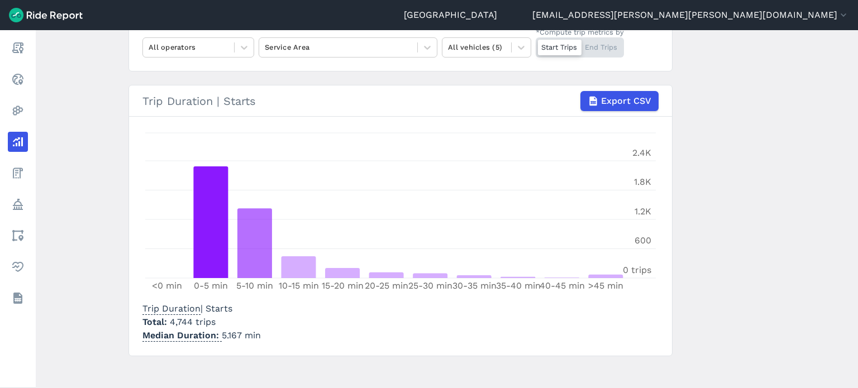
scroll to position [138, 0]
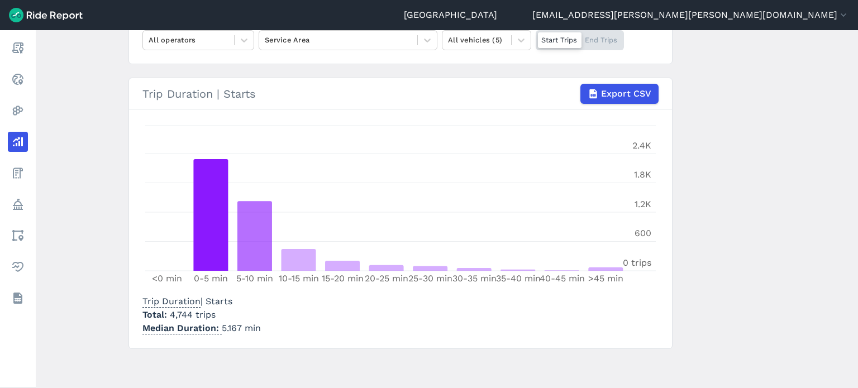
click at [733, 239] on main "Analyze Data Trip Duration [DATE]—[DATE] 1W 1M 3M 6M 1YR All Time All operators…" at bounding box center [447, 209] width 823 height 358
click at [724, 175] on main "Analyze Data Trip Duration [DATE]—[DATE] 1W 1M 3M 6M 1YR All Time All operators…" at bounding box center [447, 209] width 823 height 358
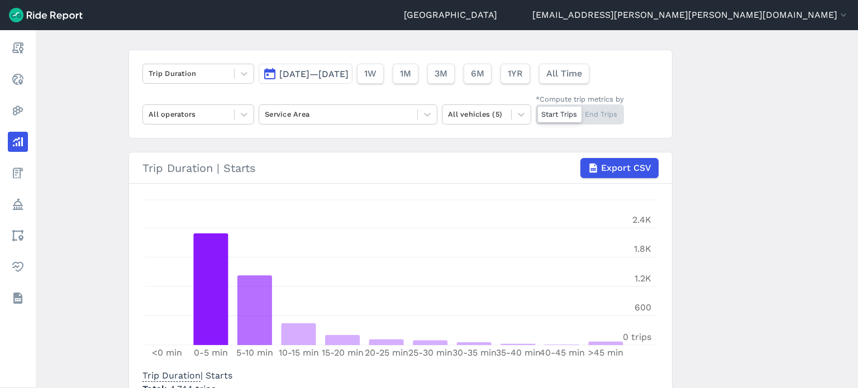
scroll to position [26, 0]
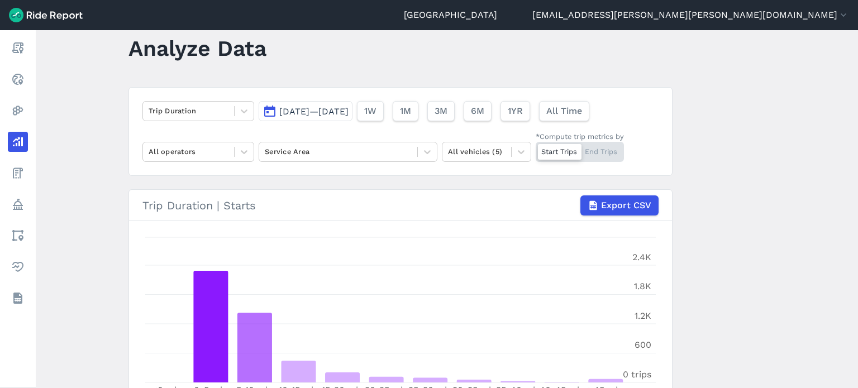
click at [349, 111] on span "[DATE]—[DATE]" at bounding box center [313, 111] width 69 height 11
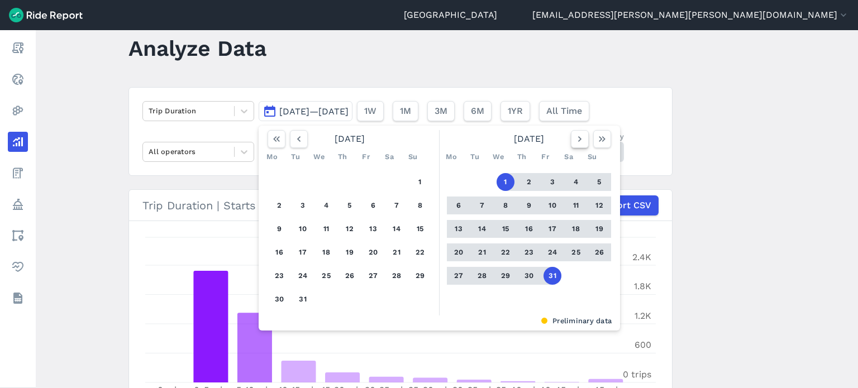
click at [579, 138] on use "button" at bounding box center [579, 139] width 3 height 6
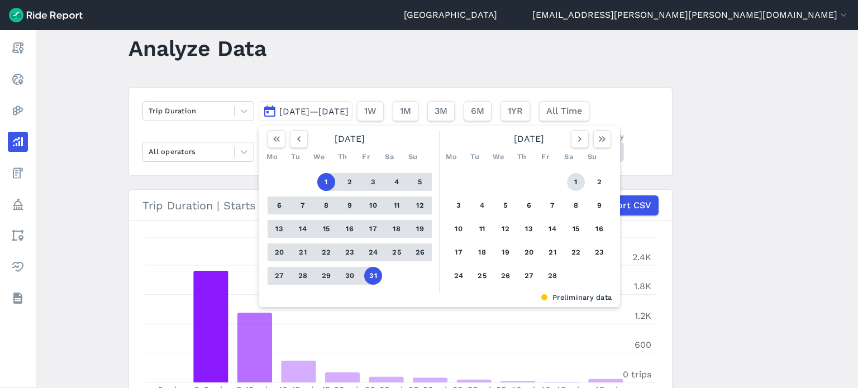
click at [572, 178] on button "1" at bounding box center [576, 182] width 18 height 18
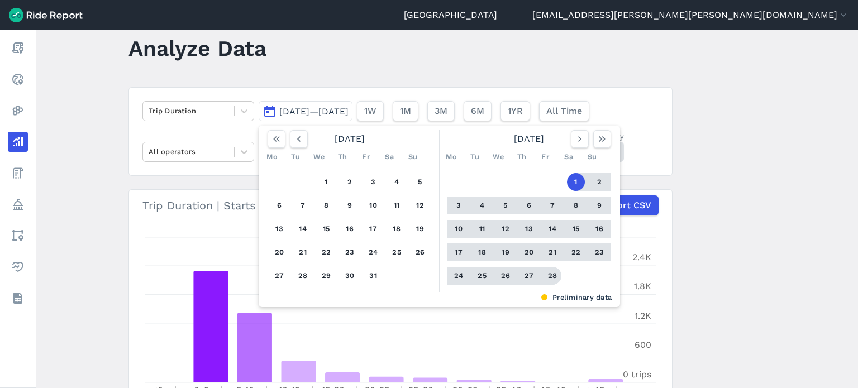
click at [544, 275] on button "28" at bounding box center [553, 276] width 18 height 18
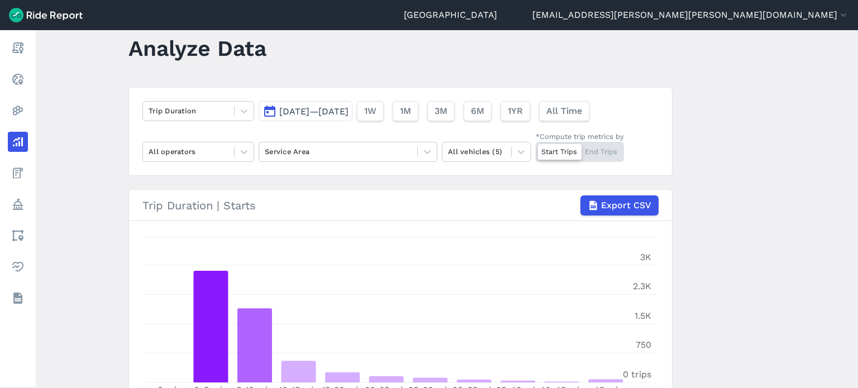
click at [743, 206] on main "Analyze Data Trip Duration [DATE]—[DATE] 1W 1M 3M 6M 1YR All Time All operators…" at bounding box center [447, 209] width 823 height 358
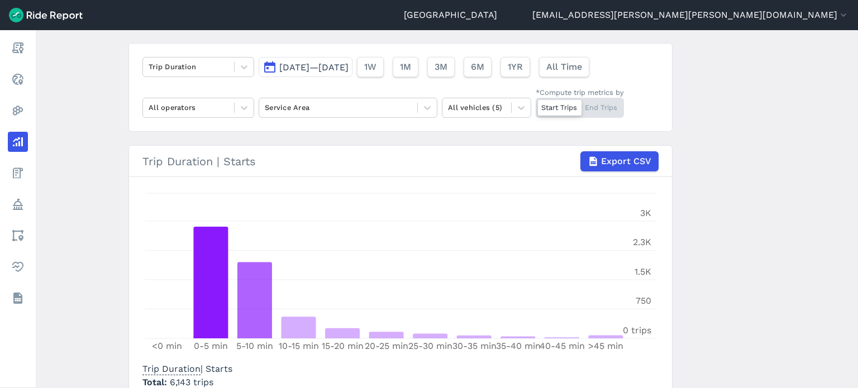
scroll to position [138, 0]
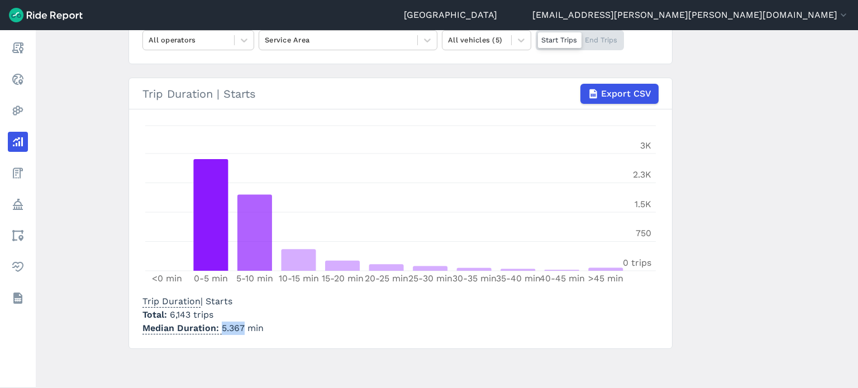
drag, startPoint x: 241, startPoint y: 326, endPoint x: 218, endPoint y: 327, distance: 23.5
click at [218, 327] on p "Median Duration 5.367 min" at bounding box center [202, 328] width 121 height 13
click at [170, 42] on div at bounding box center [189, 40] width 80 height 13
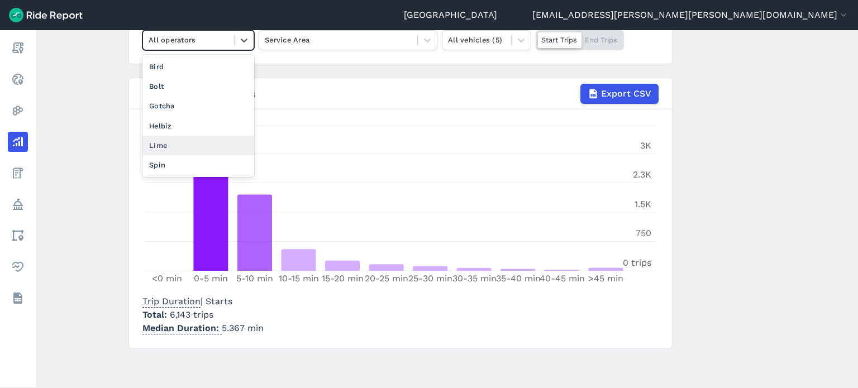
click at [159, 150] on div "Lime" at bounding box center [198, 146] width 112 height 20
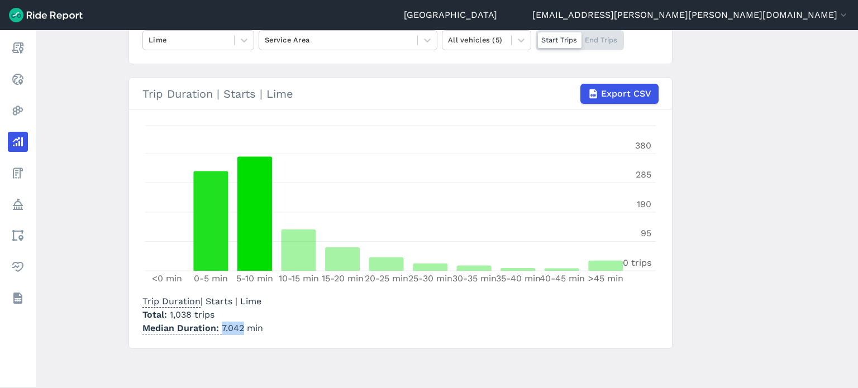
drag, startPoint x: 241, startPoint y: 326, endPoint x: 219, endPoint y: 325, distance: 22.4
click at [219, 325] on p "Median Duration 7.042 min" at bounding box center [202, 328] width 121 height 13
click at [469, 49] on div "All vehicles (5)" at bounding box center [486, 40] width 89 height 20
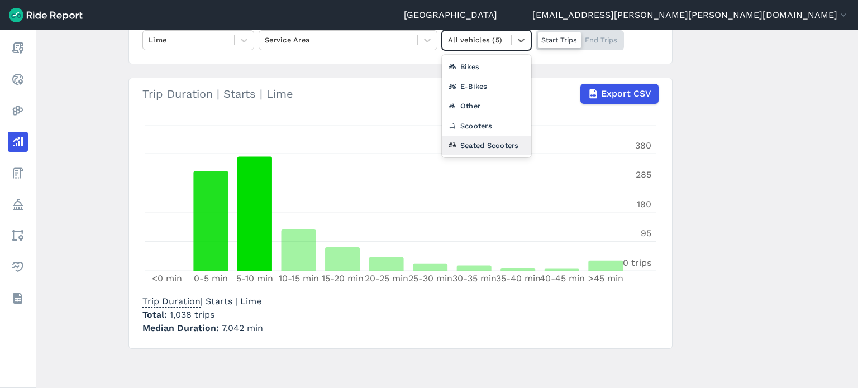
click at [485, 145] on div "Seated Scooters" at bounding box center [486, 146] width 89 height 20
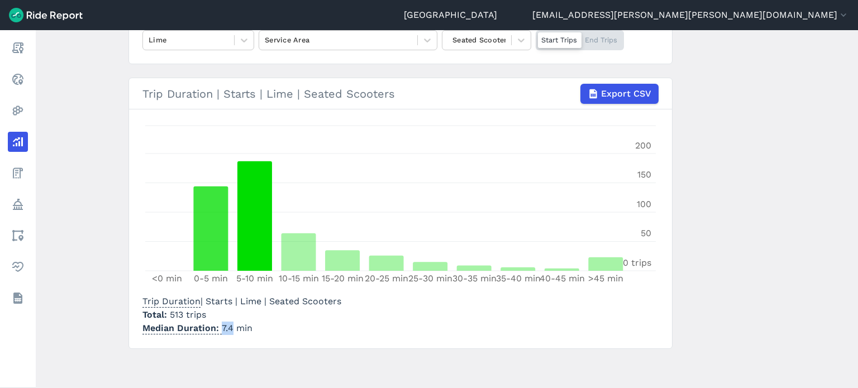
drag, startPoint x: 230, startPoint y: 326, endPoint x: 218, endPoint y: 324, distance: 12.1
click at [218, 324] on p "Median Duration 7.4 min" at bounding box center [241, 328] width 199 height 13
click at [493, 48] on div "Seated Scooters" at bounding box center [477, 39] width 69 height 17
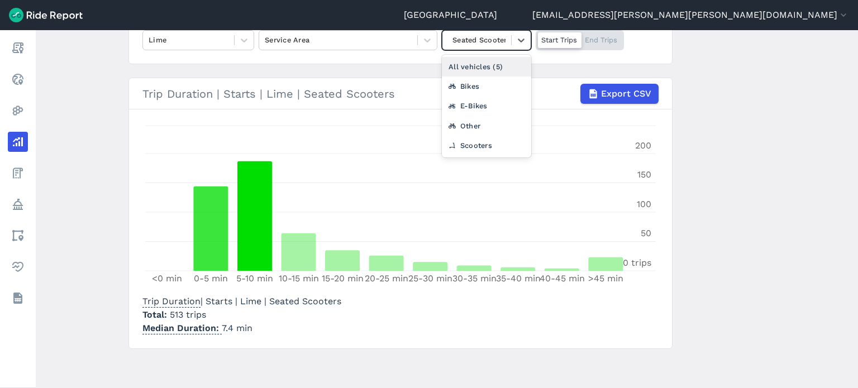
click at [492, 66] on div "All vehicles (5)" at bounding box center [486, 67] width 89 height 20
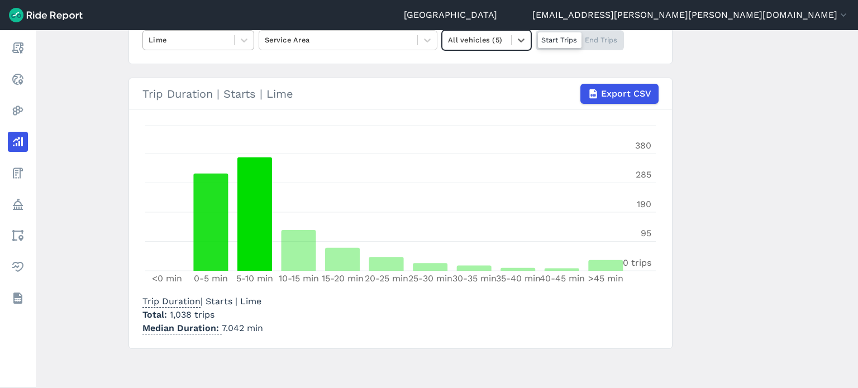
click at [197, 41] on div at bounding box center [189, 40] width 80 height 13
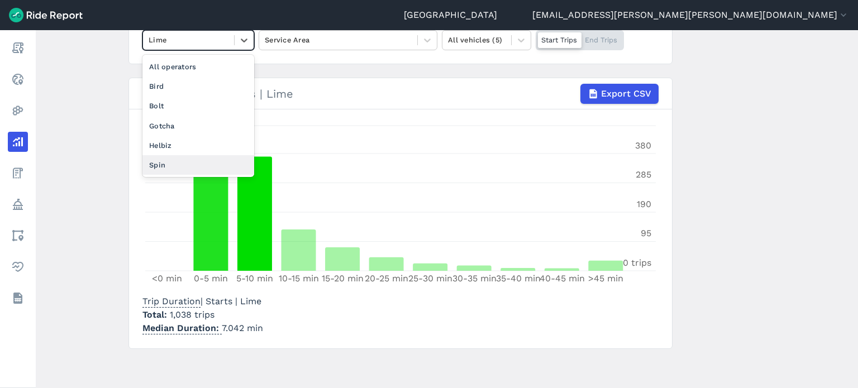
click at [186, 169] on div "Spin" at bounding box center [198, 165] width 112 height 20
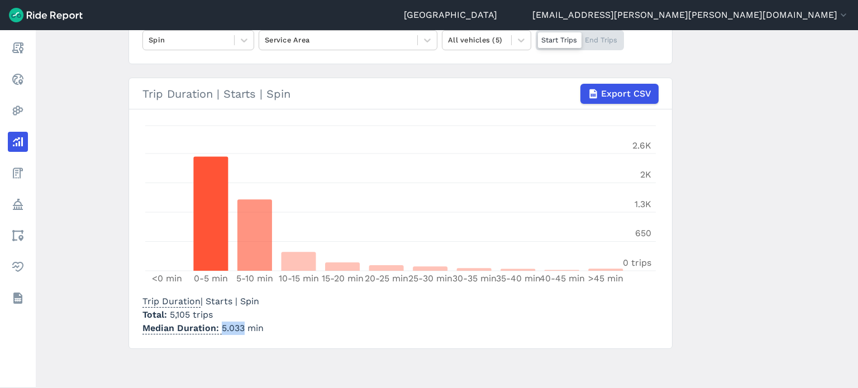
drag, startPoint x: 243, startPoint y: 326, endPoint x: 221, endPoint y: 327, distance: 21.3
click at [221, 327] on p "Median Duration 5.033 min" at bounding box center [202, 328] width 121 height 13
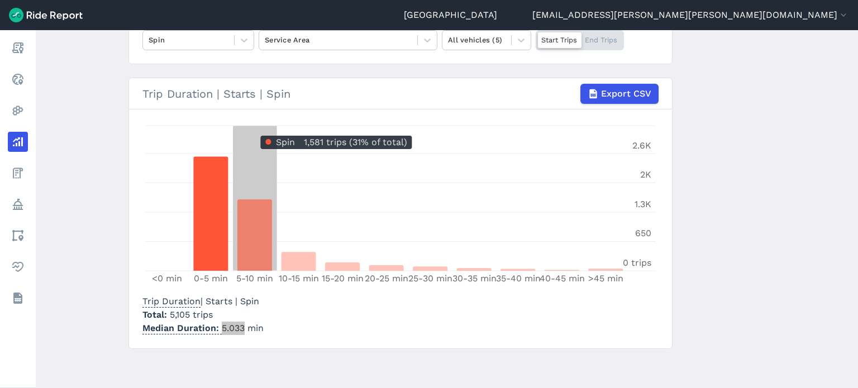
scroll to position [82, 0]
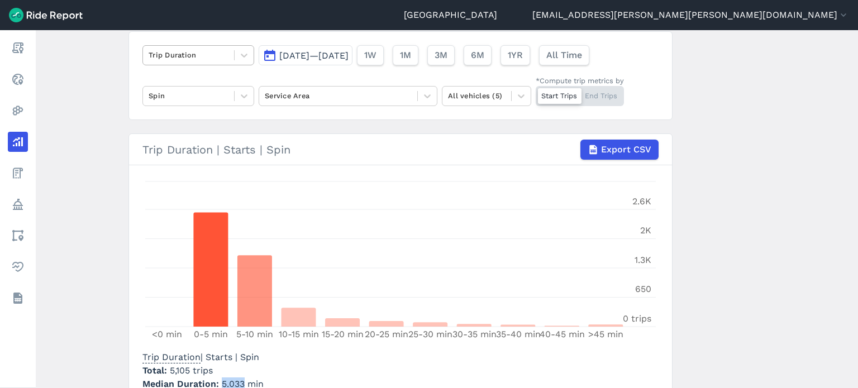
click at [193, 55] on div at bounding box center [189, 55] width 80 height 13
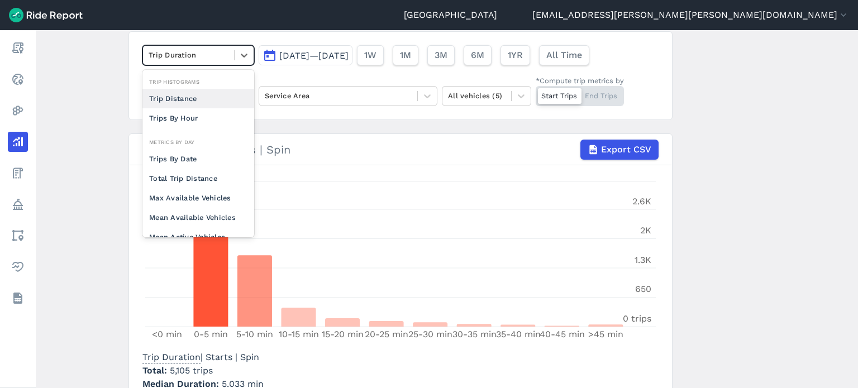
click at [185, 94] on div "Trip Distance" at bounding box center [198, 99] width 112 height 20
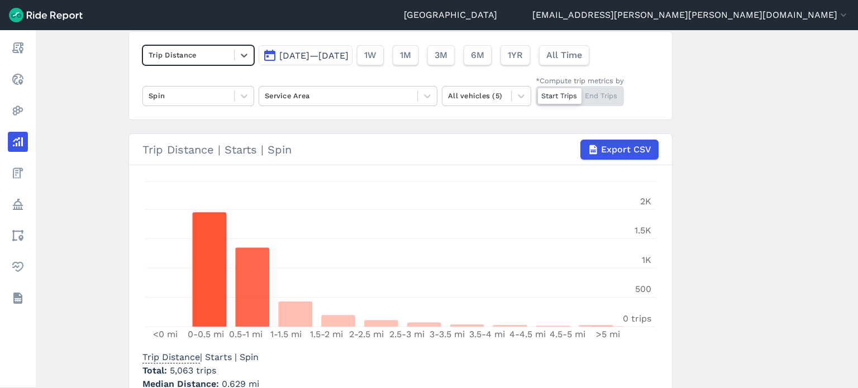
click at [98, 92] on main "Analyze Data option Trip Distance, selected. Select is focused ,type to refine …" at bounding box center [447, 209] width 823 height 358
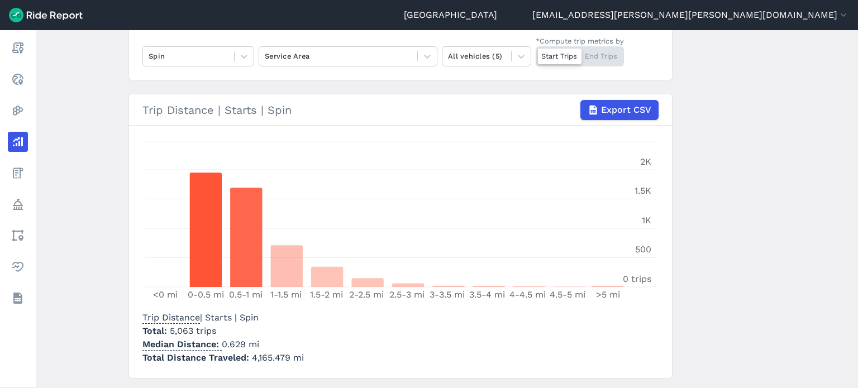
scroll to position [138, 0]
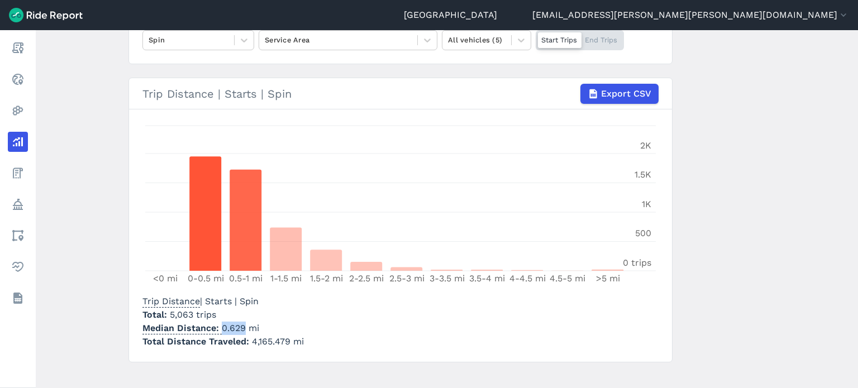
drag, startPoint x: 241, startPoint y: 326, endPoint x: 220, endPoint y: 325, distance: 20.7
click at [220, 325] on p "Median Distance 0.629 mi" at bounding box center [222, 328] width 161 height 13
drag, startPoint x: 286, startPoint y: 341, endPoint x: 250, endPoint y: 340, distance: 36.3
click at [252, 340] on span "4,165.479 mi" at bounding box center [278, 341] width 52 height 11
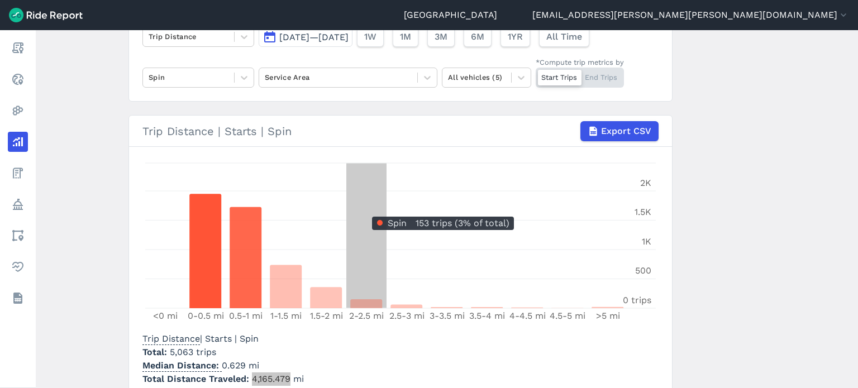
scroll to position [82, 0]
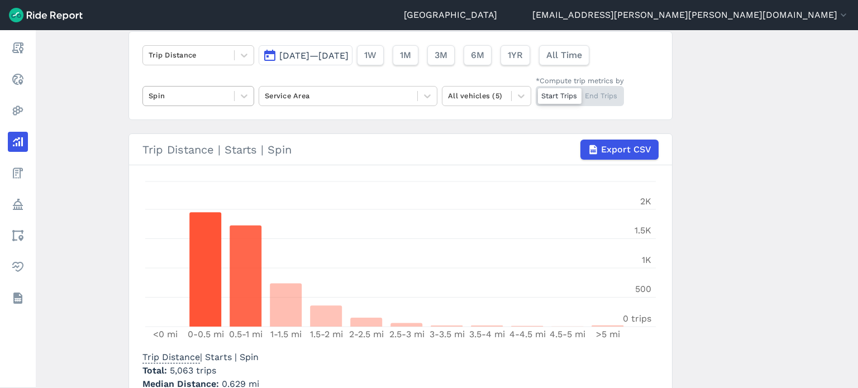
click at [208, 103] on div "Spin" at bounding box center [188, 95] width 91 height 17
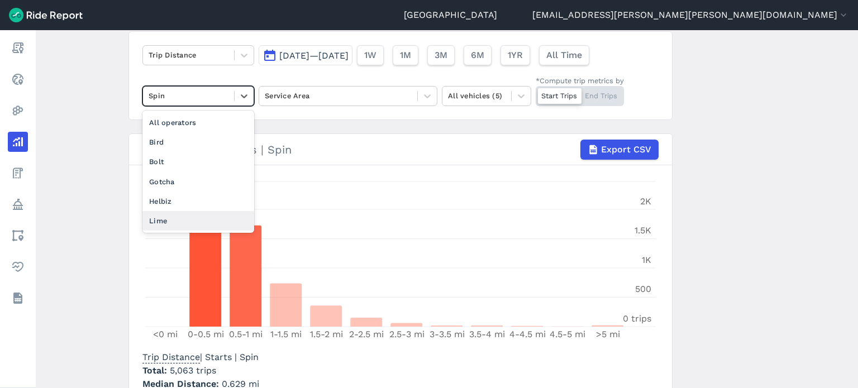
click at [172, 218] on div "Lime" at bounding box center [198, 221] width 112 height 20
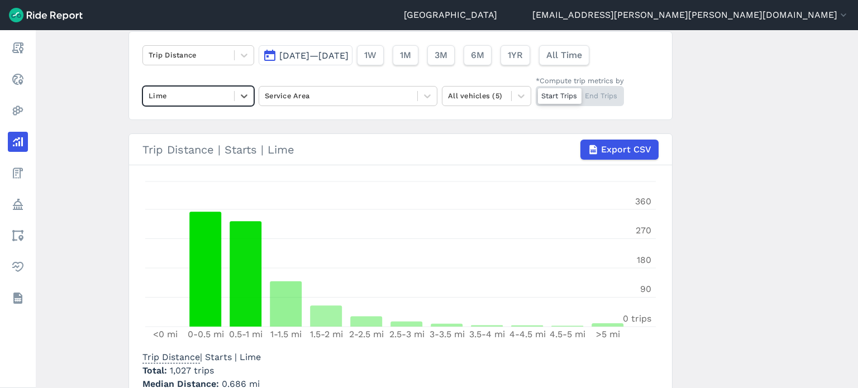
click at [116, 154] on main "Analyze Data Trip Distance [DATE]—[DATE] 1W 1M 3M 6M 1YR All Time option Lime, …" at bounding box center [447, 209] width 823 height 358
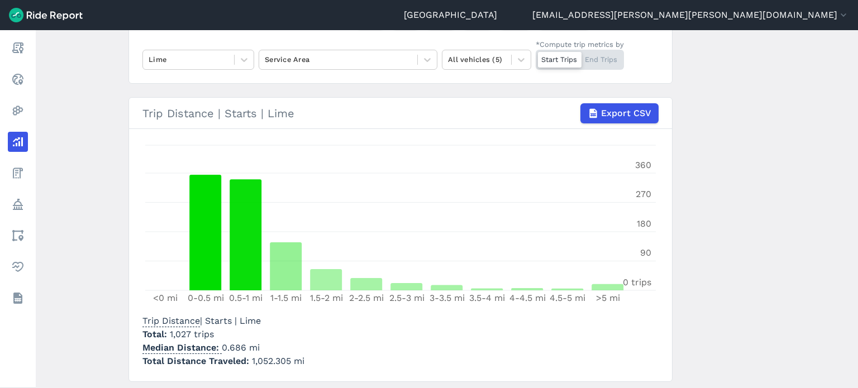
scroll to position [138, 0]
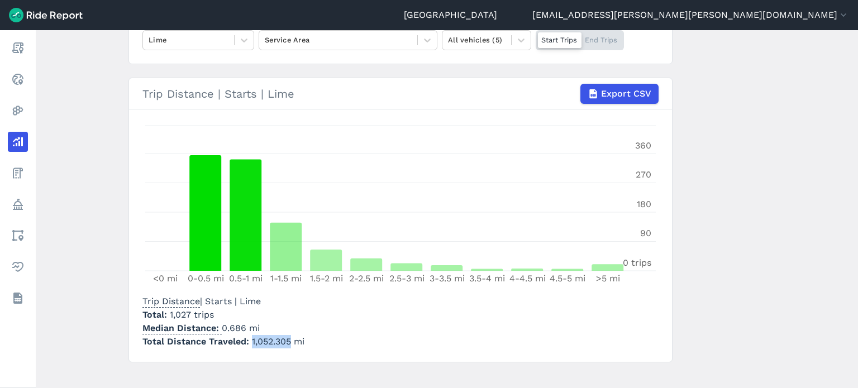
drag, startPoint x: 250, startPoint y: 341, endPoint x: 288, endPoint y: 343, distance: 38.0
click at [288, 343] on span "1,052.305 mi" at bounding box center [278, 341] width 53 height 11
click at [80, 135] on main "Analyze Data Trip Distance [DATE]—[DATE] 1W 1M 3M 6M 1YR All Time Lime Service …" at bounding box center [447, 209] width 823 height 358
drag, startPoint x: 244, startPoint y: 327, endPoint x: 221, endPoint y: 327, distance: 22.9
click at [221, 327] on p "Median Distance 0.686 mi" at bounding box center [223, 328] width 162 height 13
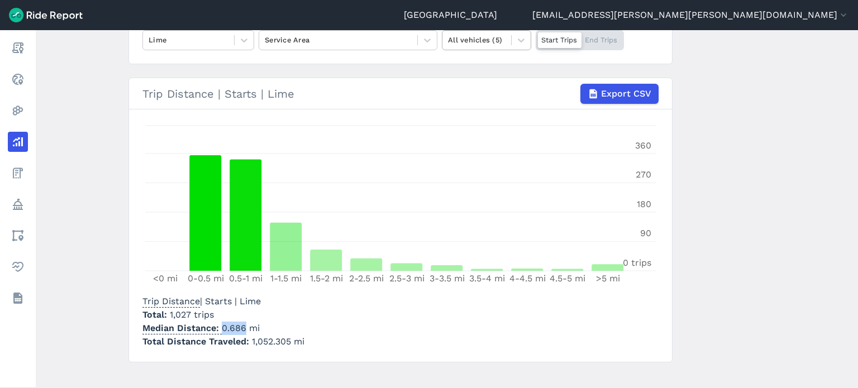
click at [469, 44] on div at bounding box center [477, 40] width 58 height 13
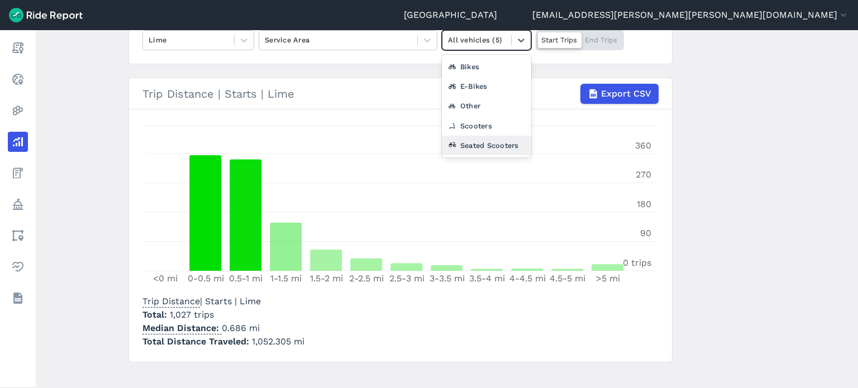
click at [471, 145] on div "Seated Scooters" at bounding box center [486, 146] width 89 height 20
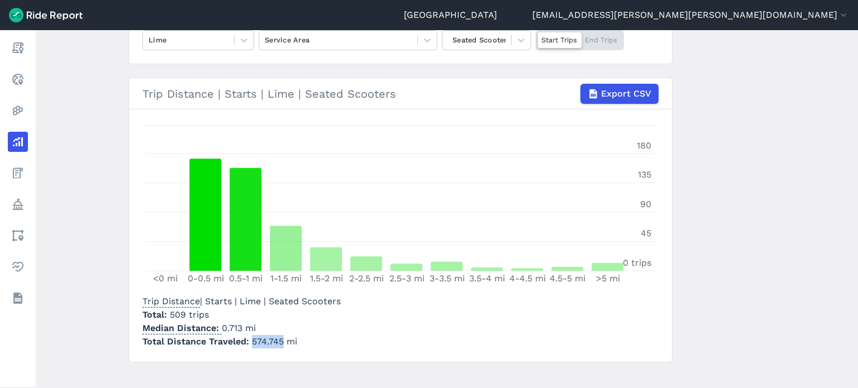
drag, startPoint x: 250, startPoint y: 339, endPoint x: 279, endPoint y: 338, distance: 29.6
click at [279, 338] on span "574.745 mi" at bounding box center [274, 341] width 45 height 11
drag, startPoint x: 239, startPoint y: 326, endPoint x: 221, endPoint y: 328, distance: 18.0
click at [221, 328] on p "Median Distance 0.713 mi" at bounding box center [241, 328] width 198 height 13
click at [475, 40] on div at bounding box center [477, 40] width 58 height 13
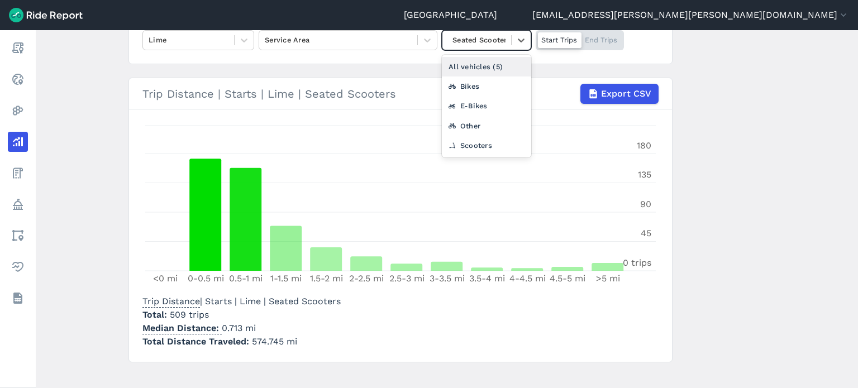
click at [473, 61] on div "All vehicles (5)" at bounding box center [486, 67] width 89 height 20
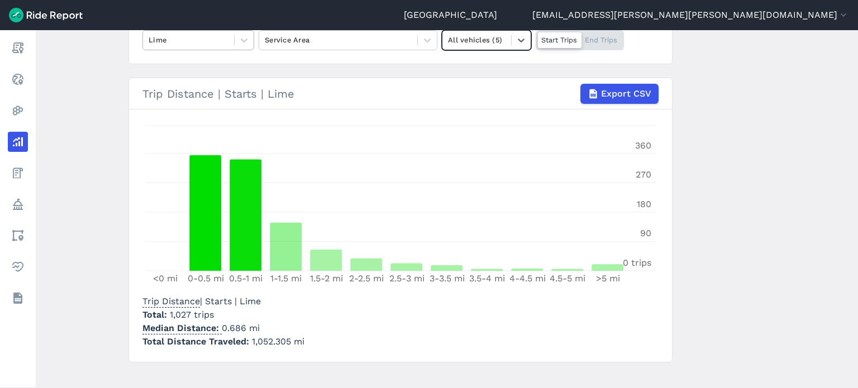
click at [170, 33] on div "Lime" at bounding box center [188, 39] width 91 height 17
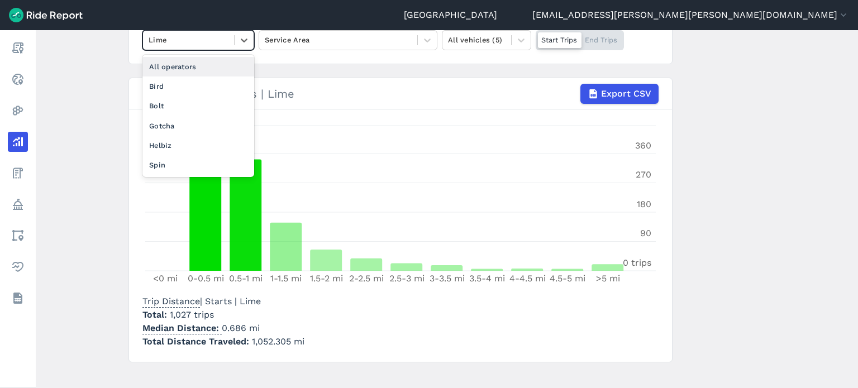
click at [193, 69] on div "All operators" at bounding box center [198, 67] width 112 height 20
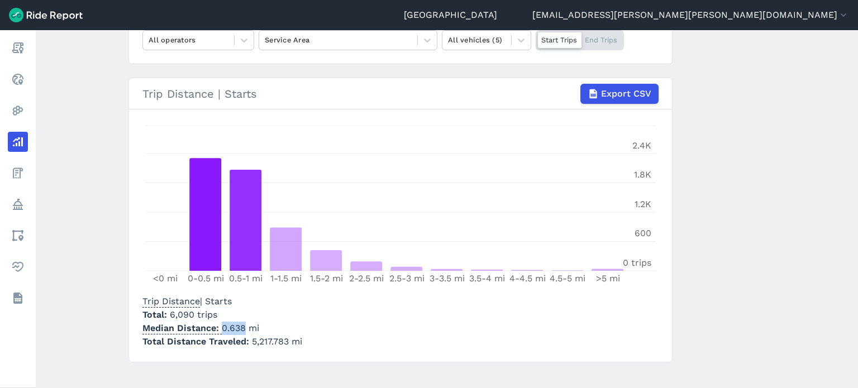
drag, startPoint x: 220, startPoint y: 328, endPoint x: 244, endPoint y: 326, distance: 23.6
click at [244, 326] on p "Median Distance 0.638 mi" at bounding box center [222, 328] width 160 height 13
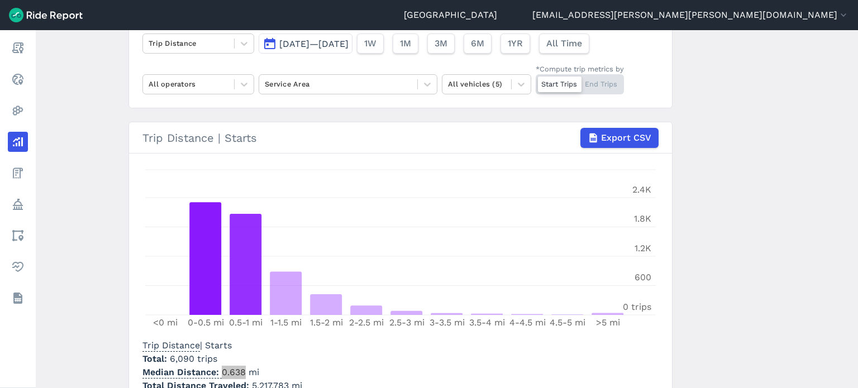
scroll to position [82, 0]
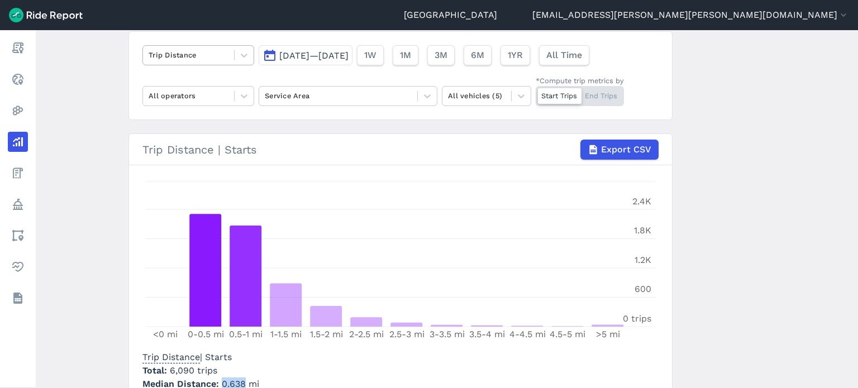
click at [202, 54] on div at bounding box center [189, 55] width 80 height 13
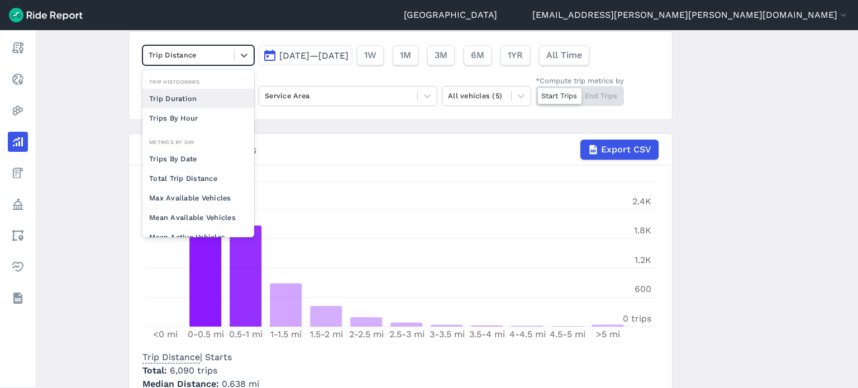
click at [93, 80] on main "Analyze Data option Trip Duration focused, 0 of 2. 10 results available. Use Up…" at bounding box center [447, 209] width 823 height 358
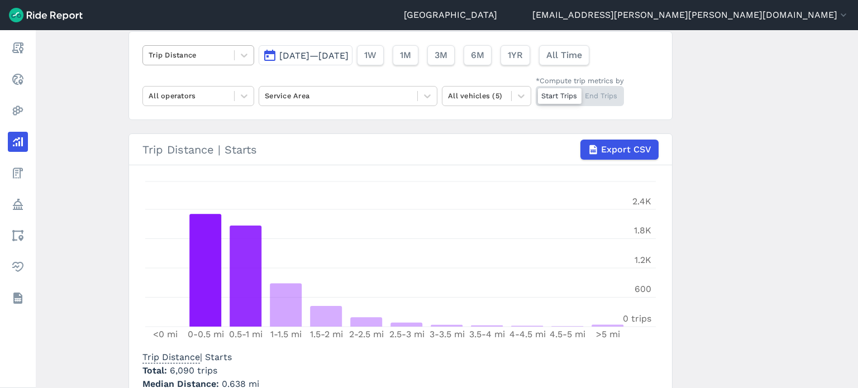
click at [206, 58] on div at bounding box center [189, 55] width 80 height 13
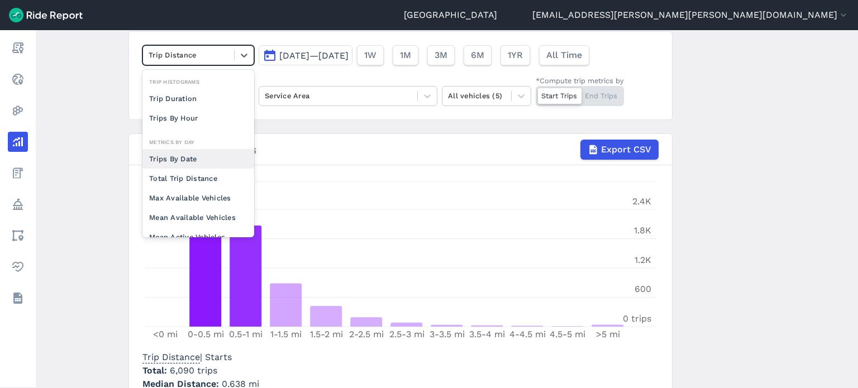
click at [198, 156] on div "Trips By Date" at bounding box center [198, 159] width 112 height 20
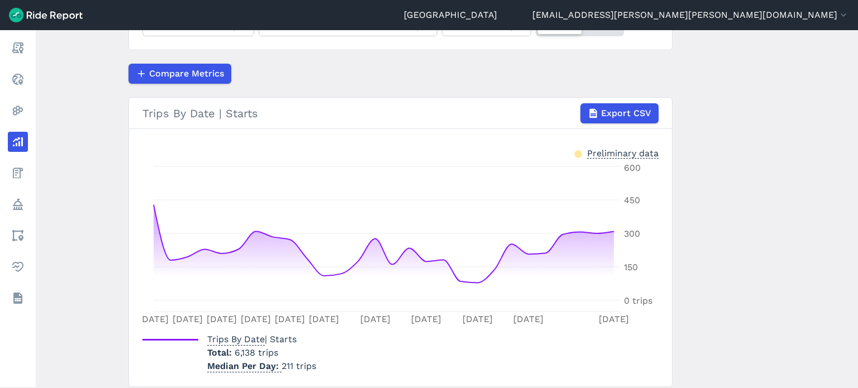
scroll to position [134, 0]
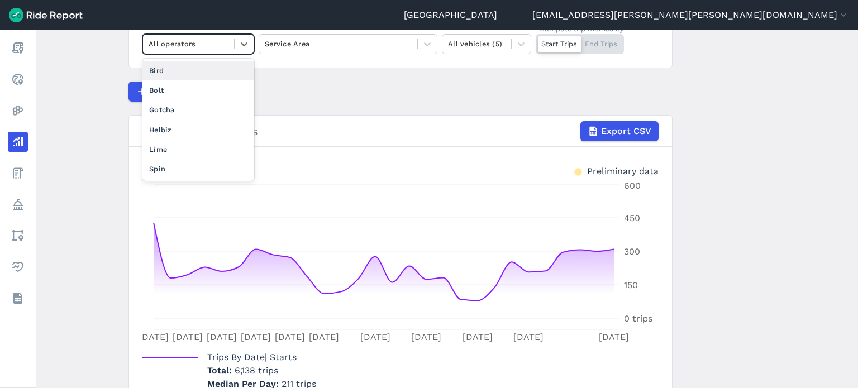
click at [182, 46] on div at bounding box center [189, 43] width 80 height 13
click at [176, 148] on div "Lime" at bounding box center [198, 150] width 112 height 20
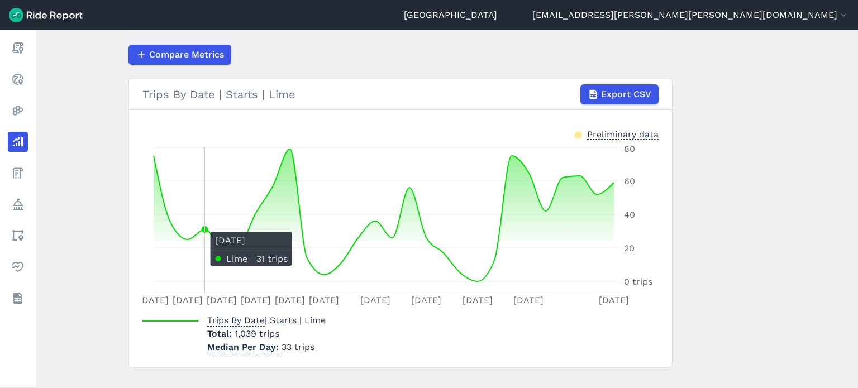
scroll to position [190, 0]
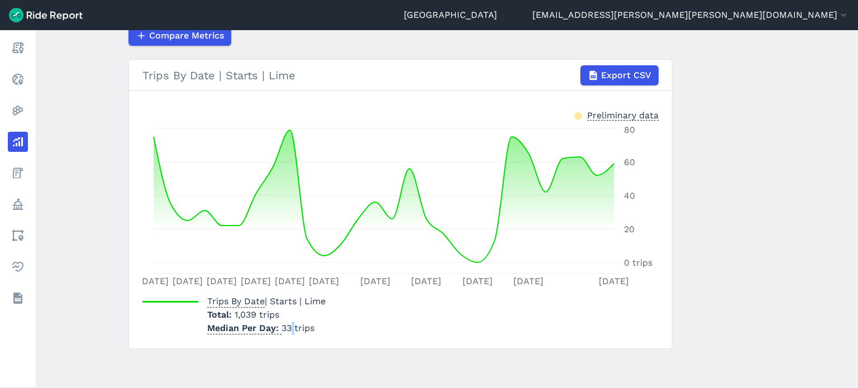
click at [291, 326] on p "Median Per Day 33 trips" at bounding box center [266, 328] width 118 height 13
click at [288, 328] on p "Median Per Day 33 trips" at bounding box center [266, 328] width 118 height 13
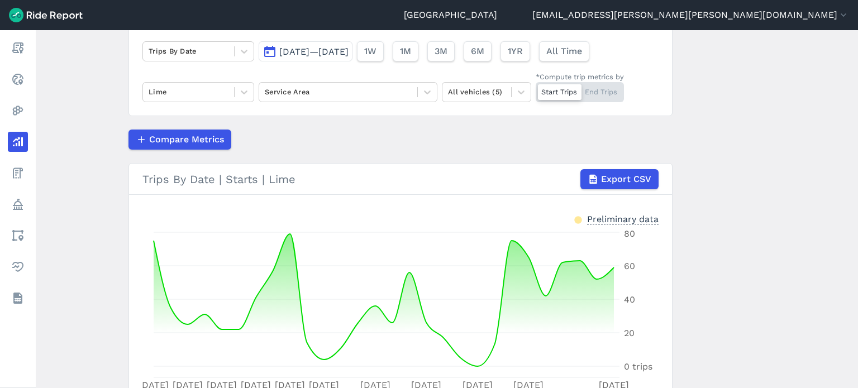
scroll to position [78, 0]
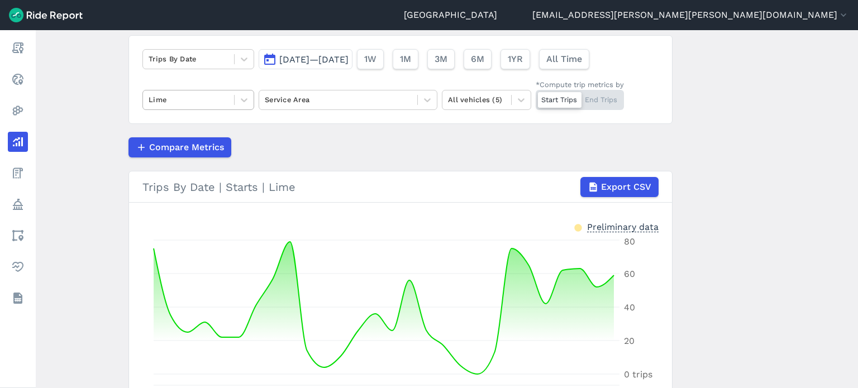
click at [165, 107] on div "Lime" at bounding box center [188, 99] width 91 height 17
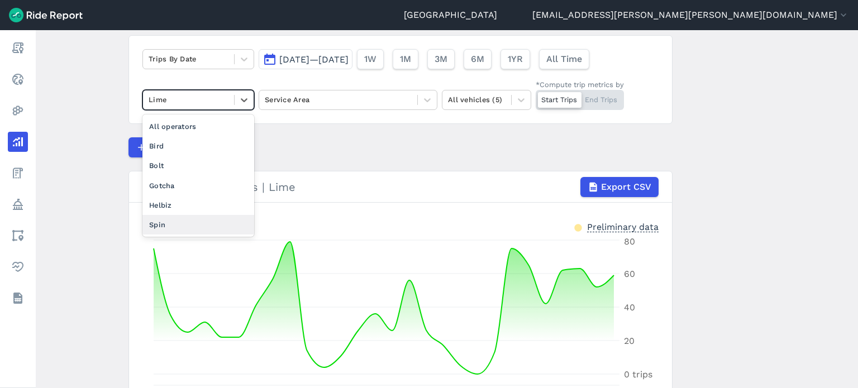
click at [165, 225] on div "Spin" at bounding box center [198, 225] width 112 height 20
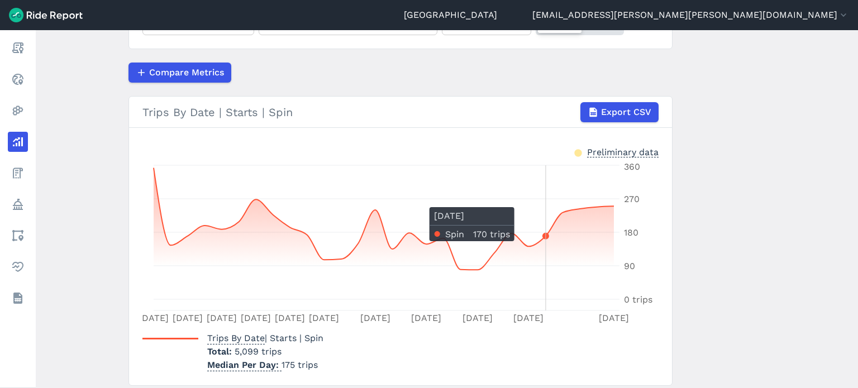
scroll to position [134, 0]
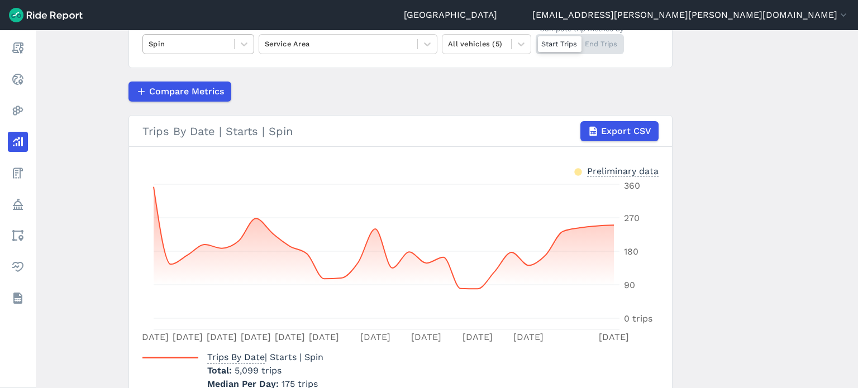
click at [206, 41] on div at bounding box center [189, 43] width 80 height 13
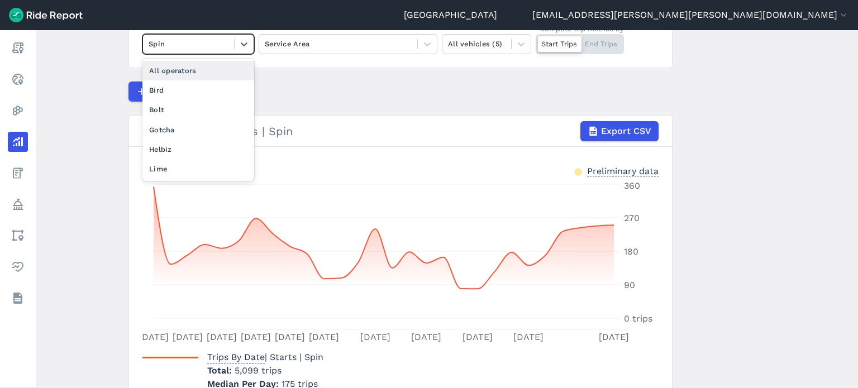
click at [196, 73] on div "All operators" at bounding box center [198, 71] width 112 height 20
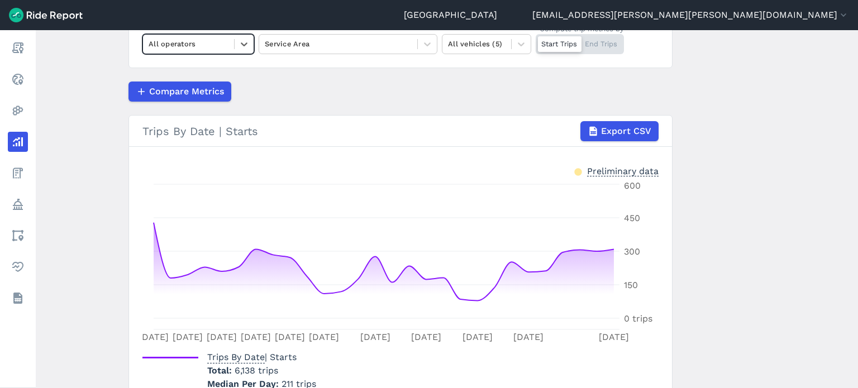
click at [92, 163] on main "Analyze Data Trips By Date [DATE]—[DATE] 1W 1M 3M 6M 1YR All Time option All op…" at bounding box center [447, 209] width 823 height 358
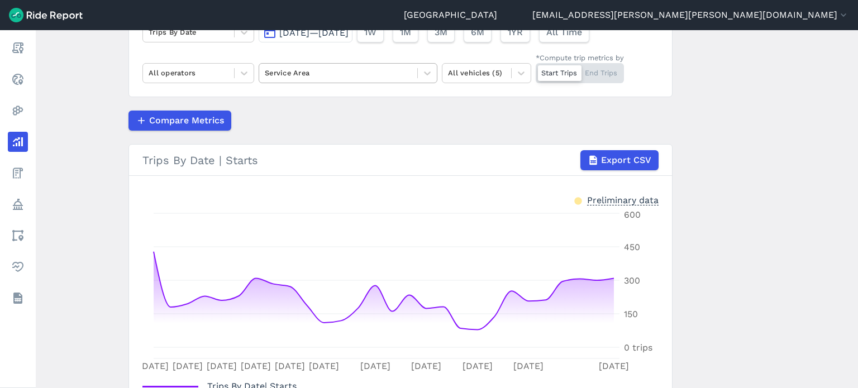
scroll to position [78, 0]
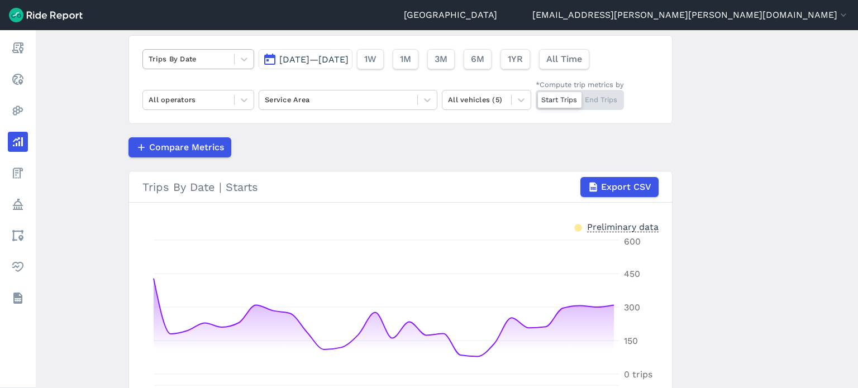
click at [205, 60] on div at bounding box center [189, 59] width 80 height 13
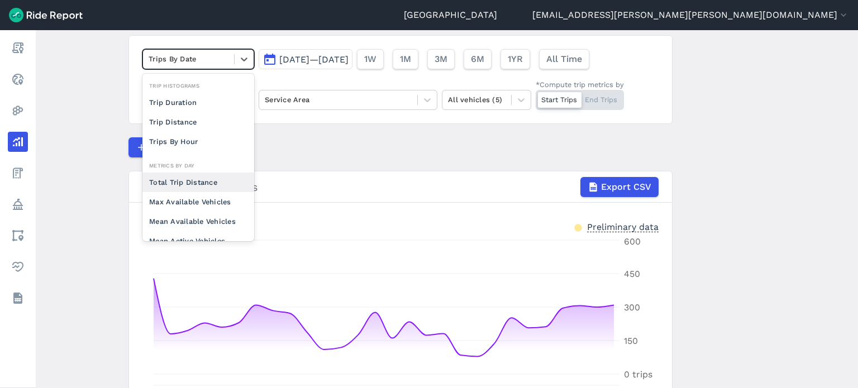
click at [185, 182] on div "Total Trip Distance" at bounding box center [198, 183] width 112 height 20
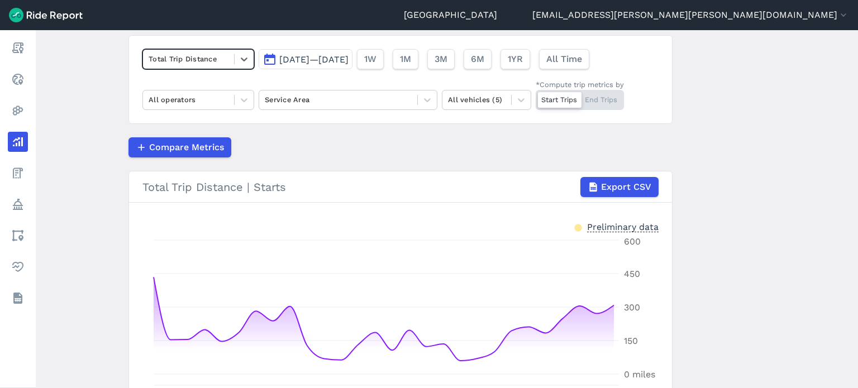
click at [106, 104] on main "Analyze Data option Total Trip Distance, selected. Select is focused ,type to r…" at bounding box center [447, 209] width 823 height 358
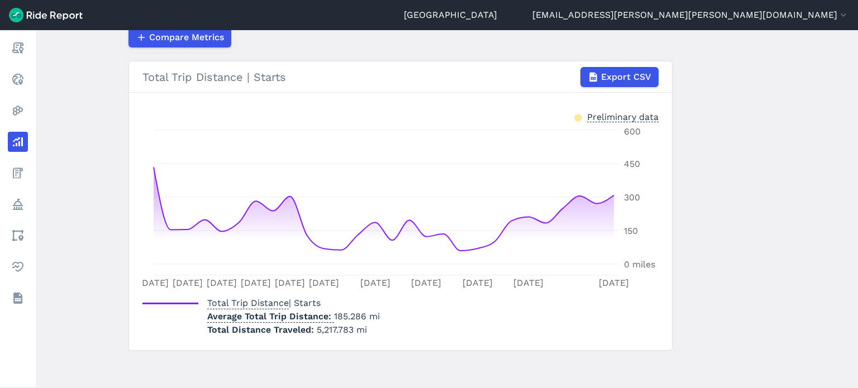
scroll to position [190, 0]
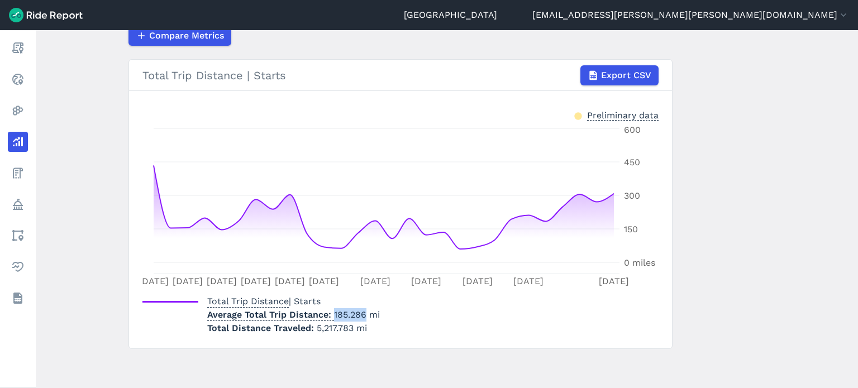
drag, startPoint x: 363, startPoint y: 313, endPoint x: 331, endPoint y: 311, distance: 31.9
click at [331, 311] on p "Average Total Trip Distance 185.286 mi" at bounding box center [293, 314] width 173 height 13
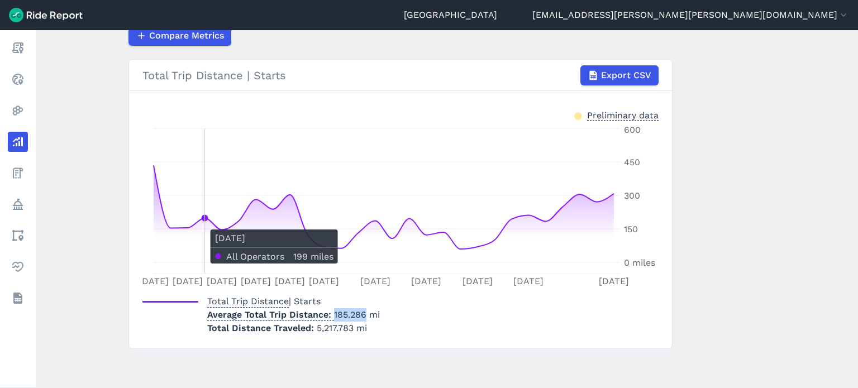
scroll to position [134, 0]
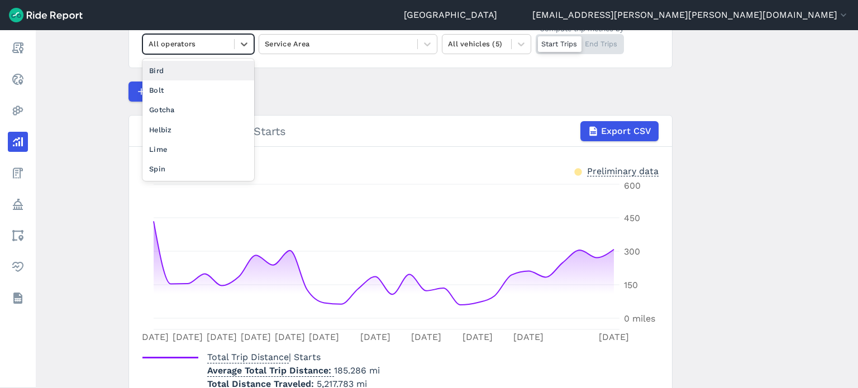
click at [174, 49] on div at bounding box center [189, 43] width 80 height 13
click at [176, 145] on div "Lime" at bounding box center [198, 150] width 112 height 20
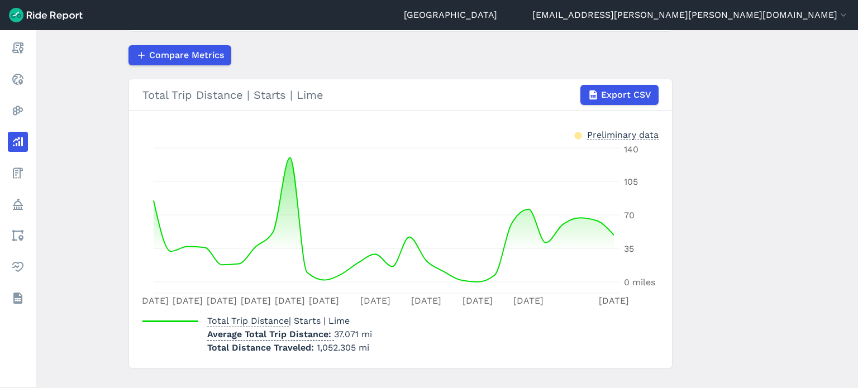
scroll to position [190, 0]
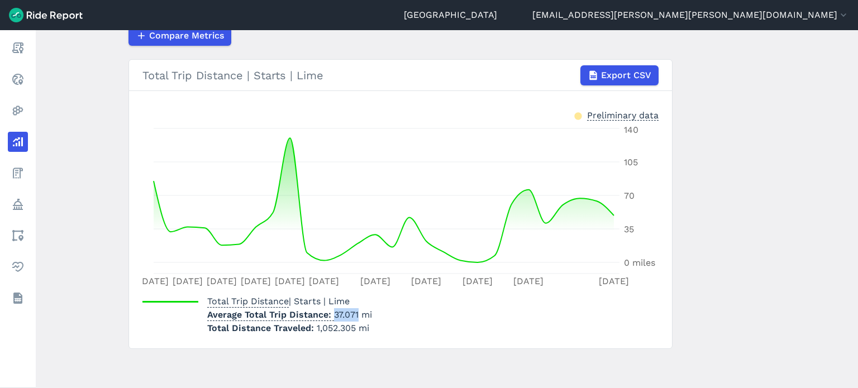
drag, startPoint x: 357, startPoint y: 316, endPoint x: 332, endPoint y: 314, distance: 25.2
click at [332, 314] on p "Average Total Trip Distance 37.071 mi" at bounding box center [289, 314] width 165 height 13
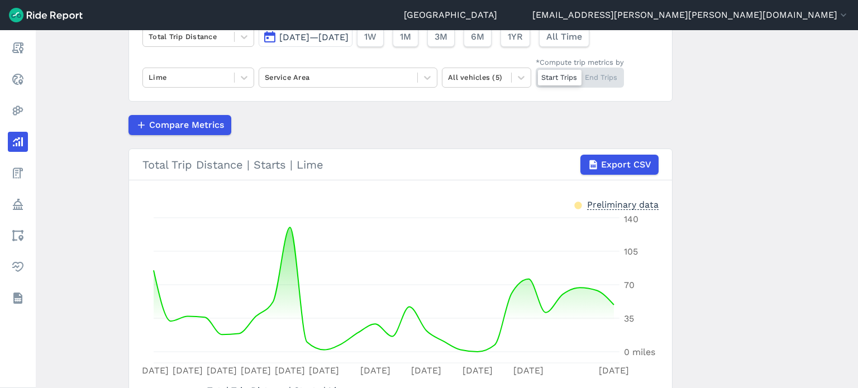
scroll to position [78, 0]
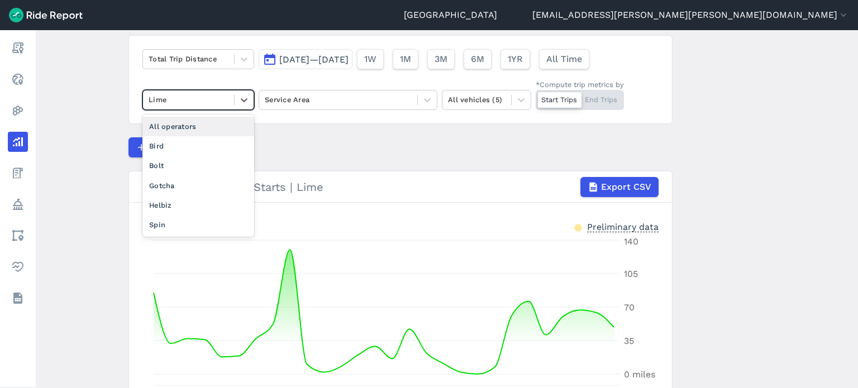
click at [188, 97] on div at bounding box center [189, 99] width 80 height 13
click at [168, 217] on div "Spin" at bounding box center [198, 225] width 112 height 20
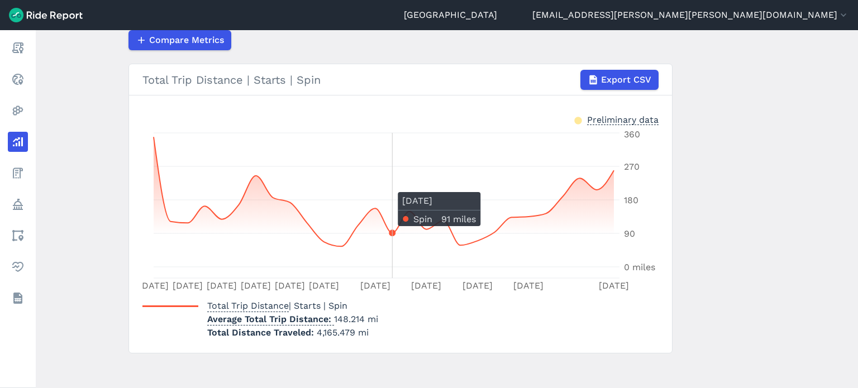
scroll to position [190, 0]
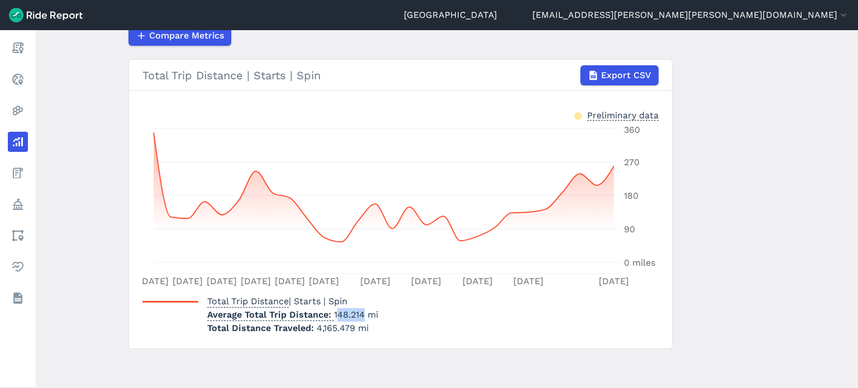
drag, startPoint x: 332, startPoint y: 313, endPoint x: 361, endPoint y: 313, distance: 28.5
click at [361, 313] on p "Average Total Trip Distance 148.214 mi" at bounding box center [292, 314] width 171 height 13
click at [359, 313] on p "Average Total Trip Distance 148.214 mi" at bounding box center [292, 314] width 171 height 13
drag, startPoint x: 331, startPoint y: 314, endPoint x: 360, endPoint y: 315, distance: 28.5
click at [360, 315] on p "Average Total Trip Distance 148.214 mi" at bounding box center [292, 314] width 171 height 13
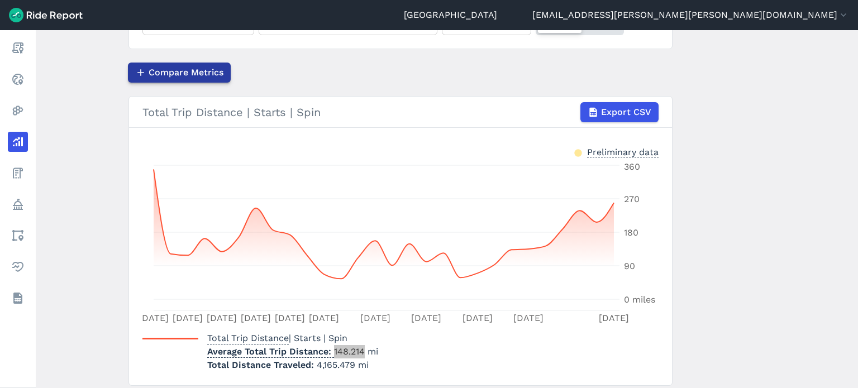
scroll to position [134, 0]
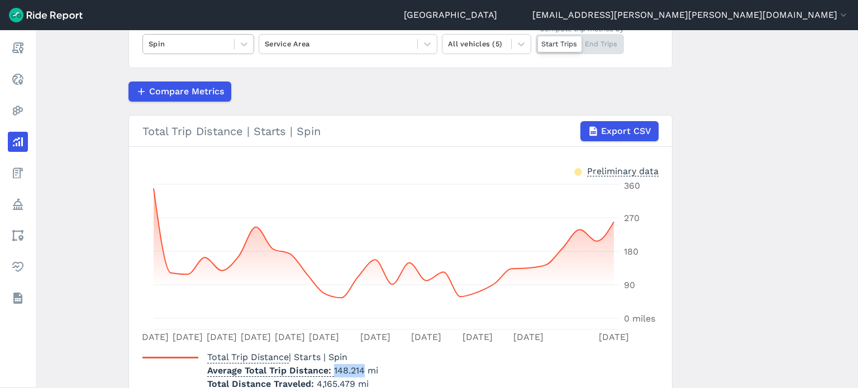
click at [170, 39] on div at bounding box center [189, 43] width 80 height 13
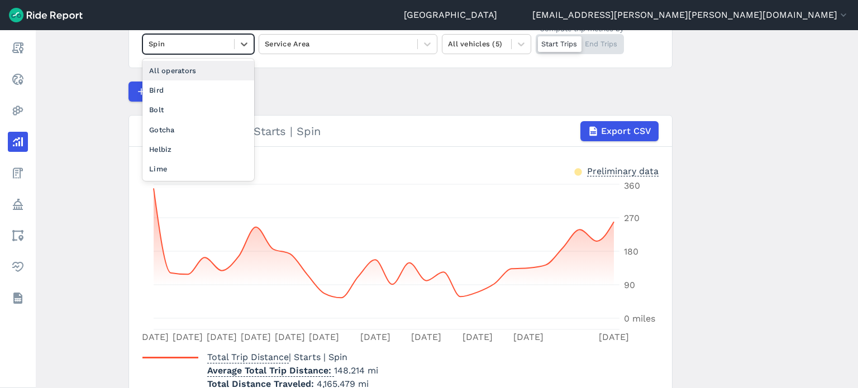
click at [168, 70] on div "All operators" at bounding box center [198, 71] width 112 height 20
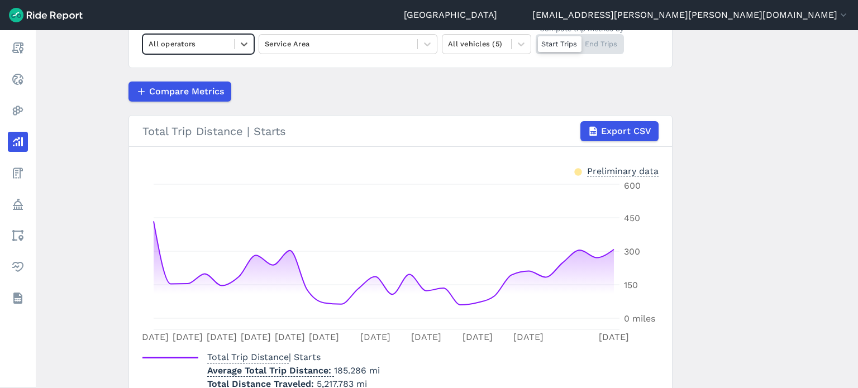
click at [212, 44] on div at bounding box center [189, 43] width 80 height 13
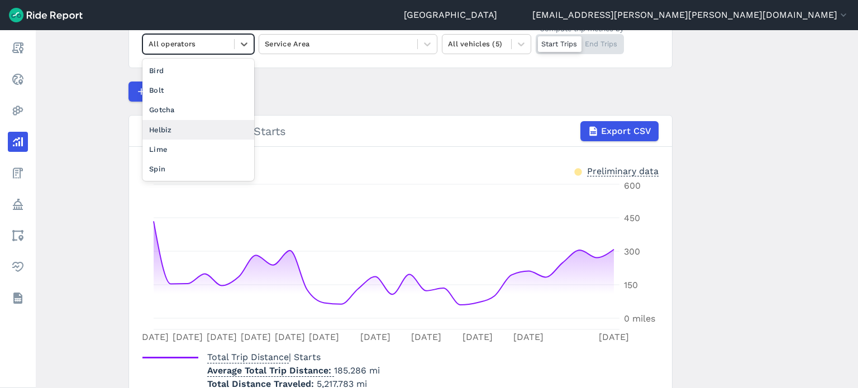
click at [172, 145] on div "Lime" at bounding box center [198, 150] width 112 height 20
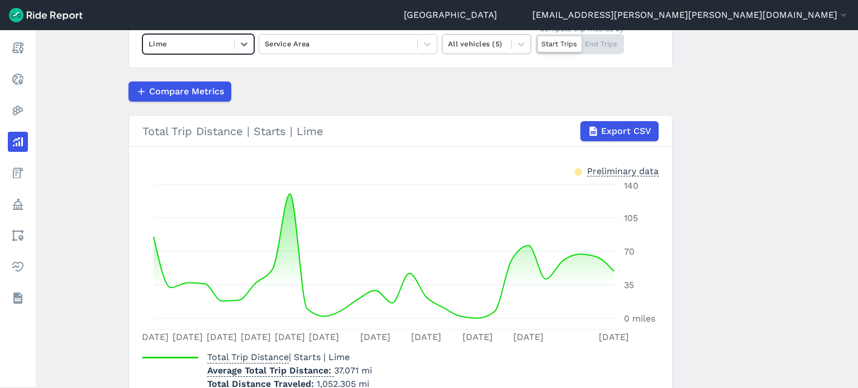
click at [463, 46] on div at bounding box center [477, 43] width 58 height 13
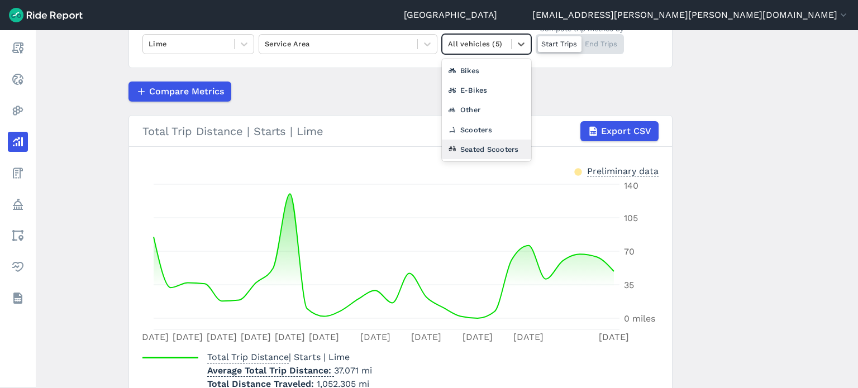
click at [474, 142] on div "Seated Scooters" at bounding box center [486, 150] width 89 height 20
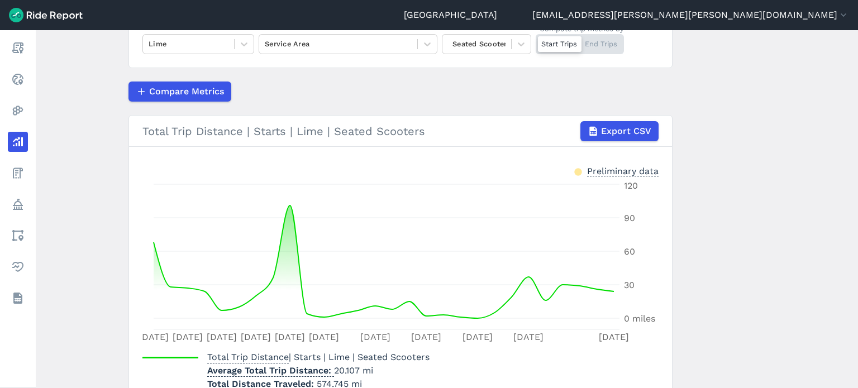
click at [778, 170] on main "Analyze Data Total Trip Distance [DATE]—[DATE] 1W 1M 3M 6M 1YR All Time Lime Se…" at bounding box center [447, 209] width 823 height 358
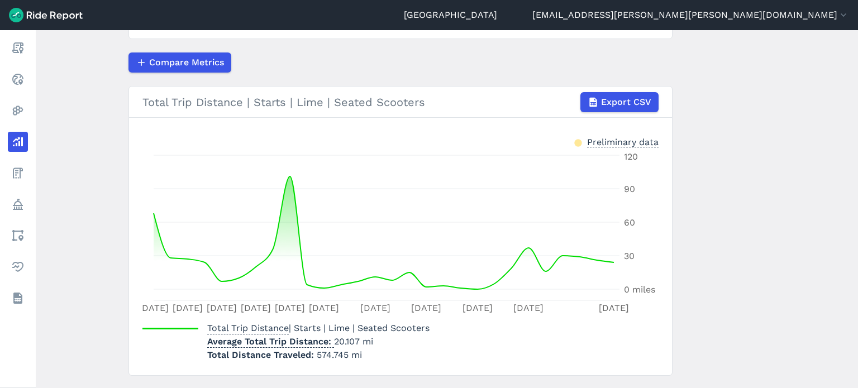
scroll to position [190, 0]
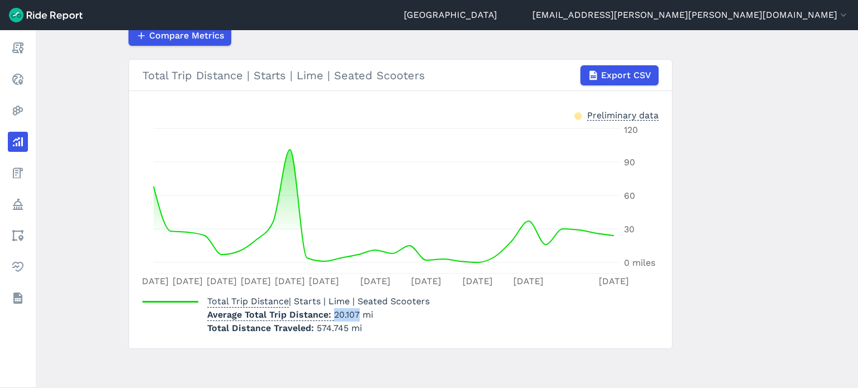
drag, startPoint x: 357, startPoint y: 311, endPoint x: 329, endPoint y: 311, distance: 27.9
click at [329, 311] on p "Average Total Trip Distance 20.107 mi" at bounding box center [318, 314] width 222 height 13
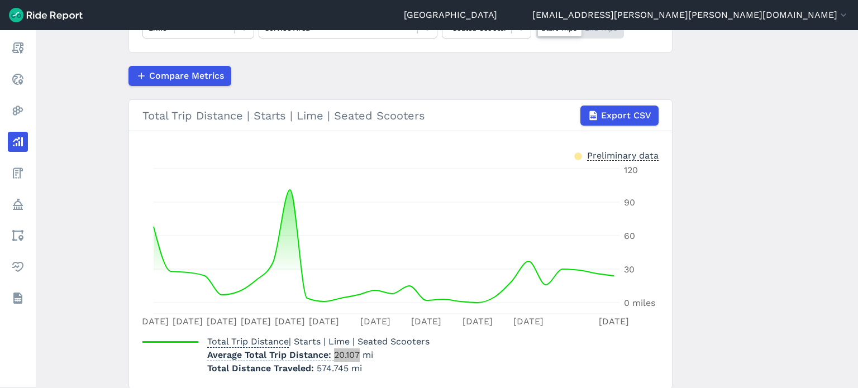
scroll to position [78, 0]
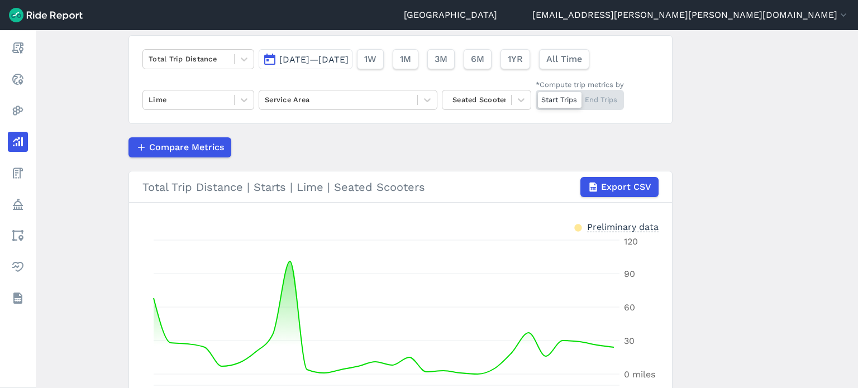
click at [805, 180] on main "Analyze Data Total Trip Distance [DATE]—[DATE] 1W 1M 3M 6M 1YR All Time Lime Se…" at bounding box center [447, 209] width 823 height 358
click at [330, 55] on span "[DATE]—[DATE]" at bounding box center [313, 59] width 69 height 11
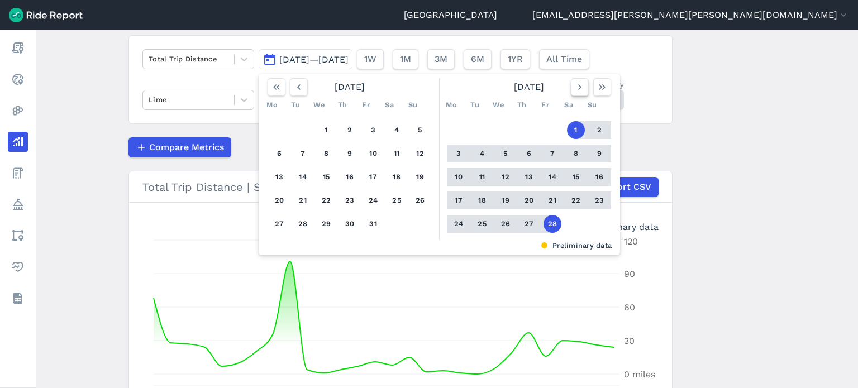
click at [577, 91] on icon "button" at bounding box center [579, 87] width 11 height 11
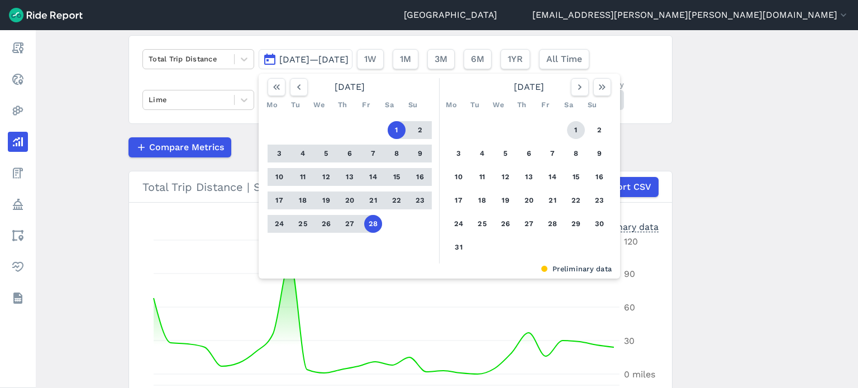
click at [572, 125] on button "1" at bounding box center [576, 130] width 18 height 18
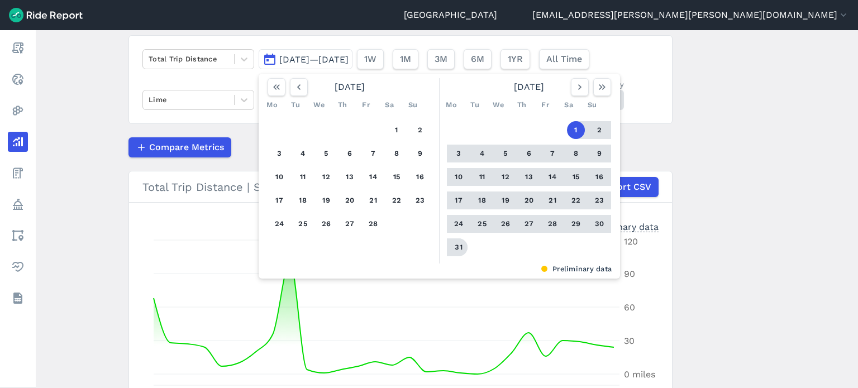
click at [459, 245] on button "31" at bounding box center [459, 248] width 18 height 18
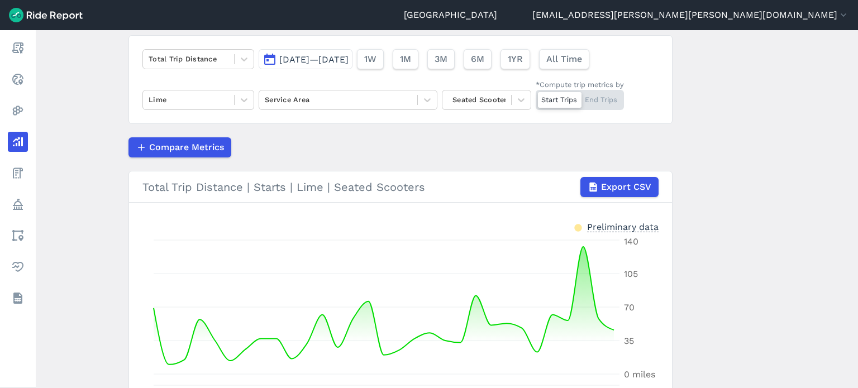
click at [701, 118] on main "Analyze Data Total Trip Distance [DATE]—[DATE] 1W 1M 3M 6M 1YR All Time Lime Se…" at bounding box center [447, 209] width 823 height 358
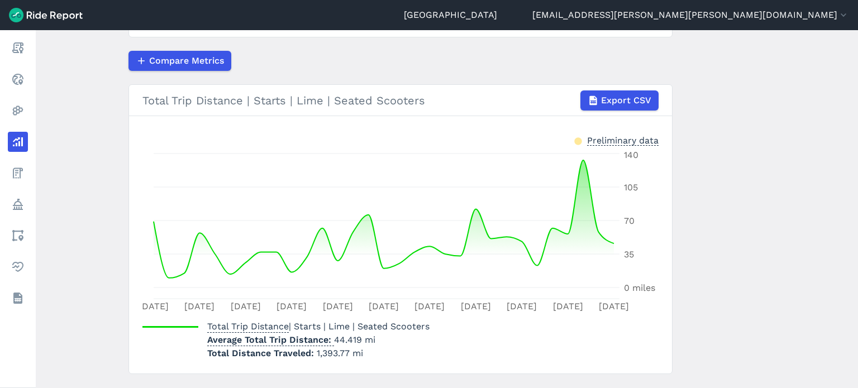
scroll to position [190, 0]
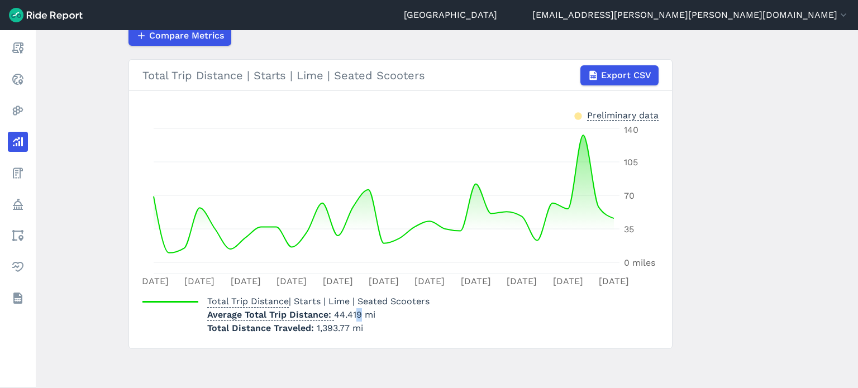
click at [353, 315] on p "Average Total Trip Distance 44.419 mi" at bounding box center [318, 314] width 222 height 13
click at [348, 327] on span "1,393.77 mi" at bounding box center [340, 328] width 46 height 11
drag, startPoint x: 347, startPoint y: 327, endPoint x: 323, endPoint y: 328, distance: 24.0
click at [319, 329] on span "1,393.77 mi" at bounding box center [340, 328] width 46 height 11
click at [323, 328] on span "1,393.77 mi" at bounding box center [340, 328] width 46 height 11
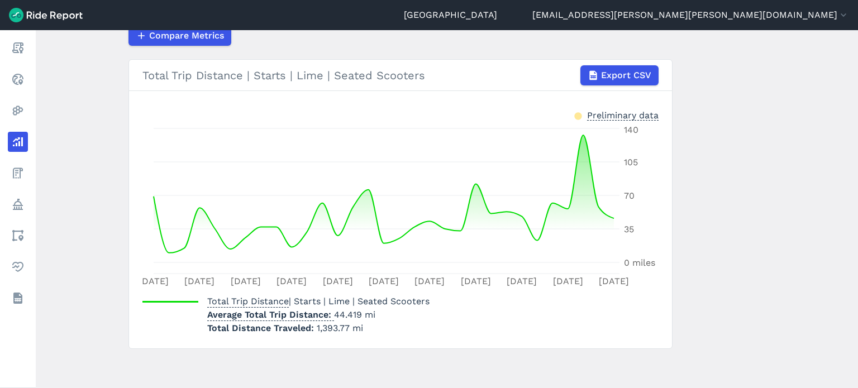
click at [313, 328] on span "Total Distance Traveled" at bounding box center [262, 328] width 110 height 11
drag, startPoint x: 315, startPoint y: 328, endPoint x: 346, endPoint y: 327, distance: 31.9
click at [346, 327] on span "1,393.77 mi" at bounding box center [340, 328] width 46 height 11
drag, startPoint x: 357, startPoint y: 315, endPoint x: 331, endPoint y: 315, distance: 26.3
click at [331, 315] on p "Average Total Trip Distance 44.419 mi" at bounding box center [318, 314] width 222 height 13
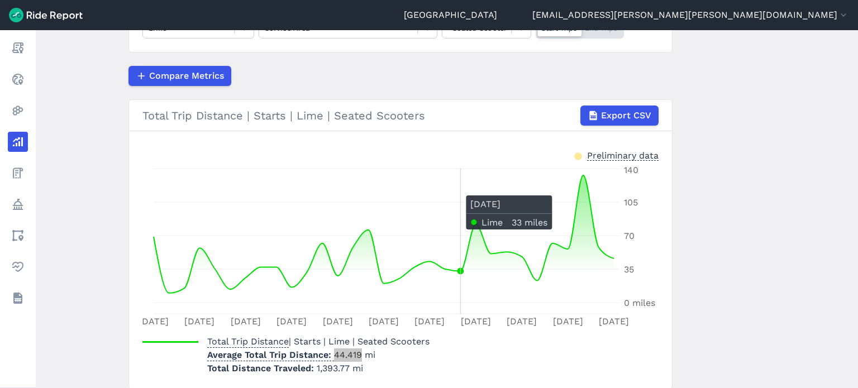
scroll to position [134, 0]
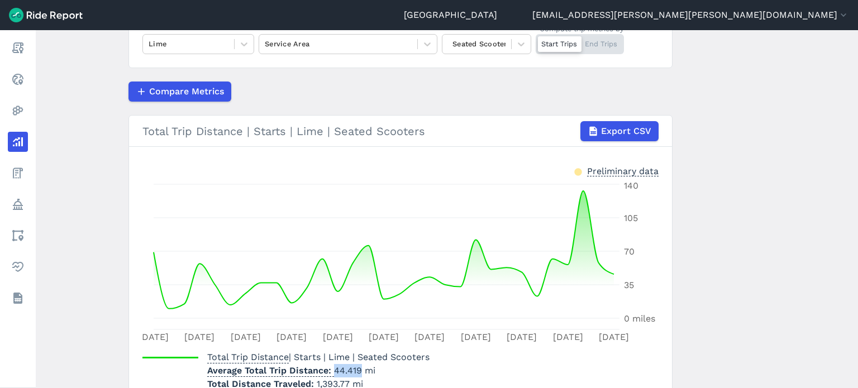
drag, startPoint x: 493, startPoint y: 50, endPoint x: 491, endPoint y: 56, distance: 6.8
click at [493, 49] on div at bounding box center [477, 43] width 58 height 13
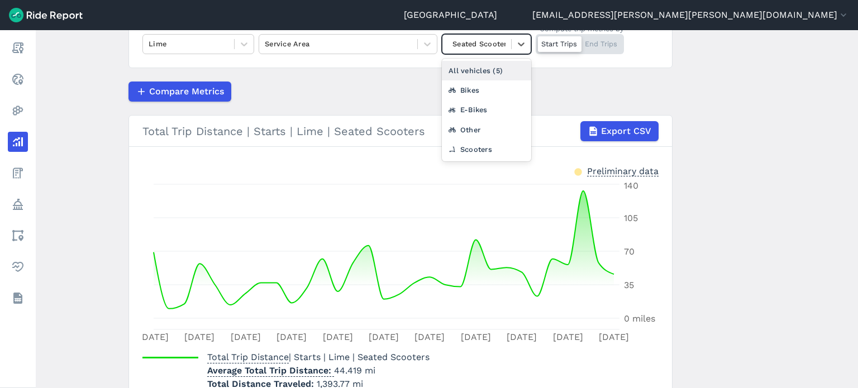
click at [483, 70] on div "All vehicles (5)" at bounding box center [486, 71] width 89 height 20
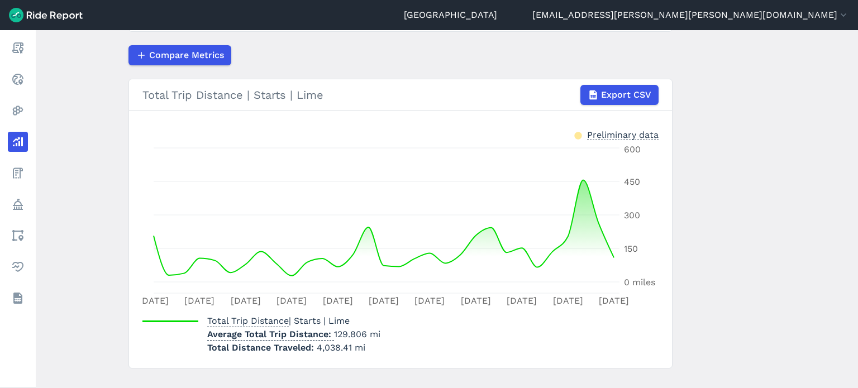
scroll to position [190, 0]
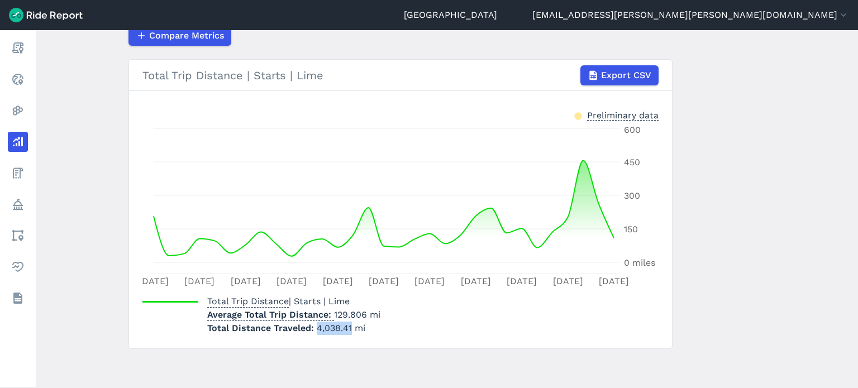
drag, startPoint x: 349, startPoint y: 325, endPoint x: 315, endPoint y: 325, distance: 34.1
click at [317, 325] on span "4,038.41 mi" at bounding box center [341, 328] width 49 height 11
drag, startPoint x: 362, startPoint y: 312, endPoint x: 331, endPoint y: 308, distance: 30.9
click at [331, 308] on p "Average Total Trip Distance 129.806 mi" at bounding box center [293, 314] width 173 height 13
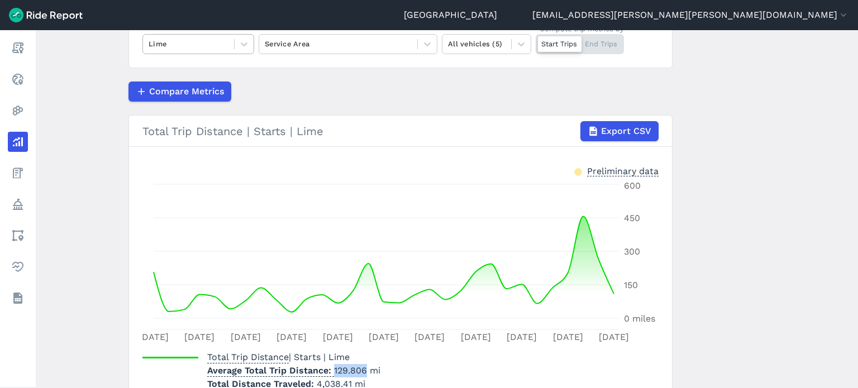
click at [164, 43] on div at bounding box center [189, 43] width 80 height 13
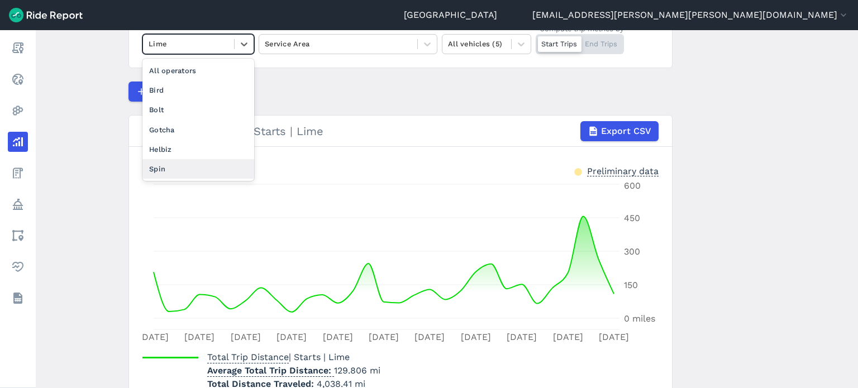
click at [158, 168] on div "Spin" at bounding box center [198, 169] width 112 height 20
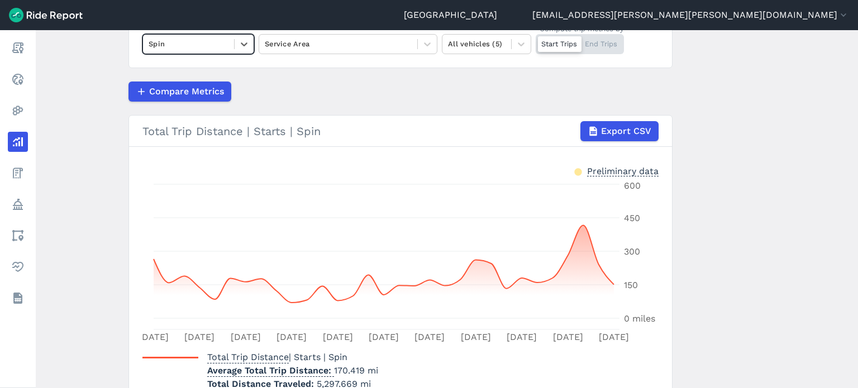
click at [117, 151] on main "Analyze Data Total Trip Distance [DATE]—[DATE] 1W 1M 3M 6M 1YR All Time option …" at bounding box center [447, 209] width 823 height 358
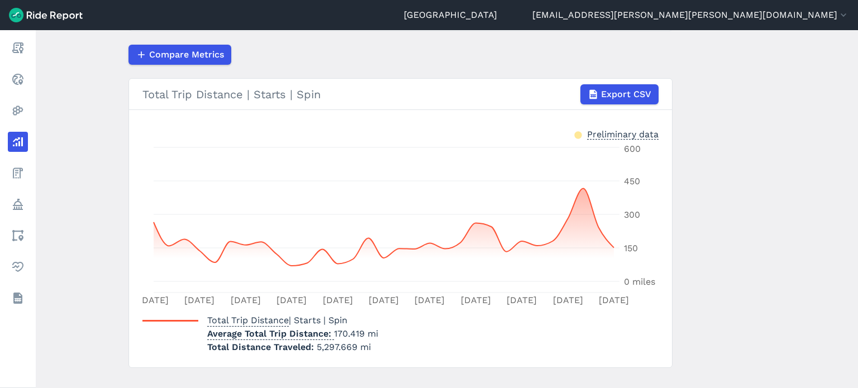
scroll to position [190, 0]
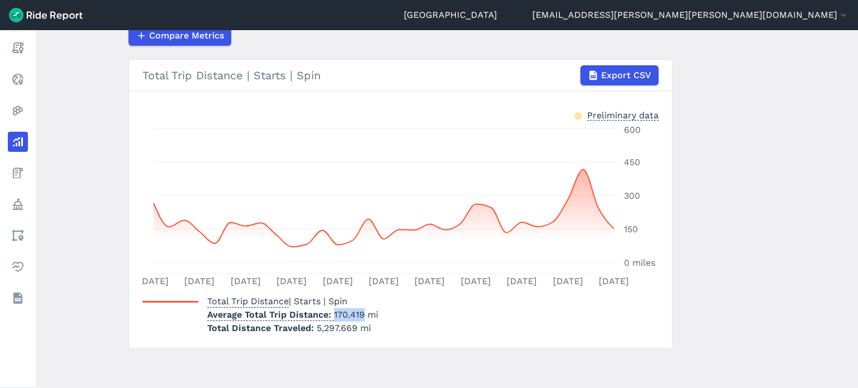
drag, startPoint x: 360, startPoint y: 311, endPoint x: 330, endPoint y: 309, distance: 29.7
click at [330, 309] on p "Average Total Trip Distance 170.419 mi" at bounding box center [292, 314] width 171 height 13
drag, startPoint x: 355, startPoint y: 327, endPoint x: 313, endPoint y: 326, distance: 42.5
click at [313, 326] on p "Total Distance Traveled 5,297.669 mi" at bounding box center [292, 328] width 171 height 13
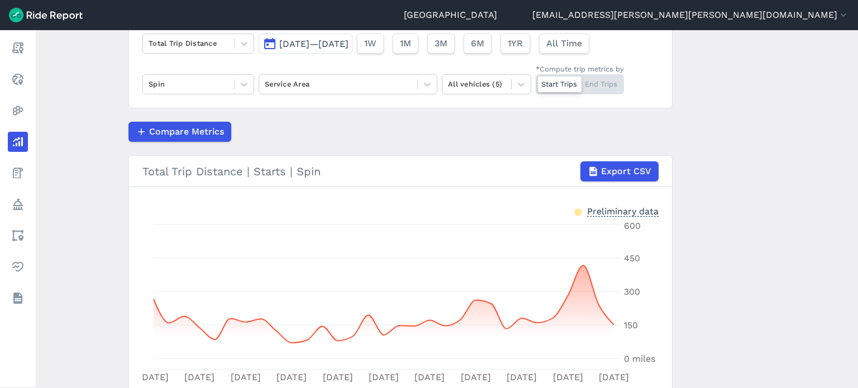
scroll to position [78, 0]
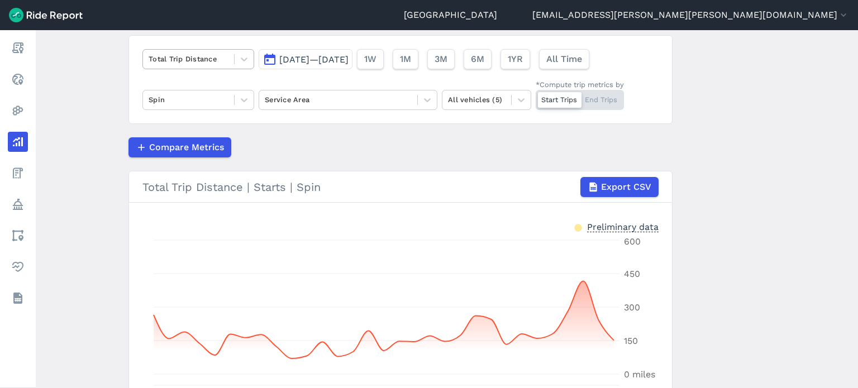
click at [222, 49] on div "Total Trip Distance" at bounding box center [198, 59] width 112 height 20
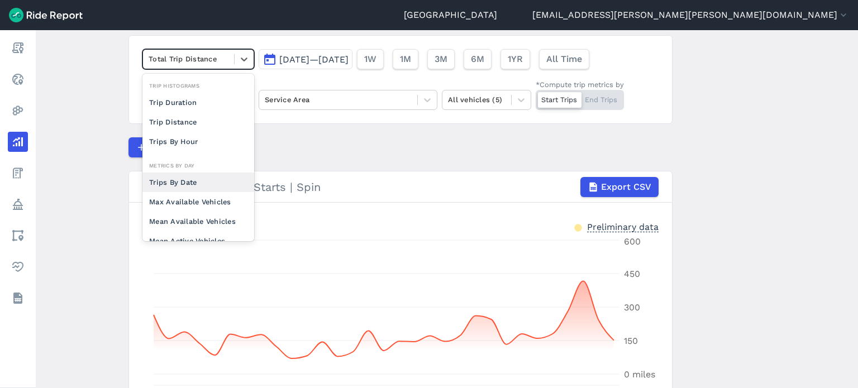
click at [194, 183] on div "Trips By Date" at bounding box center [198, 183] width 112 height 20
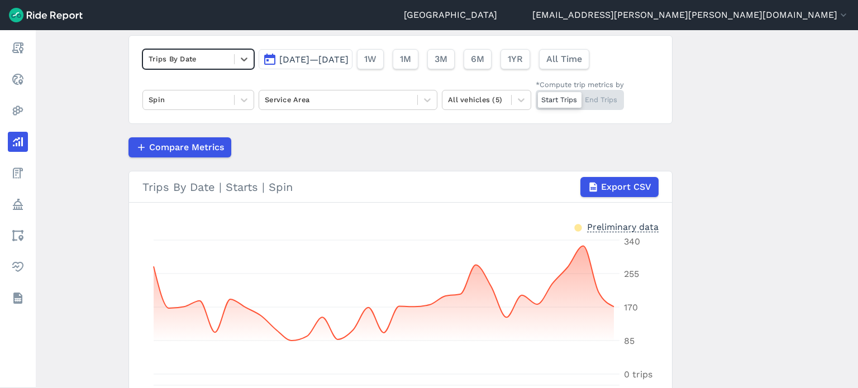
click at [106, 163] on main "Analyze Data option Trips By Date, selected. Select is focused ,type to refine …" at bounding box center [447, 209] width 823 height 358
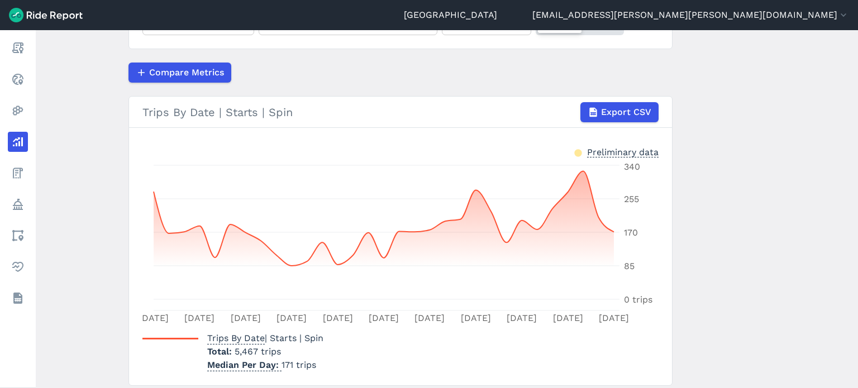
scroll to position [134, 0]
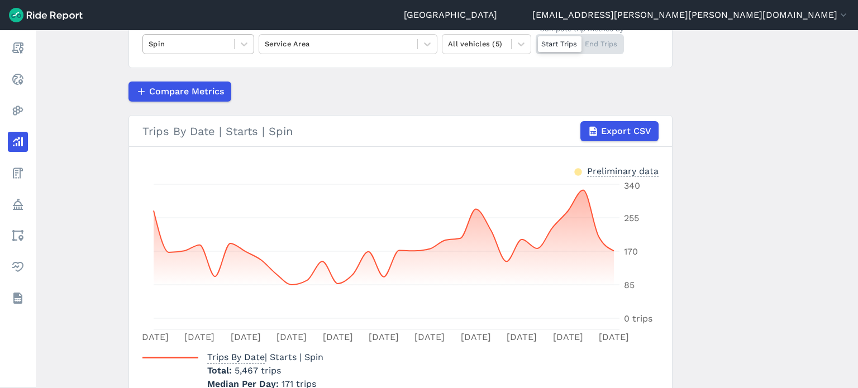
click at [194, 42] on div at bounding box center [189, 43] width 80 height 13
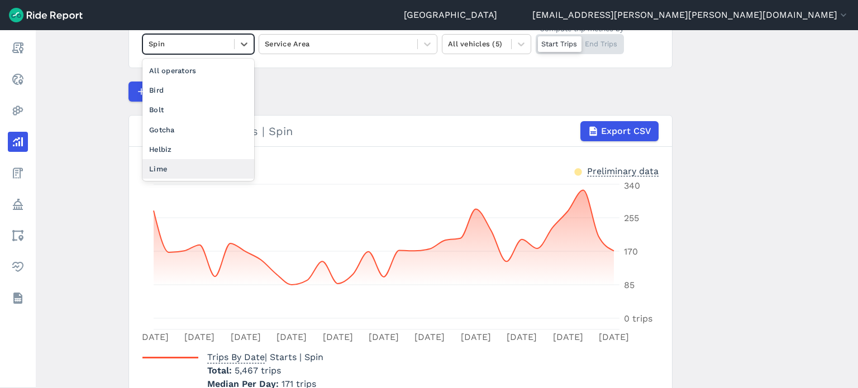
click at [177, 165] on div "Lime" at bounding box center [198, 169] width 112 height 20
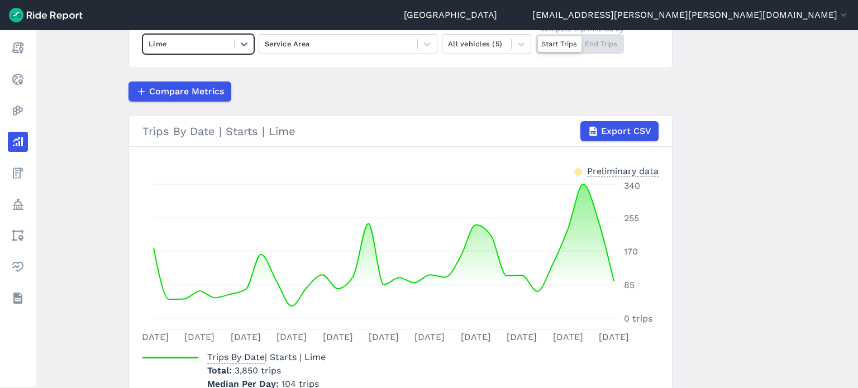
click at [112, 142] on main "Analyze Data Trips By Date [DATE]—[DATE] 1W 1M 3M 6M 1YR All Time option Lime, …" at bounding box center [447, 209] width 823 height 358
click at [481, 46] on div at bounding box center [477, 43] width 58 height 13
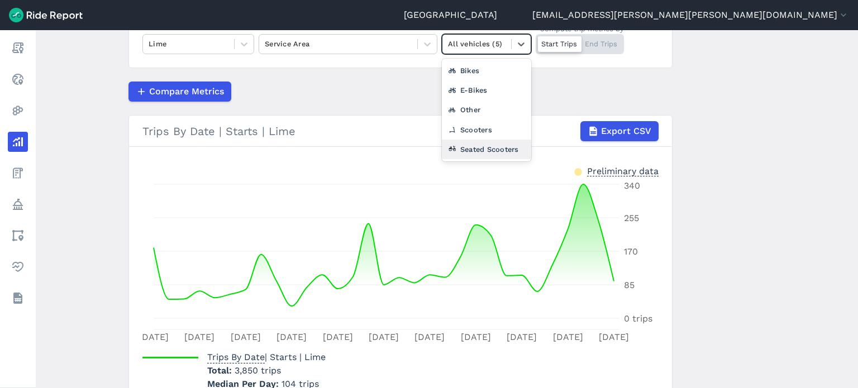
click at [478, 148] on div "Seated Scooters" at bounding box center [486, 150] width 89 height 20
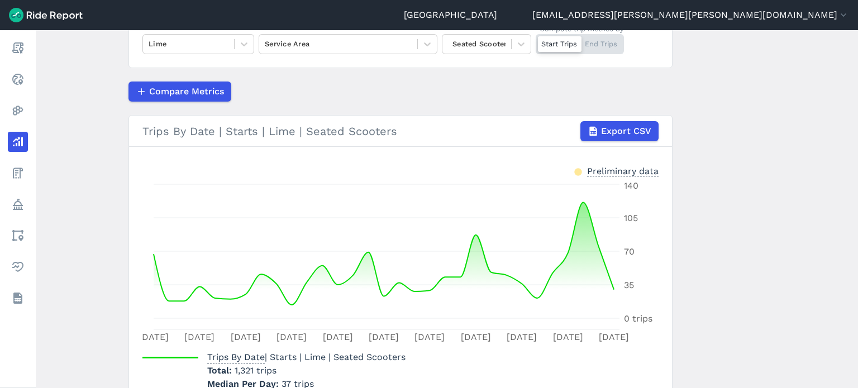
click at [764, 221] on main "Analyze Data Trips By Date [DATE]—[DATE] 1W 1M 3M 6M 1YR All Time Lime Service …" at bounding box center [447, 209] width 823 height 358
click at [493, 49] on div at bounding box center [477, 43] width 58 height 13
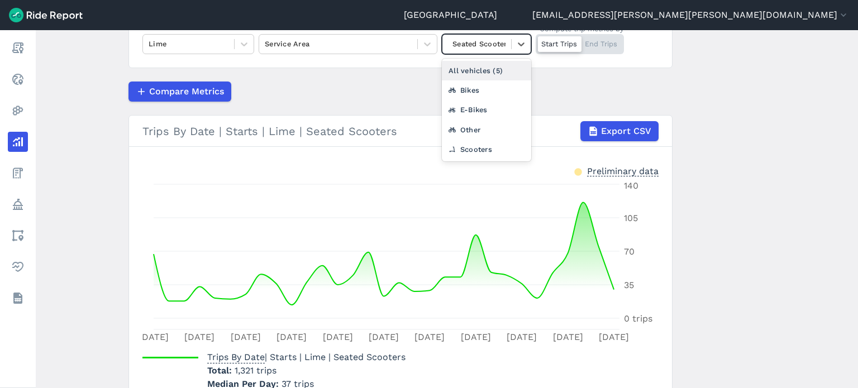
click at [487, 70] on div "All vehicles (5)" at bounding box center [486, 71] width 89 height 20
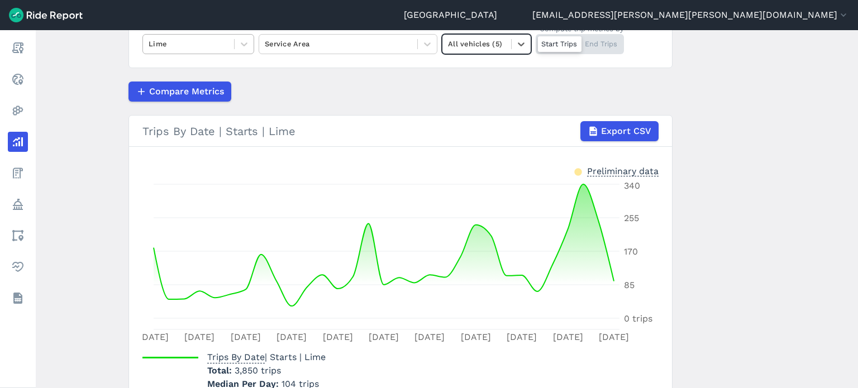
click at [167, 40] on div at bounding box center [189, 43] width 80 height 13
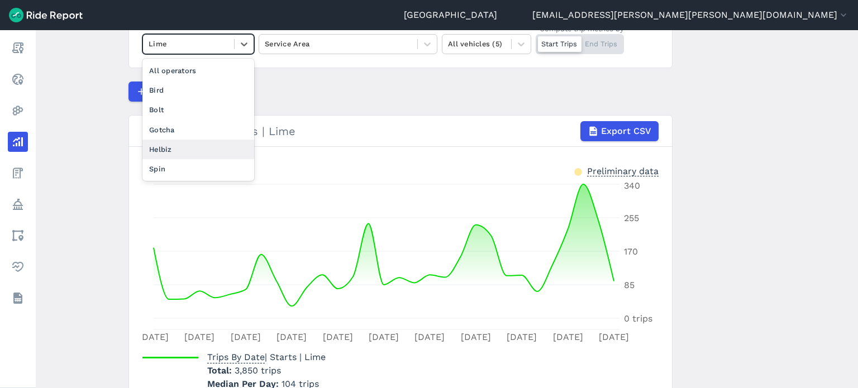
click at [154, 165] on div "Spin" at bounding box center [198, 169] width 112 height 20
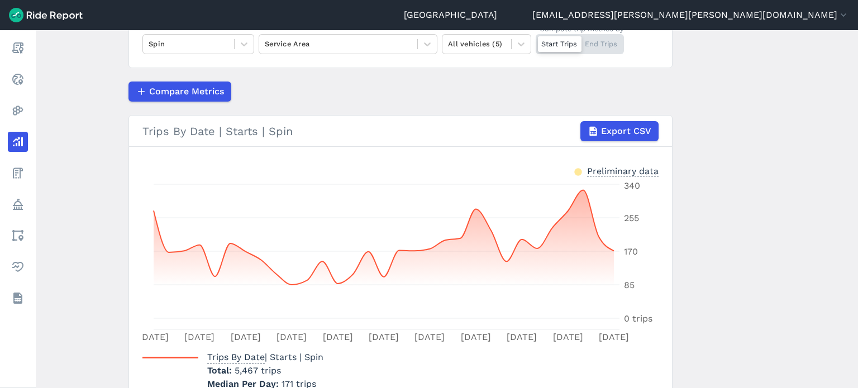
click at [107, 112] on main "Analyze Data Trips By Date [DATE]—[DATE] 1W 1M 3M 6M 1YR All Time Spin Service …" at bounding box center [447, 209] width 823 height 358
click at [154, 49] on div at bounding box center [189, 43] width 80 height 13
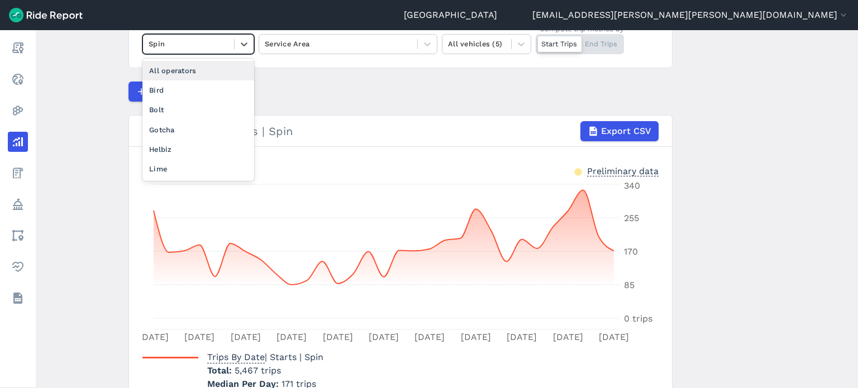
click at [179, 74] on div "All operators" at bounding box center [198, 71] width 112 height 20
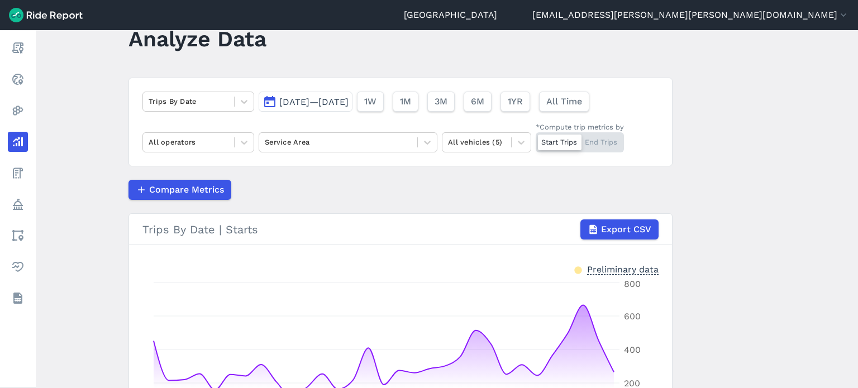
scroll to position [22, 0]
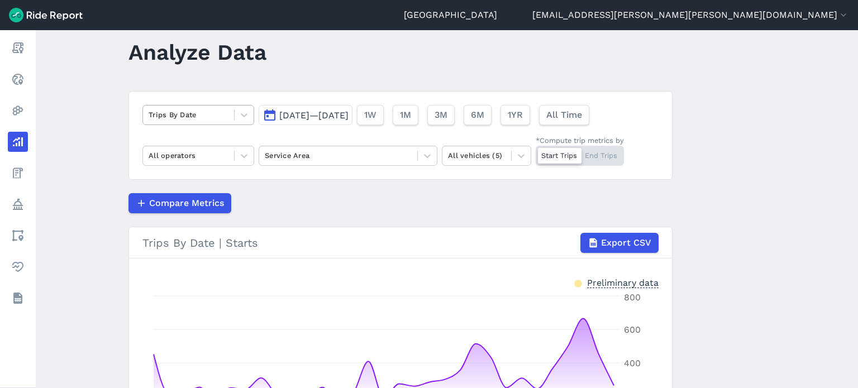
click at [164, 118] on div at bounding box center [189, 114] width 80 height 13
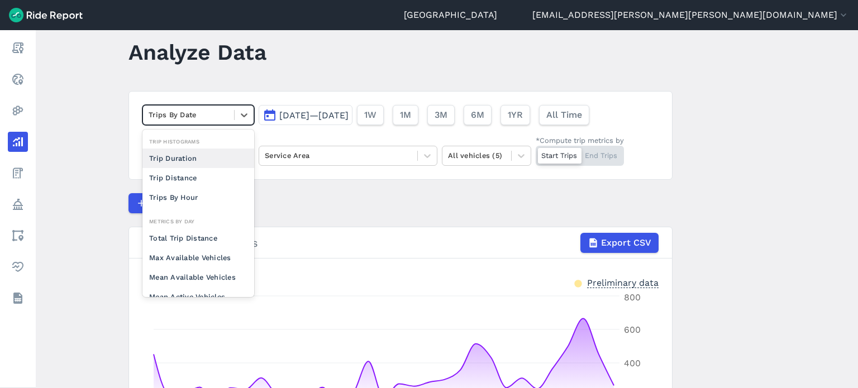
click at [192, 160] on div "Trip Duration" at bounding box center [198, 159] width 112 height 20
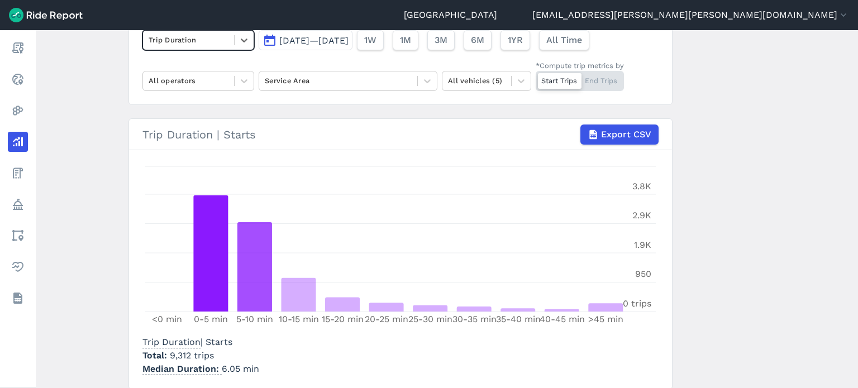
scroll to position [78, 0]
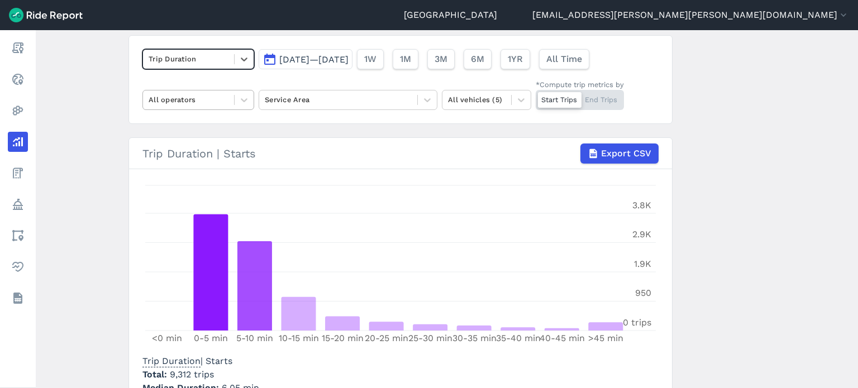
click at [180, 102] on div at bounding box center [189, 99] width 80 height 13
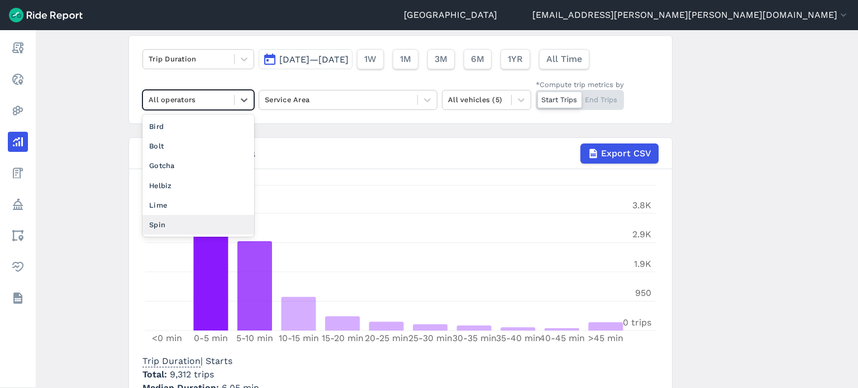
click at [152, 221] on div "Spin" at bounding box center [198, 225] width 112 height 20
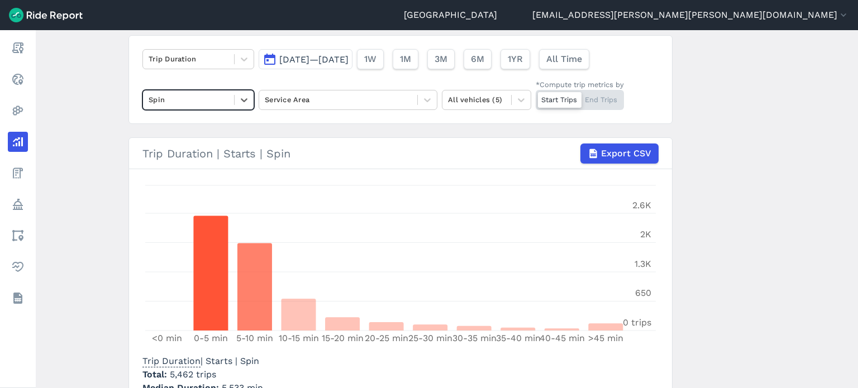
click at [98, 149] on main "Analyze Data Trip Duration [DATE]—[DATE] 1W 1M 3M 6M 1YR All Time option Spin, …" at bounding box center [447, 209] width 823 height 358
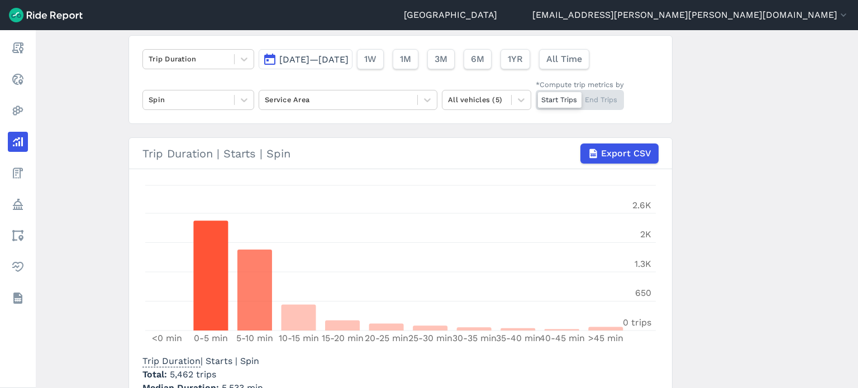
scroll to position [134, 0]
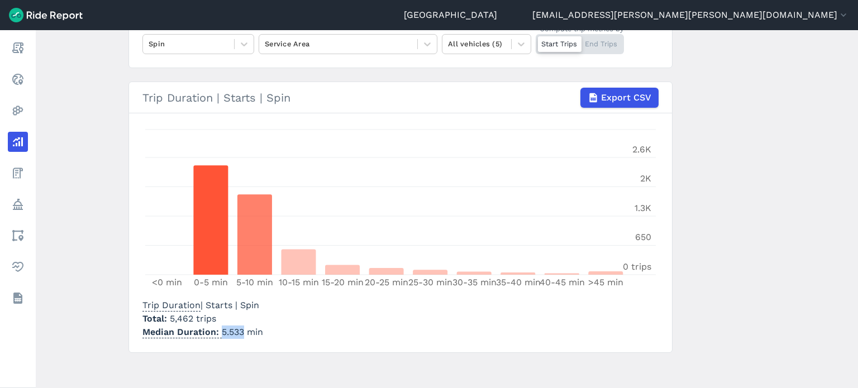
drag, startPoint x: 242, startPoint y: 331, endPoint x: 219, endPoint y: 329, distance: 23.0
click at [219, 329] on p "Median Duration 5.533 min" at bounding box center [202, 332] width 121 height 13
click at [172, 53] on div "Spin" at bounding box center [198, 44] width 112 height 20
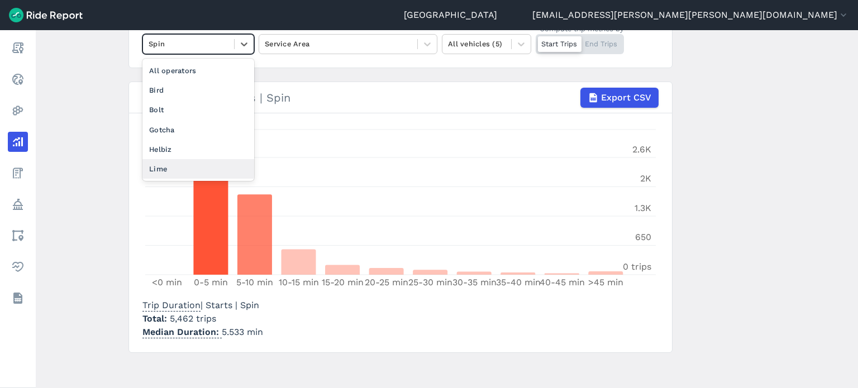
click at [158, 162] on div "Lime" at bounding box center [198, 169] width 112 height 20
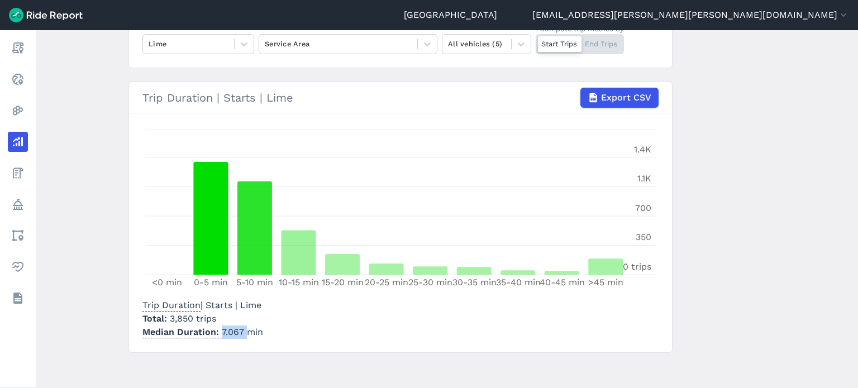
drag, startPoint x: 243, startPoint y: 332, endPoint x: 217, endPoint y: 331, distance: 25.2
click at [217, 331] on p "Median Duration 7.067 min" at bounding box center [202, 332] width 121 height 13
click at [487, 44] on div at bounding box center [477, 43] width 58 height 13
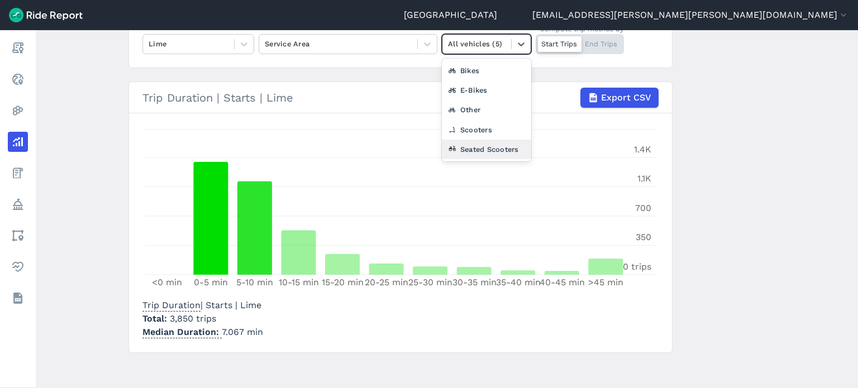
click at [478, 144] on div "Seated Scooters" at bounding box center [486, 150] width 89 height 20
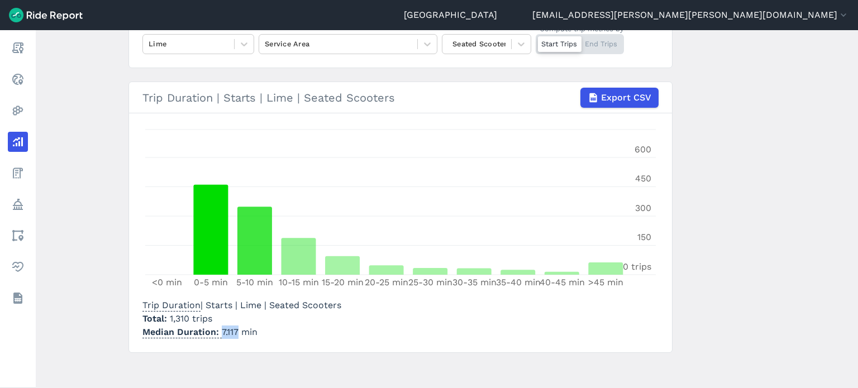
drag, startPoint x: 236, startPoint y: 332, endPoint x: 219, endPoint y: 333, distance: 16.8
click at [219, 333] on p "Median Duration 7.117 min" at bounding box center [241, 332] width 199 height 13
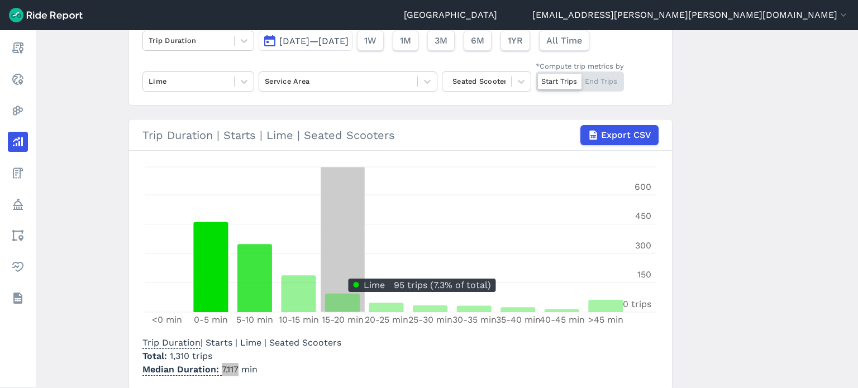
scroll to position [78, 0]
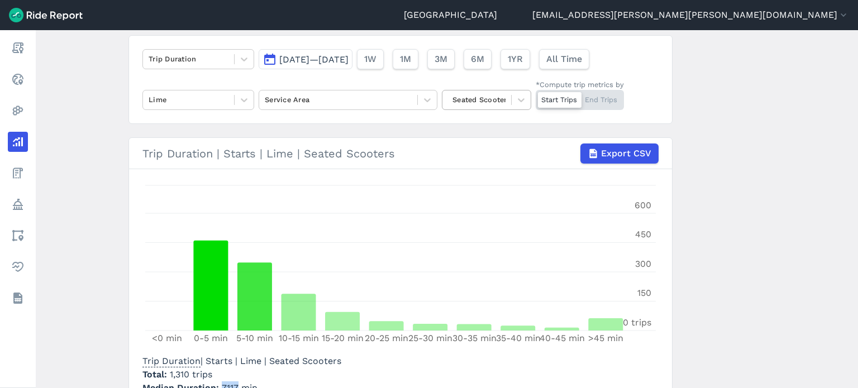
click at [483, 100] on div at bounding box center [477, 99] width 58 height 13
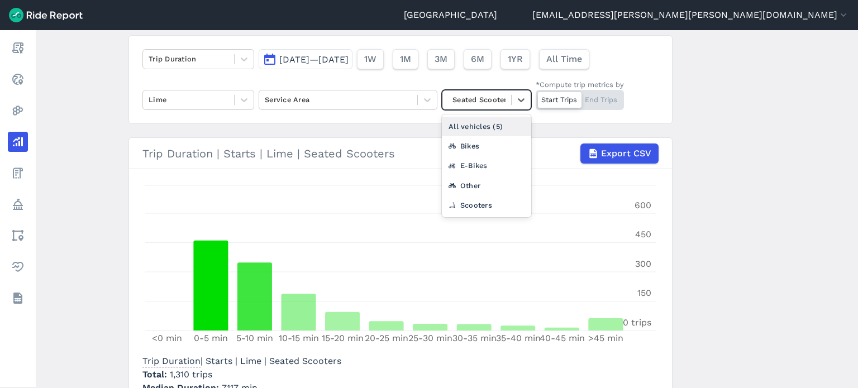
click at [476, 123] on div "All vehicles (5)" at bounding box center [486, 127] width 89 height 20
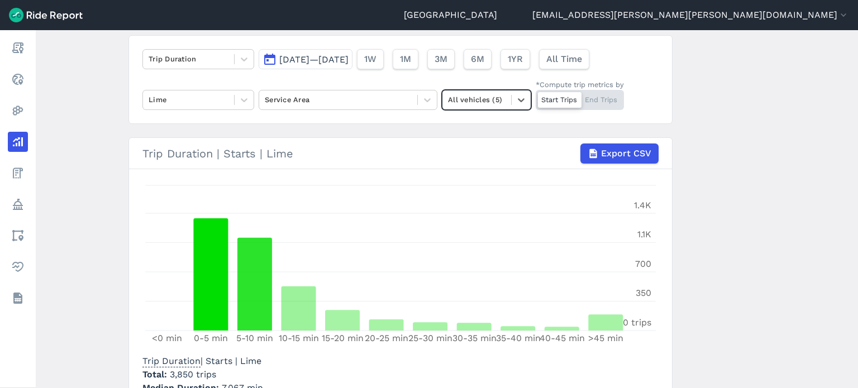
click at [105, 115] on main "Analyze Data Trip Duration [DATE]—[DATE] 1W 1M 3M 6M 1YR All Time Lime Service …" at bounding box center [447, 209] width 823 height 358
click at [169, 102] on div at bounding box center [189, 99] width 80 height 13
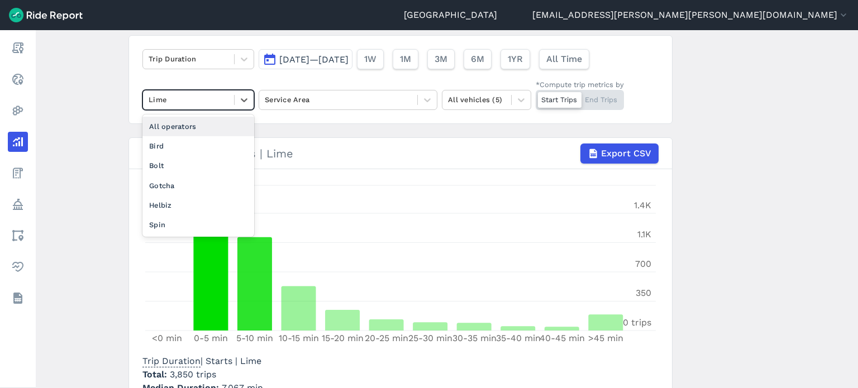
click at [177, 130] on div "All operators" at bounding box center [198, 127] width 112 height 20
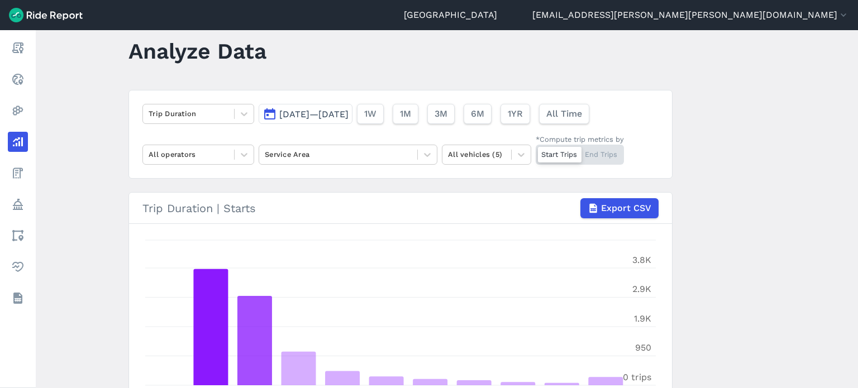
scroll to position [22, 0]
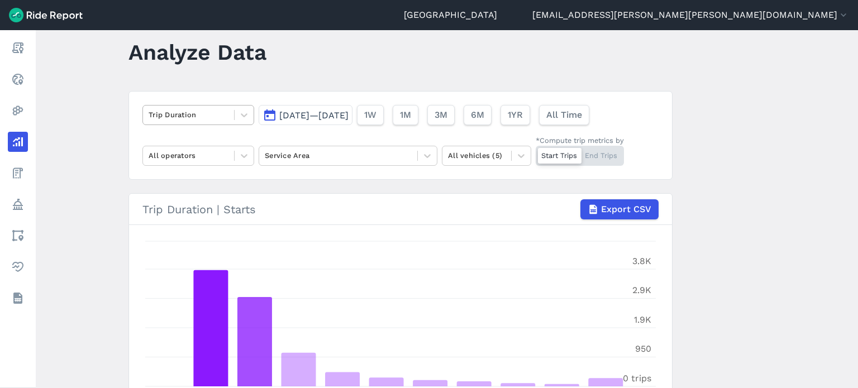
click at [167, 116] on div at bounding box center [189, 114] width 80 height 13
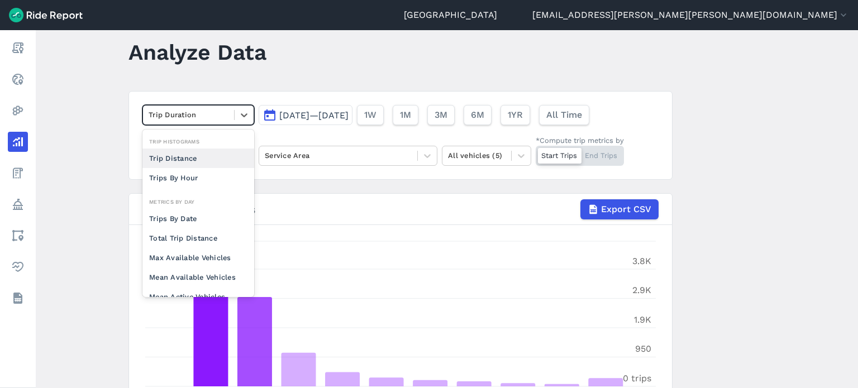
click at [178, 163] on div "Trip Distance" at bounding box center [198, 159] width 112 height 20
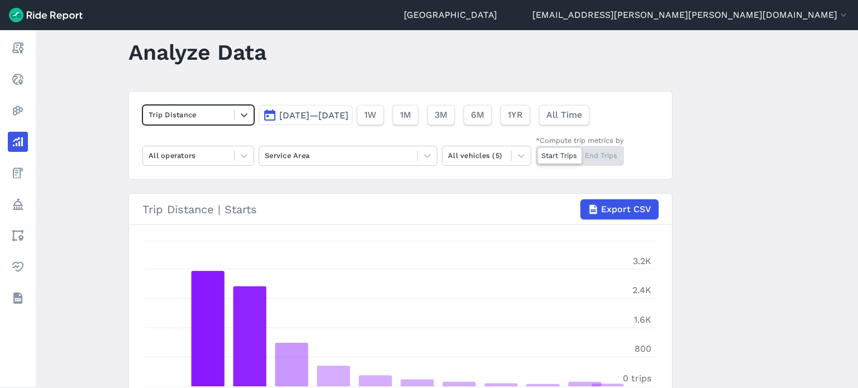
click at [110, 150] on main "Analyze Data option Trip Distance, selected. Select is focused ,type to refine …" at bounding box center [447, 209] width 823 height 358
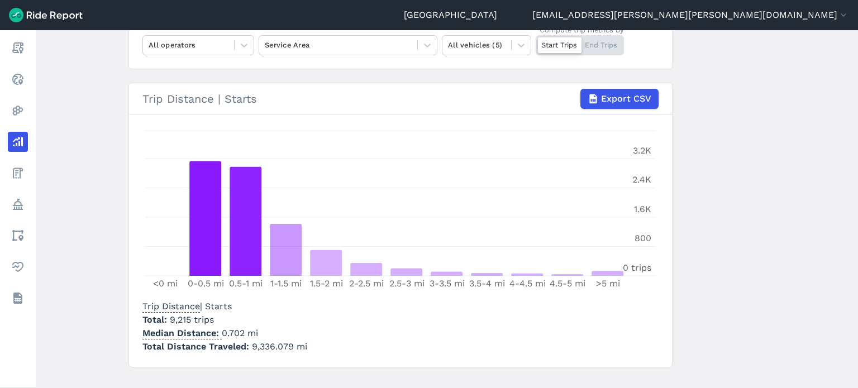
scroll to position [134, 0]
drag, startPoint x: 241, startPoint y: 330, endPoint x: 220, endPoint y: 330, distance: 20.7
click at [220, 330] on p "Median Distance 0.702 mi" at bounding box center [224, 332] width 165 height 13
click at [192, 42] on div at bounding box center [189, 43] width 80 height 13
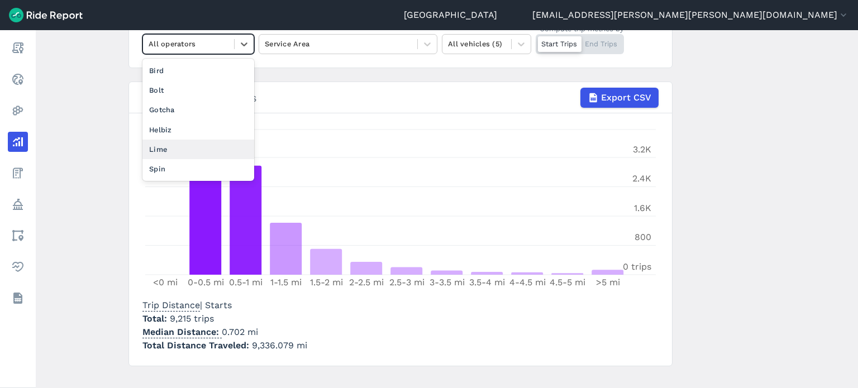
click at [161, 149] on div "Lime" at bounding box center [198, 150] width 112 height 20
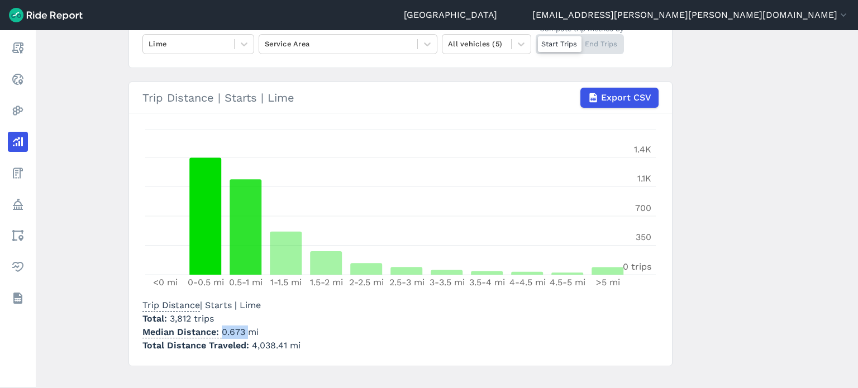
drag, startPoint x: 244, startPoint y: 331, endPoint x: 220, endPoint y: 331, distance: 24.0
click at [220, 331] on p "Median Distance 0.673 mi" at bounding box center [221, 332] width 158 height 13
click at [451, 44] on div at bounding box center [477, 43] width 58 height 13
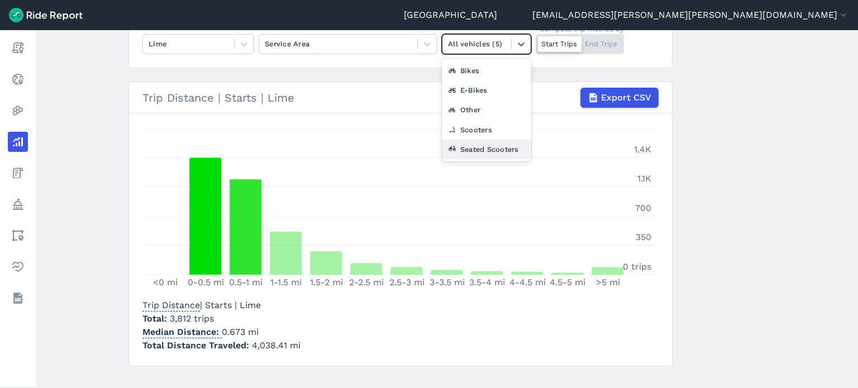
click at [473, 151] on div "Seated Scooters" at bounding box center [486, 150] width 89 height 20
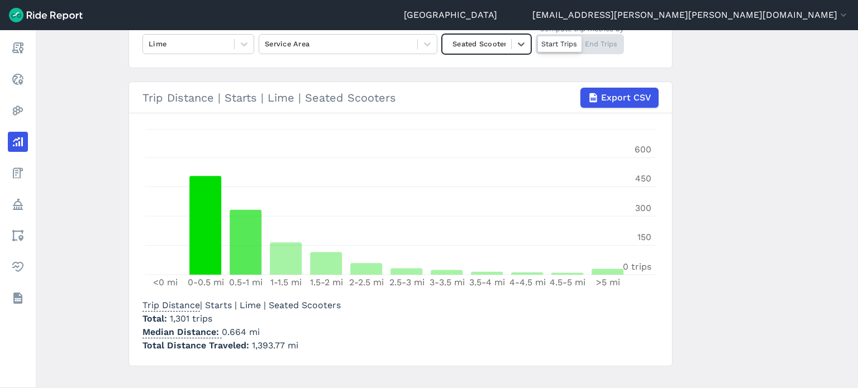
click at [249, 337] on p "Median Distance 0.664 mi" at bounding box center [241, 332] width 198 height 13
drag, startPoint x: 243, startPoint y: 332, endPoint x: 220, endPoint y: 330, distance: 23.0
click at [220, 330] on p "Median Distance 0.664 mi" at bounding box center [241, 332] width 198 height 13
click at [485, 45] on div at bounding box center [477, 43] width 58 height 13
click at [485, 70] on div "All vehicles (5)" at bounding box center [486, 71] width 89 height 20
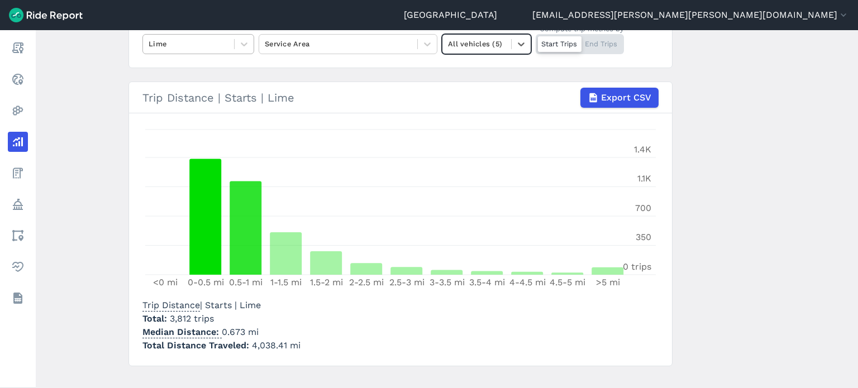
click at [169, 44] on div at bounding box center [189, 43] width 80 height 13
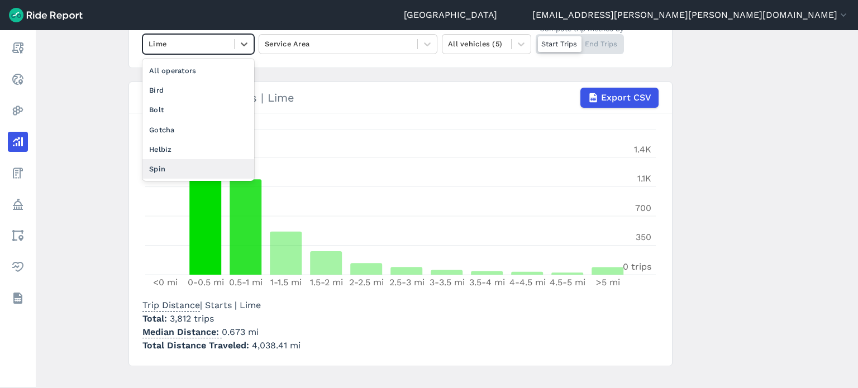
click at [170, 173] on div "Spin" at bounding box center [198, 169] width 112 height 20
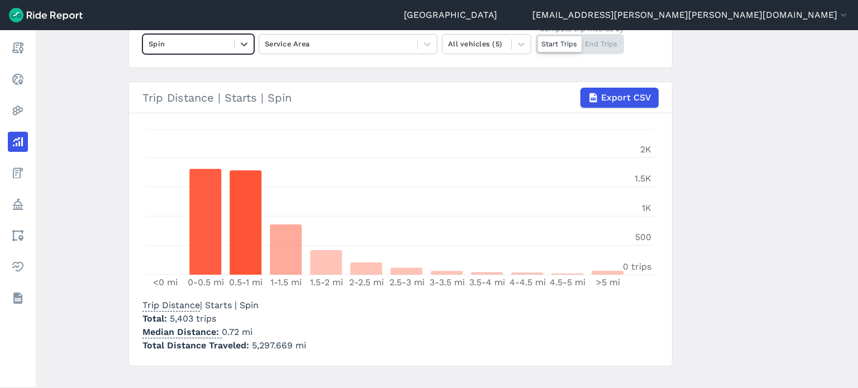
click at [74, 149] on main "Analyze Data Trip Distance [DATE]—[DATE] 1W 1M 3M 6M 1YR All Time option Spin, …" at bounding box center [447, 209] width 823 height 358
drag, startPoint x: 236, startPoint y: 329, endPoint x: 219, endPoint y: 328, distance: 17.4
click at [219, 328] on p "Median Distance 0.72 mi" at bounding box center [224, 332] width 164 height 13
click at [774, 122] on main "Analyze Data Trip Distance [DATE]—[DATE] 1W 1M 3M 6M 1YR All Time Spin Service …" at bounding box center [447, 209] width 823 height 358
click at [748, 163] on main "Analyze Data Trip Distance [DATE]—[DATE] 1W 1M 3M 6M 1YR All Time Spin Service …" at bounding box center [447, 209] width 823 height 358
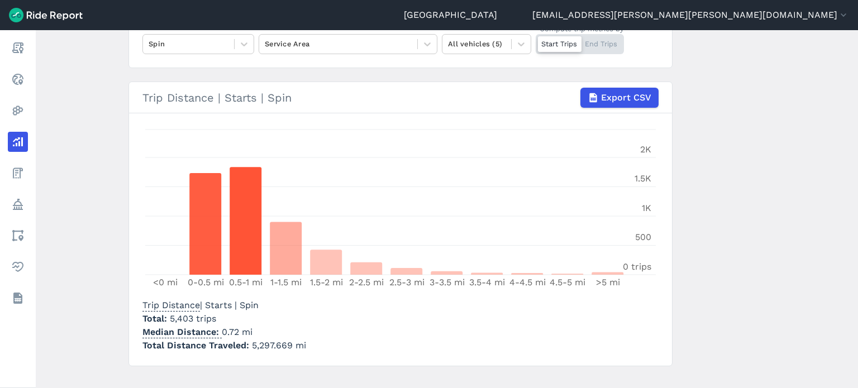
click at [764, 177] on main "Analyze Data Trip Distance [DATE]—[DATE] 1W 1M 3M 6M 1YR All Time Spin Service …" at bounding box center [447, 209] width 823 height 358
click at [746, 191] on main "Analyze Data Trip Distance [DATE]—[DATE] 1W 1M 3M 6M 1YR All Time Spin Service …" at bounding box center [447, 209] width 823 height 358
click at [749, 199] on main "Analyze Data Trip Distance [DATE]—[DATE] 1W 1M 3M 6M 1YR All Time Spin Service …" at bounding box center [447, 209] width 823 height 358
click at [763, 203] on main "Analyze Data Trip Distance [DATE]—[DATE] 1W 1M 3M 6M 1YR All Time Spin Service …" at bounding box center [447, 209] width 823 height 358
